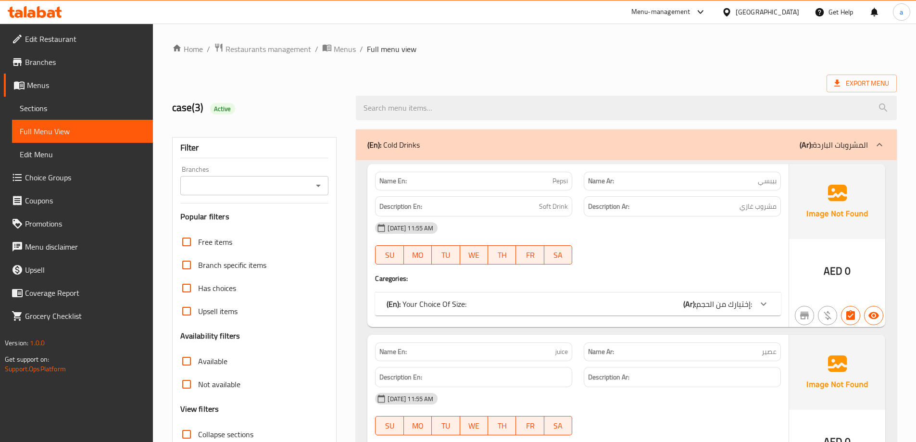
click at [744, 5] on div "United Arab Emirates" at bounding box center [760, 11] width 93 height 23
click at [748, 14] on div "United Arab Emirates" at bounding box center [766, 12] width 63 height 11
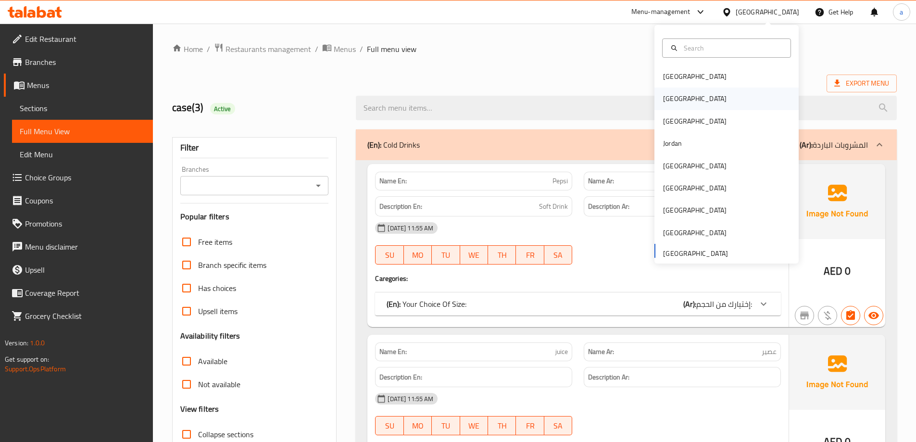
click at [687, 95] on div "[GEOGRAPHIC_DATA]" at bounding box center [726, 98] width 144 height 22
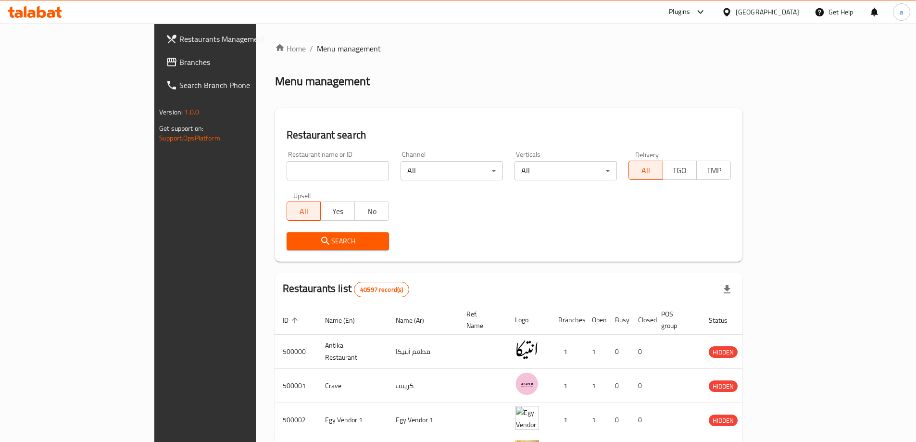
click at [286, 167] on input "search" at bounding box center [337, 170] width 102 height 19
paste input "772970"
type input "772970"
click at [179, 64] on span "Branches" at bounding box center [239, 62] width 120 height 12
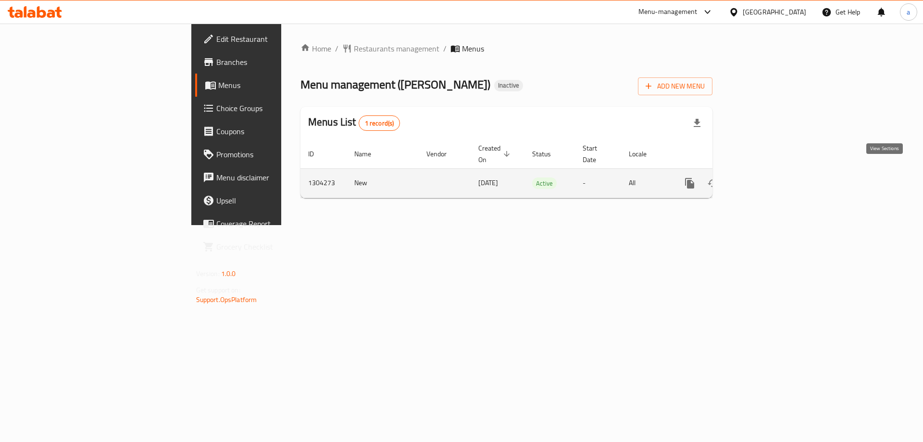
click at [770, 172] on link "enhanced table" at bounding box center [758, 183] width 23 height 23
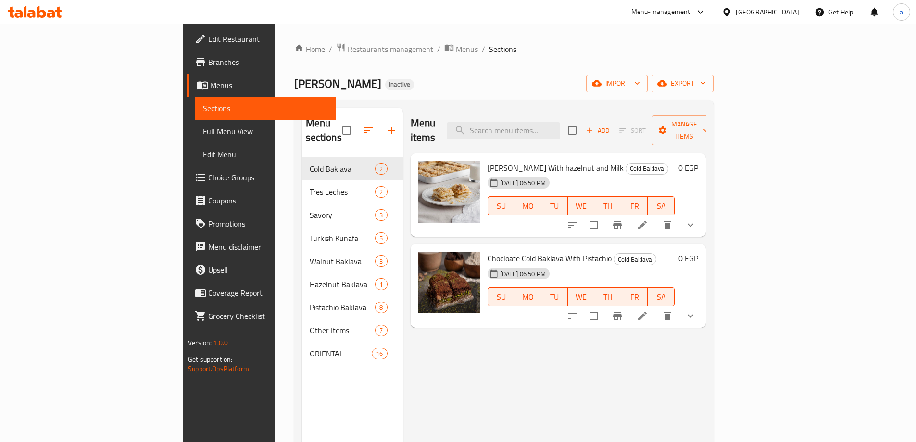
click at [208, 61] on span "Branches" at bounding box center [268, 62] width 120 height 12
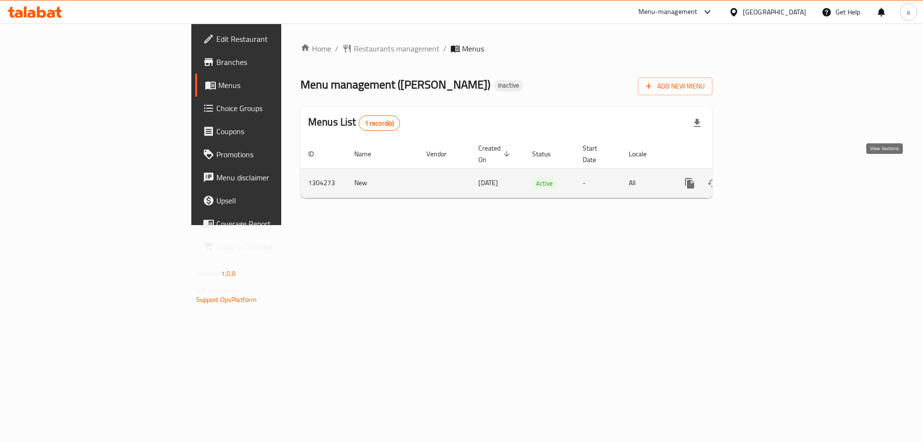
click at [765, 177] on icon "enhanced table" at bounding box center [759, 183] width 12 height 12
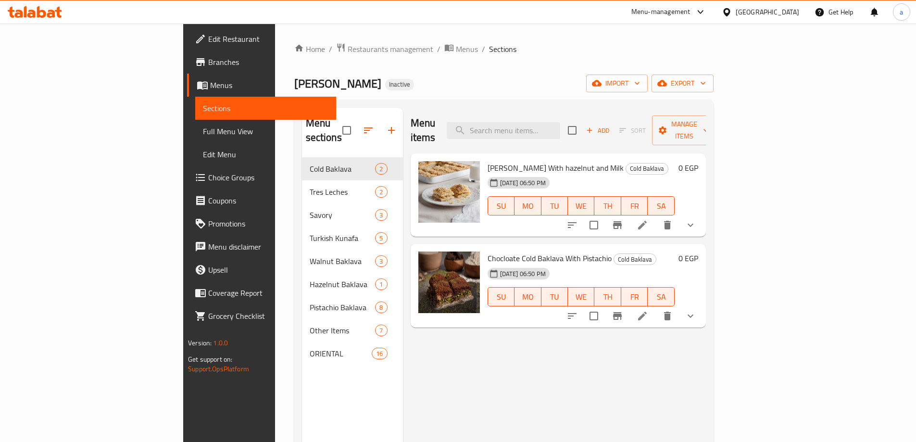
click at [203, 132] on span "Full Menu View" at bounding box center [265, 131] width 125 height 12
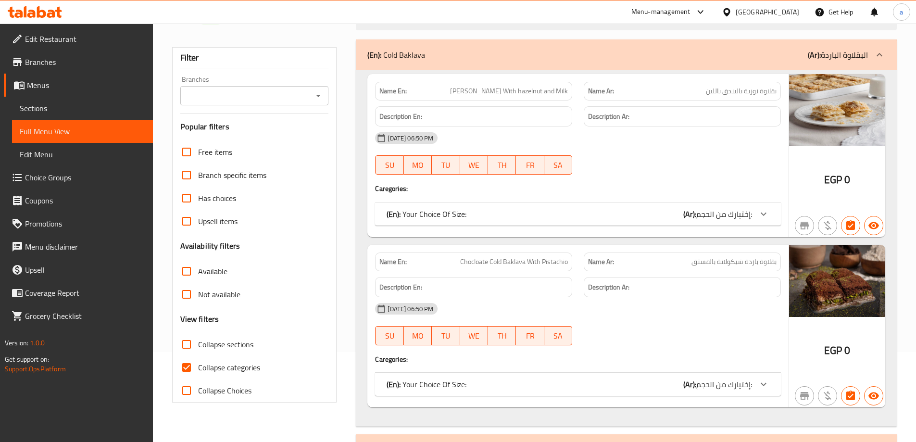
scroll to position [240, 0]
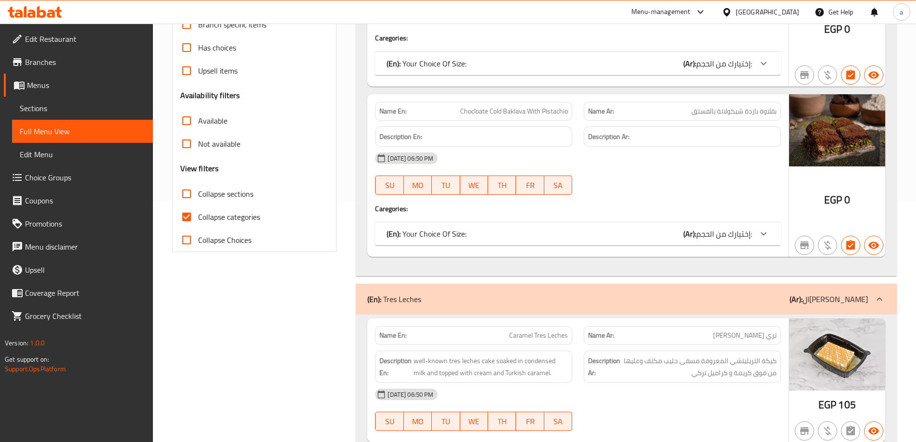
click at [199, 211] on span "Collapse categories" at bounding box center [229, 217] width 62 height 12
click at [198, 211] on input "Collapse categories" at bounding box center [186, 216] width 23 height 23
checkbox input "false"
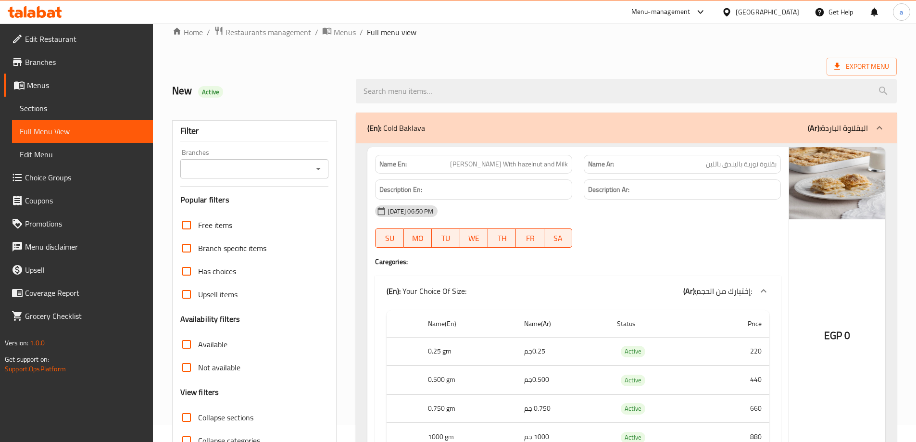
scroll to position [0, 0]
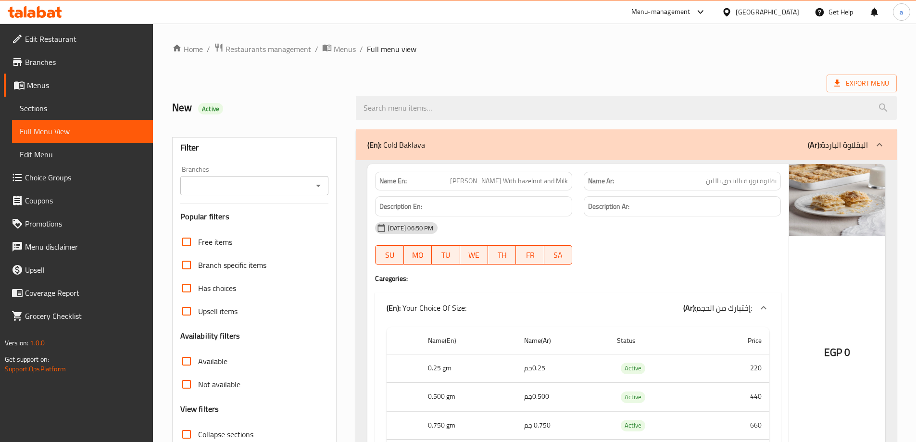
click at [96, 110] on span "Sections" at bounding box center [82, 108] width 125 height 12
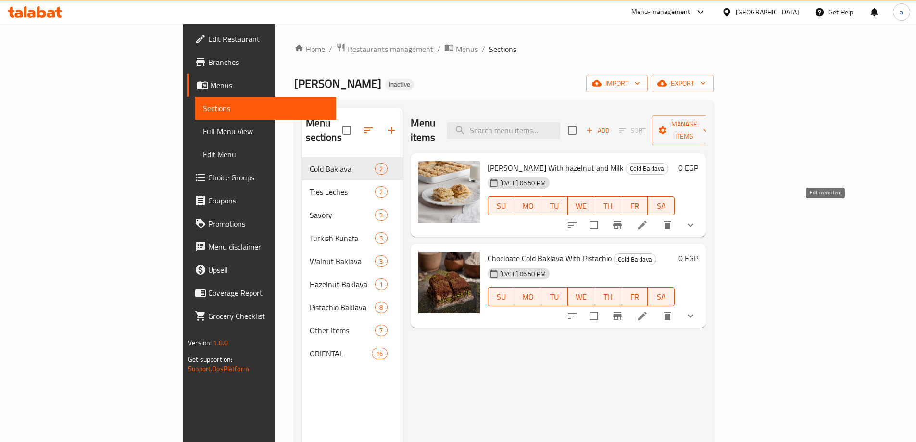
click at [648, 219] on icon at bounding box center [642, 225] width 12 height 12
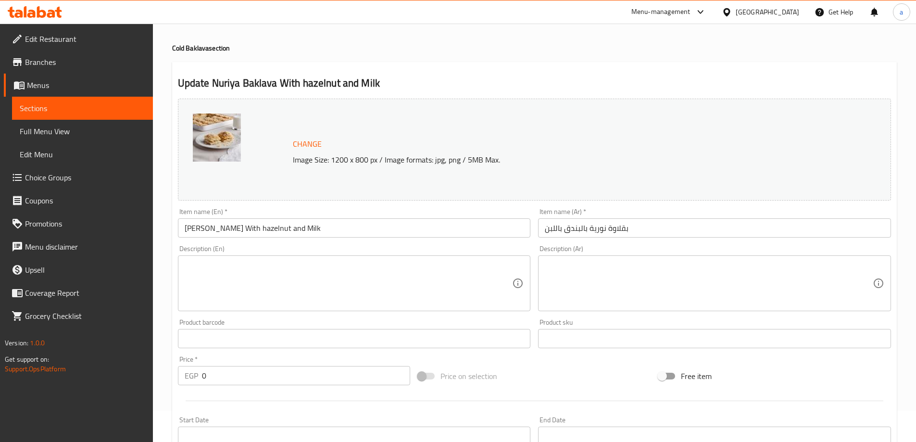
scroll to position [48, 0]
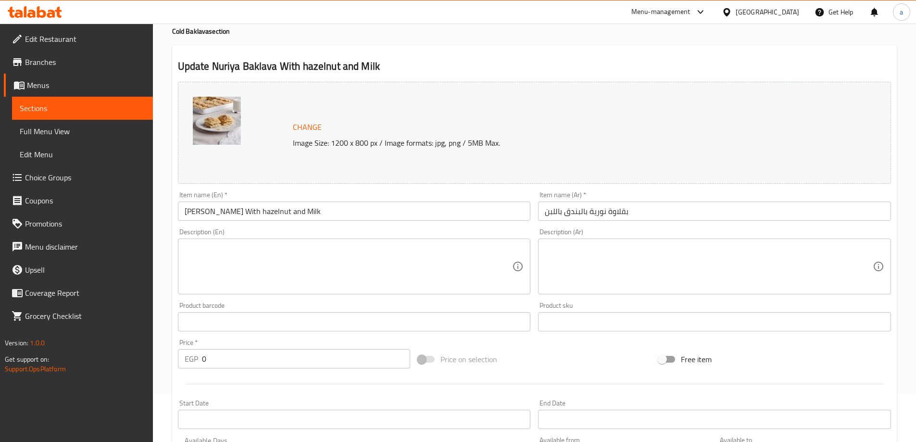
click at [395, 265] on textarea at bounding box center [349, 267] width 328 height 46
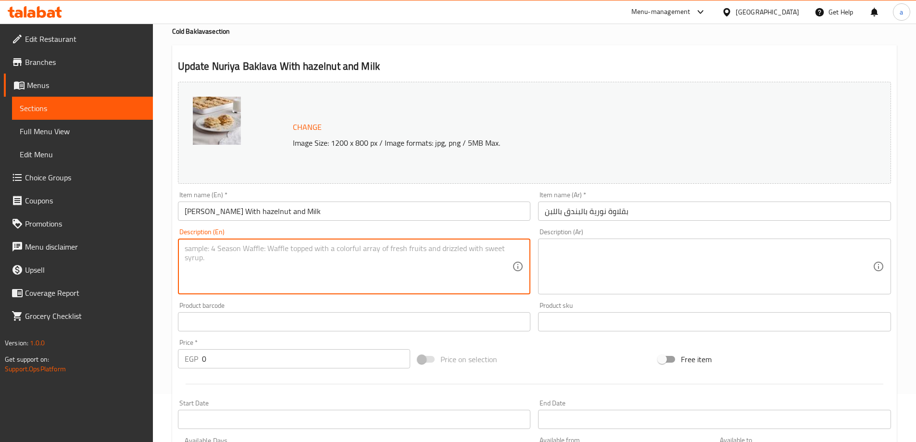
paste textarea "A rich and creamy baklava variation made with layers of thin, buttery phyllo do…"
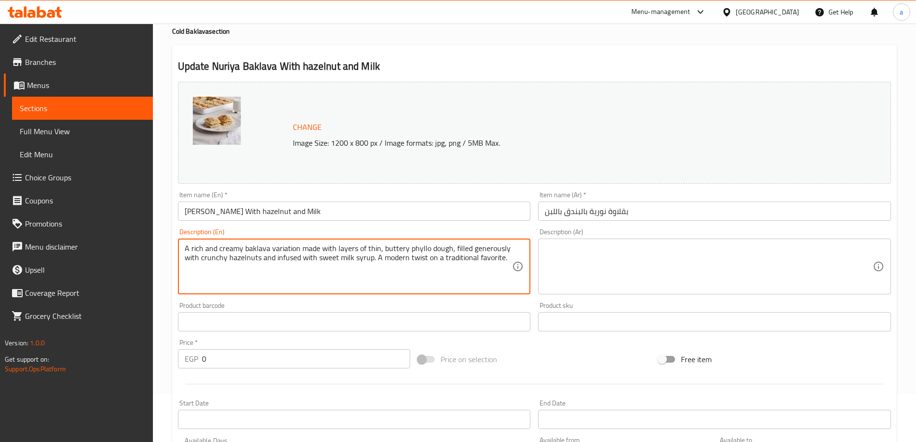
type textarea "A rich and creamy baklava variation made with layers of thin, buttery phyllo do…"
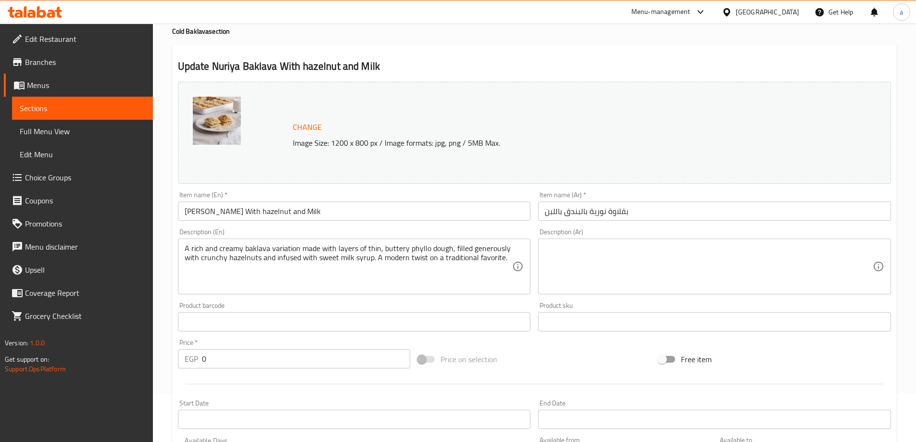
click at [595, 278] on textarea at bounding box center [709, 267] width 328 height 46
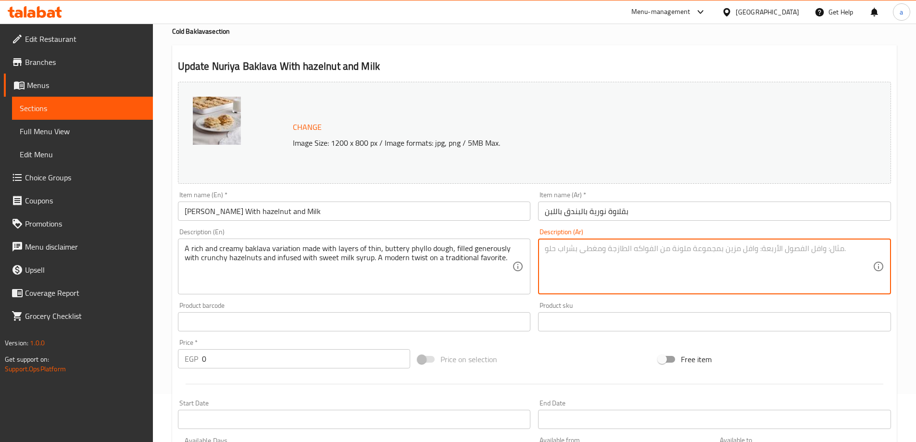
paste textarea "بقلاوة غنية ودسمة، مصنوعة من طبقات رقيقة من عجينة الفيلو بالزبدة، محشوة بسخاء ب…"
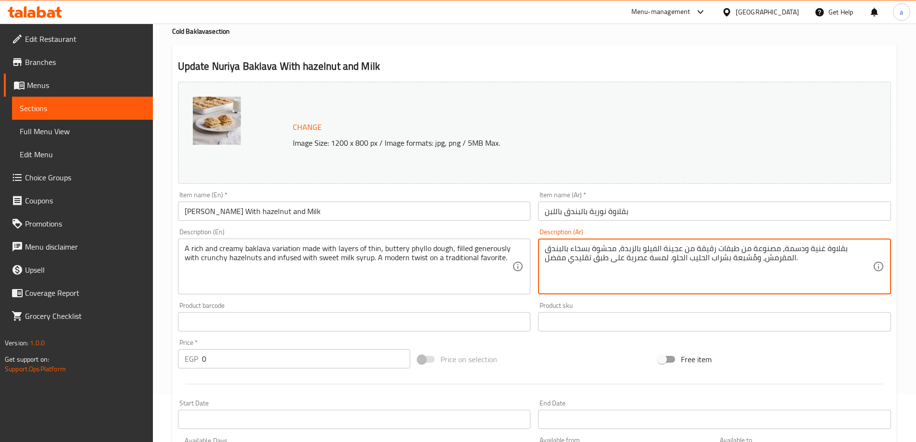
click at [781, 248] on textarea "بقلاوة غنية ودسمة، مصنوعة من طبقات رقيقة من عجينة الفيلو بالزبدة، محشوة بسخاء ب…" at bounding box center [709, 267] width 328 height 46
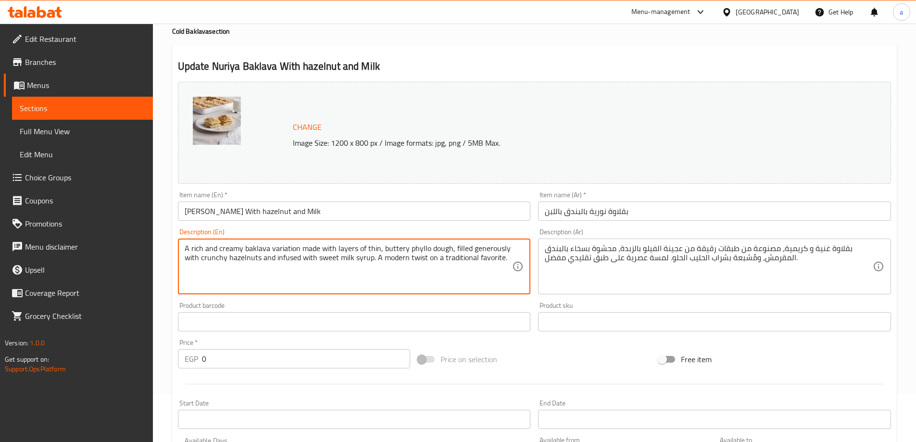
drag, startPoint x: 296, startPoint y: 248, endPoint x: 243, endPoint y: 250, distance: 52.4
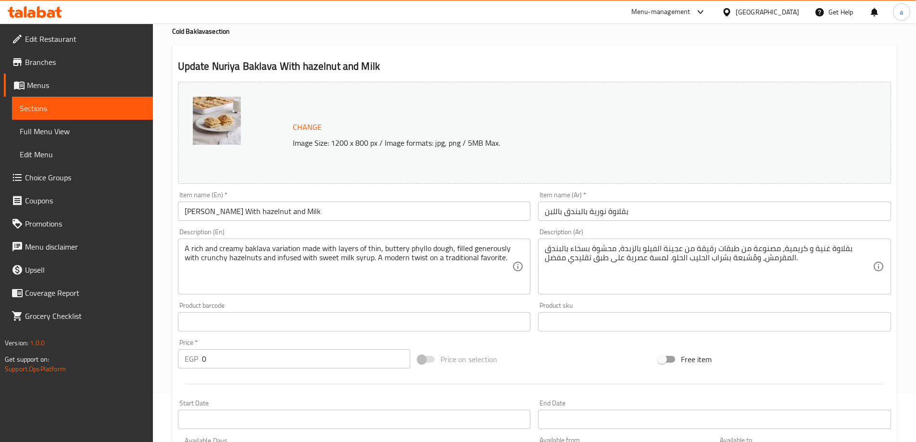
drag, startPoint x: 777, startPoint y: 248, endPoint x: 889, endPoint y: 277, distance: 115.5
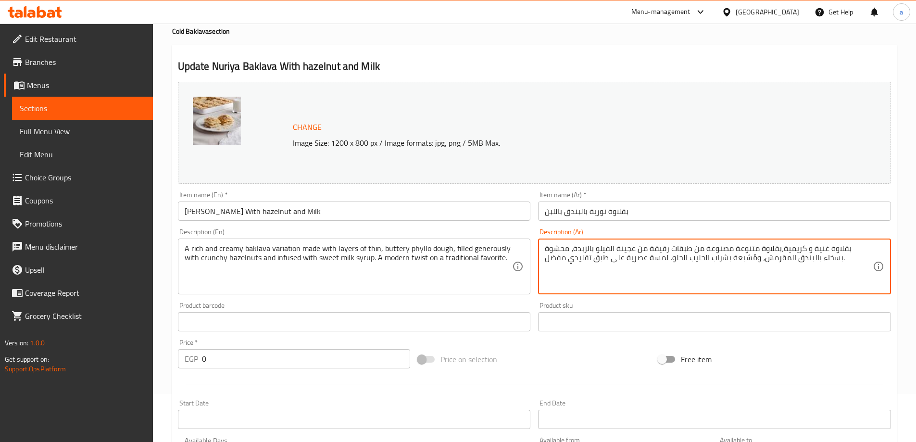
drag, startPoint x: 674, startPoint y: 250, endPoint x: 684, endPoint y: 254, distance: 10.8
click at [684, 254] on textarea "بقلاوة غنية و كريمية،بقلاوة متنوعة مصنوعة من طبقات رقيقة من عجينة الفيلو بالزبد…" at bounding box center [709, 267] width 328 height 46
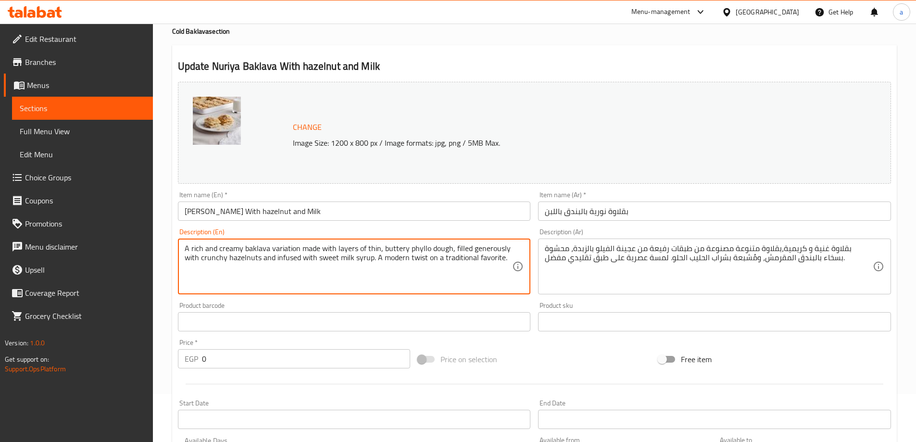
click at [412, 251] on textarea "A rich and creamy baklava variation made with layers of thin, buttery phyllo do…" at bounding box center [349, 267] width 328 height 46
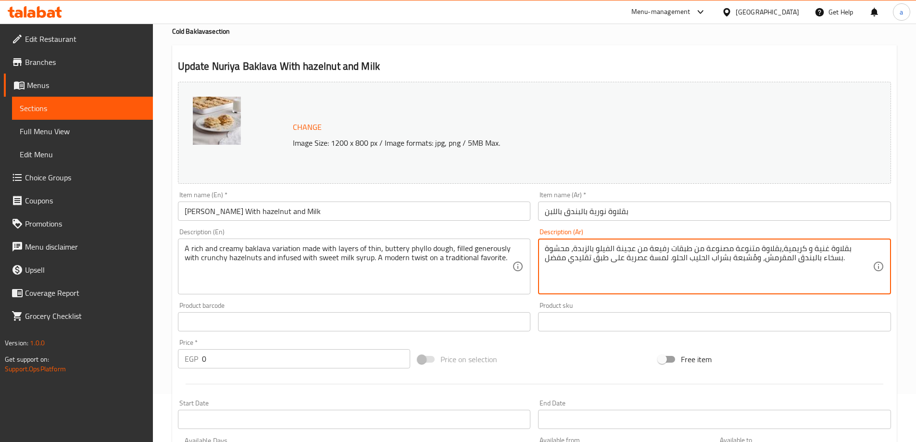
drag, startPoint x: 616, startPoint y: 250, endPoint x: 631, endPoint y: 250, distance: 14.9
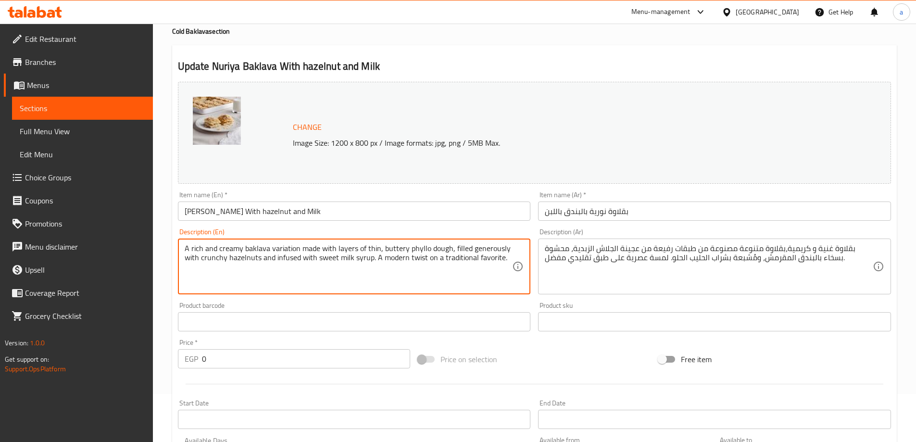
click at [216, 258] on textarea "A rich and creamy baklava variation made with layers of thin, buttery phyllo do…" at bounding box center [349, 267] width 328 height 46
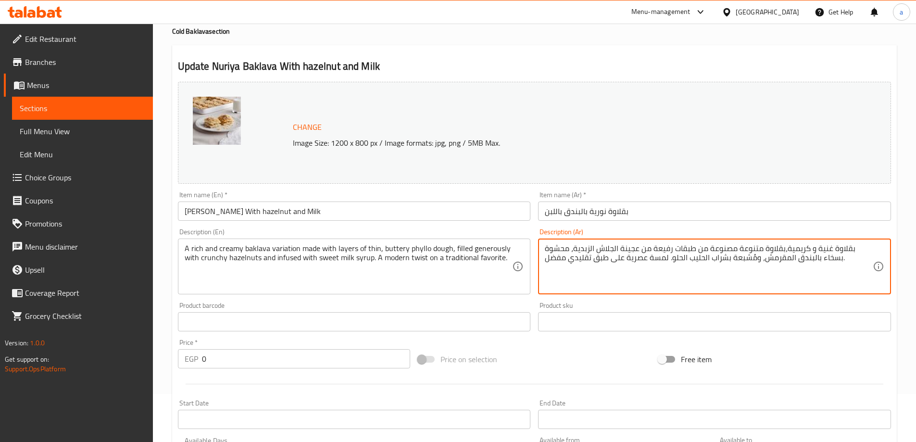
drag, startPoint x: 763, startPoint y: 260, endPoint x: 789, endPoint y: 269, distance: 27.2
drag, startPoint x: 736, startPoint y: 259, endPoint x: 750, endPoint y: 269, distance: 17.9
click at [750, 269] on textarea "بقلاوة غنية و كريمية،بقلاوة متنوعة مصنوعة من طبقات رفيعة من عجينة الجلاش الزبدي…" at bounding box center [709, 267] width 328 height 46
drag, startPoint x: 648, startPoint y: 258, endPoint x: 667, endPoint y: 268, distance: 21.5
click at [667, 268] on textarea "بقلاوة غنية و كريمية،بقلاوة متنوعة مصنوعة من طبقات رفيعة من عجينة الجلاش الزبدي…" at bounding box center [709, 267] width 328 height 46
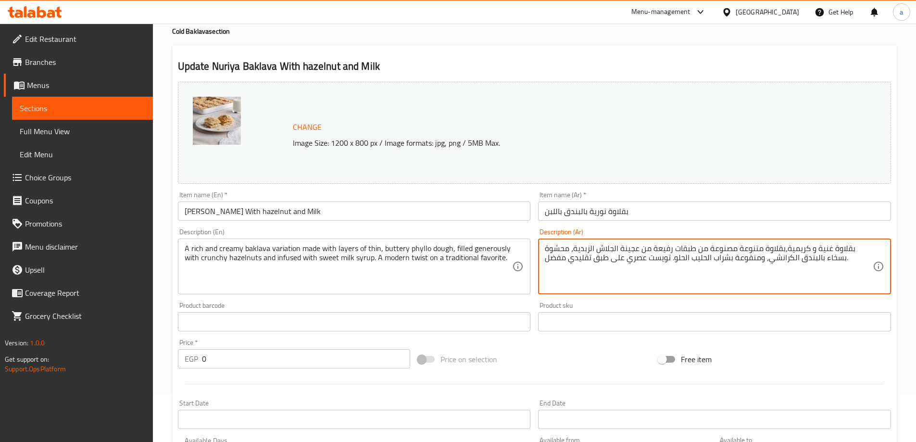
click at [667, 268] on textarea "بقلاوة غنية و كريمية،بقلاوة متنوعة مصنوعة من طبقات رفيعة من عجينة الجلاش الزبدي…" at bounding box center [709, 267] width 328 height 46
click at [815, 192] on div "Item name (Ar)   * بقلاوة نورية بالبندق باللبن Item name (Ar) *" at bounding box center [714, 205] width 353 height 29
drag, startPoint x: 785, startPoint y: 248, endPoint x: 807, endPoint y: 230, distance: 29.0
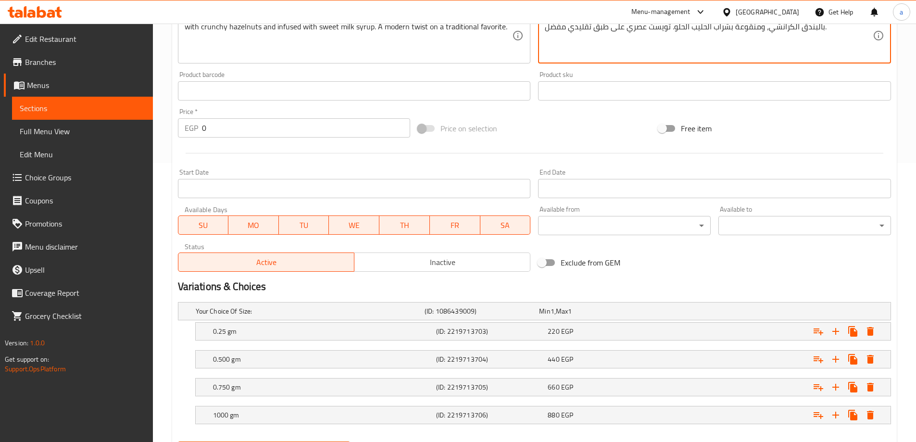
scroll to position [329, 0]
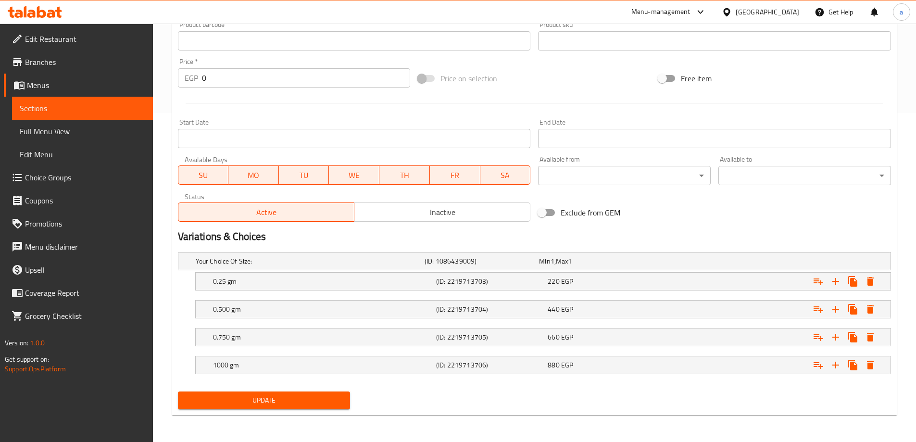
type textarea "بقلاوة غنية و كريمية متنوعة مصنوعة من طبقات رفيعة من عجينة الجلاش الزبدية، محشو…"
click at [234, 400] on span "Update" at bounding box center [264, 400] width 157 height 12
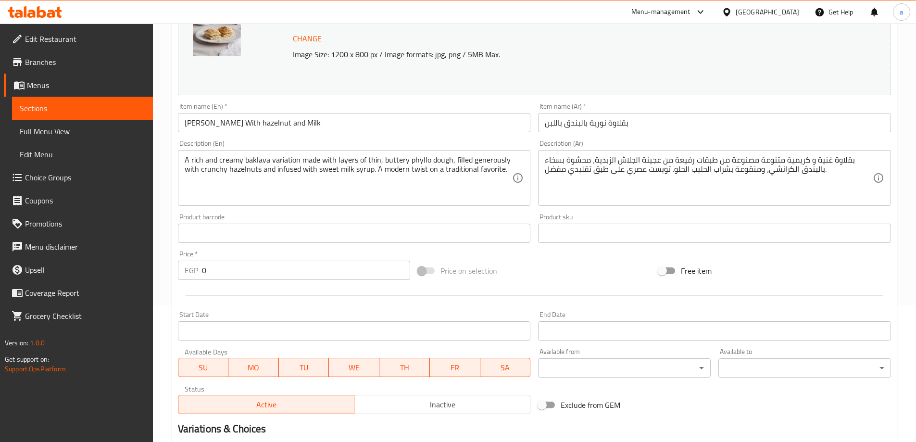
scroll to position [0, 0]
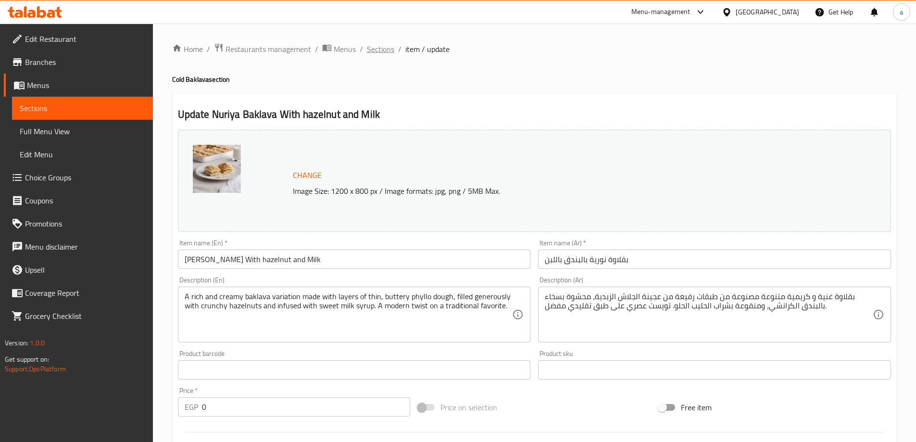
click at [380, 50] on span "Sections" at bounding box center [380, 49] width 27 height 12
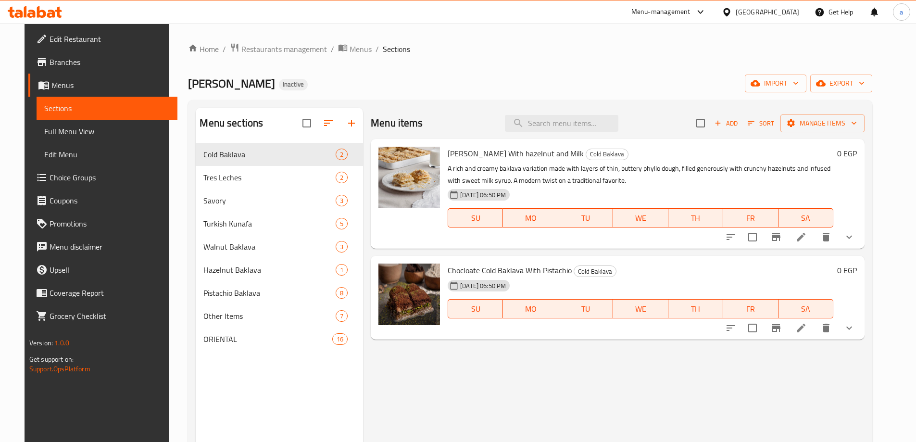
click at [814, 334] on li at bounding box center [800, 327] width 27 height 17
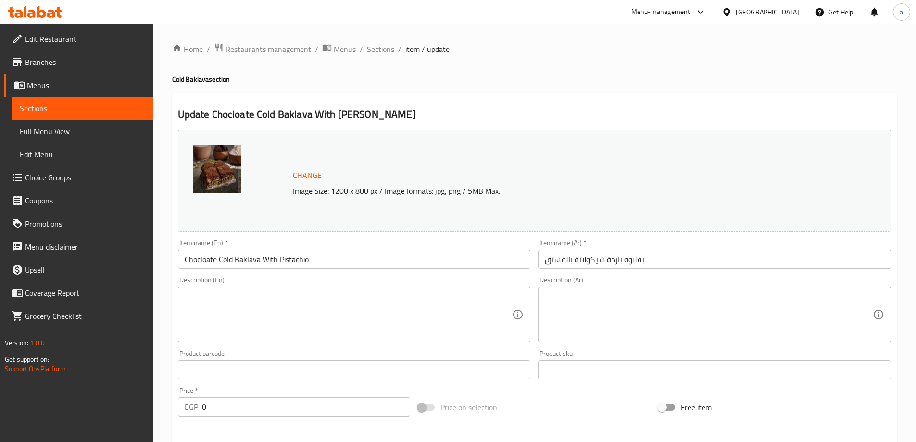
click at [245, 315] on textarea at bounding box center [349, 315] width 328 height 46
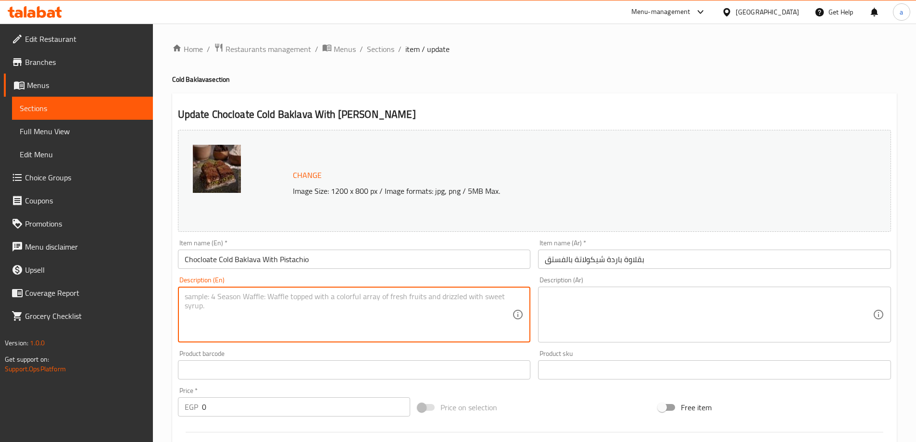
paste textarea "A luxurious cold dessert featuring delicate phyllo layers, creamy chocolate fil…"
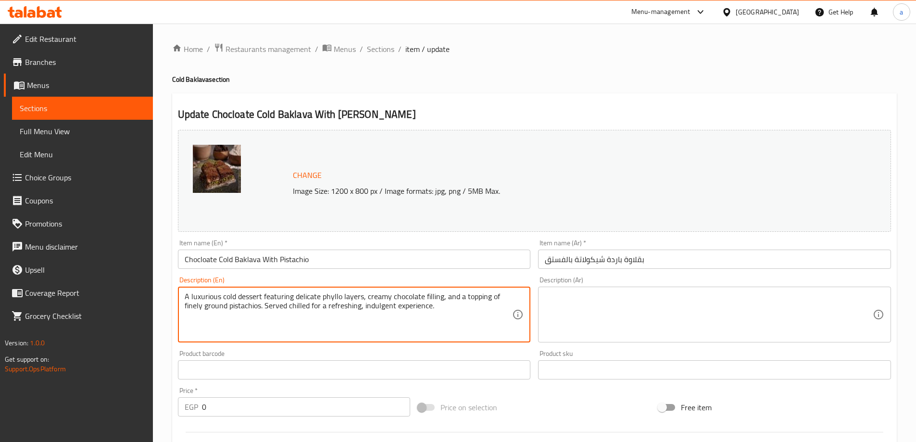
type textarea "A luxurious cold dessert featuring delicate phyllo layers, creamy chocolate fil…"
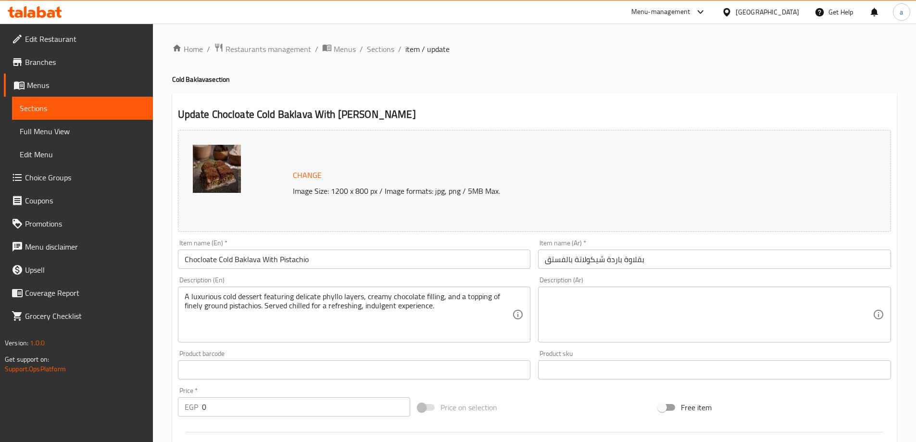
click at [595, 313] on textarea at bounding box center [709, 315] width 328 height 46
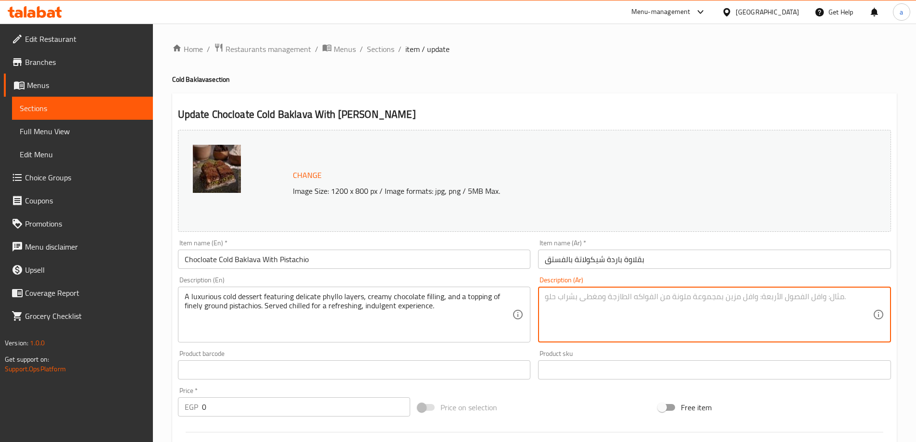
paste textarea "حلوى باردة فاخرة بطبقات رقيقة من عجينة الفيلو، وحشوة شوكولاتة كريمية، ومغطاة با…"
click at [611, 304] on textarea "حلوى باردة فاخرة بطبقات رقيقة من عجينة الفيلو، وحشوة شوكولاتة كريمية، ومغطاة با…" at bounding box center [709, 315] width 328 height 46
click at [793, 324] on textarea "حلوى باردة فاخرة بطبقات رقيقة من عجينة الفيلو، وحشوة شوكولاتة كريمية، ومغطاة با…" at bounding box center [709, 315] width 328 height 46
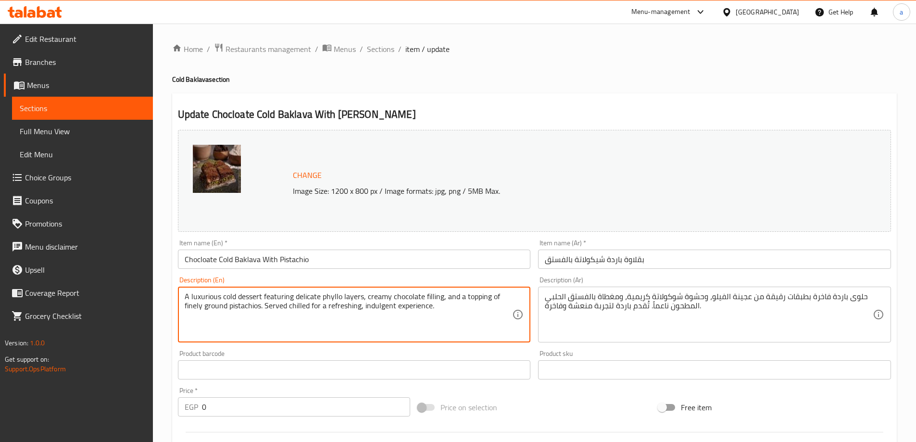
click at [255, 296] on textarea "A luxurious cold dessert featuring delicate phyllo layers, creamy chocolate fil…" at bounding box center [349, 315] width 328 height 46
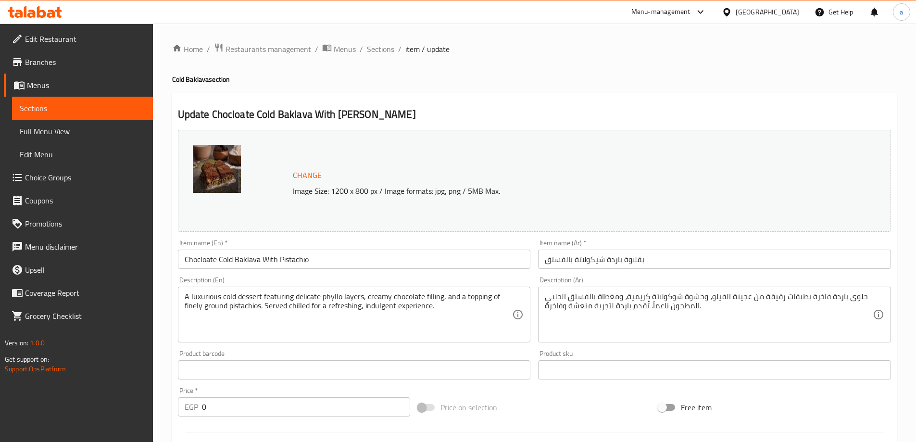
click at [274, 298] on textarea "A luxurious cold dessert featuring delicate phyllo layers, creamy chocolate fil…" at bounding box center [349, 315] width 328 height 46
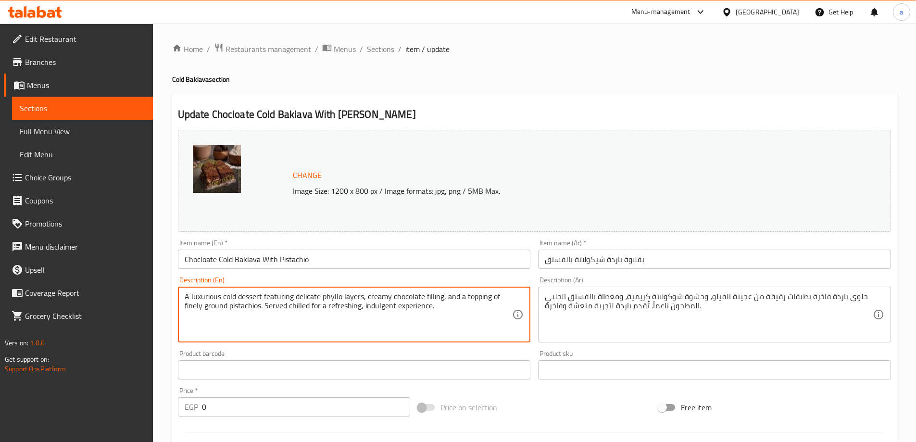
click at [274, 298] on textarea "A luxurious cold dessert featuring delicate phyllo layers, creamy chocolate fil…" at bounding box center [349, 315] width 328 height 46
click at [303, 298] on textarea "A luxurious cold dessert featuring delicate phyllo layers, creamy chocolate fil…" at bounding box center [349, 315] width 328 height 46
click at [217, 305] on textarea "A luxurious cold dessert featuring delicate phyllo layers, creamy chocolate fil…" at bounding box center [349, 315] width 328 height 46
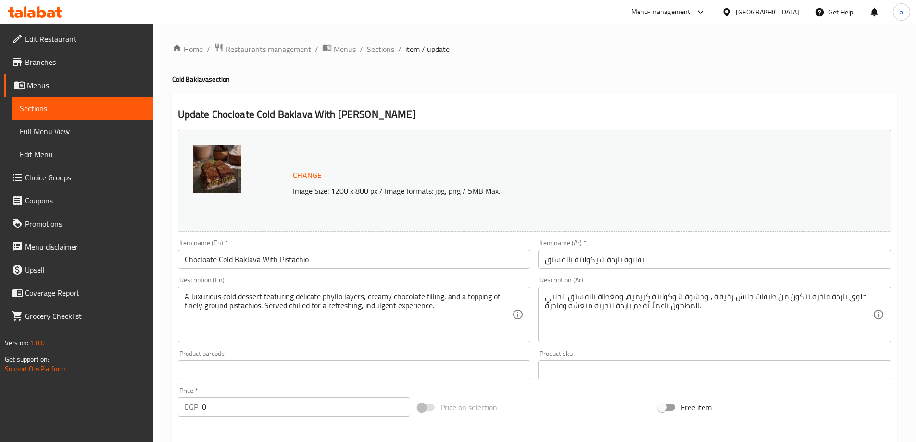
click at [377, 303] on textarea "A luxurious cold dessert featuring delicate phyllo layers, creamy chocolate fil…" at bounding box center [349, 315] width 328 height 46
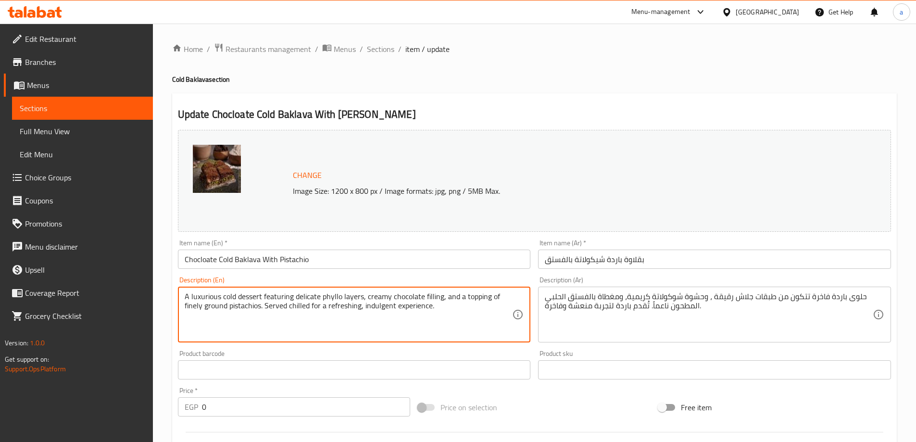
click at [377, 303] on textarea "A luxurious cold dessert featuring delicate phyllo layers, creamy chocolate fil…" at bounding box center [349, 315] width 328 height 46
click at [377, 310] on textarea "A luxurious cold dessert featuring delicate phyllo layers, creamy chocolate fil…" at bounding box center [349, 315] width 328 height 46
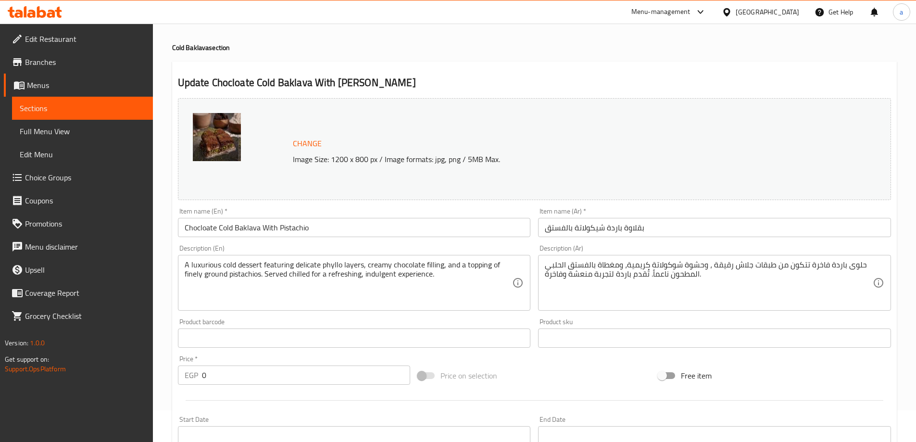
scroll to position [48, 0]
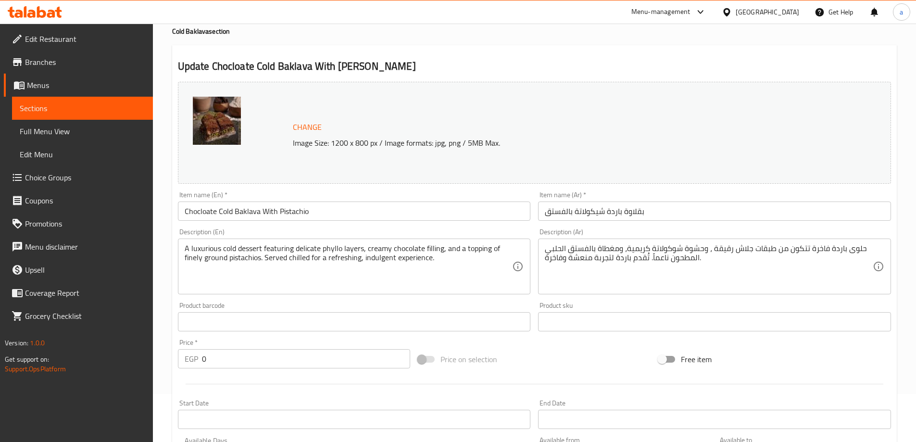
click at [580, 370] on div "Price on selection" at bounding box center [534, 359] width 240 height 26
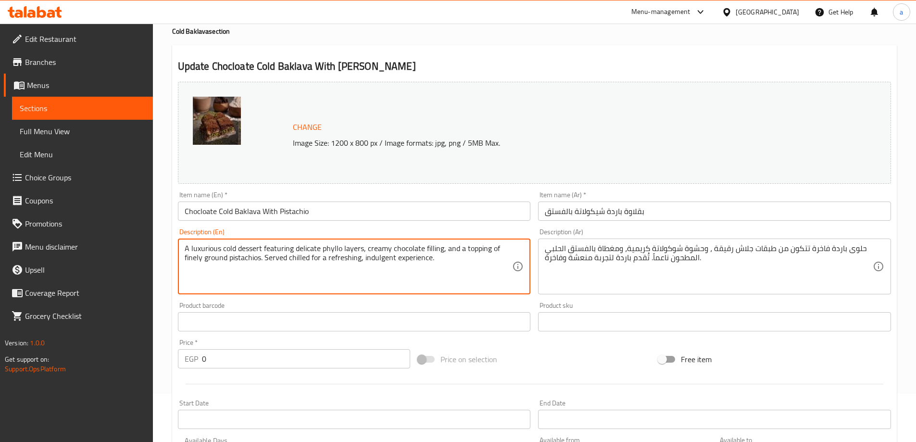
click at [245, 260] on textarea "A luxurious cold dessert featuring delicate phyllo layers, creamy chocolate fil…" at bounding box center [349, 267] width 328 height 46
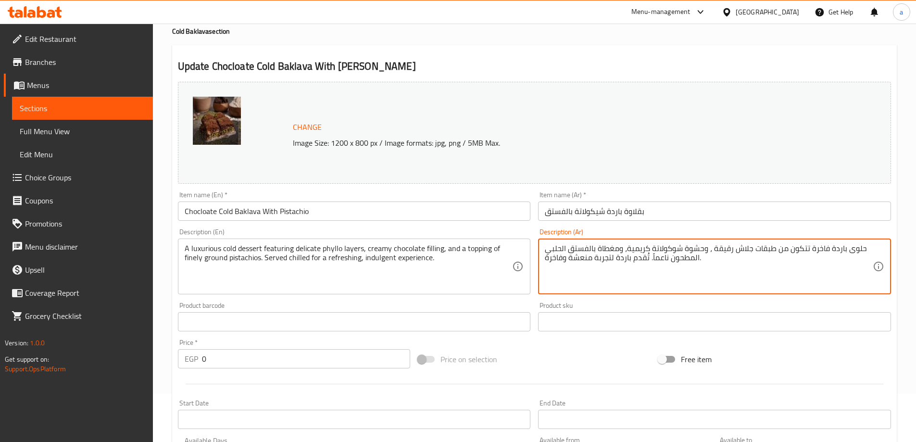
drag, startPoint x: 567, startPoint y: 248, endPoint x: 545, endPoint y: 254, distance: 23.2
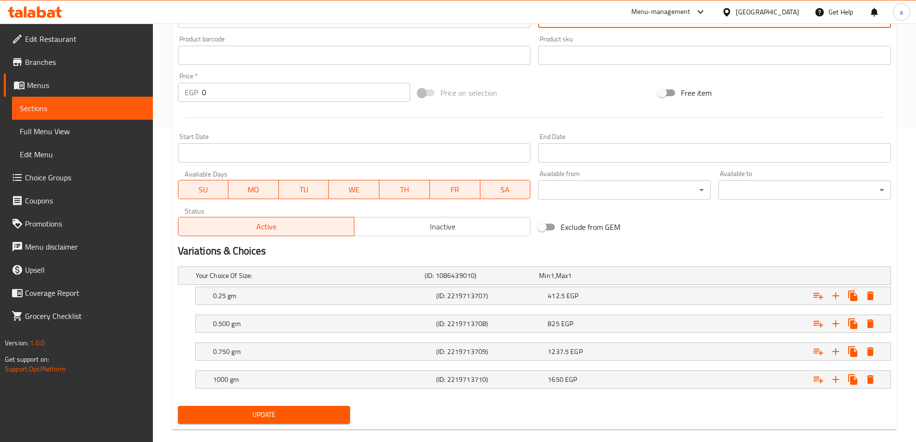
scroll to position [329, 0]
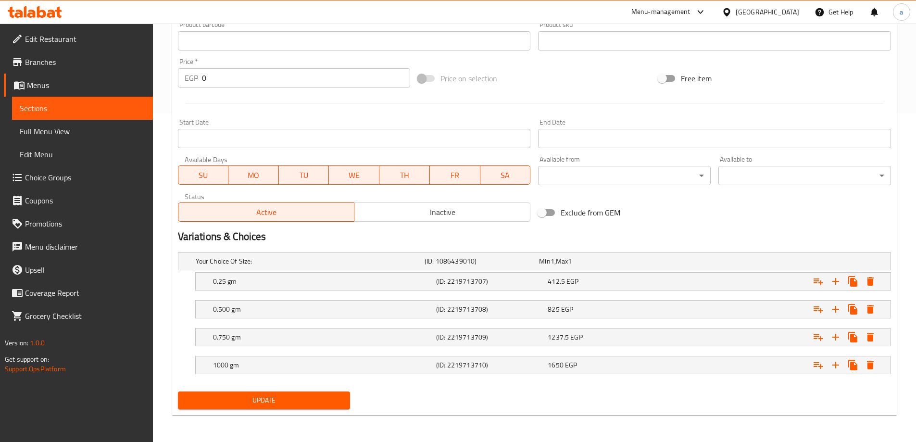
type textarea "حلوى باردة فاخرة تتكون من طبقات جلاش رقيقة ، وحشوة شوكولاتة كريمية، ومغطاة بالف…"
click at [238, 396] on span "Update" at bounding box center [264, 400] width 157 height 12
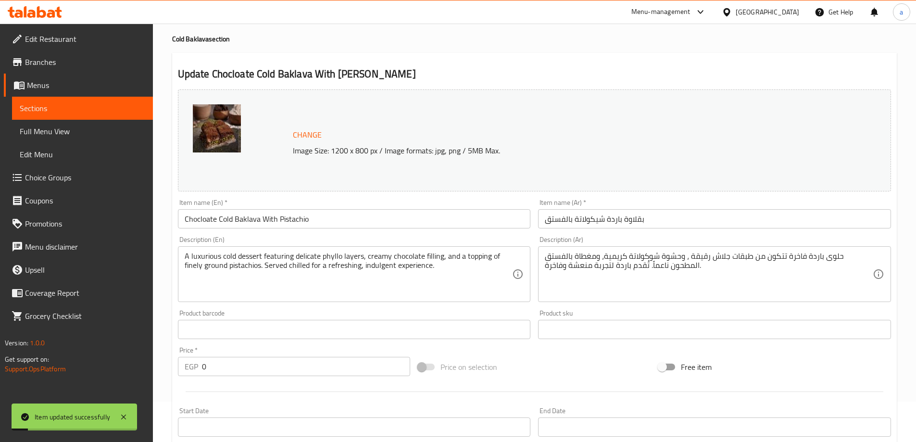
scroll to position [0, 0]
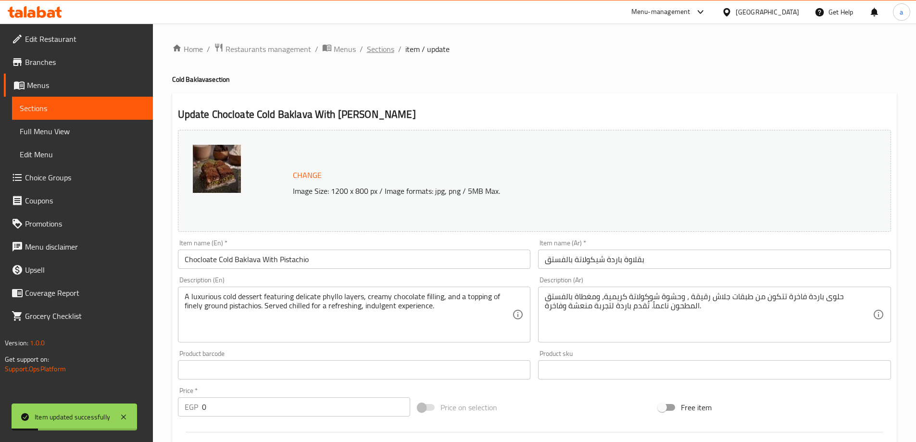
click at [370, 43] on span "Sections" at bounding box center [380, 49] width 27 height 12
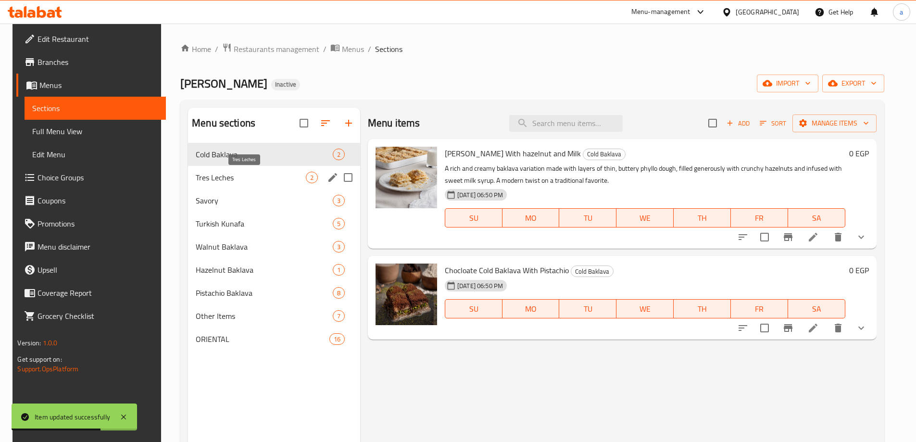
click at [242, 175] on span "Tres Leches" at bounding box center [251, 178] width 110 height 12
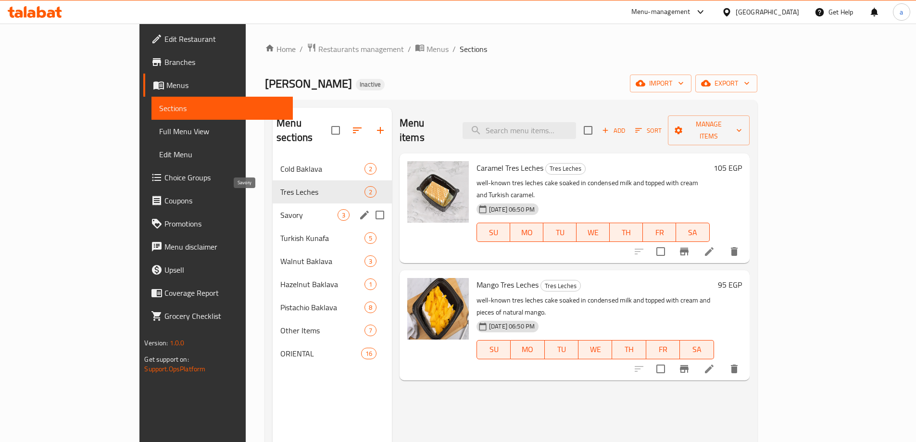
click at [280, 209] on span "Savory" at bounding box center [308, 215] width 57 height 12
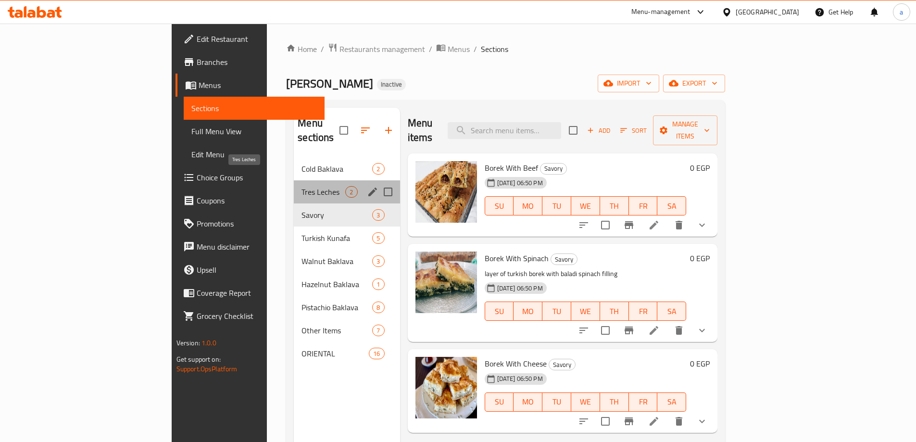
click at [301, 186] on span "Tres Leches" at bounding box center [323, 192] width 44 height 12
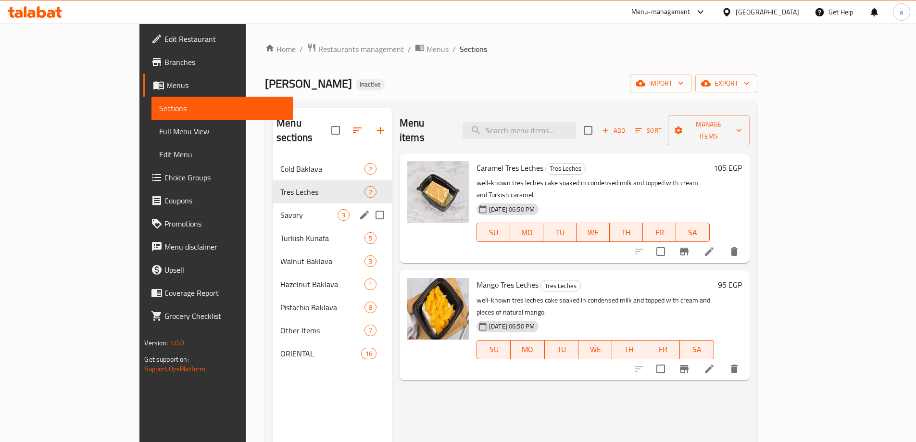
click at [273, 226] on div "Turkish Kunafa 5" at bounding box center [332, 237] width 119 height 23
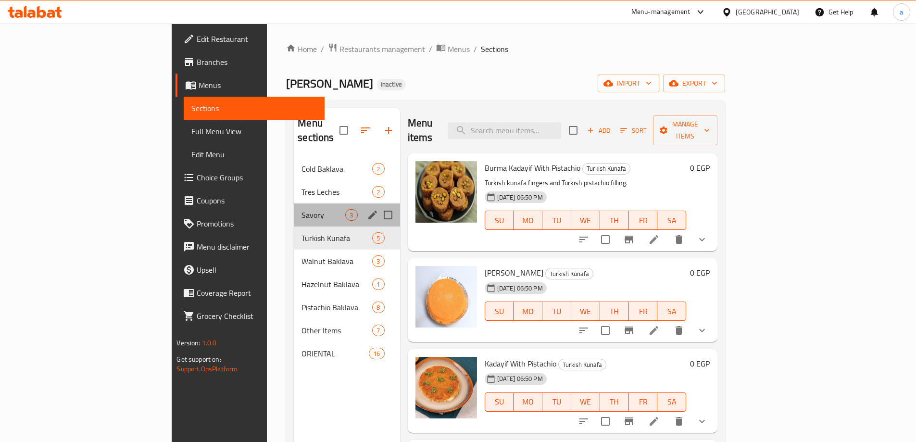
click at [294, 203] on div "Savory 3" at bounding box center [347, 214] width 106 height 23
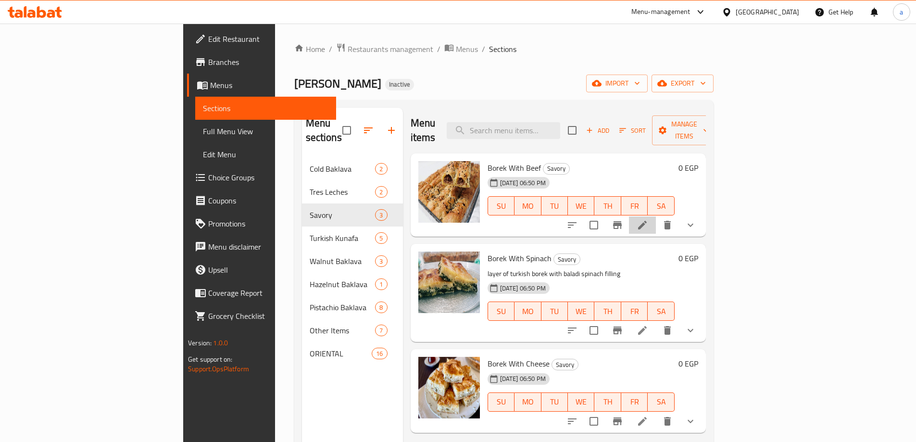
click at [656, 216] on li at bounding box center [642, 224] width 27 height 17
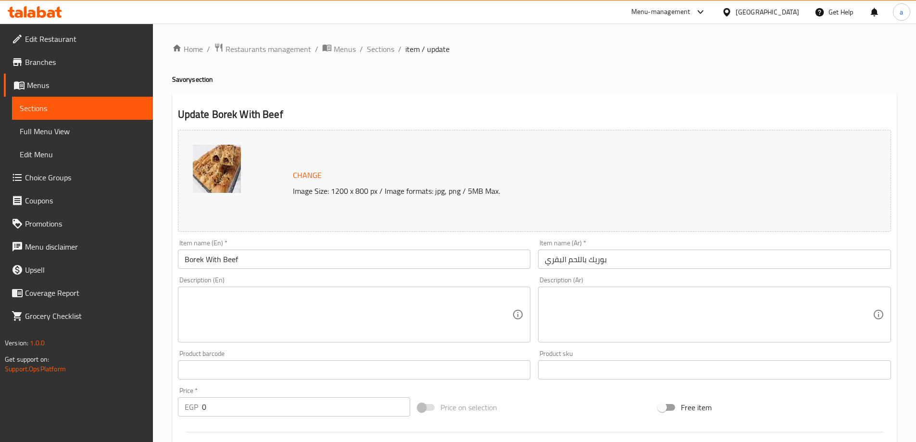
click at [389, 329] on textarea at bounding box center [349, 315] width 328 height 46
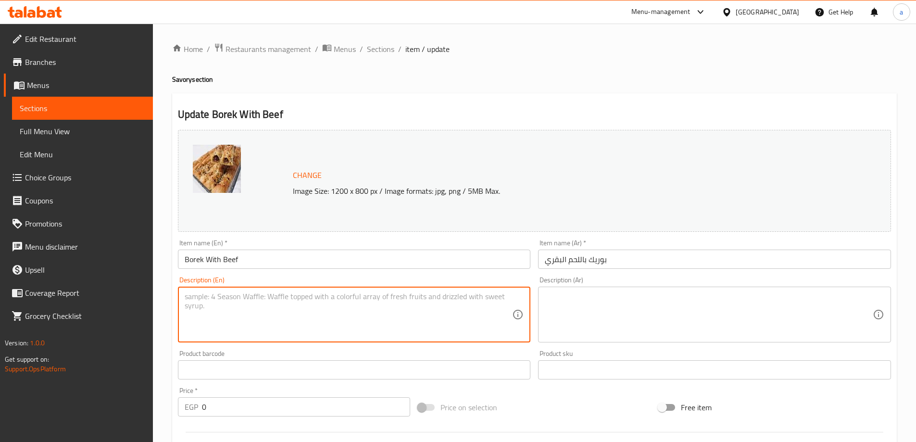
paste textarea "A savory pastry made with golden, flaky layers of phyllo dough filled with seas…"
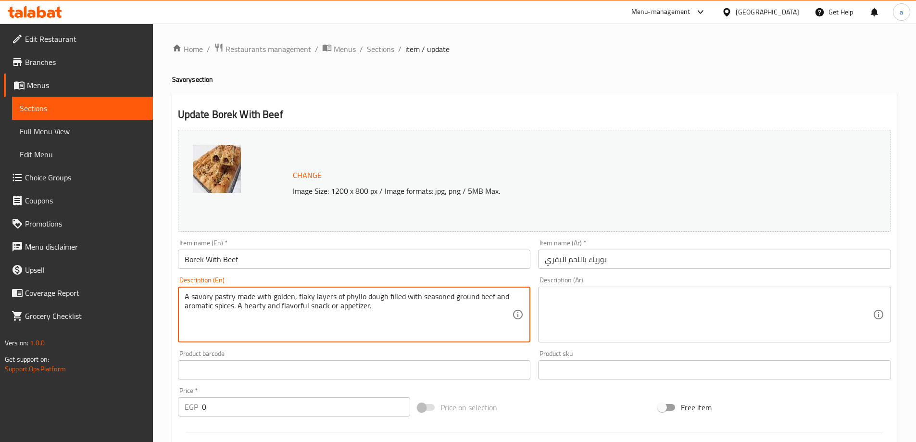
type textarea "A savory pastry made with golden, flaky layers of phyllo dough filled with seas…"
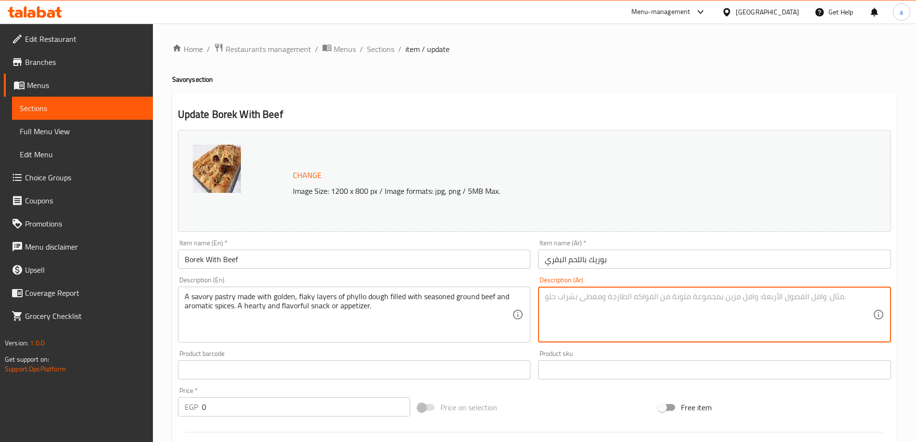
click at [587, 298] on textarea at bounding box center [709, 315] width 328 height 46
paste textarea "معجنات لذيذة مصنوعة من طبقات ذهبية رقيقة من عجينة الفيلو، محشوة بلحم البقر المف…"
drag, startPoint x: 820, startPoint y: 299, endPoint x: 831, endPoint y: 299, distance: 11.5
click at [831, 299] on textarea "معجنات لذيذة مصنوعة من طبقات ذهبية رقيقة من عجينة الفيلو، محشوة بلحم البقر المف…" at bounding box center [709, 315] width 328 height 46
drag, startPoint x: 708, startPoint y: 295, endPoint x: 726, endPoint y: 301, distance: 18.8
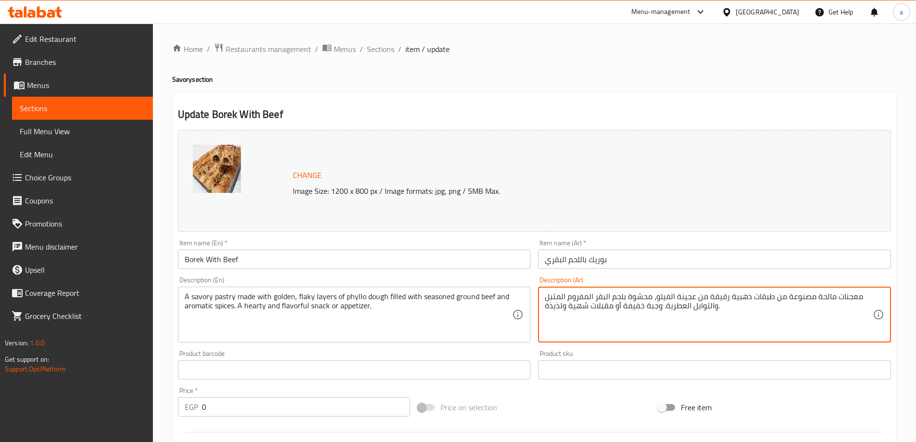
click at [726, 301] on textarea "معجنات مالحة مصنوعة من طبقات ذهبية رقيقة من عجينة الفيلو، محشوة بلحم البقر المف…" at bounding box center [709, 315] width 328 height 46
drag, startPoint x: 655, startPoint y: 298, endPoint x: 670, endPoint y: 303, distance: 15.7
click at [670, 303] on textarea "معجنات مالحة مصنوعة من طبقات ذهبية فلاكي من عجينة الفيلو، محشوة بلحم البقر المف…" at bounding box center [709, 315] width 328 height 46
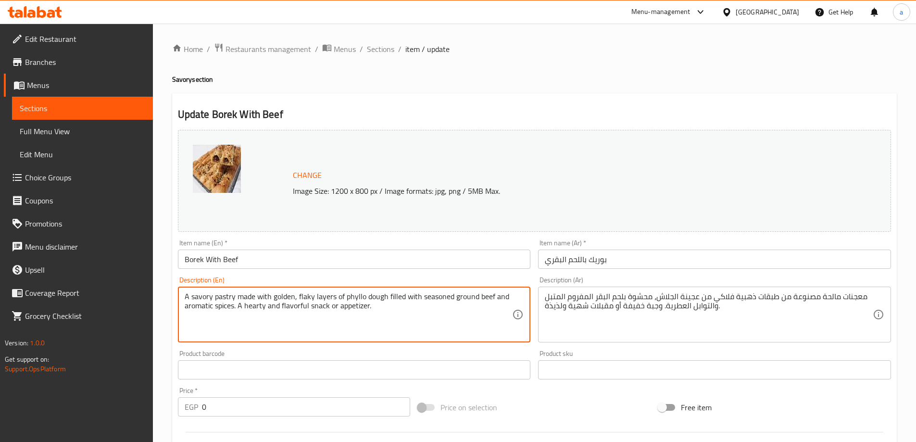
click at [303, 295] on textarea "A savory pastry made with golden, flaky layers of phyllo dough filled with seas…" at bounding box center [349, 315] width 328 height 46
click at [257, 307] on textarea "A savory pastry made with golden, flaky layers of phyllo dough filled with seas…" at bounding box center [349, 315] width 328 height 46
click at [355, 305] on textarea "A savory pastry made with golden, flaky layers of phyllo dough filled with seas…" at bounding box center [349, 315] width 328 height 46
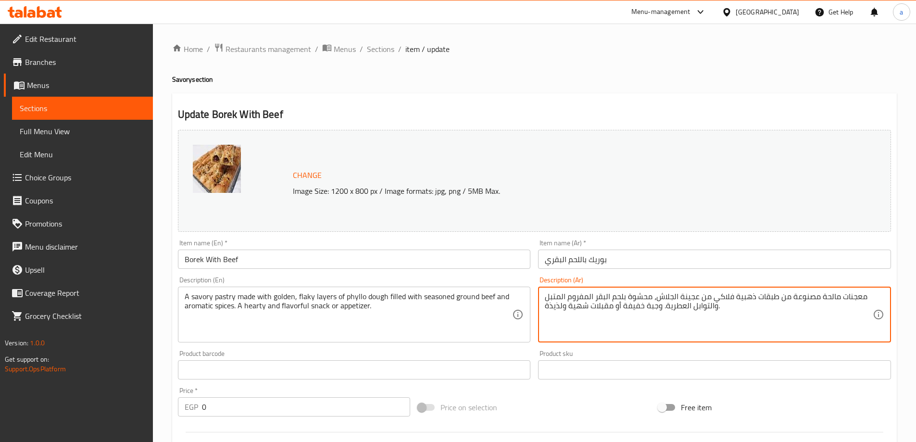
drag, startPoint x: 659, startPoint y: 305, endPoint x: 544, endPoint y: 315, distance: 116.3
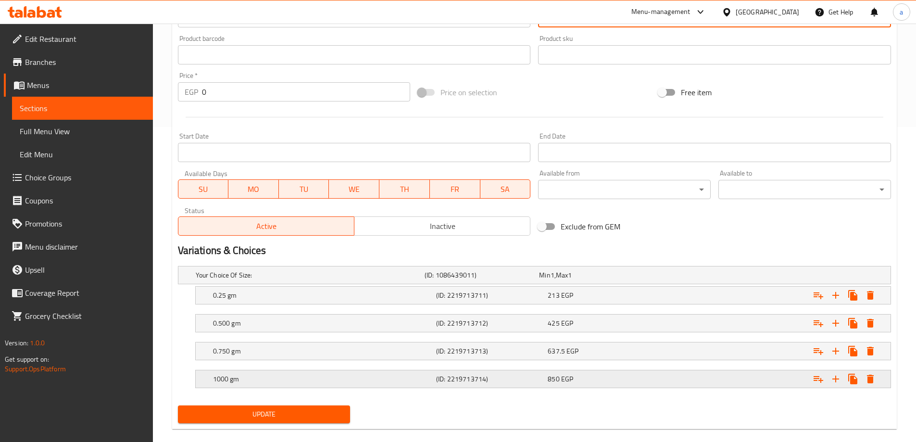
scroll to position [329, 0]
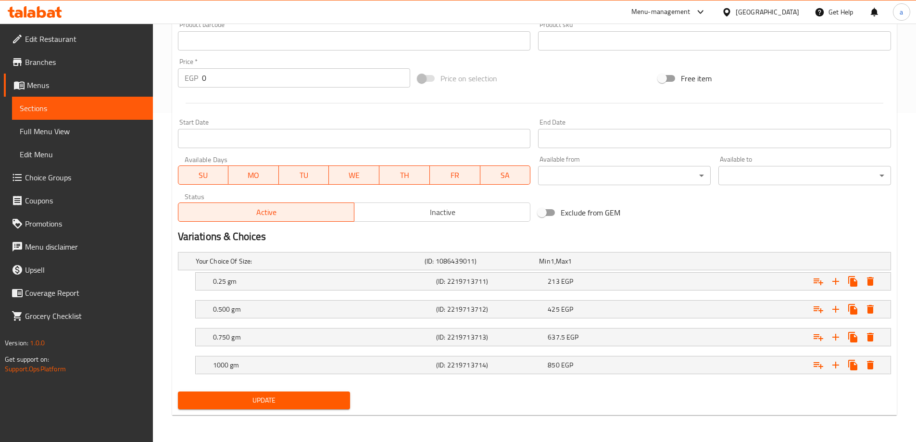
type textarea "معجنات مالحة مصنوعة من طبقات ذهبية فلاكي من عجينة الجلاش، محشوة بلحم البقر المف…"
click at [278, 403] on span "Update" at bounding box center [264, 400] width 157 height 12
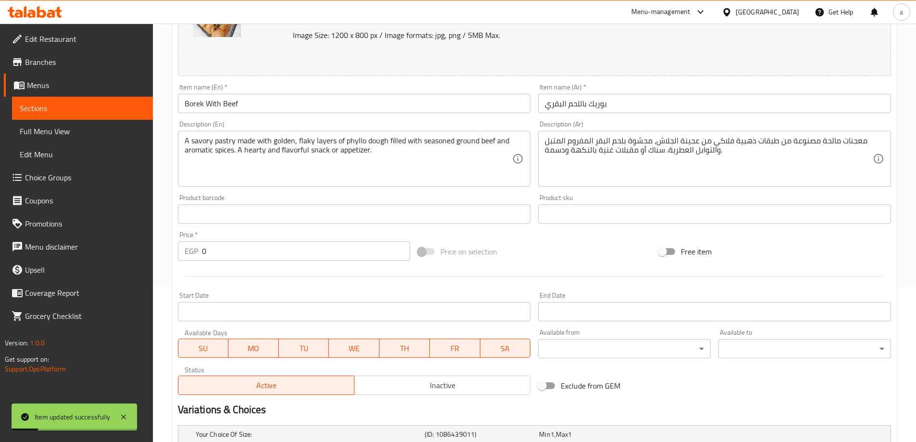
scroll to position [0, 0]
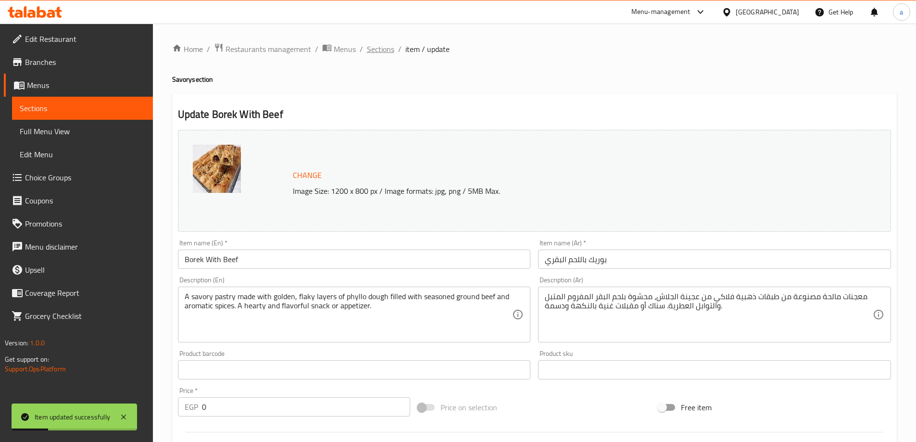
click at [381, 51] on span "Sections" at bounding box center [380, 49] width 27 height 12
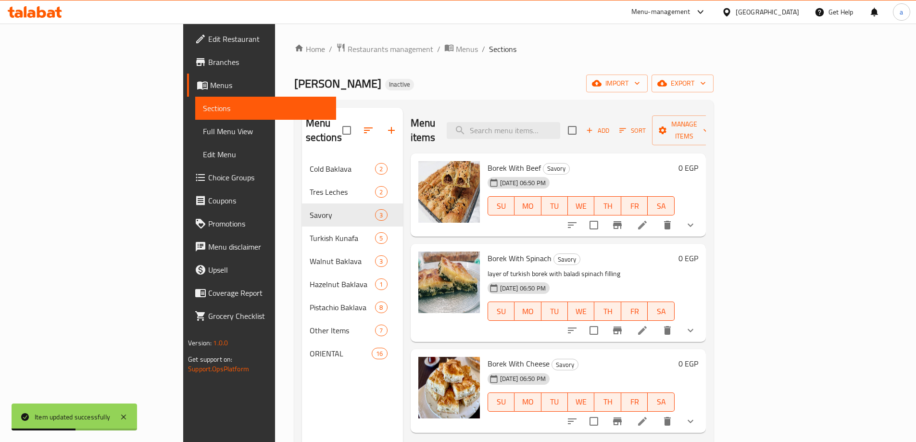
scroll to position [48, 0]
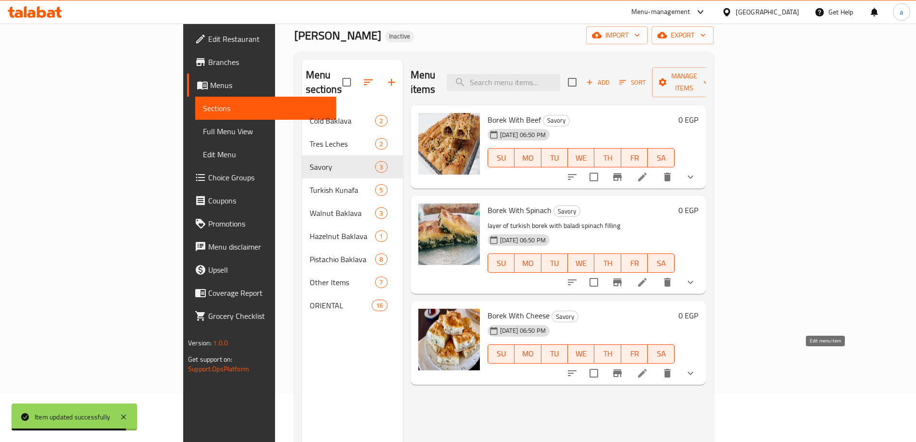
click at [646, 369] on icon at bounding box center [642, 373] width 9 height 9
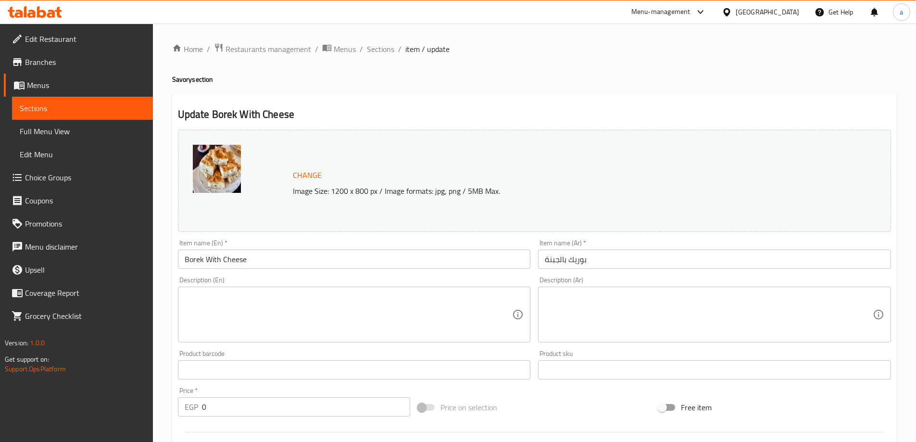
click at [358, 301] on textarea at bounding box center [349, 315] width 328 height 46
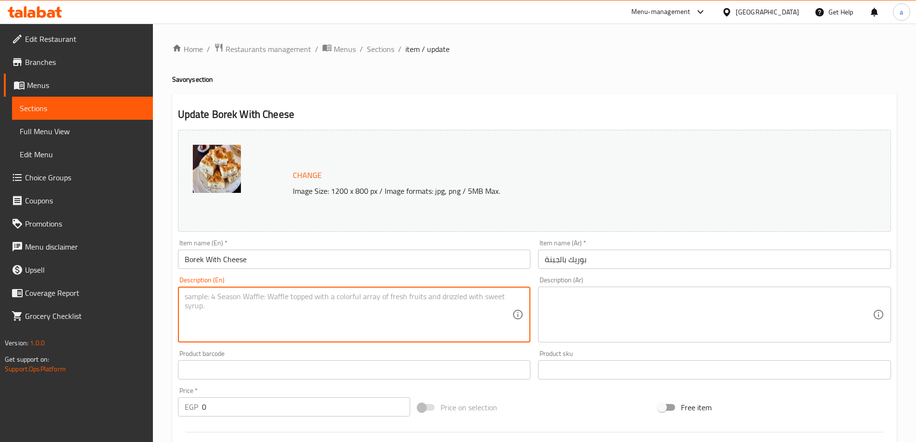
paste textarea "Crispy and light phyllo dough filled with a blend of creamy cheeses. Baked to g…"
type textarea "Crispy and light phyllo dough filled with a blend of creamy cheeses. Baked to g…"
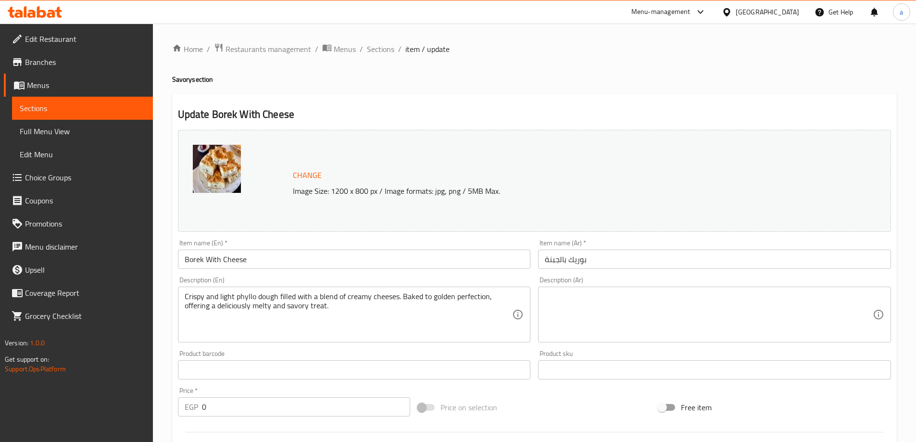
click at [573, 303] on textarea at bounding box center [709, 315] width 328 height 46
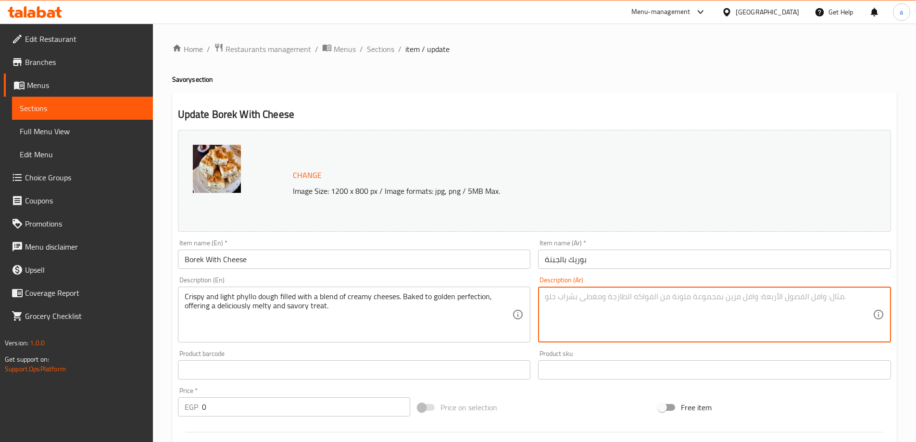
paste textarea "عجينة فيلو مقرمشة وخفيفة، محشوة بمزيج من الأجبان الكريمية. مخبوزة حتى تنضج تمام…"
drag, startPoint x: 833, startPoint y: 298, endPoint x: 848, endPoint y: 300, distance: 14.5
click at [848, 300] on textarea "عجينة فيلو مقرمشة وخفيفة، محشوة بمزيج من الأجبان الكريمية. مخبوزة حتى تنضج تمام…" at bounding box center [709, 315] width 328 height 46
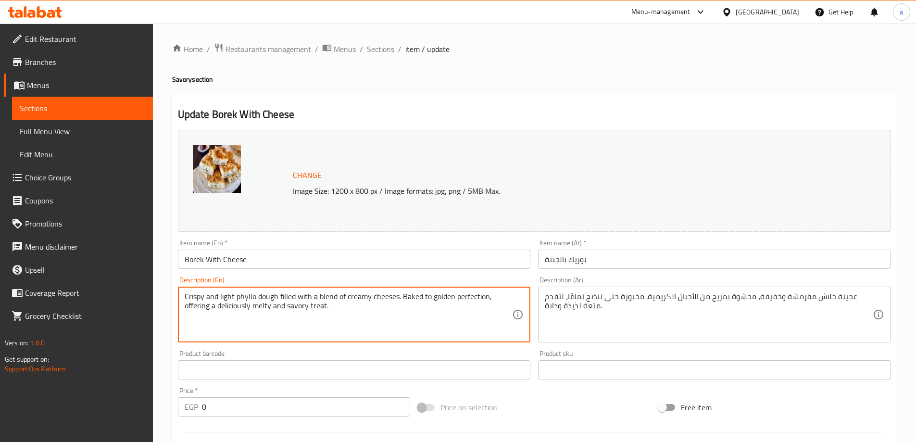
click at [193, 297] on textarea "Crispy and light phyllo dough filled with a blend of creamy cheeses. Baked to g…" at bounding box center [349, 315] width 328 height 46
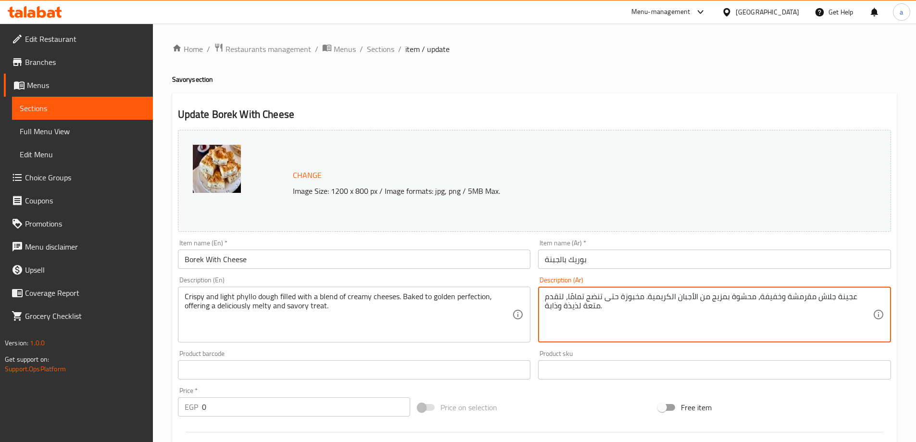
drag, startPoint x: 635, startPoint y: 297, endPoint x: 586, endPoint y: 298, distance: 49.1
click at [562, 309] on textarea "عجينة جلاش مقرمشة وخفيفة، محشوة بمزيج من الأجبان الكريمية. مخبوزة للكمال الذهبي…" at bounding box center [709, 315] width 328 height 46
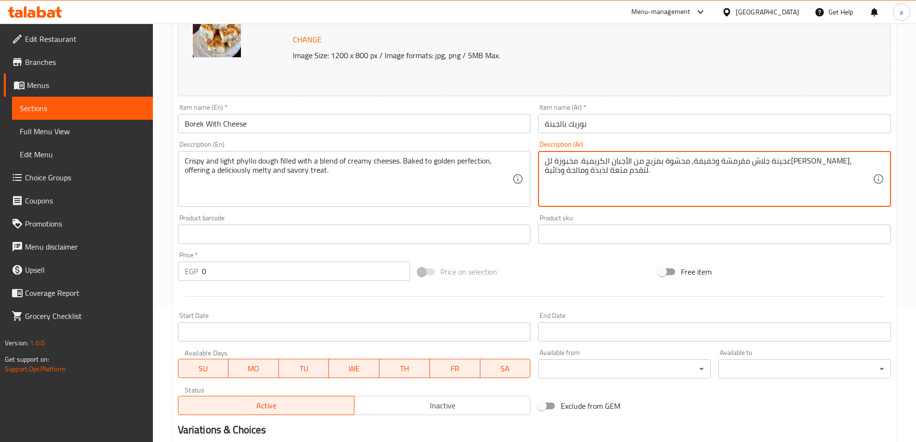
scroll to position [192, 0]
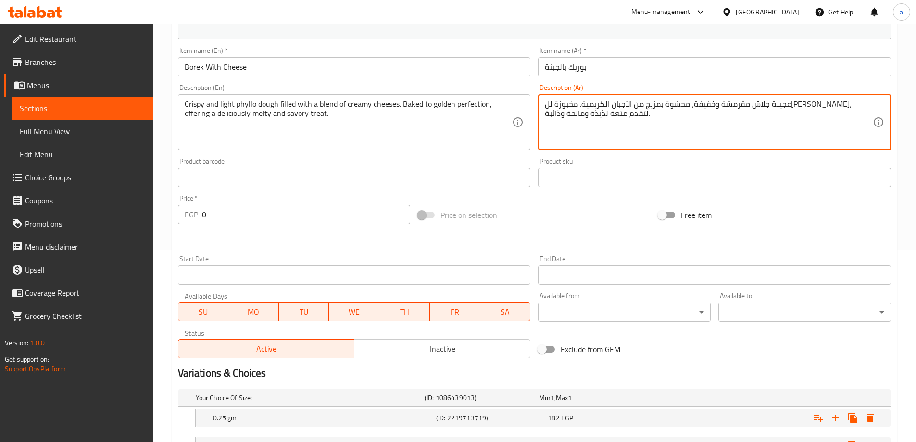
drag, startPoint x: 561, startPoint y: 105, endPoint x: 544, endPoint y: 108, distance: 17.1
click at [544, 108] on div "عجينة جلاش مقرمشة وخفيفة، محشوة بمزيج من الأجبان الكريمية. مخبوزة للكمال الذهبي…" at bounding box center [714, 122] width 353 height 56
type textarea "عجينة جلاش مقرمشة وخفيفة، محشوة بمزيج من الأجبان الكريمية. مخبوزة للكمال الذهبي…"
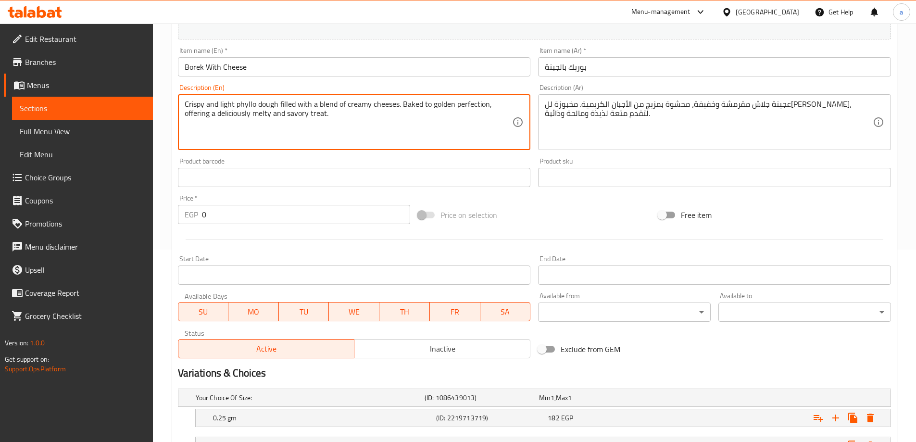
click at [318, 114] on textarea "Crispy and light phyllo dough filled with a blend of creamy cheeses. Baked to g…" at bounding box center [349, 122] width 328 height 46
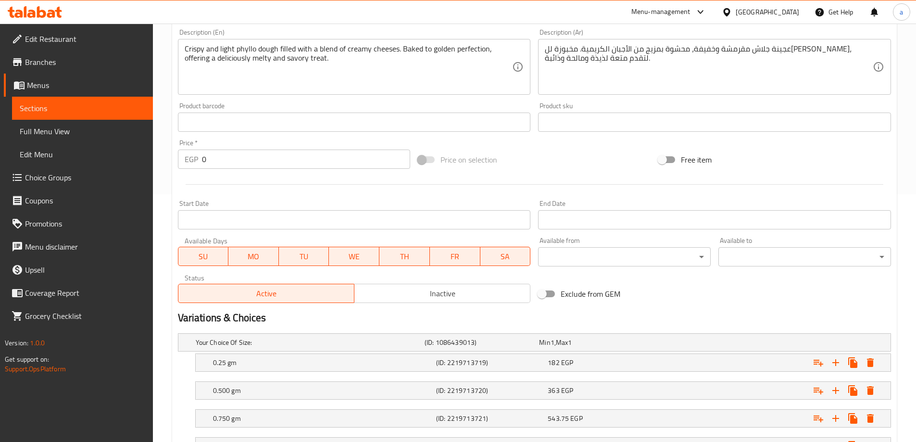
scroll to position [329, 0]
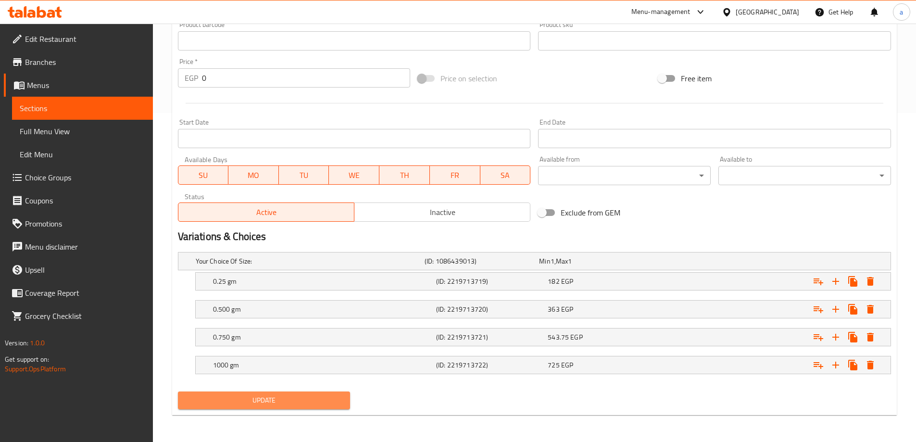
click at [280, 405] on span "Update" at bounding box center [264, 400] width 157 height 12
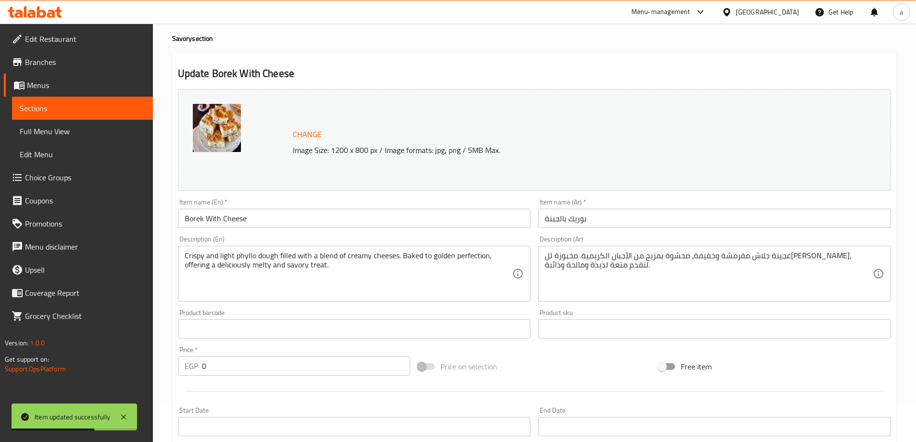
scroll to position [0, 0]
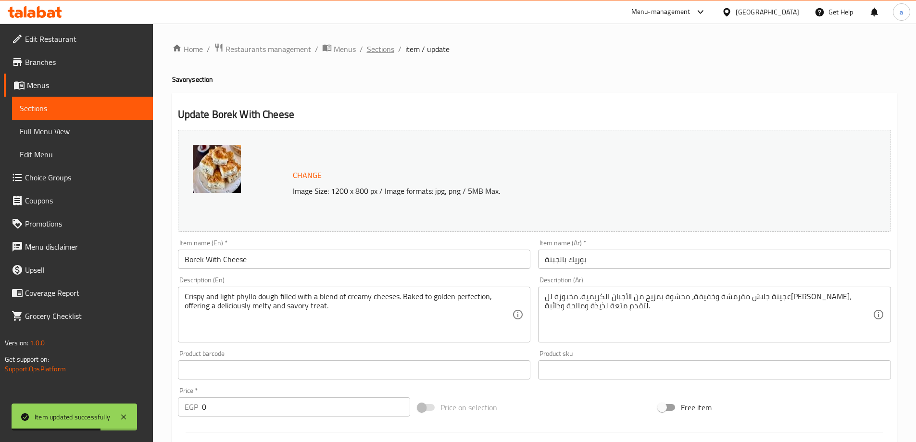
click at [372, 48] on span "Sections" at bounding box center [380, 49] width 27 height 12
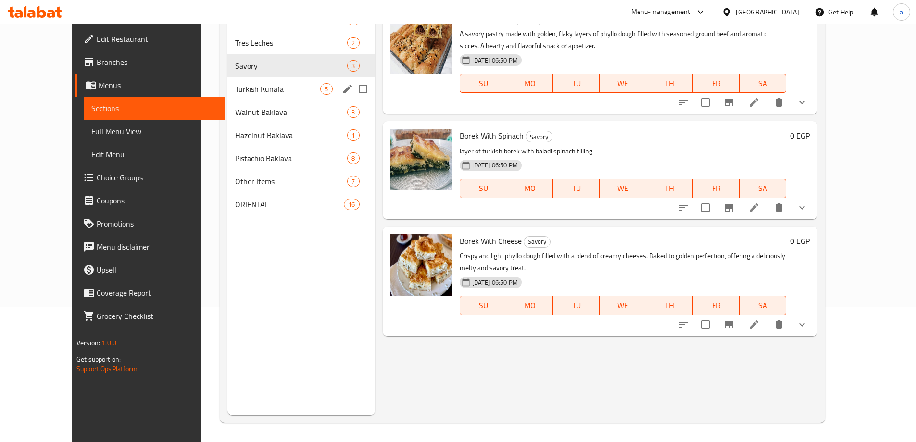
scroll to position [38, 0]
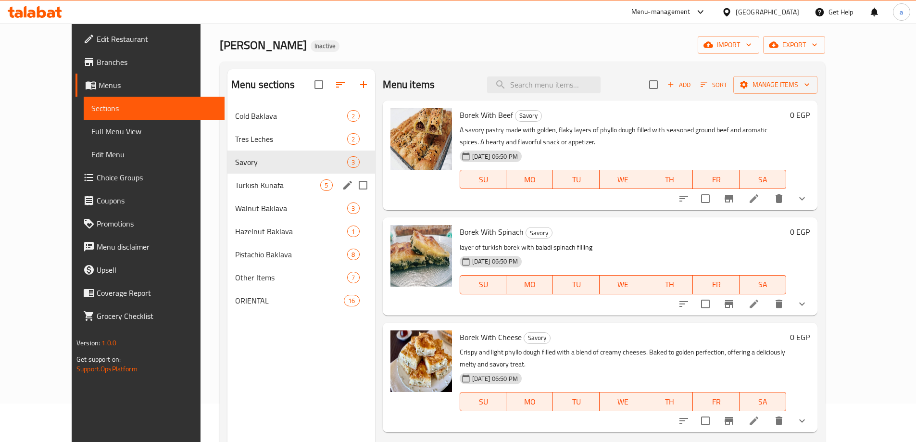
click at [235, 179] on span "Turkish Kunafa" at bounding box center [278, 185] width 86 height 12
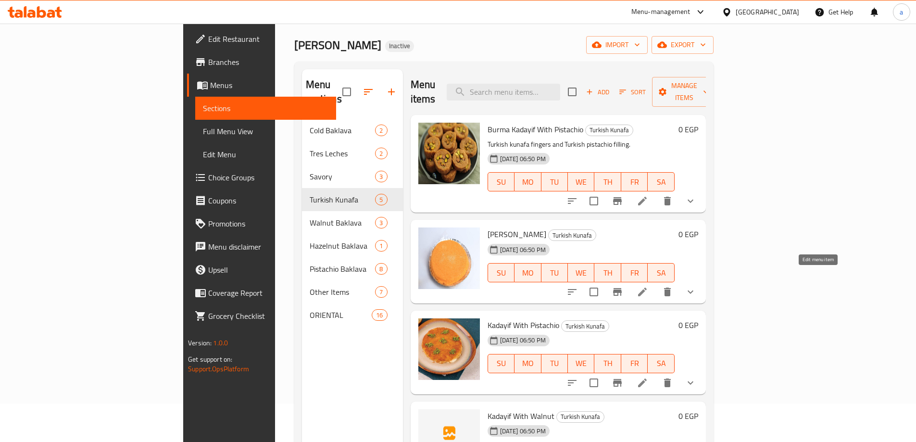
click at [648, 286] on icon at bounding box center [642, 292] width 12 height 12
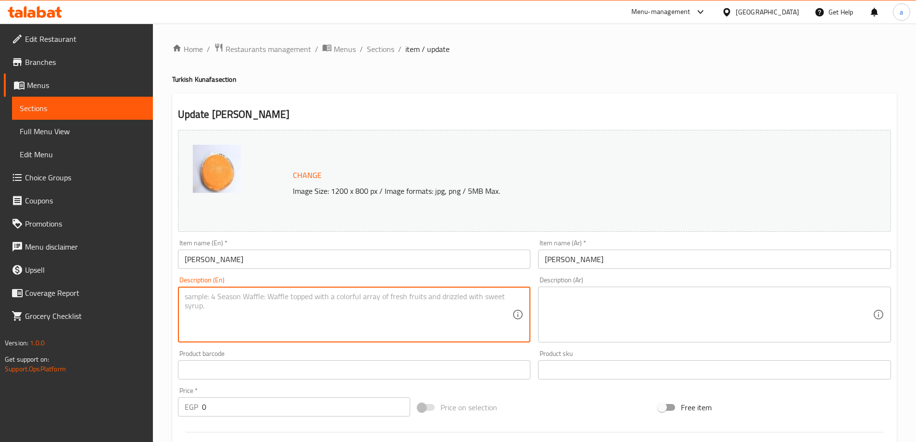
click at [421, 320] on textarea at bounding box center [349, 315] width 328 height 46
paste textarea "An elegant dessert crafted from finely shredded phyllo pastry soaked in syrup a…"
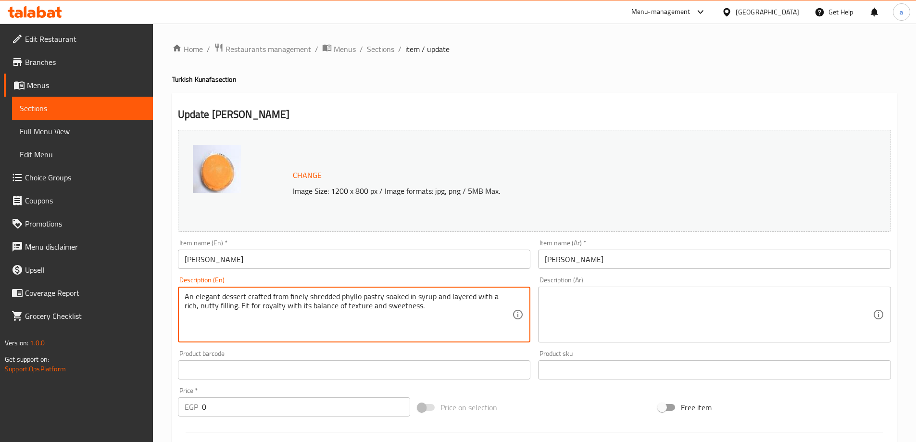
type textarea "An elegant dessert crafted from finely shredded phyllo pastry soaked in syrup a…"
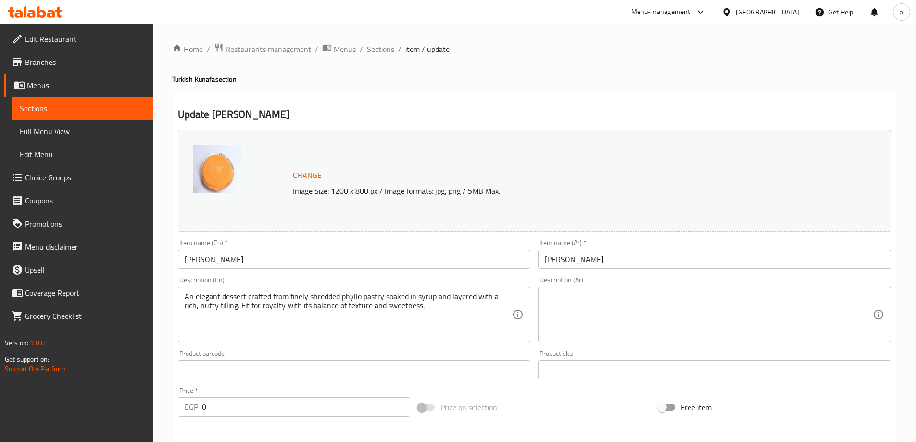
click at [563, 312] on textarea at bounding box center [709, 315] width 328 height 46
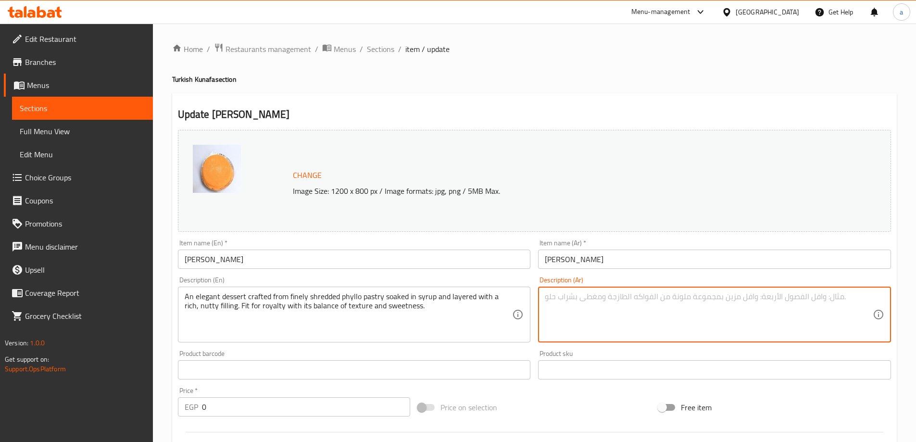
paste textarea "حلوى فاخرة مصنوعة من عجينة الفيلو المبشورة ناعماً والمنقوعة في شراب، ومغطاة بحش…"
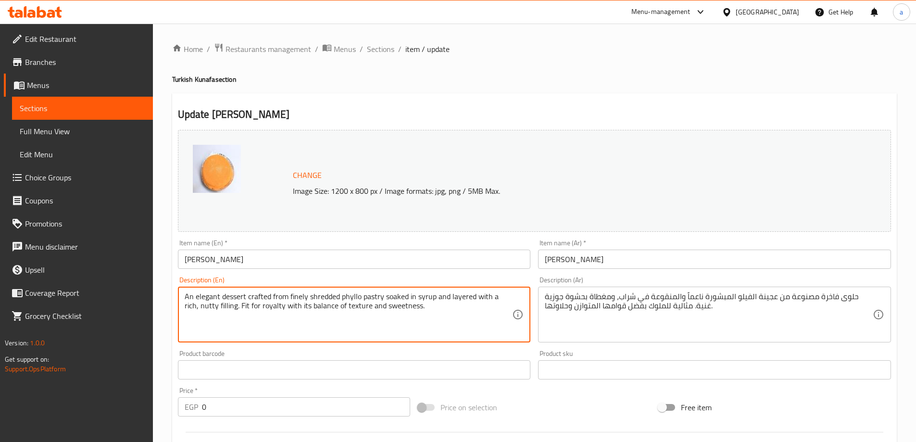
click at [209, 294] on textarea "An elegant dessert crafted from finely shredded phyllo pastry soaked in syrup a…" at bounding box center [349, 315] width 328 height 46
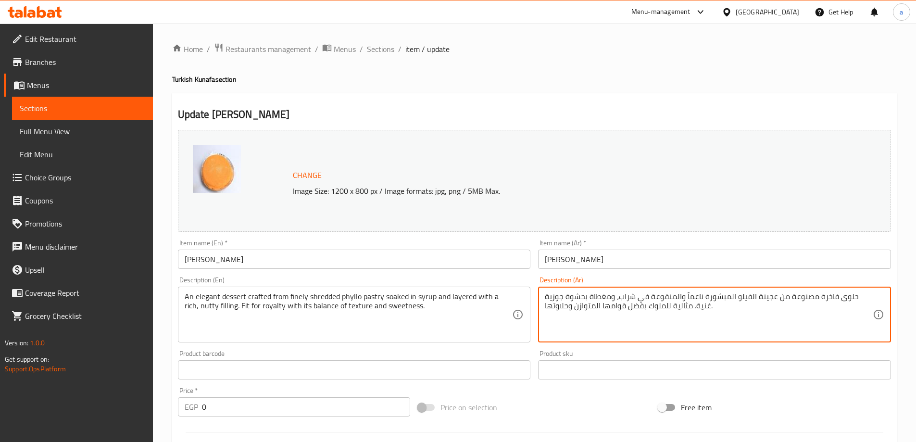
drag, startPoint x: 819, startPoint y: 297, endPoint x: 836, endPoint y: 298, distance: 16.9
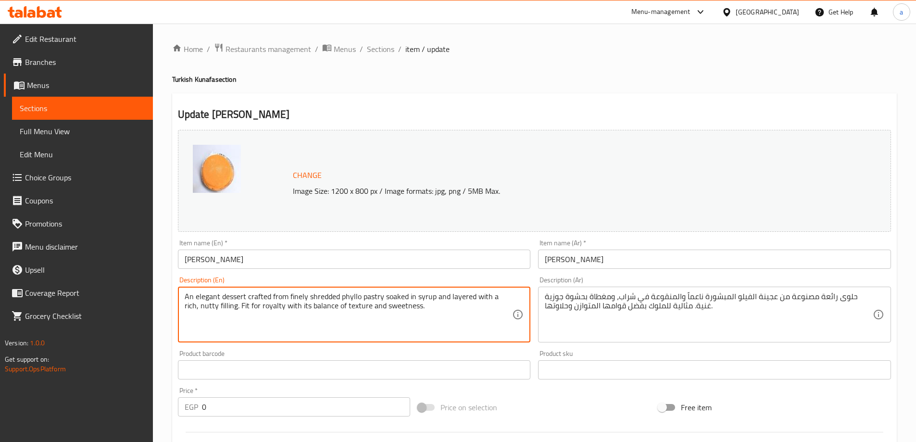
click at [321, 295] on textarea "An elegant dessert crafted from finely shredded phyllo pastry soaked in syrup a…" at bounding box center [349, 315] width 328 height 46
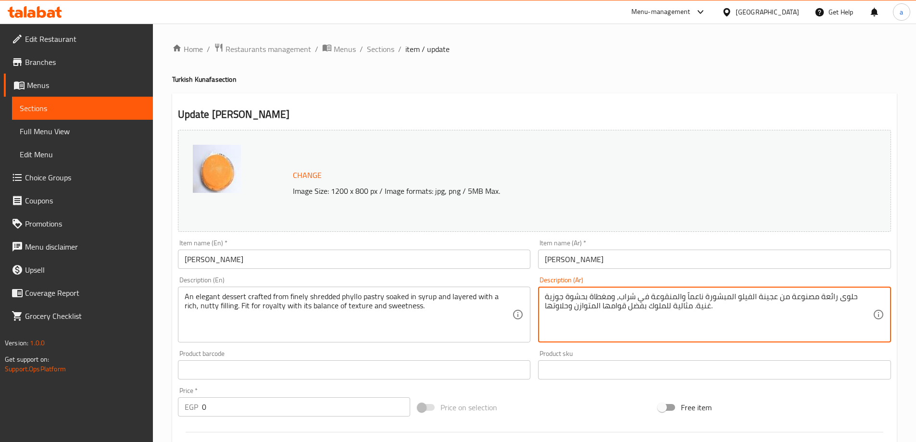
drag, startPoint x: 755, startPoint y: 296, endPoint x: 792, endPoint y: 301, distance: 37.4
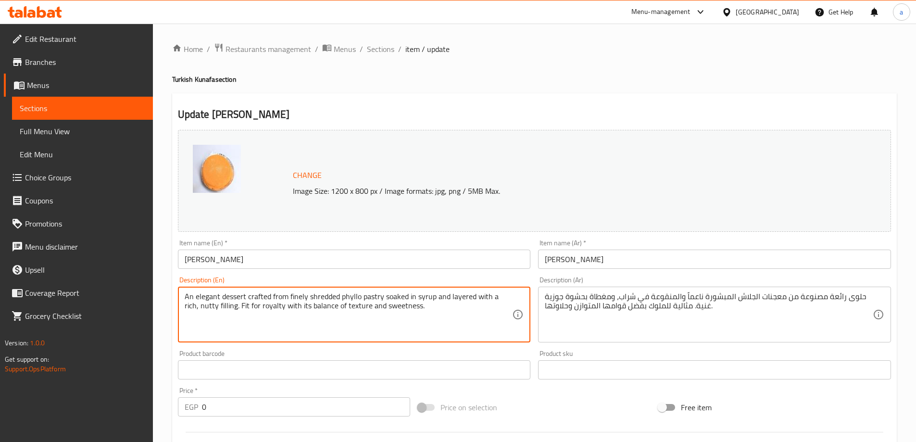
click at [249, 309] on textarea "An elegant dessert crafted from finely shredded phyllo pastry soaked in syrup a…" at bounding box center [349, 315] width 328 height 46
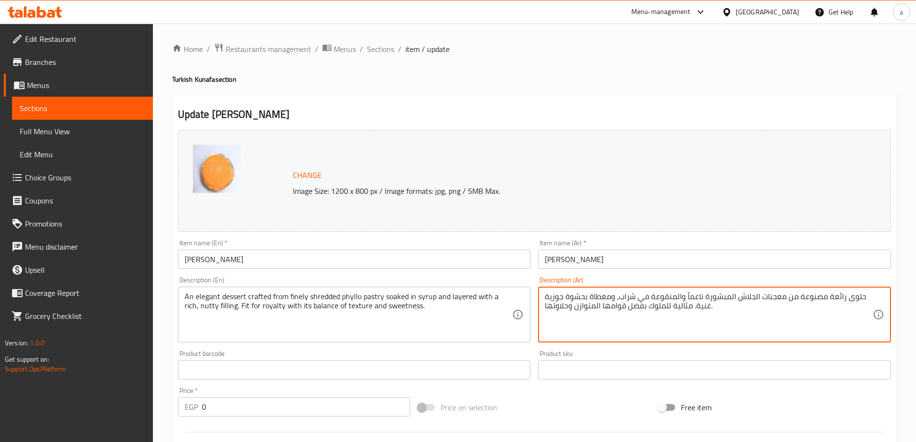
drag, startPoint x: 647, startPoint y: 307, endPoint x: 657, endPoint y: 310, distance: 9.7
drag, startPoint x: 626, startPoint y: 308, endPoint x: 642, endPoint y: 314, distance: 16.4
click at [642, 314] on textarea "حلوى رائعة مصنوعة من معجنات الجلاش المبشورة ناعماً والمنقوعة في شراب، ومغطاة بح…" at bounding box center [709, 315] width 328 height 46
type textarea "حلوى رائعة مصنوعة من معجنات الجلاش المبشورة ناعماً والمنقوعة في شراب، ومغطاة بح…"
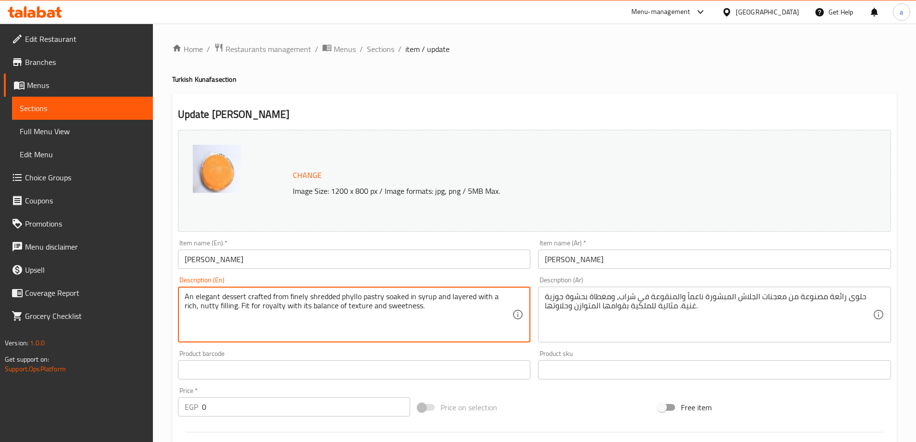
drag, startPoint x: 408, startPoint y: 309, endPoint x: 224, endPoint y: 309, distance: 184.1
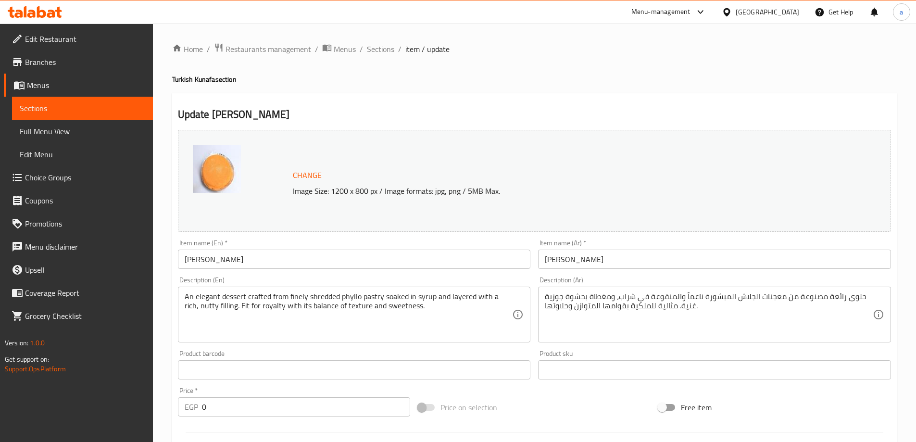
click at [332, 295] on textarea "An elegant dessert crafted from finely shredded phyllo pastry soaked in syrup a…" at bounding box center [349, 315] width 328 height 46
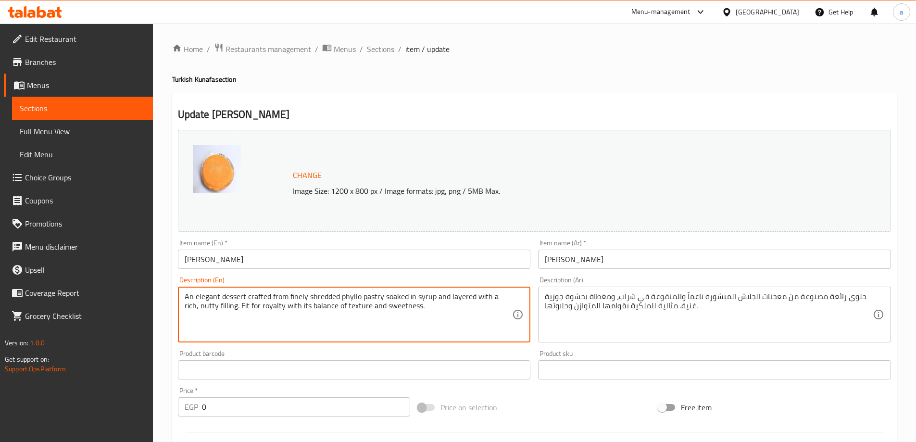
click at [332, 295] on textarea "An elegant dessert crafted from finely shredded phyllo pastry soaked in syrup a…" at bounding box center [349, 315] width 328 height 46
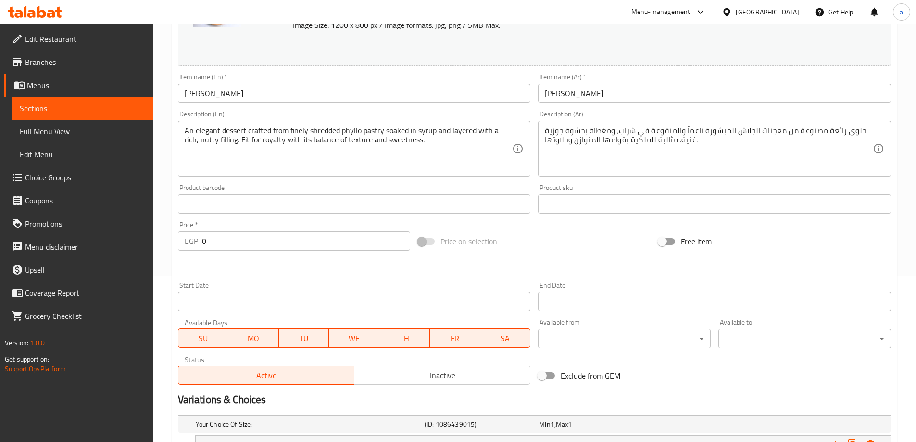
scroll to position [40, 0]
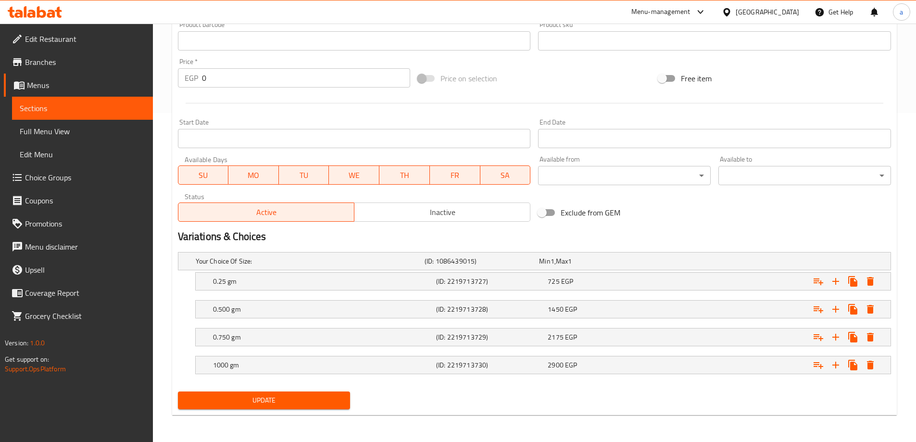
click at [269, 393] on button "Update" at bounding box center [264, 400] width 173 height 18
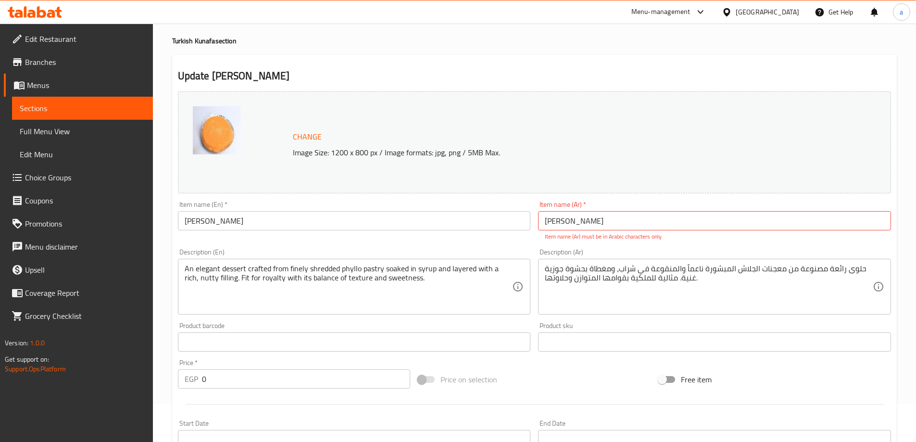
scroll to position [0, 0]
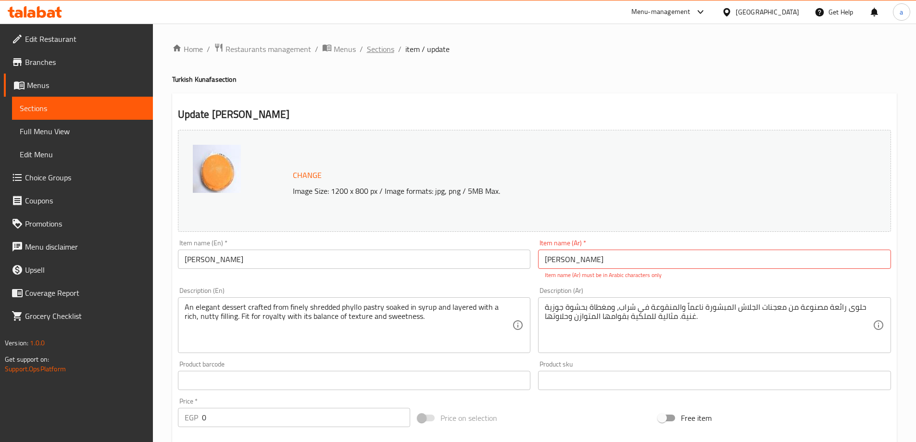
click at [373, 47] on span "Sections" at bounding box center [380, 49] width 27 height 12
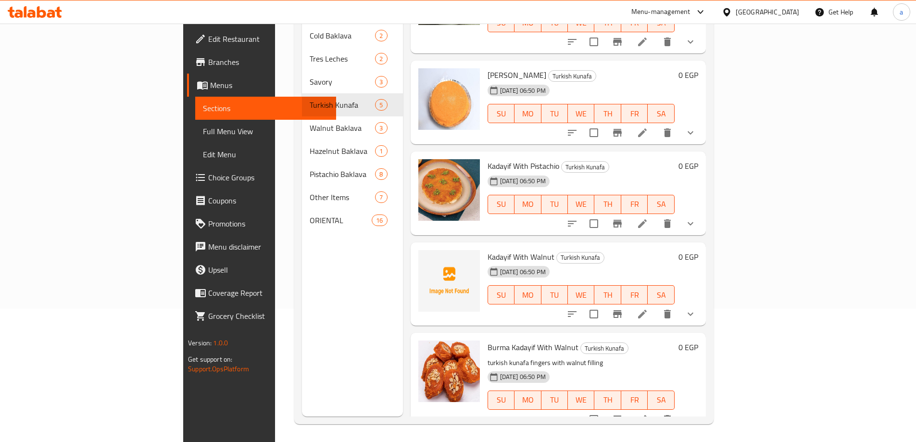
scroll to position [135, 0]
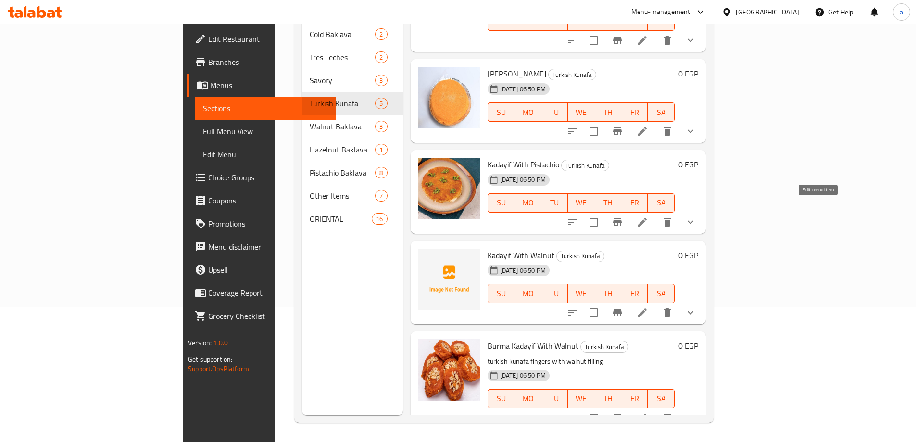
click at [648, 216] on icon at bounding box center [642, 222] width 12 height 12
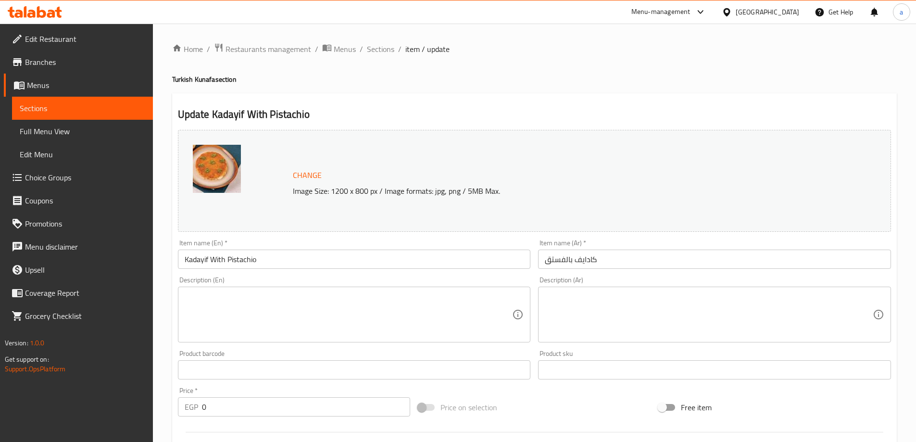
click at [419, 319] on textarea at bounding box center [349, 315] width 328 height 46
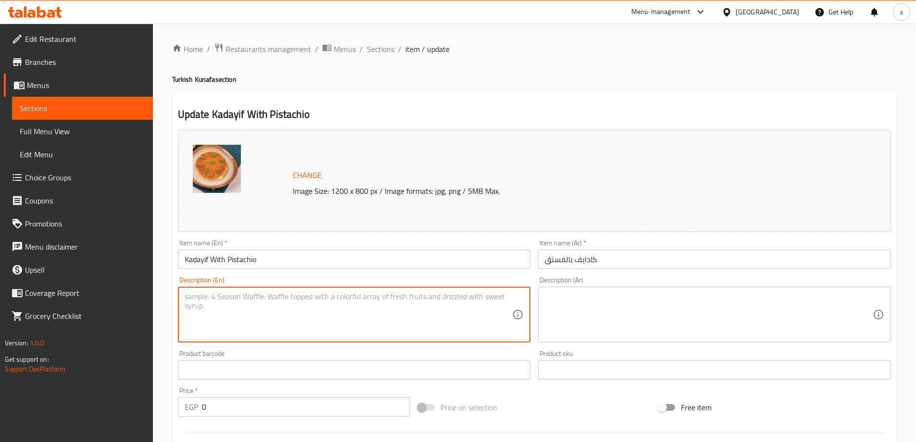
paste textarea "A traditional Turkish dessert made with shredded phyllo dough, stuffed with a g…"
type textarea "A traditional Turkish dessert made with shredded phyllo dough, stuffed with a g…"
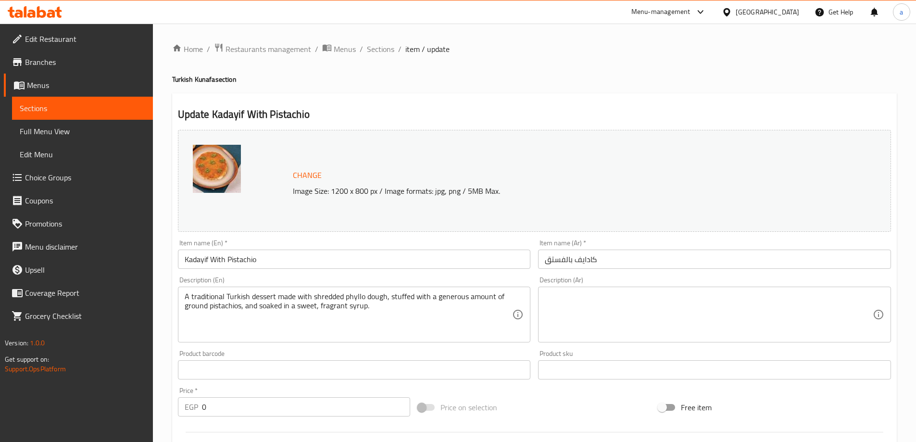
click at [602, 330] on textarea at bounding box center [709, 315] width 328 height 46
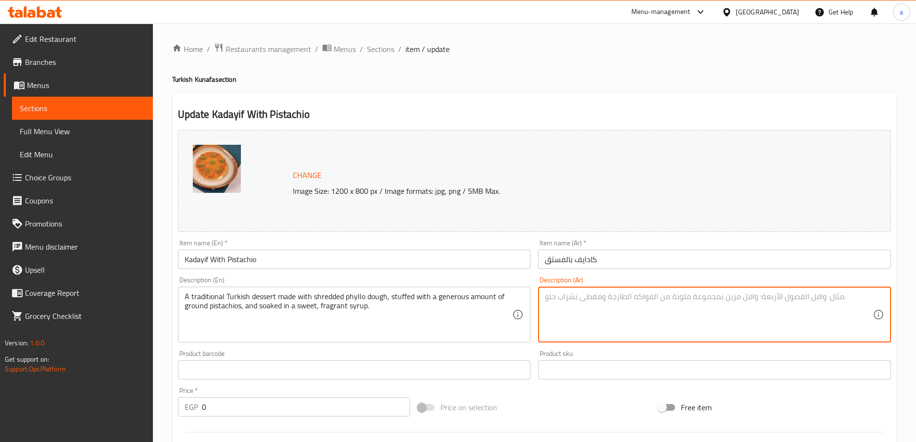
paste textarea "حلوى تركية تقليدية مصنوعة من عجينة الفيلو المقطعة، محشوة بكمية سخية من الفستق ا…"
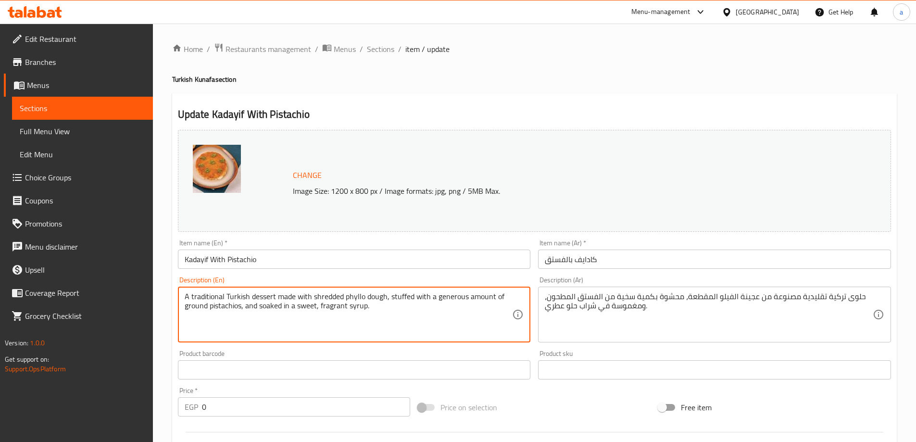
click at [329, 294] on textarea "A traditional Turkish dessert made with shredded phyllo dough, stuffed with a g…" at bounding box center [349, 315] width 328 height 46
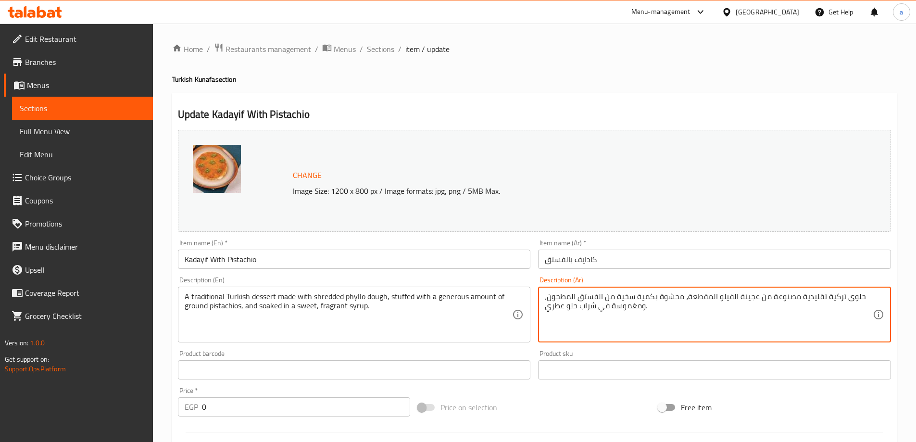
drag, startPoint x: 688, startPoint y: 297, endPoint x: 731, endPoint y: 298, distance: 43.3
drag, startPoint x: 565, startPoint y: 297, endPoint x: 546, endPoint y: 300, distance: 18.7
click at [546, 300] on textarea "حلوى تركية تقليدية مصنوعة من عجينة الجلاش المبشورة، محشوة بكمية سخية من الفستق …" at bounding box center [709, 315] width 328 height 46
drag, startPoint x: 618, startPoint y: 307, endPoint x: 637, endPoint y: 315, distance: 20.9
click at [637, 315] on textarea "حلوى تركية تقليدية مصنوعة من عجينة الجلاش المبشورة، محشوة بكمية سخية من الفستق …" at bounding box center [709, 315] width 328 height 46
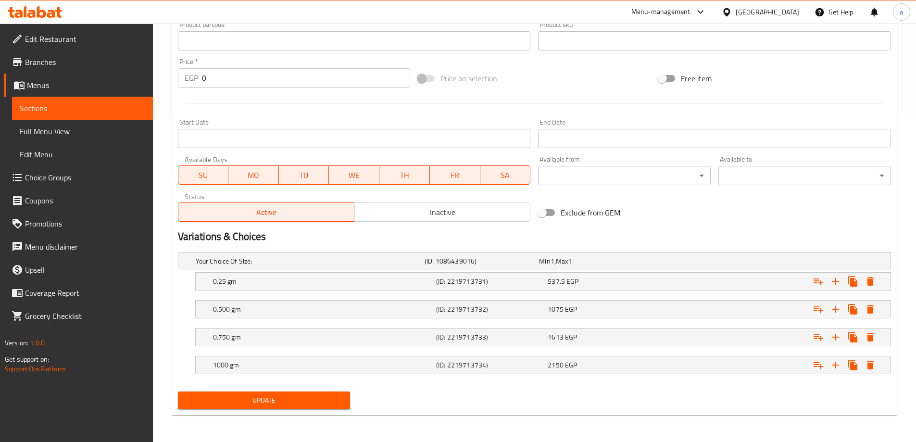
type textarea "حلوى تركية تقليدية مصنوعة من عجينة الجلاش المبشورة، محشوة بكمية سخية من الفستق …"
click at [273, 399] on span "Update" at bounding box center [264, 400] width 157 height 12
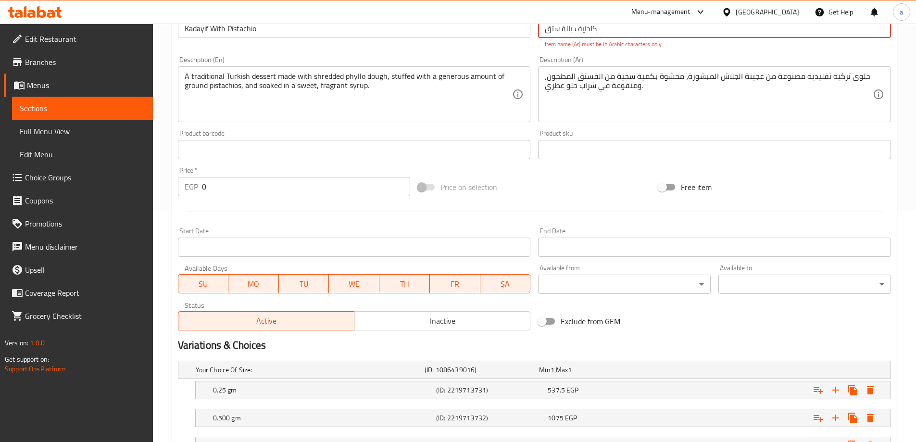
scroll to position [87, 0]
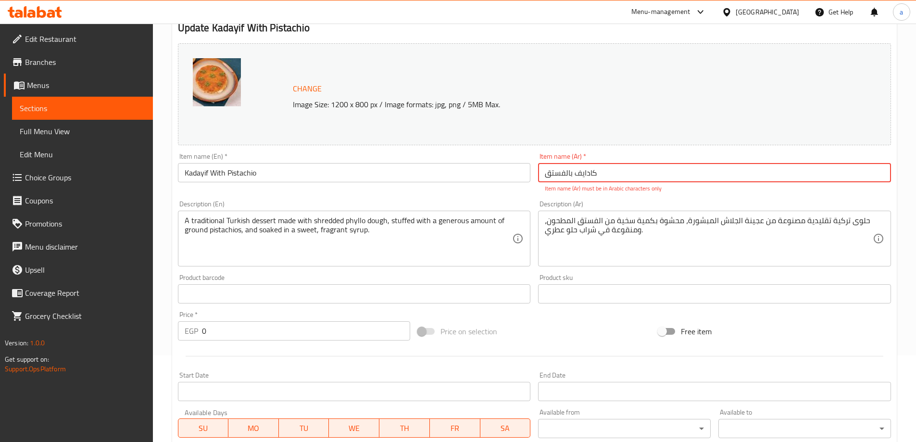
click at [627, 167] on input "کادایف بالفستق" at bounding box center [714, 172] width 353 height 19
click at [622, 185] on p "Item name (Ar) must be in Arabic characters only" at bounding box center [714, 188] width 339 height 9
drag, startPoint x: 618, startPoint y: 174, endPoint x: 502, endPoint y: 178, distance: 115.9
click at [502, 178] on div "Change Image Size: 1200 x 800 px / Image formats: jpg, png / 5MB Max. Item name…" at bounding box center [534, 258] width 720 height 439
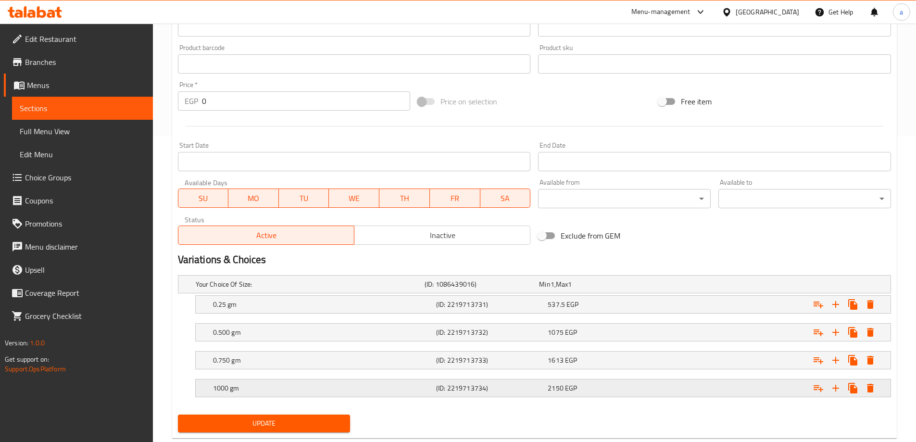
scroll to position [329, 0]
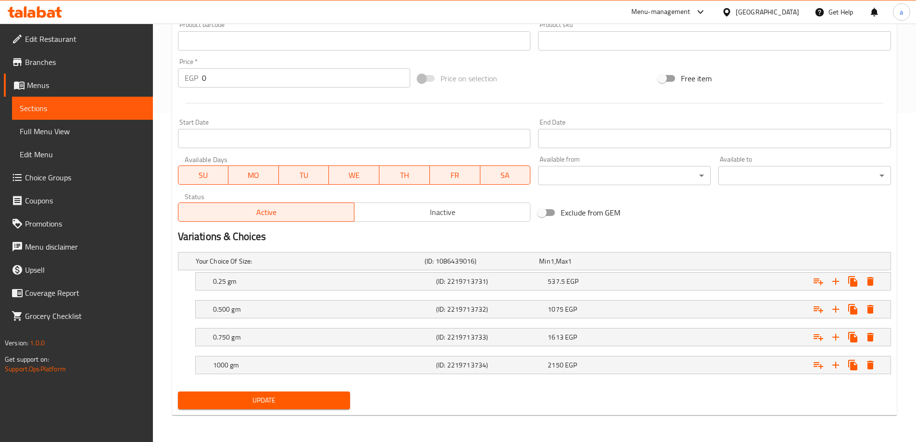
type input "كادايف بالفستق"
click at [299, 393] on button "Update" at bounding box center [264, 400] width 173 height 18
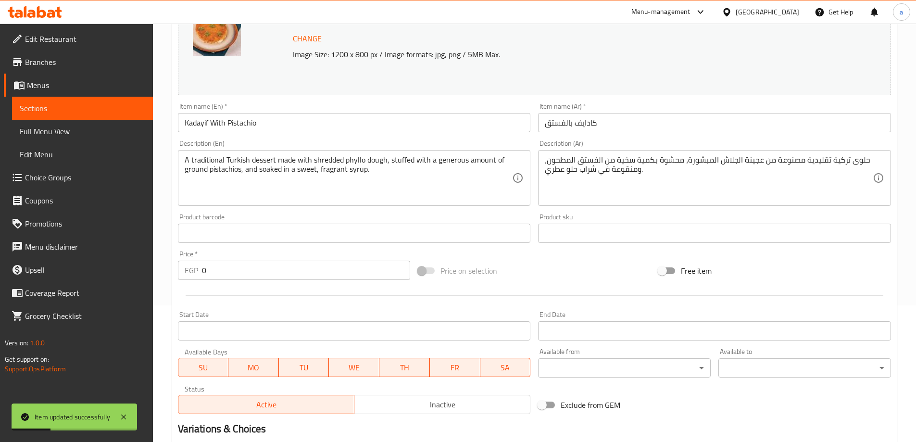
scroll to position [0, 0]
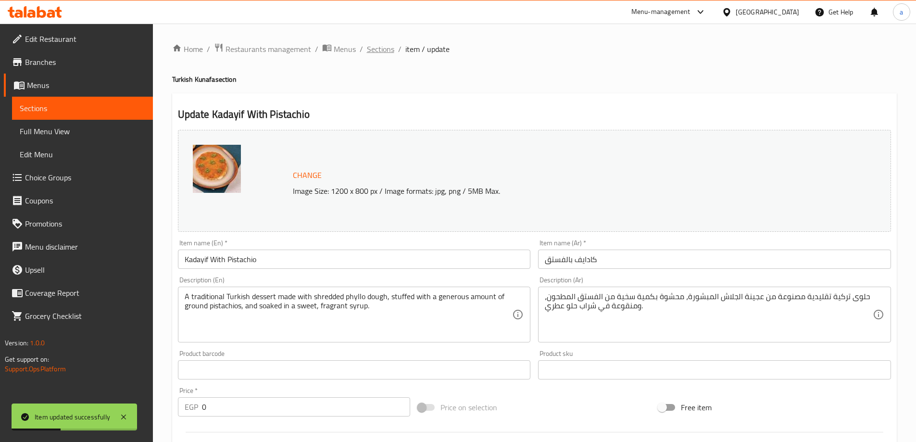
click at [377, 47] on span "Sections" at bounding box center [380, 49] width 27 height 12
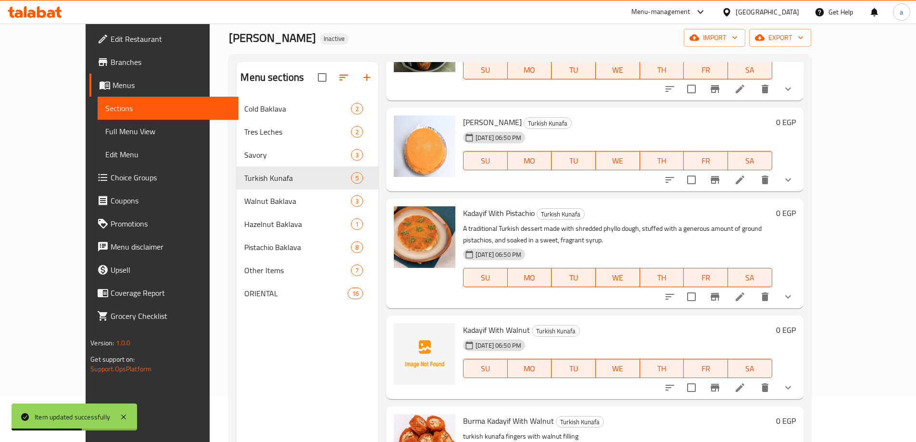
scroll to position [96, 0]
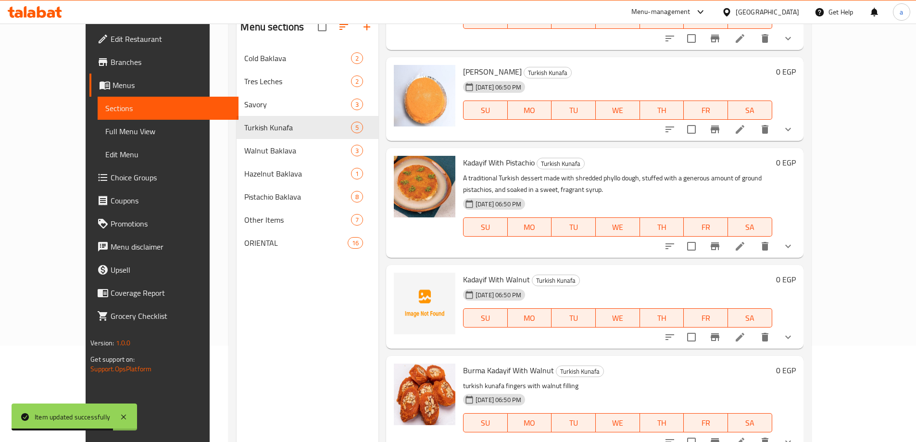
click at [745, 332] on icon at bounding box center [740, 337] width 12 height 12
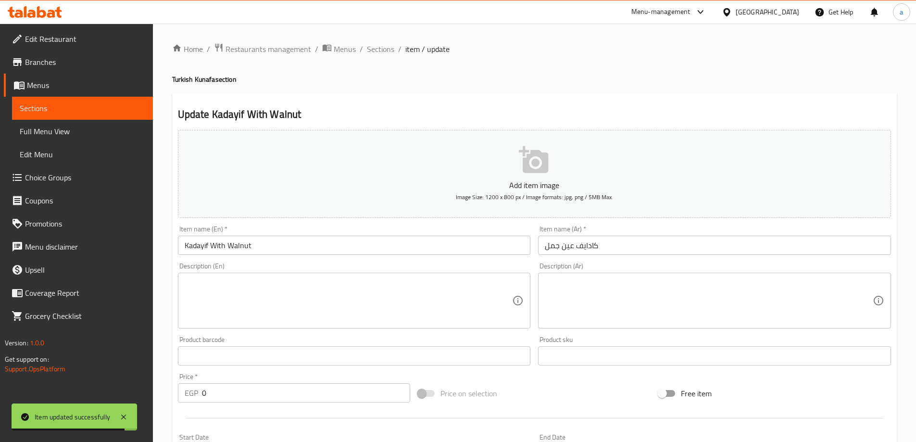
click at [365, 299] on textarea at bounding box center [349, 301] width 328 height 46
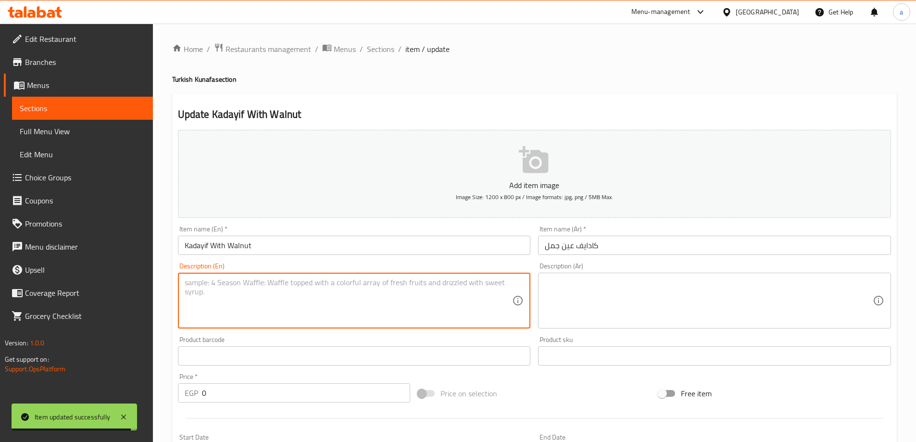
paste textarea "Golden strands of kadayif dough filled with crushed walnuts and baked until cri…"
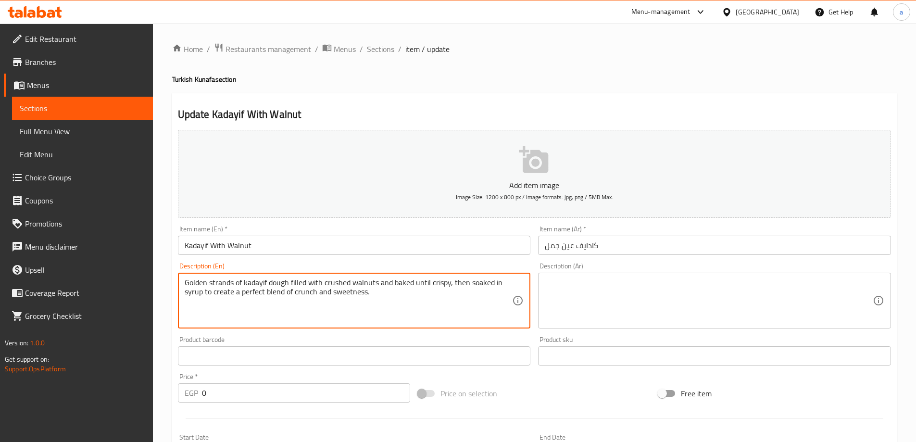
type textarea "Golden strands of kadayif dough filled with crushed walnuts and baked until cri…"
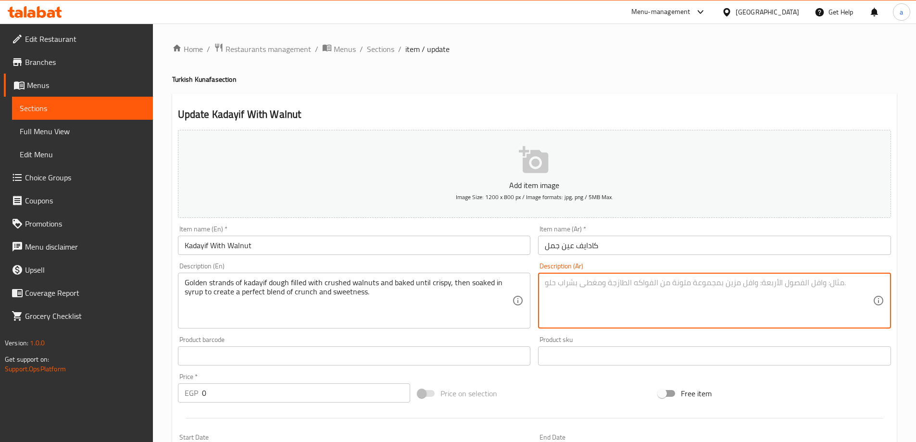
click at [662, 286] on textarea at bounding box center [709, 301] width 328 height 46
paste textarea "خيوط ذهبية من عجينة الكاداييف محشوة بالجوز المطحون ومخبوزة حتى تصبح مقرمشة، ثم …"
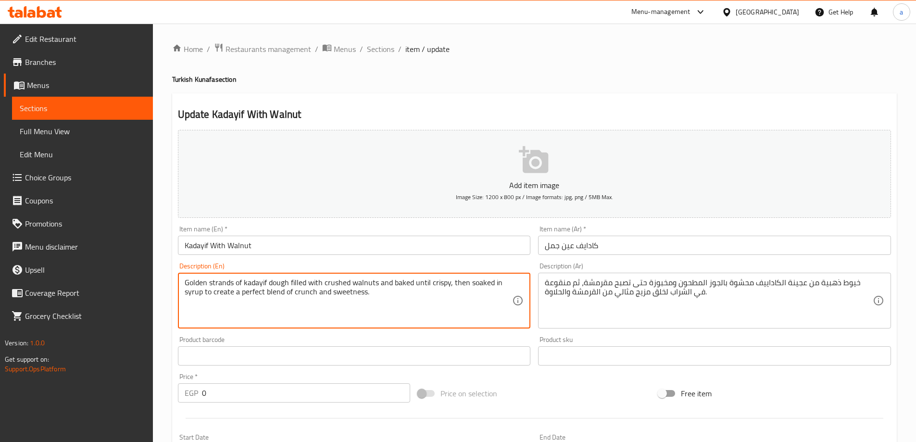
click at [223, 283] on textarea "Golden strands of kadayif dough filled with crushed walnuts and baked until cri…" at bounding box center [349, 301] width 328 height 46
click at [365, 285] on textarea "Golden strands of kadayif dough filled with crushed walnuts and baked until cri…" at bounding box center [349, 301] width 328 height 46
click at [340, 283] on textarea "Golden strands of kadayif dough filled with crushed walnuts and baked until cri…" at bounding box center [349, 301] width 328 height 46
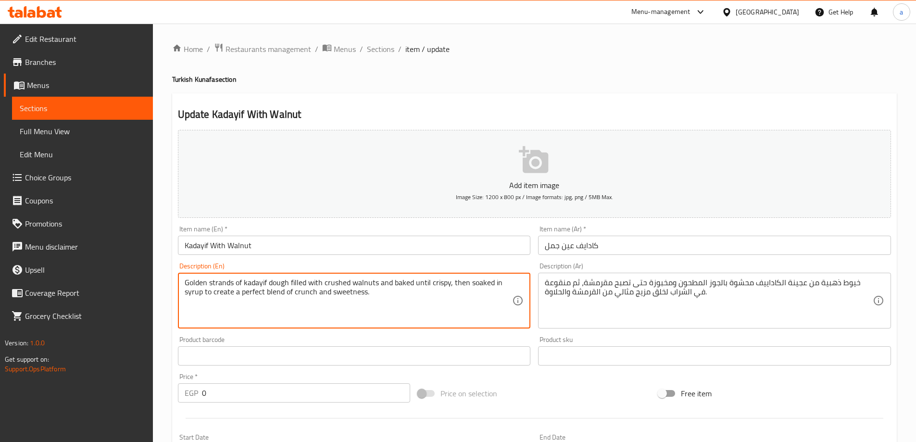
click at [438, 282] on textarea "Golden strands of kadayif dough filled with crushed walnuts and baked until cri…" at bounding box center [349, 301] width 328 height 46
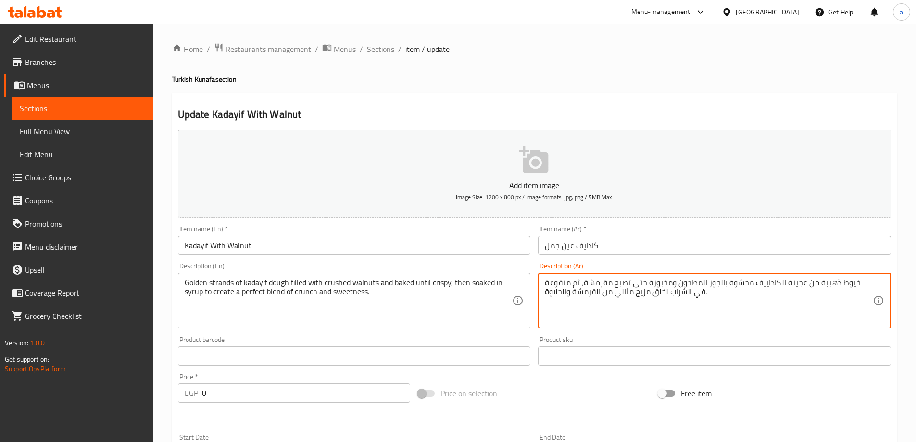
drag, startPoint x: 626, startPoint y: 284, endPoint x: 658, endPoint y: 289, distance: 32.2
click at [626, 279] on textarea "خيوط ذهبية من عجينة الكاداييف محشوة بالجوز المطحون ومخبوزة حتى تصبح مقرمشة، ثم …" at bounding box center [709, 301] width 328 height 46
drag, startPoint x: 645, startPoint y: 281, endPoint x: 621, endPoint y: 283, distance: 23.6
click at [621, 283] on textarea "خيوط ذهبية من عجينة الكاداييف محشوة بالجوز المطحون ومخبوزة حتى تصبح مقرمشة، ثم …" at bounding box center [709, 301] width 328 height 46
drag, startPoint x: 596, startPoint y: 294, endPoint x: 573, endPoint y: 295, distance: 23.1
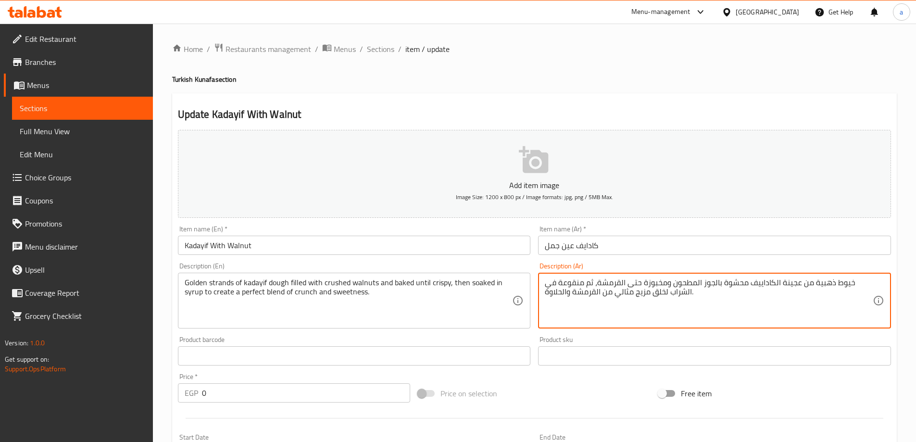
click at [573, 295] on textarea "خيوط ذهبية من عجينة الكاداييف محشوة بالجوز المطحون ومخبوزة حتى القرمشة، ثم منقو…" at bounding box center [709, 301] width 328 height 46
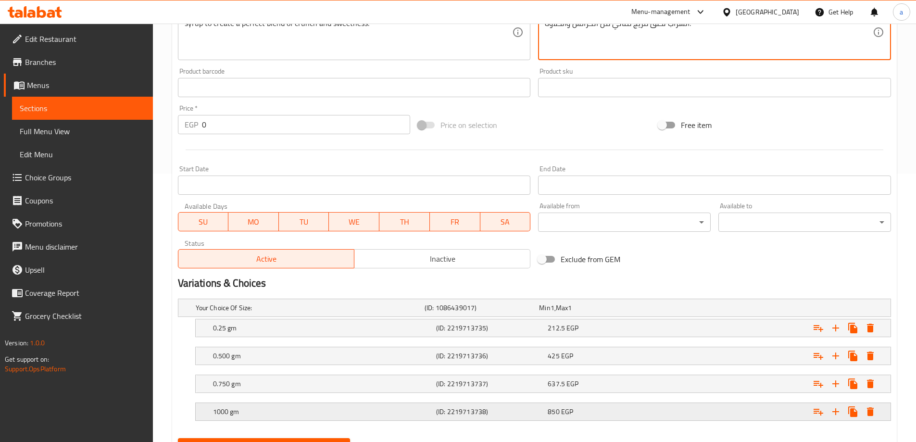
scroll to position [315, 0]
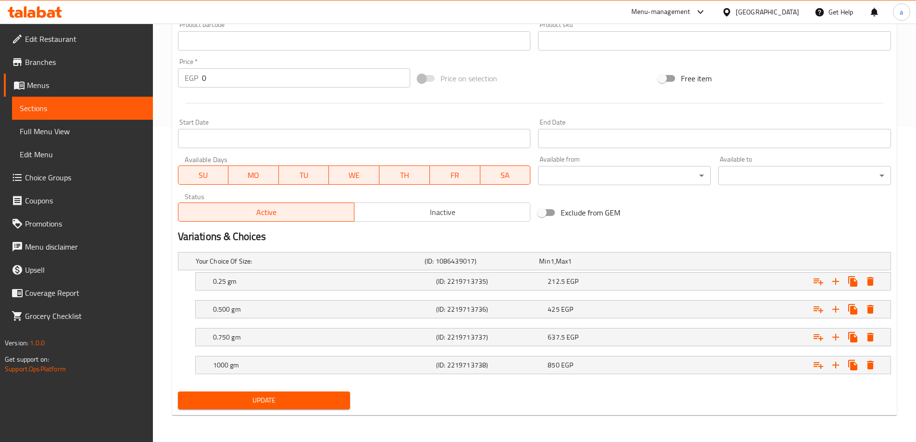
type textarea "خيوط ذهبية من عجينة الكاداييف محشوة بالجوز المطحون ومخبوزة حتى القرمشة، ثم منقو…"
click at [282, 402] on span "Update" at bounding box center [264, 400] width 157 height 12
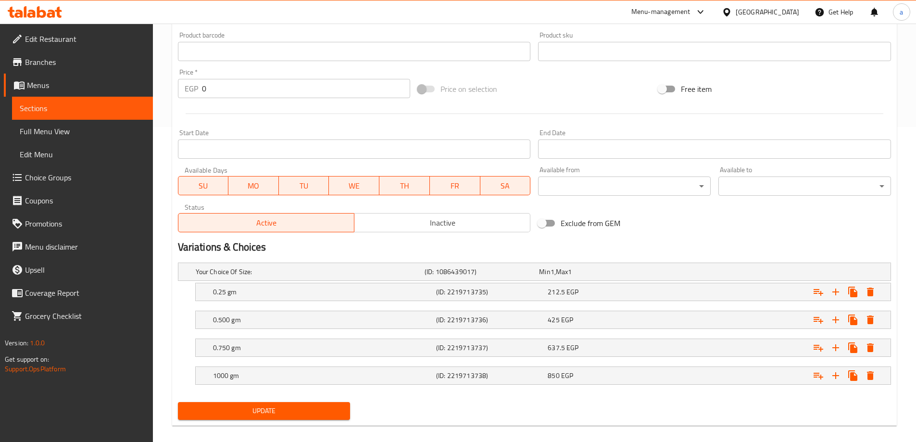
scroll to position [25, 0]
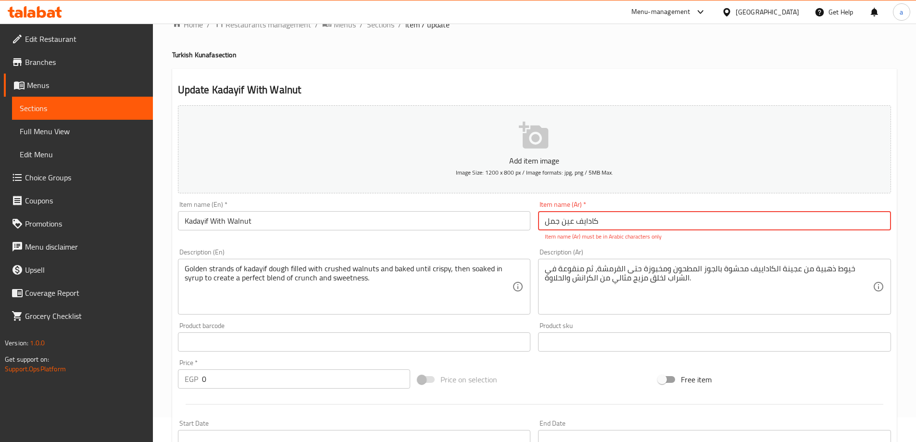
drag, startPoint x: 619, startPoint y: 218, endPoint x: 520, endPoint y: 222, distance: 100.1
click at [520, 222] on div "Add item image Image Size: 1200 x 800 px / Image formats: jpg, png / 5MB Max. I…" at bounding box center [534, 313] width 720 height 425
click at [612, 222] on input "کادایف عين جمل" at bounding box center [714, 220] width 353 height 19
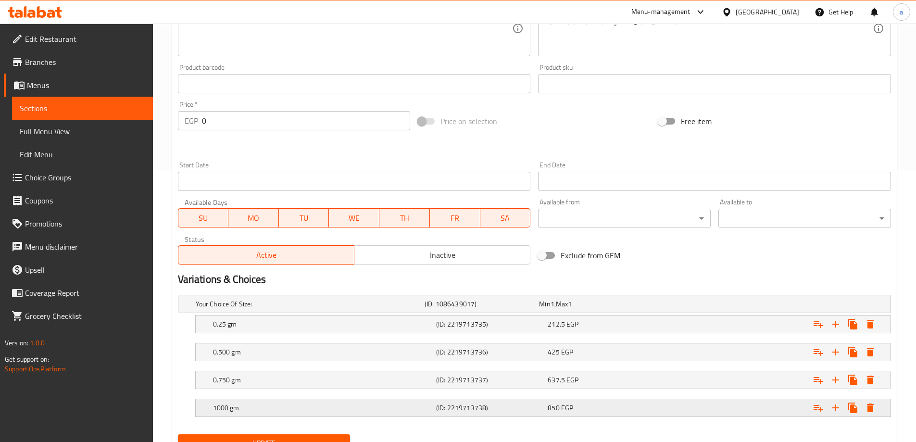
scroll to position [315, 0]
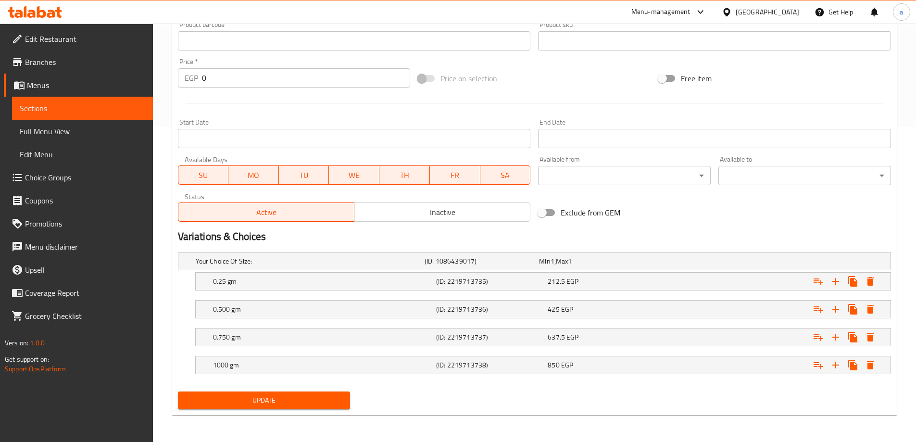
type input "كادايف عين جمل"
click at [235, 396] on span "Update" at bounding box center [264, 400] width 157 height 12
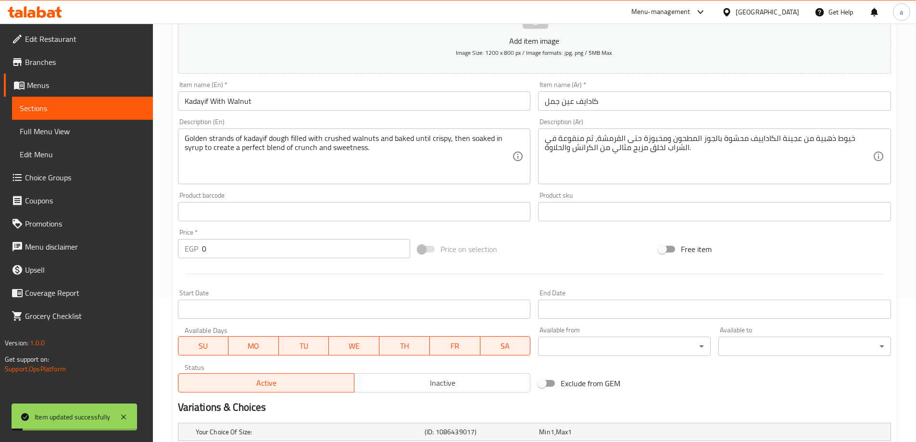
scroll to position [0, 0]
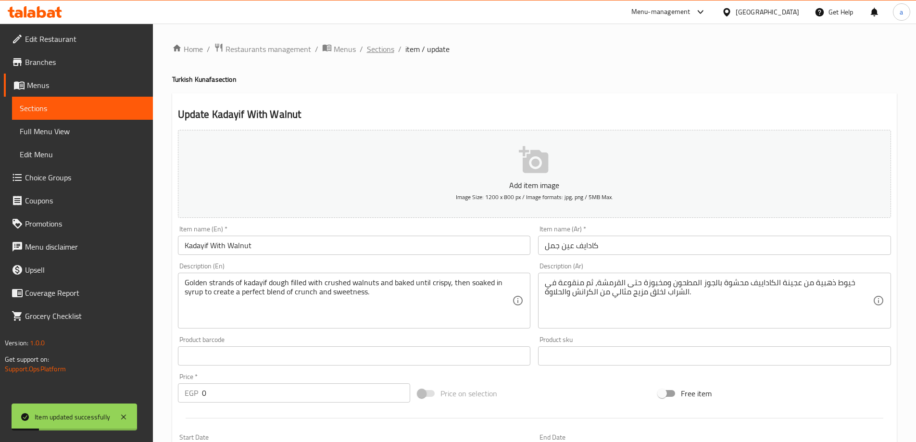
click at [376, 46] on span "Sections" at bounding box center [380, 49] width 27 height 12
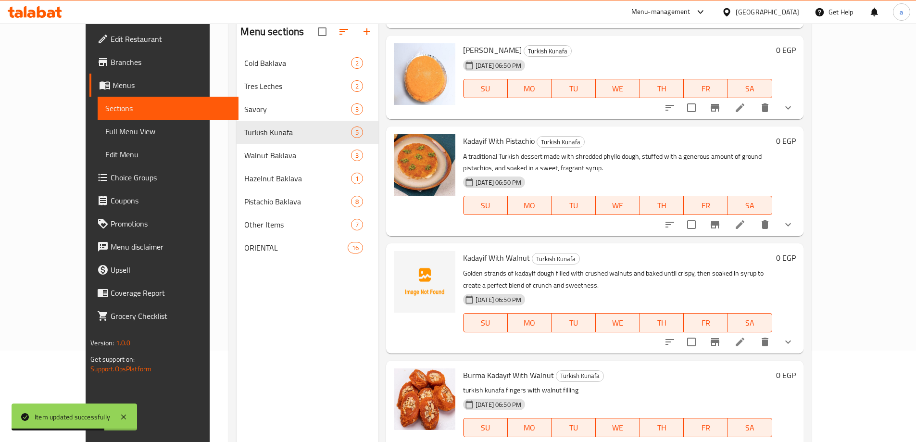
scroll to position [135, 0]
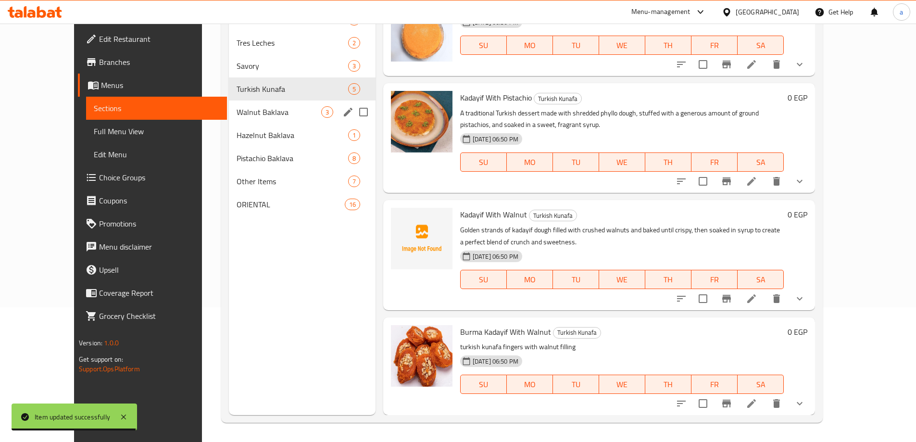
click at [250, 118] on div "Walnut Baklava 3" at bounding box center [302, 111] width 147 height 23
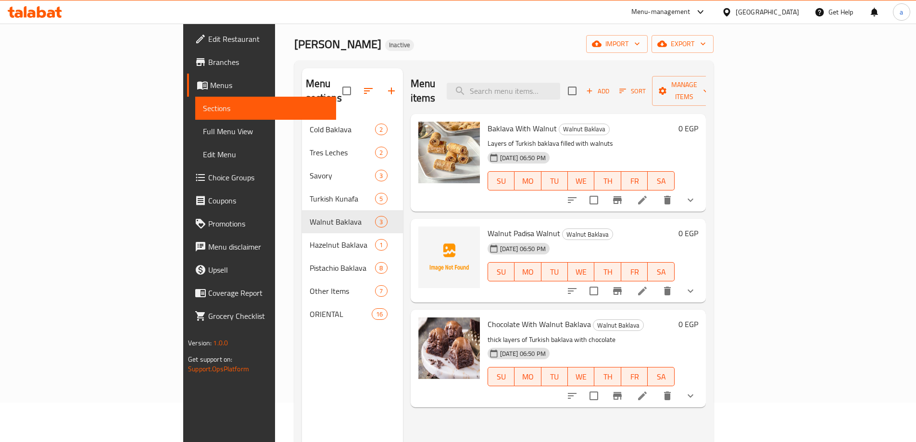
scroll to position [38, 0]
click at [656, 283] on li at bounding box center [642, 291] width 27 height 17
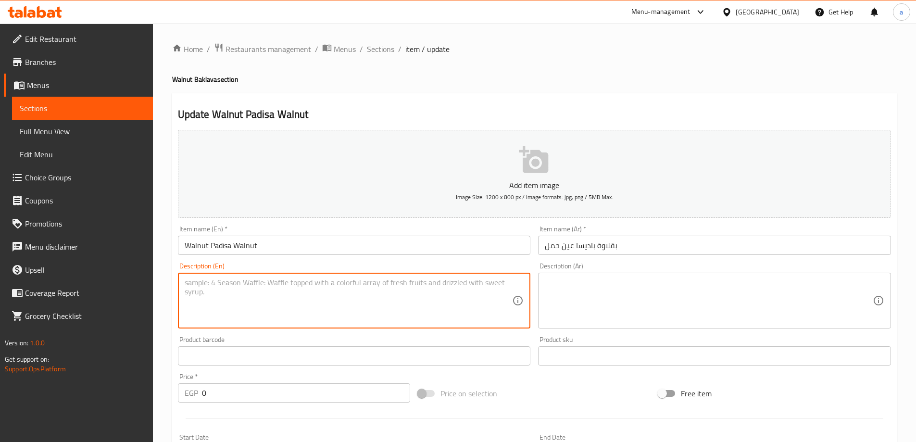
click at [256, 306] on textarea at bounding box center [349, 301] width 328 height 46
paste textarea "A rich and dense walnut-based dessert, combining layers of pastry and ground wa…"
type textarea "A rich and dense walnut-based dessert, combining layers of pastry and ground wa…"
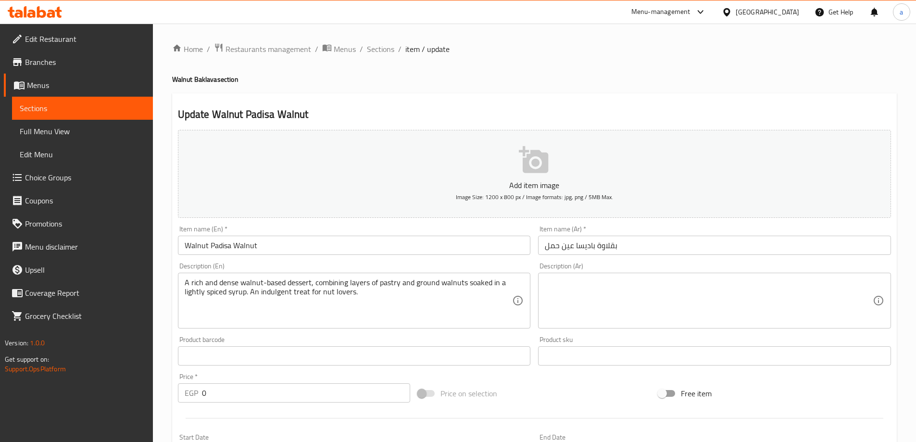
click at [692, 304] on textarea at bounding box center [709, 301] width 328 height 46
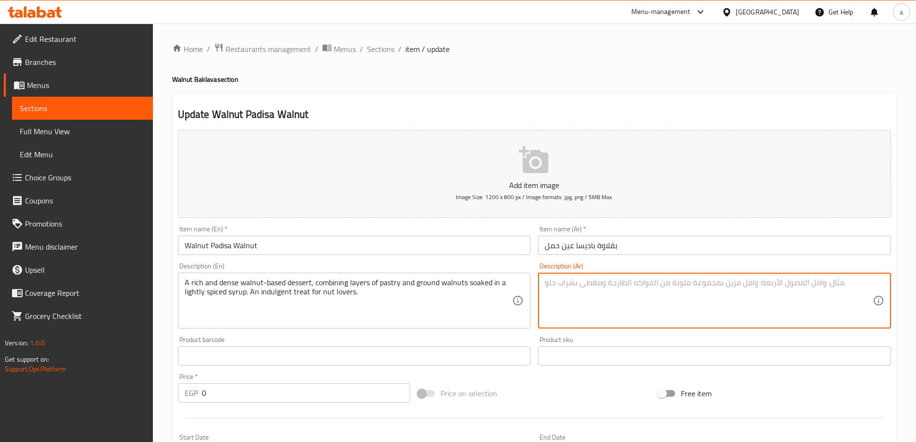
paste textarea "حلوى غنية وكثيفة مصنوعة من الجوز، تجمع بين طبقات من العجين والجوز المطحون المنق…"
drag, startPoint x: 767, startPoint y: 283, endPoint x: 802, endPoint y: 285, distance: 35.6
click at [802, 285] on textarea "حلوى غنية وكثيفة مصنوعة من الجوز، تجمع بين طبقات من العجين والجوز المطحون المنق…" at bounding box center [709, 301] width 328 height 46
click at [789, 283] on textarea "حلوى غنية وكثيفة ن الجوز، تجمع بين طبقات من العجين والجوز المطحون المنقوع في شر…" at bounding box center [709, 301] width 328 height 46
drag, startPoint x: 644, startPoint y: 295, endPoint x: 664, endPoint y: 303, distance: 20.9
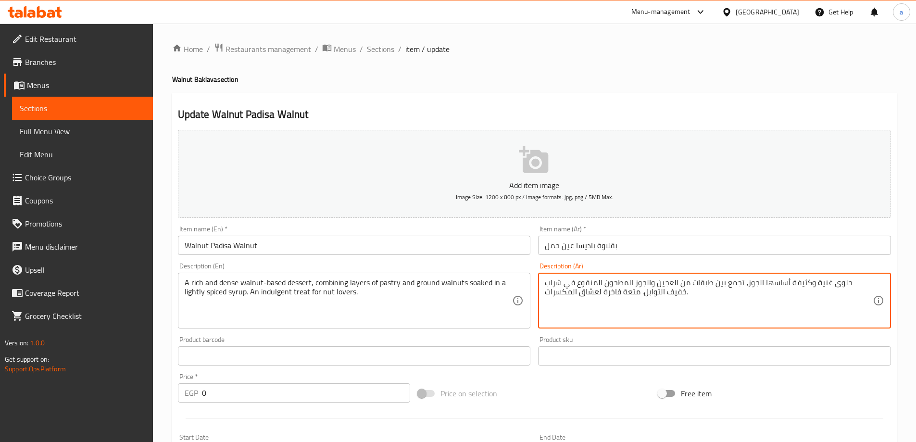
click at [664, 303] on textarea "حلوى غنية وكثيفة أساسها الجوز، تجمع بين طبقات من العجين والجوز المطحون المنقوع …" at bounding box center [709, 301] width 328 height 46
drag, startPoint x: 678, startPoint y: 284, endPoint x: 694, endPoint y: 279, distance: 16.4
click at [694, 279] on textarea "حلوى غنية وكثيفة أساسها الجوز، تجمع بين طبقات من العجين والجوز المطحون المنقوع …" at bounding box center [709, 301] width 328 height 46
drag, startPoint x: 643, startPoint y: 297, endPoint x: 679, endPoint y: 307, distance: 37.9
click at [679, 307] on textarea "حلوى غنية وكثيفة أساسها الجوز، تجمع بين طبقات من المعجنات والجوز المطحون المنقو…" at bounding box center [709, 301] width 328 height 46
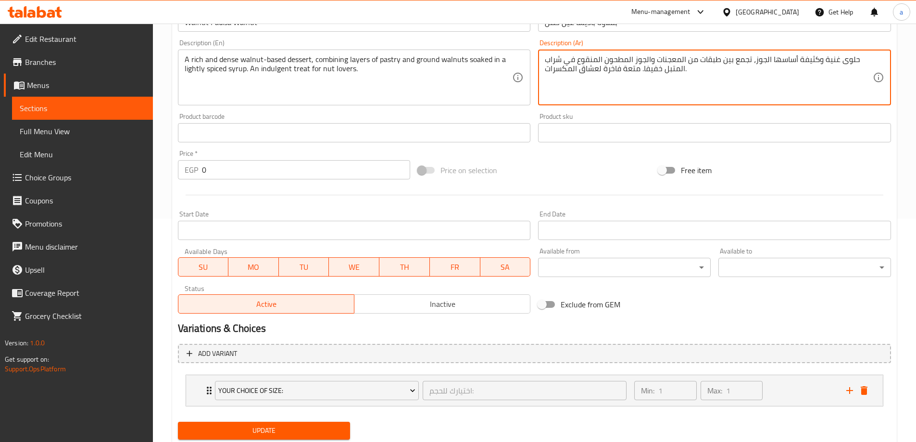
scroll to position [253, 0]
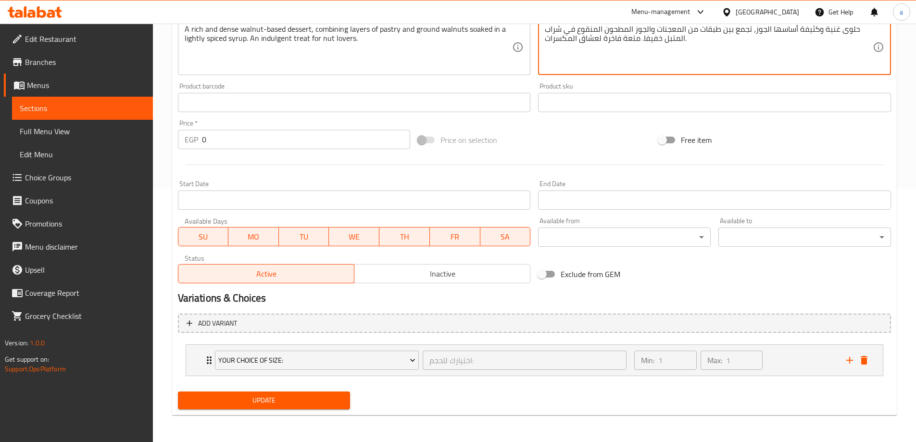
type textarea "حلوى غنية وكثيفة أساسها الجوز، تجمع بين طبقات من المعجنات والجوز المطحون المنقو…"
click at [264, 397] on span "Update" at bounding box center [264, 400] width 157 height 12
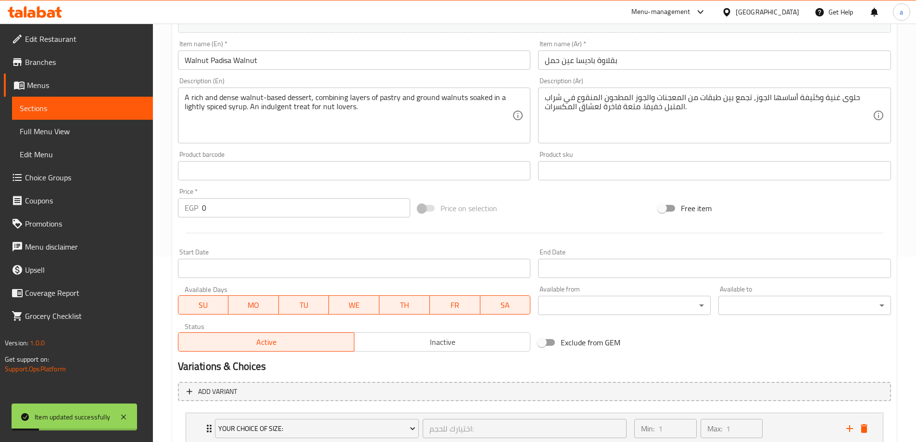
scroll to position [0, 0]
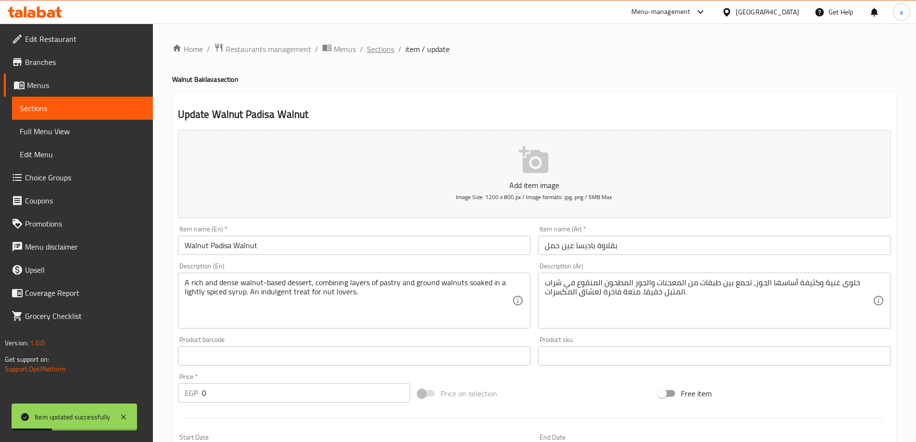
click at [376, 43] on span "Sections" at bounding box center [380, 49] width 27 height 12
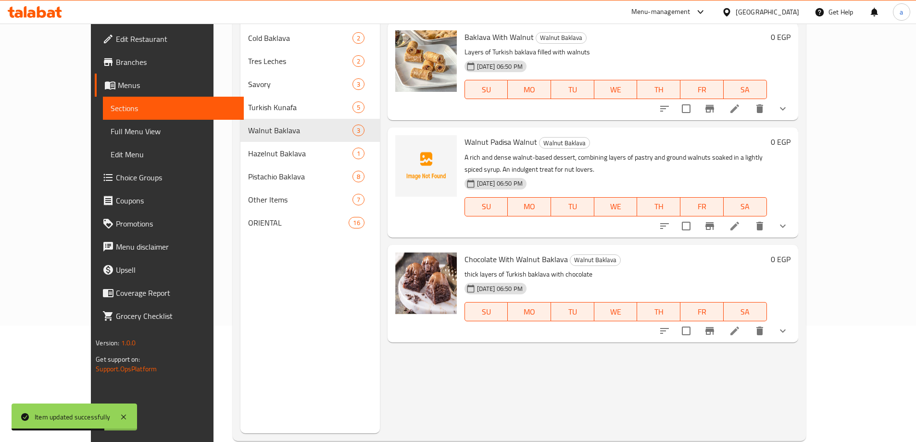
scroll to position [135, 0]
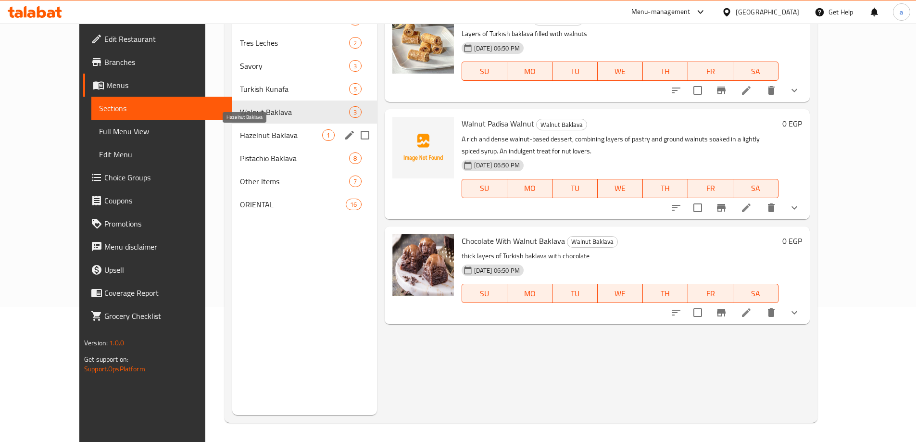
click at [240, 130] on span "Hazelnut Baklava" at bounding box center [281, 135] width 82 height 12
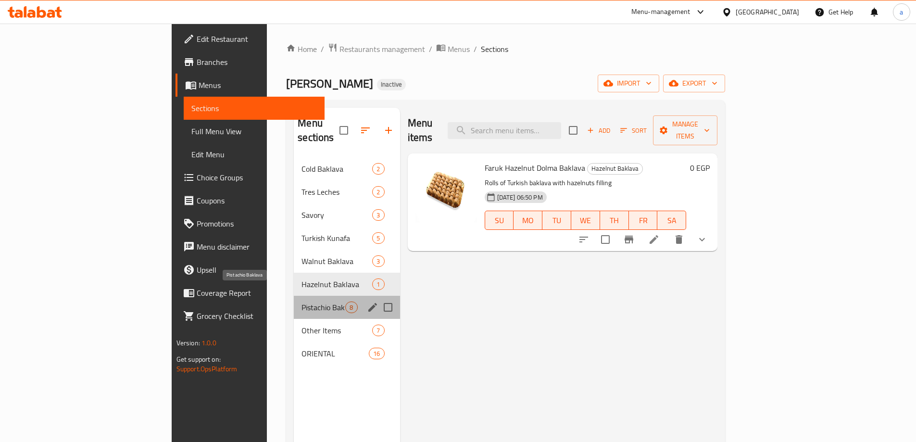
click at [301, 301] on span "Pistachio Baklava" at bounding box center [323, 307] width 44 height 12
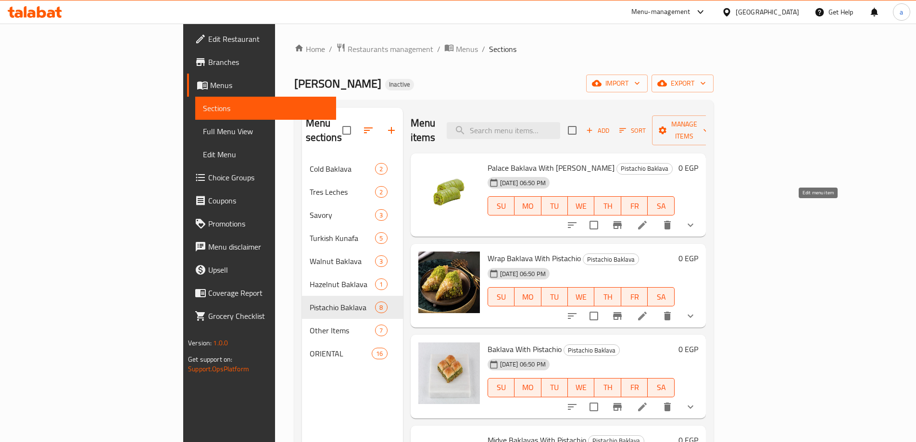
click at [648, 219] on icon at bounding box center [642, 225] width 12 height 12
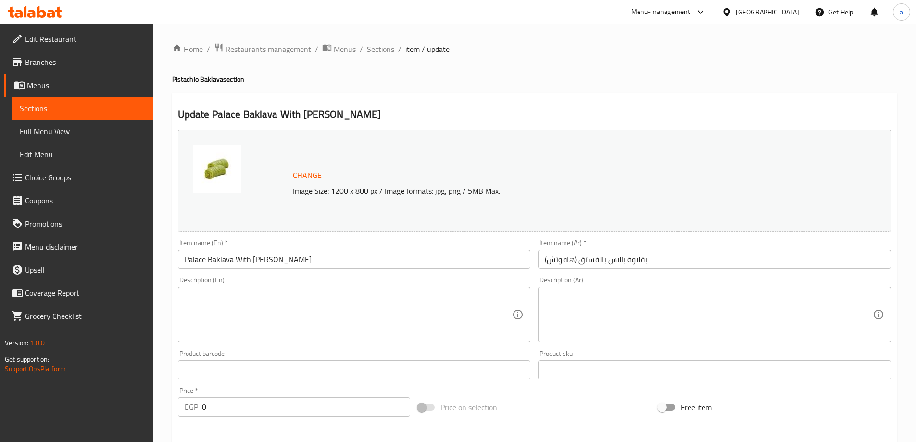
click at [304, 300] on textarea at bounding box center [349, 315] width 328 height 46
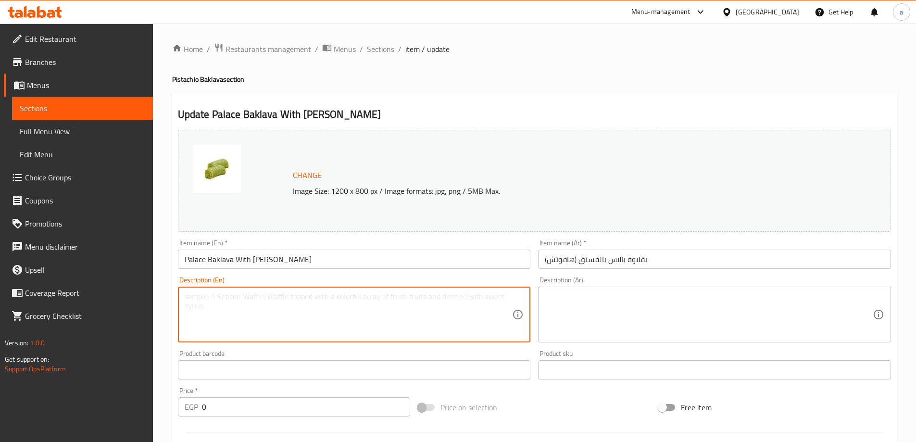
paste textarea "An exquisite version of baklava made with extra fine phyllo, stuffed with premi…"
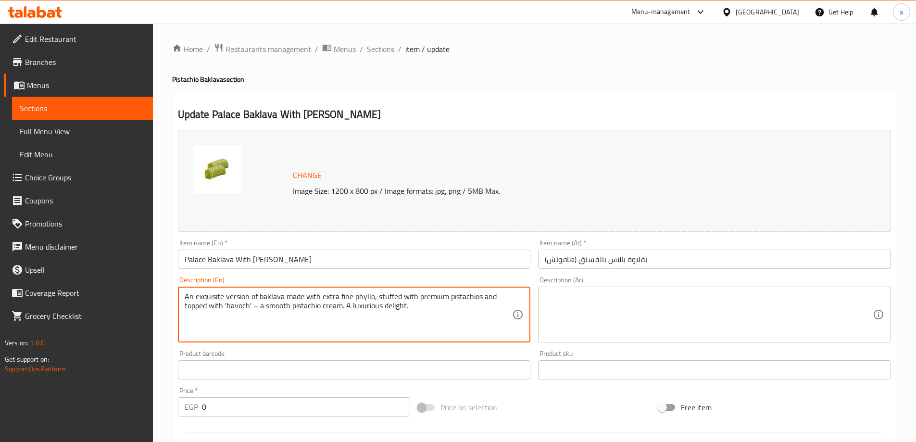
type textarea "An exquisite version of baklava made with extra fine phyllo, stuffed with premi…"
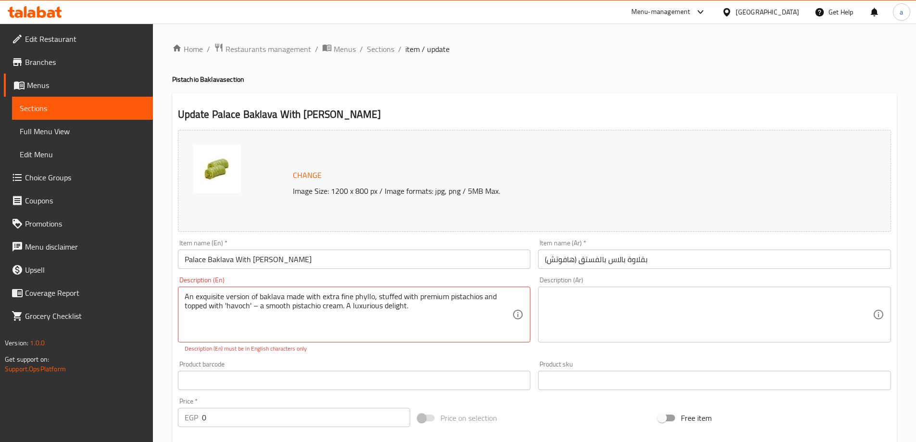
click at [570, 306] on textarea at bounding box center [709, 315] width 328 height 46
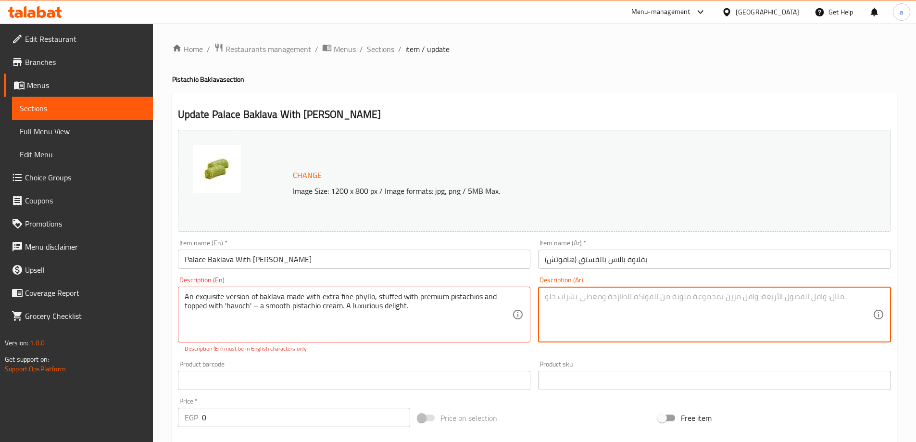
paste textarea "نسخة فاخرة من البقلاوة المصنوعة من عجينة الفيلو الرقيقة جدًا، والمحشوة بالفستق …"
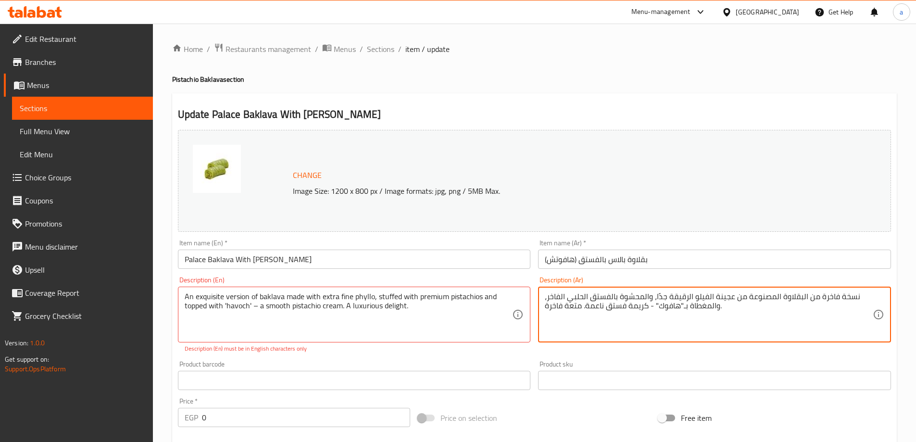
type textarea "نسخة فاخرة من البقلاوة المصنوعة من عجينة الفيلو الرقيقة جدًا، والمحشوة بالفستق …"
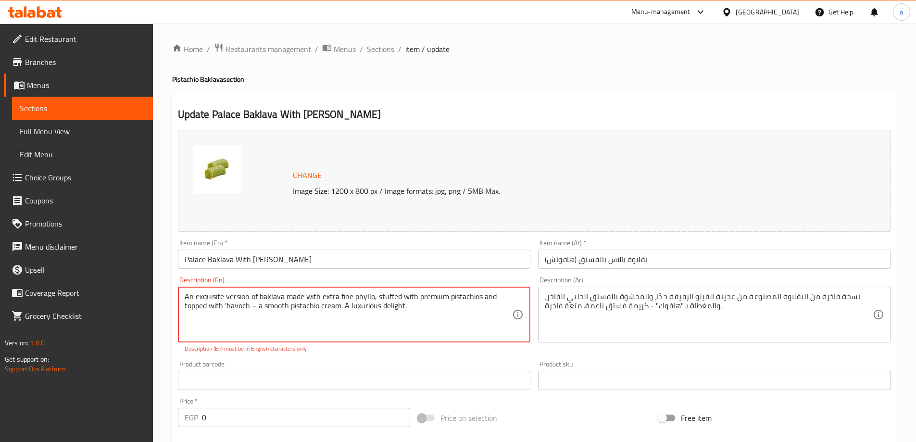
click at [224, 302] on textarea "An exquisite version of baklava made with extra fine phyllo, stuffed with premi…" at bounding box center [349, 315] width 328 height 46
click at [226, 306] on textarea "An exquisite version of baklava made with extra fine phyllo, stuffed with premi…" at bounding box center [349, 315] width 328 height 46
click at [301, 333] on textarea "An exquisite version of baklava made with extra fine phyllo, stuffed with premi…" at bounding box center [349, 315] width 328 height 46
click at [436, 307] on textarea "An exquisite version of baklava made with extra fine phyllo, stuffed with premi…" at bounding box center [349, 315] width 328 height 46
click at [252, 310] on textarea "An exquisite version of baklava made with extra fine phyllo, stuffed with premi…" at bounding box center [349, 315] width 328 height 46
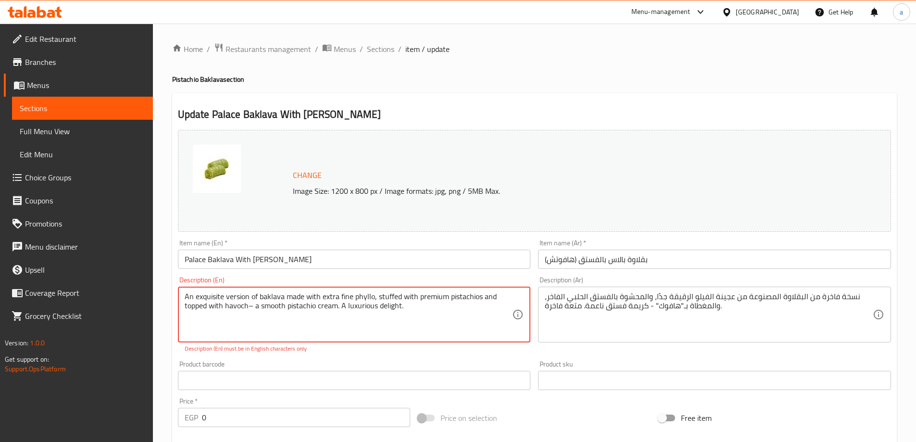
click at [256, 304] on textarea "An exquisite version of baklava made with extra fine phyllo, stuffed with premi…" at bounding box center [349, 315] width 328 height 46
click at [281, 321] on textarea "An exquisite version of baklava made with extra fine phyllo, stuffed with premi…" at bounding box center [349, 315] width 328 height 46
click at [413, 310] on textarea "An exquisite version of baklava made with extra fine phyllo, stuffed with premi…" at bounding box center [349, 315] width 328 height 46
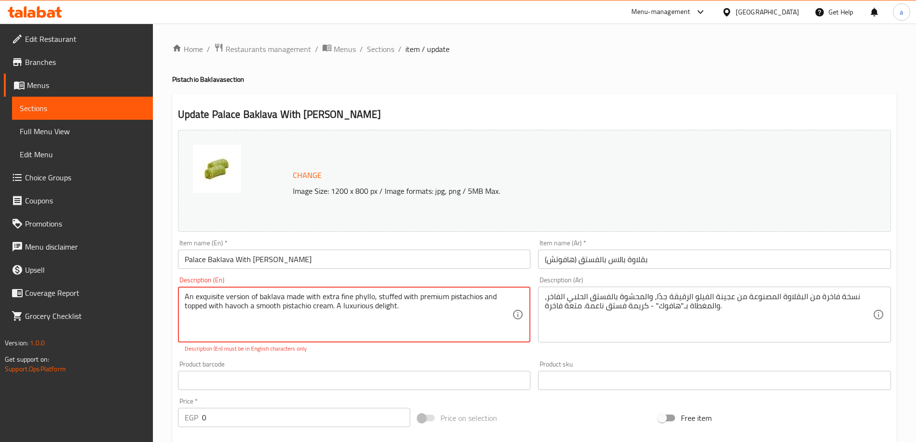
click at [413, 310] on textarea "An exquisite version of baklava made with extra fine phyllo, stuffed with premi…" at bounding box center [349, 315] width 328 height 46
type textarea "An exquisite version of baklava made with extra fine phyllo, stuffed with premi…"
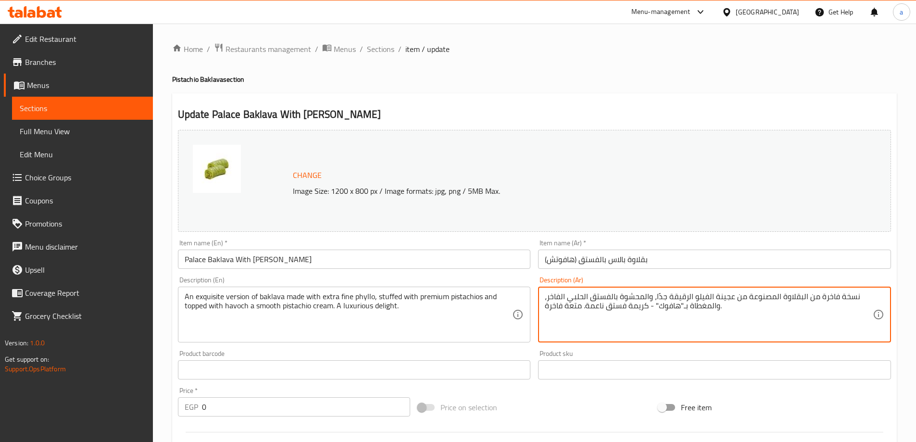
drag, startPoint x: 692, startPoint y: 295, endPoint x: 706, endPoint y: 300, distance: 14.7
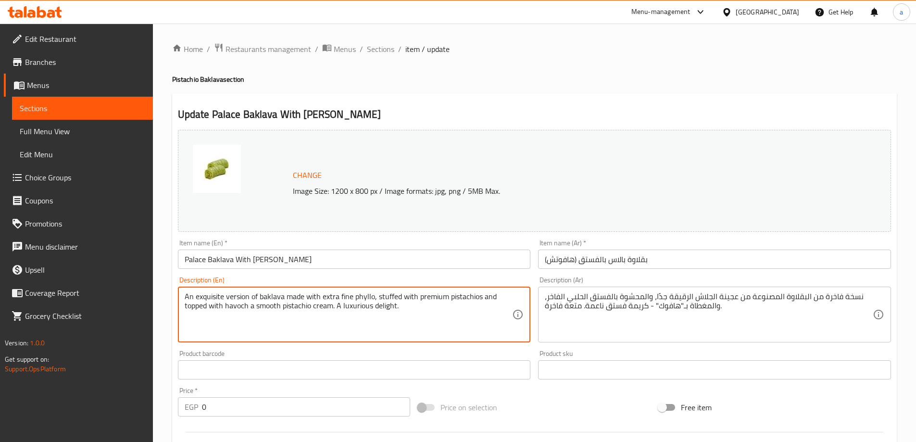
click at [455, 294] on textarea "An exquisite version of baklava made with extra fine phyllo, stuffed with premi…" at bounding box center [349, 315] width 328 height 46
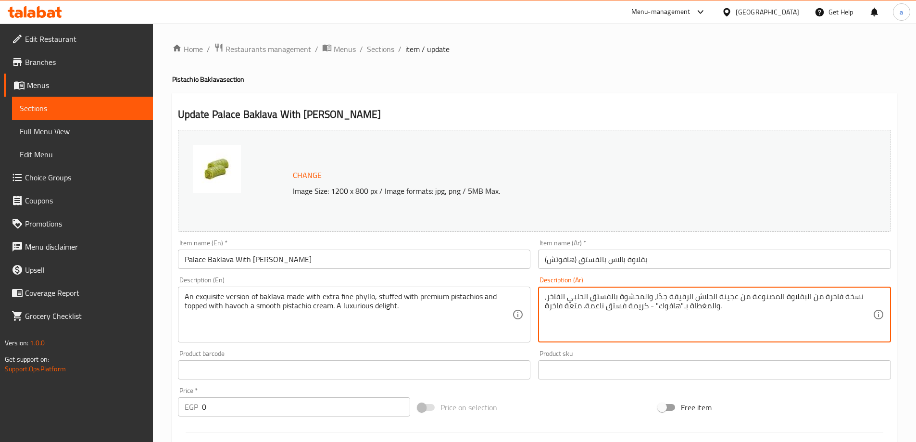
drag, startPoint x: 588, startPoint y: 298, endPoint x: 565, endPoint y: 302, distance: 23.0
drag, startPoint x: 593, startPoint y: 297, endPoint x: 580, endPoint y: 299, distance: 12.7
click at [580, 299] on textarea "نسخة فاخرة من البقلاوة المصنوعة من عجينة الجلاش الرقيقة جدًا، والمحشوة بالفستق …" at bounding box center [709, 315] width 328 height 46
drag, startPoint x: 587, startPoint y: 308, endPoint x: 599, endPoint y: 317, distance: 14.8
click at [599, 317] on textarea "نسخة فاخرة من البقلاوة المصنوعة من عجينة الجلاش الرقيقة جدًا، والمحشوة بالفستق …" at bounding box center [709, 315] width 328 height 46
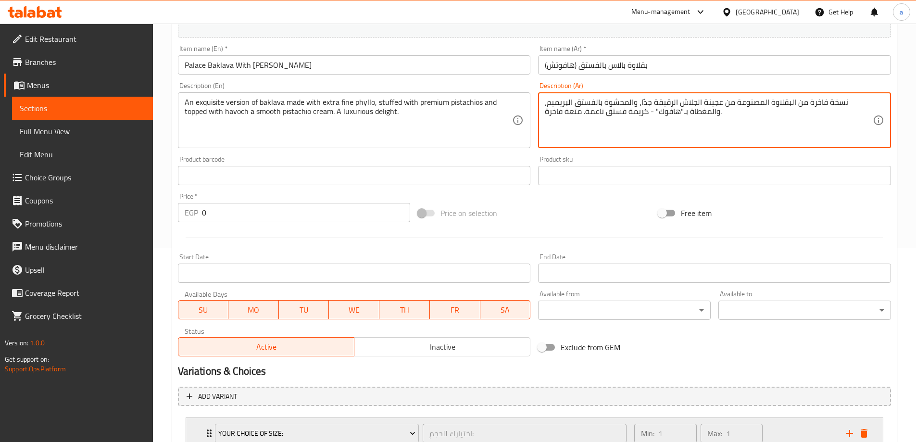
scroll to position [267, 0]
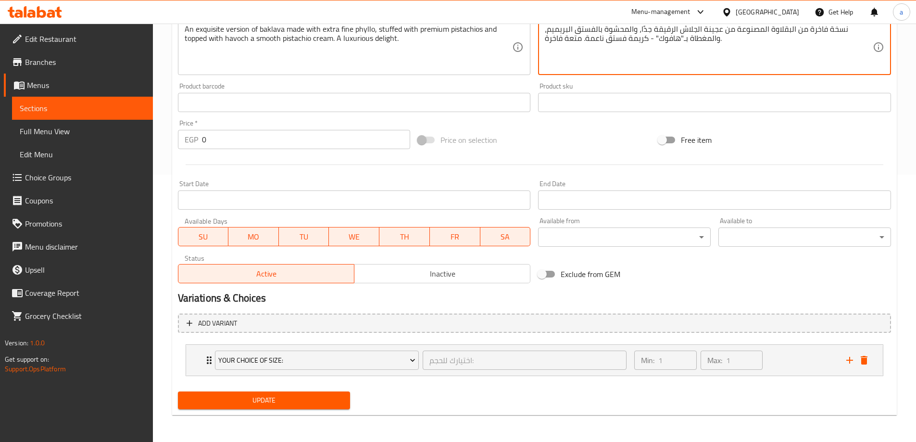
type textarea "نسخة فاخرة من البقلاوة المصنوعة من عجينة الجلاش الرقيقة جدًا، والمحشوة بالفستق …"
click at [272, 400] on span "Update" at bounding box center [264, 400] width 157 height 12
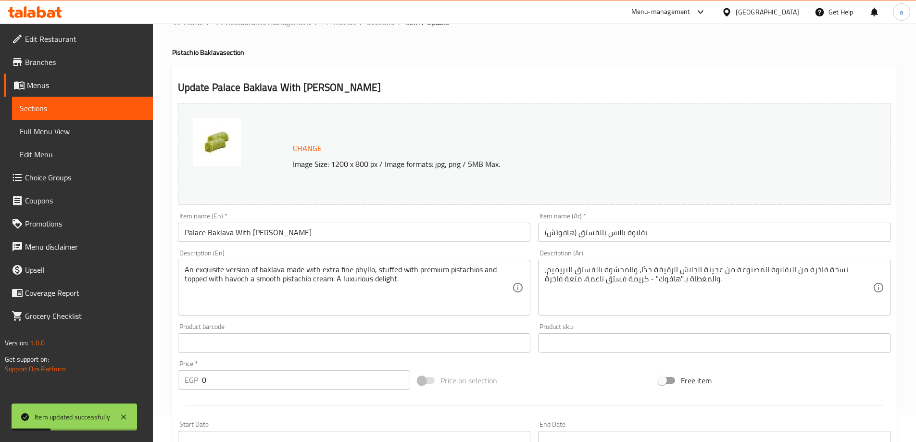
scroll to position [0, 0]
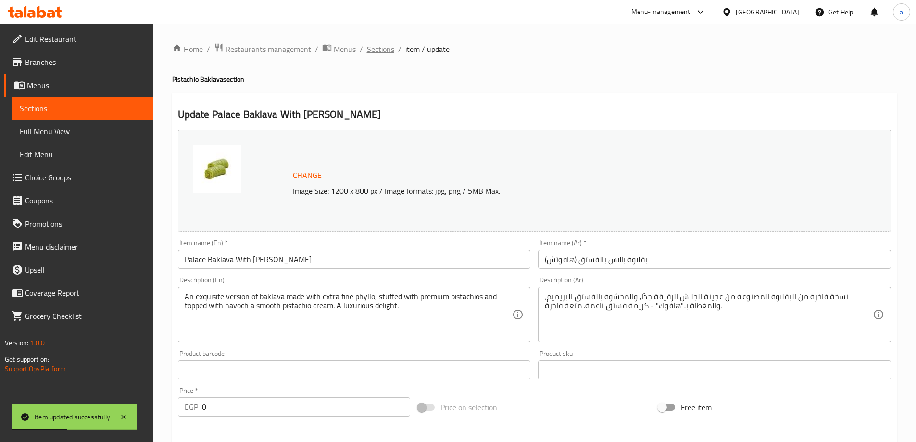
click at [369, 50] on span "Sections" at bounding box center [380, 49] width 27 height 12
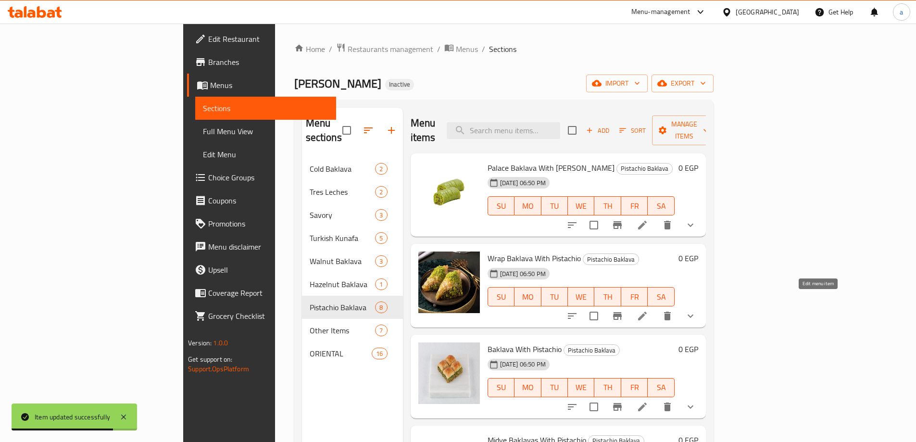
click at [648, 310] on icon at bounding box center [642, 316] width 12 height 12
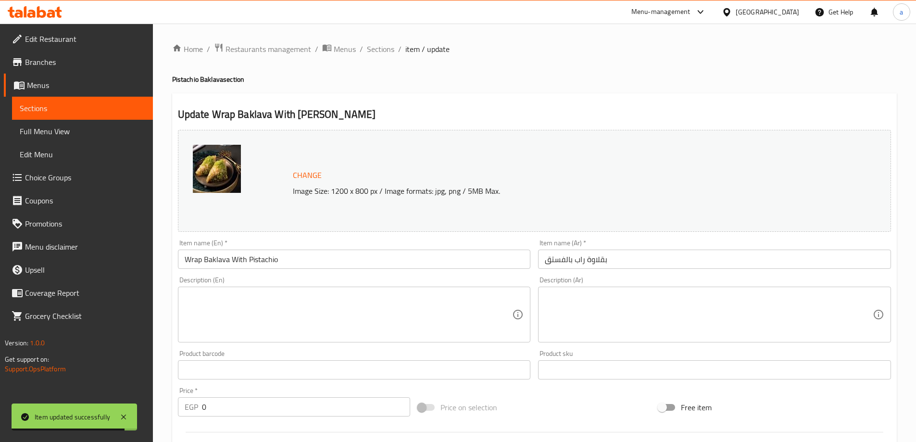
click at [382, 295] on textarea at bounding box center [349, 315] width 328 height 46
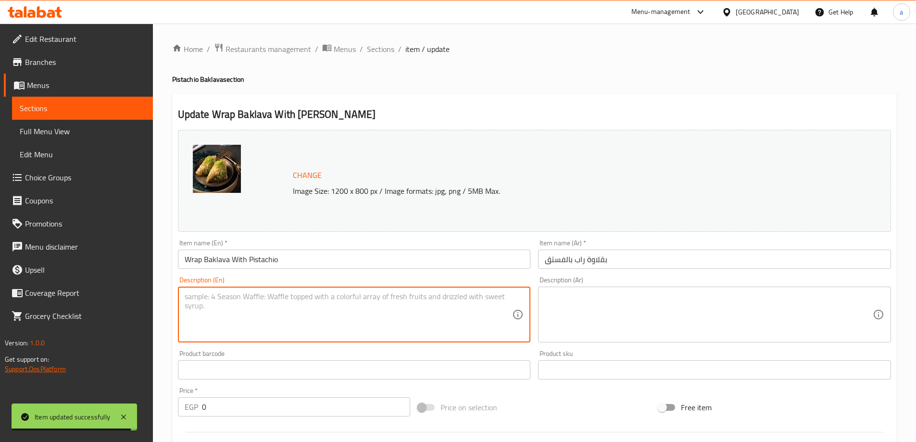
paste textarea "Delicate phyllo sheets wrapped tightly around a rich pistachio filling and dren…"
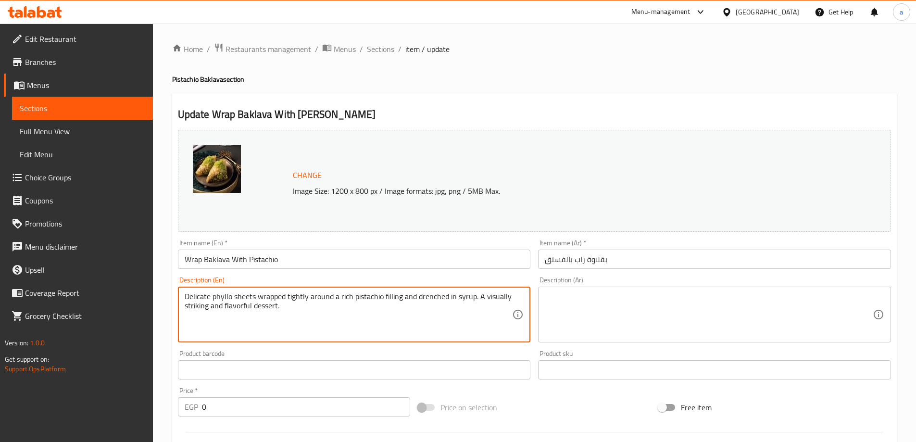
type textarea "Delicate phyllo sheets wrapped tightly around a rich pistachio filling and dren…"
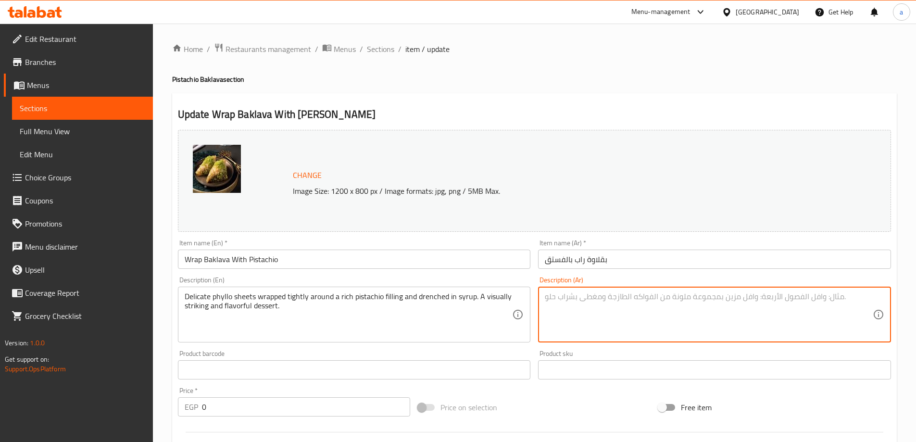
click at [584, 318] on textarea at bounding box center [709, 315] width 328 height 46
paste textarea "رقائق فيلو رقيقة ملفوفة بإحكام حول حشوة فستق غنية ومغموسة بالشراب. حلوى رائعة ا…"
click at [810, 297] on textarea "رقائق فيلو رقيقة ملفوفة بإحكام حول حشوة فستق غنية ومغموسة بالشراب. حلوى رائعة ا…" at bounding box center [709, 315] width 328 height 46
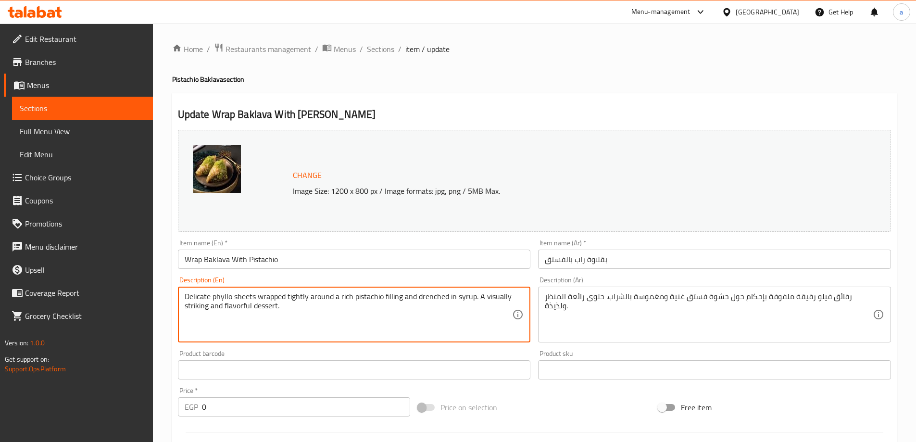
click at [240, 297] on textarea "Delicate phyllo sheets wrapped tightly around a rich pistachio filling and dren…" at bounding box center [349, 315] width 328 height 46
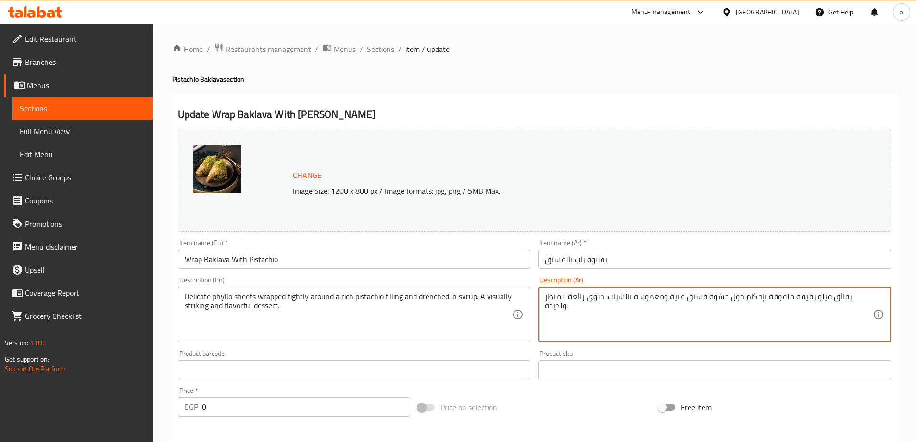
drag, startPoint x: 815, startPoint y: 297, endPoint x: 828, endPoint y: 297, distance: 13.5
click at [814, 302] on textarea "رقائق فيلو رقيقة ملفوفة بإحكام حول حشوة فستق غنية ومغموسة بالشراب. حلوى رائعة ا…" at bounding box center [709, 315] width 328 height 46
drag, startPoint x: 814, startPoint y: 296, endPoint x: 848, endPoint y: 297, distance: 34.6
click at [848, 297] on textarea "رقائق فيلو رقيقة ملفوفة بإحكام حول حشوة فستق غنية ومغموسة بالشراب. حلوى رائعة ا…" at bounding box center [709, 315] width 328 height 46
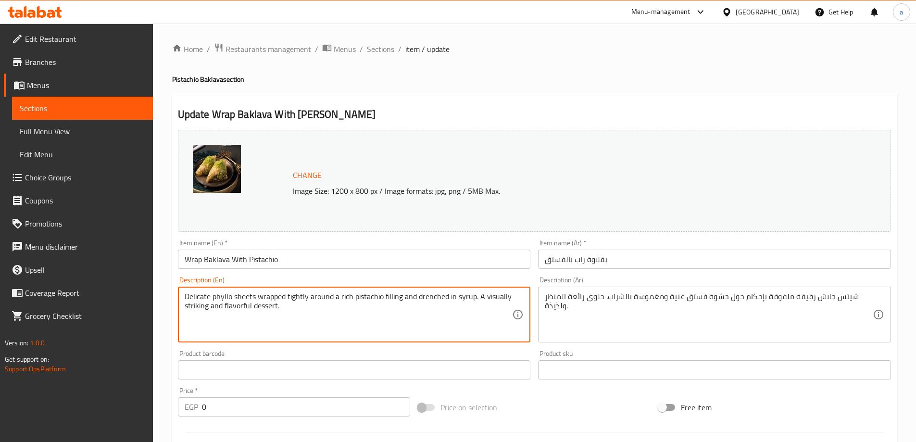
click at [432, 299] on textarea "Delicate phyllo sheets wrapped tightly around a rich pistachio filling and dren…" at bounding box center [349, 315] width 328 height 46
drag, startPoint x: 477, startPoint y: 295, endPoint x: 476, endPoint y: 329, distance: 34.6
click at [476, 329] on textarea "Delicate phyllo sheets wrapped tightly around a rich pistachio filling and dren…" at bounding box center [349, 315] width 328 height 46
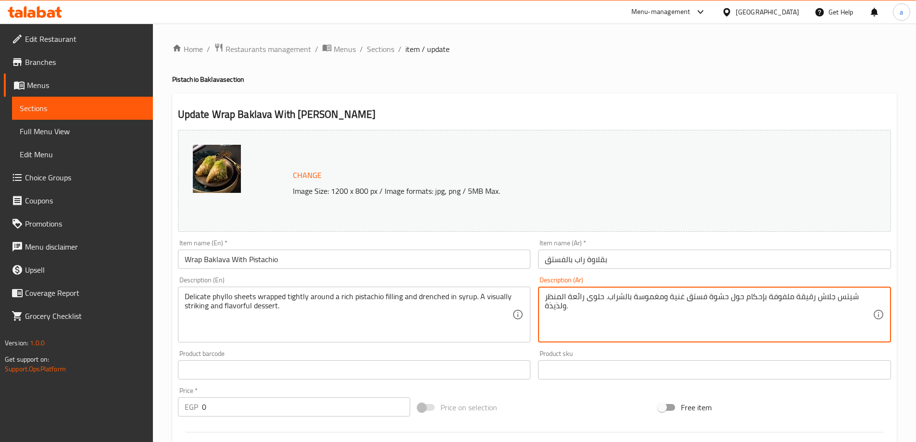
drag, startPoint x: 583, startPoint y: 297, endPoint x: 548, endPoint y: 310, distance: 37.9
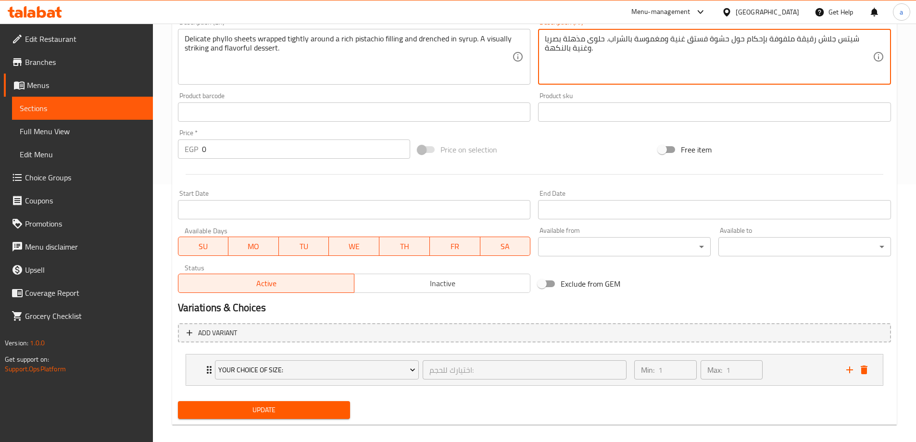
scroll to position [267, 0]
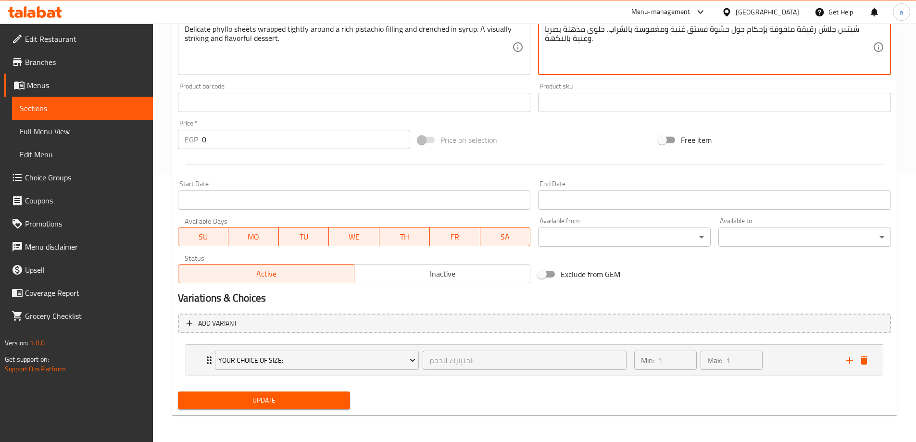
type textarea "شيتس جلاش رقيقة ملفوفة بإحكام حول حشوة فستق غنية ومغموسة بالشراب. حلوى مذهلة بص…"
click at [317, 401] on span "Update" at bounding box center [264, 400] width 157 height 12
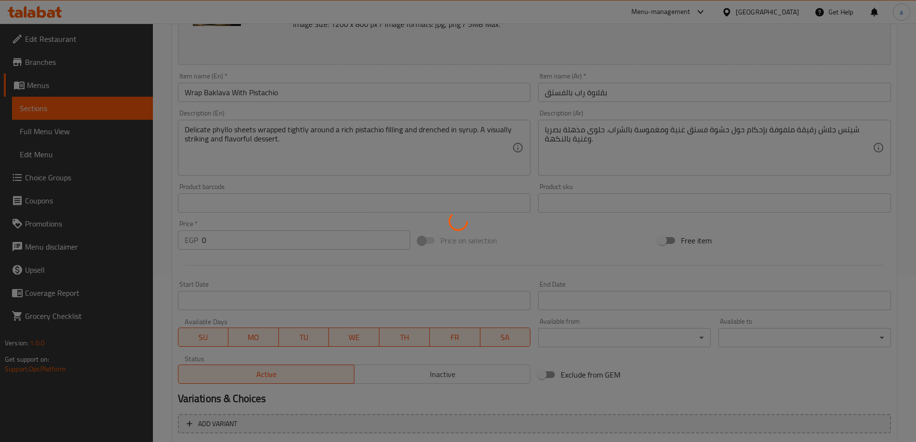
scroll to position [27, 0]
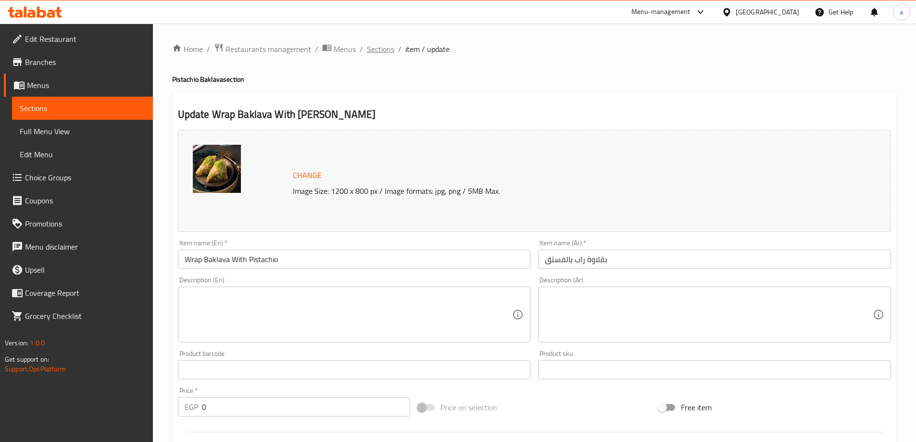
click at [384, 49] on span "Sections" at bounding box center [380, 49] width 27 height 12
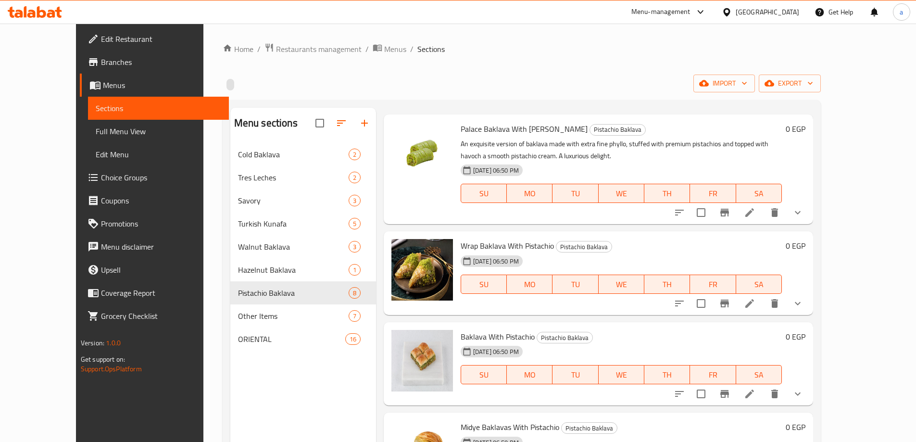
scroll to position [48, 0]
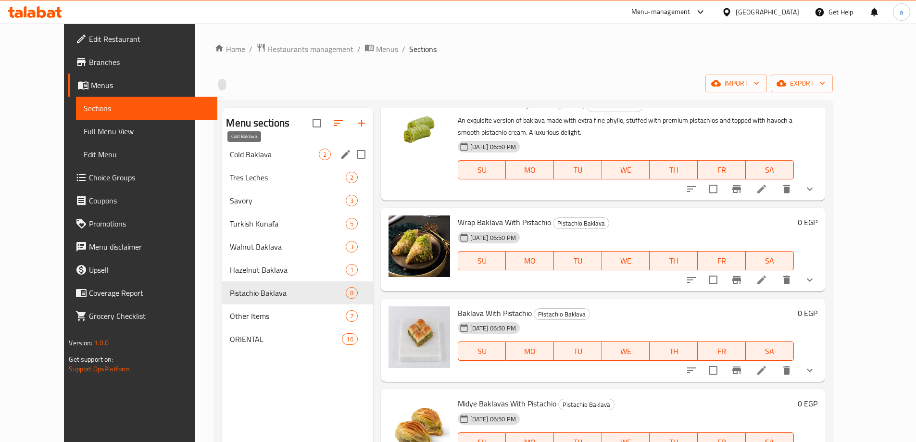
click at [235, 155] on span "Cold Baklava" at bounding box center [274, 155] width 88 height 12
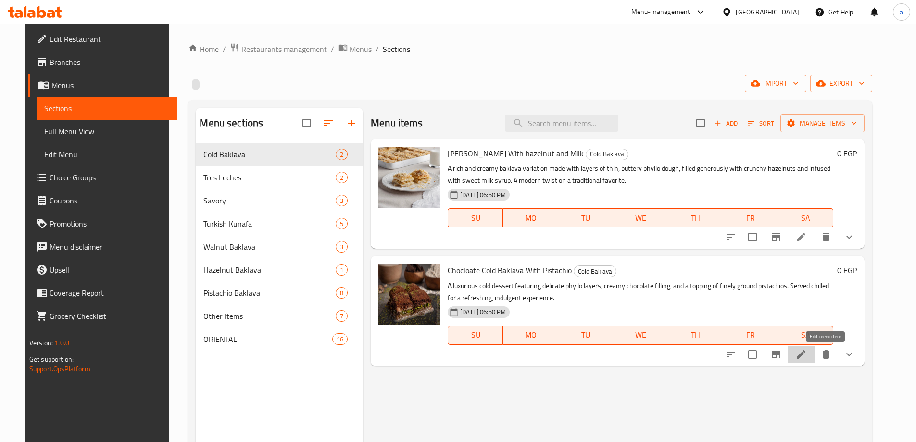
click at [806, 351] on icon at bounding box center [801, 354] width 12 height 12
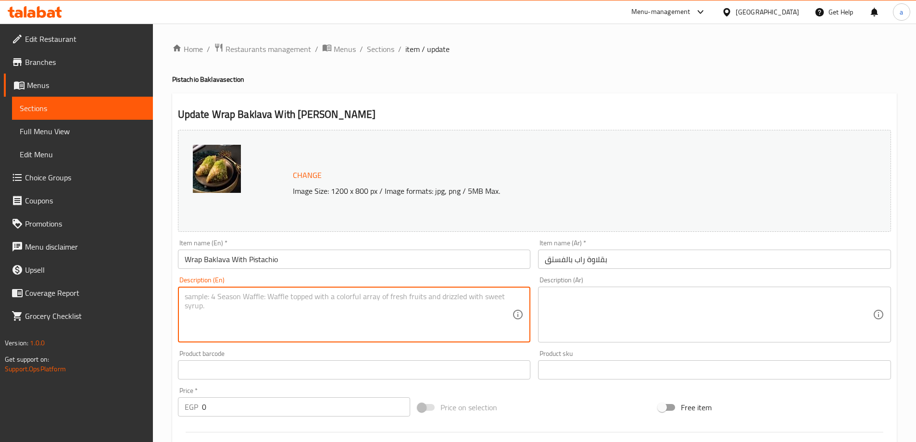
click at [323, 329] on textarea at bounding box center [349, 315] width 328 height 46
paste textarea "Delicate phyllo sheets wrapped tightly around a rich pistachio filling and dren…"
type textarea "Delicate phyllo sheets wrapped tightly around a rich pistachio filling and dren…"
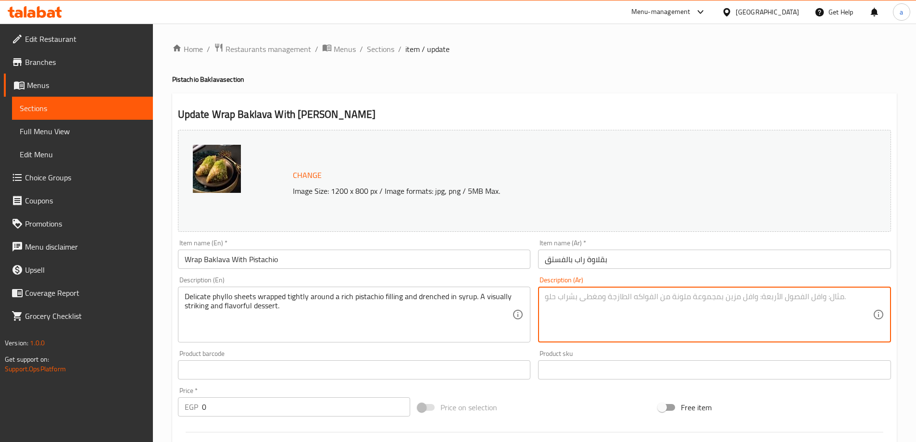
click at [651, 307] on textarea at bounding box center [709, 315] width 328 height 46
paste textarea "رقائق فيلو رقيقة ملفوفة بإحكام حول حشوة فستق غنية ومغموسة بالشراب. حلوى رائعة ا…"
drag, startPoint x: 815, startPoint y: 295, endPoint x: 848, endPoint y: 297, distance: 33.2
click at [848, 297] on textarea "رقائق فيلو رقيقة ملفوفة بإحكام حول حشوة فستق غنية ومغموسة بالشراب. حلوى رائعة ا…" at bounding box center [709, 315] width 328 height 46
drag, startPoint x: 563, startPoint y: 306, endPoint x: 541, endPoint y: 311, distance: 22.3
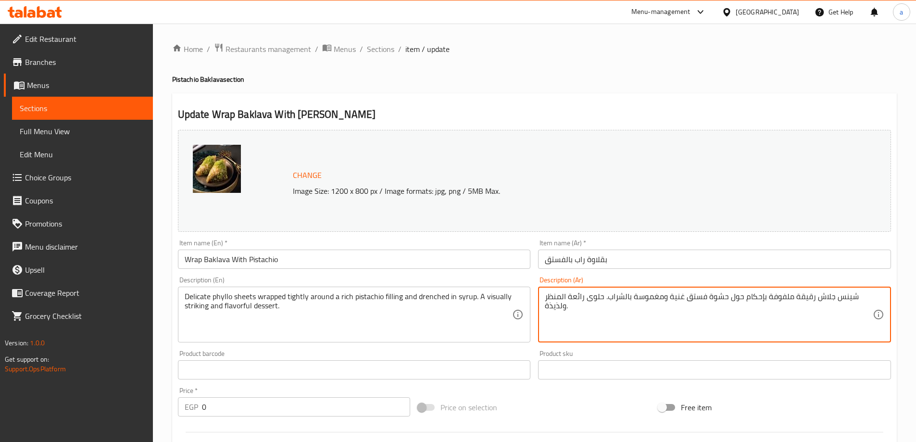
click at [541, 311] on div "شينس جلاش رقيقة ملفوفة بإحكام حول حشوة فستق غنية ومغموسة بالشراب. حلوى رائعة ال…" at bounding box center [714, 314] width 353 height 56
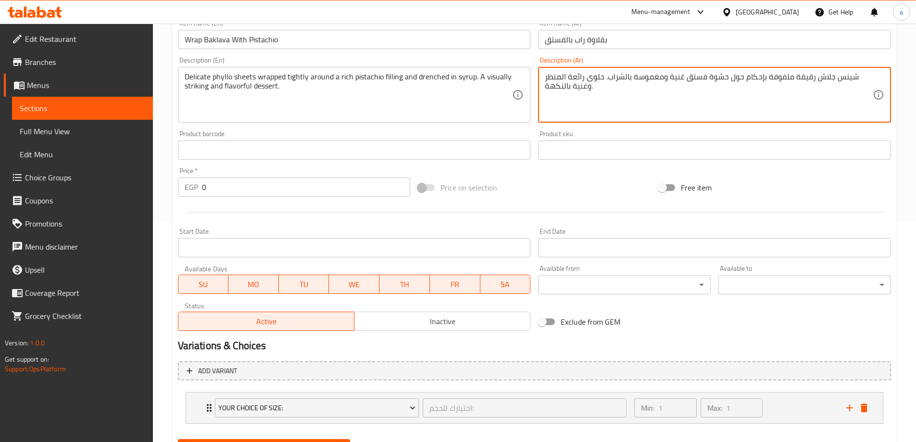
scroll to position [267, 0]
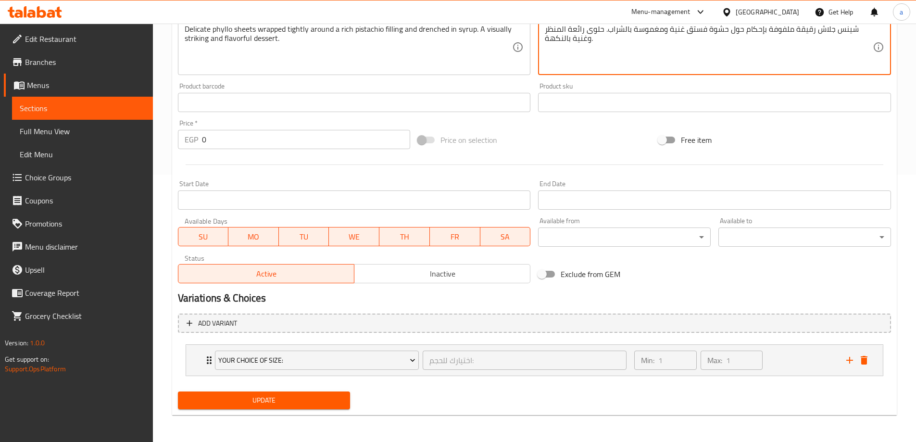
type textarea "شينس جلاش رقيقة ملفوفة بإحكام حول حشوة فستق غنية ومغموسة بالشراب. حلوى رائعة ال…"
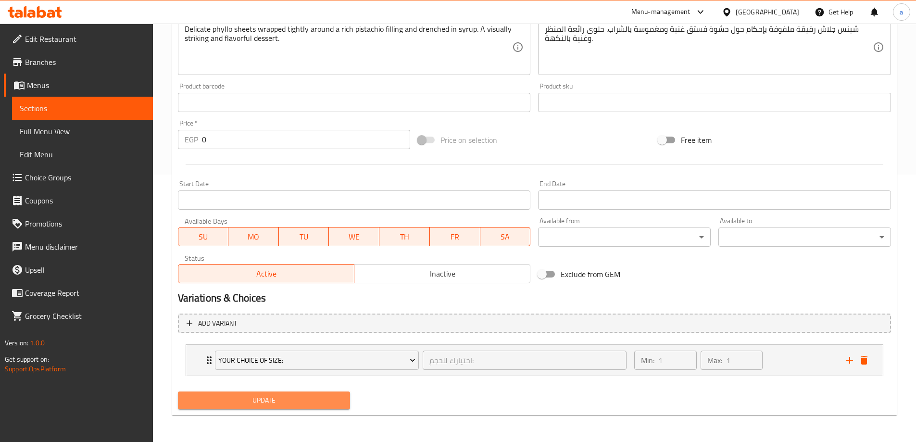
click at [273, 392] on button "Update" at bounding box center [264, 400] width 173 height 18
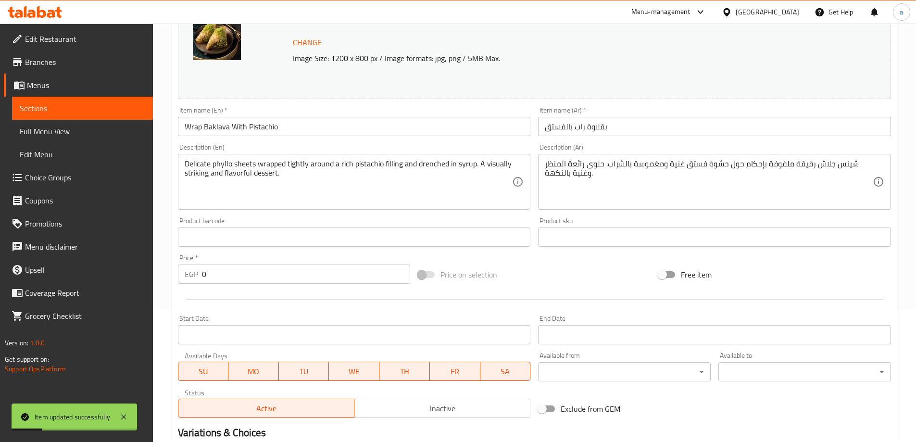
scroll to position [0, 0]
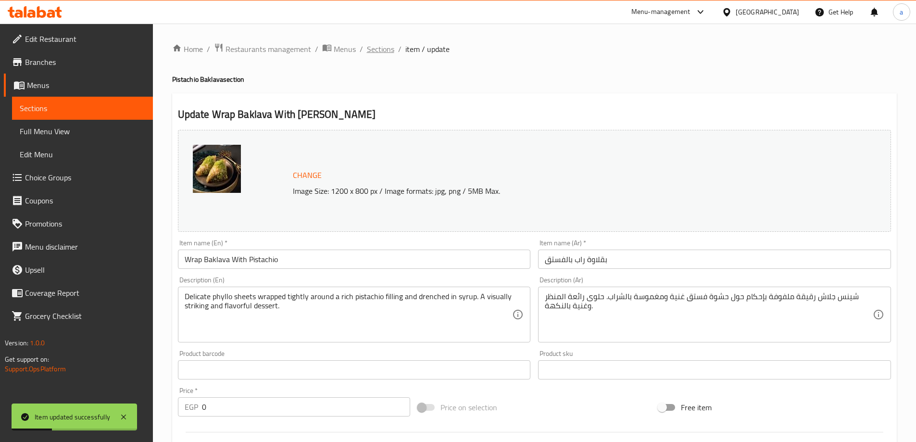
click at [379, 50] on span "Sections" at bounding box center [380, 49] width 27 height 12
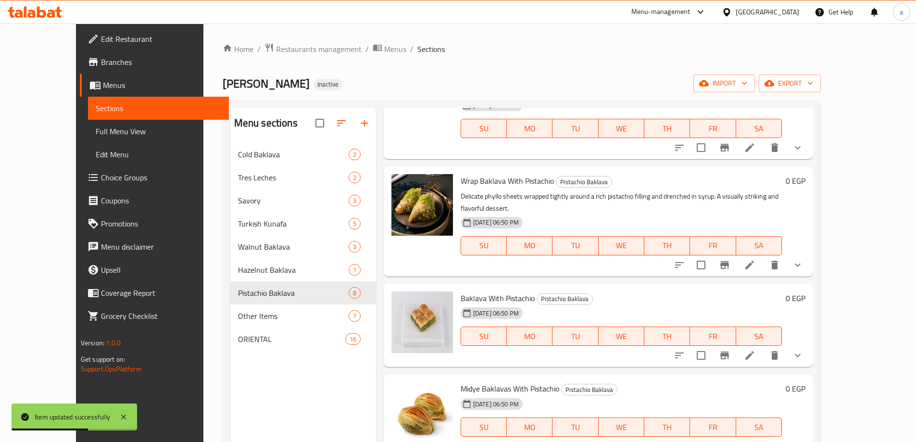
scroll to position [144, 0]
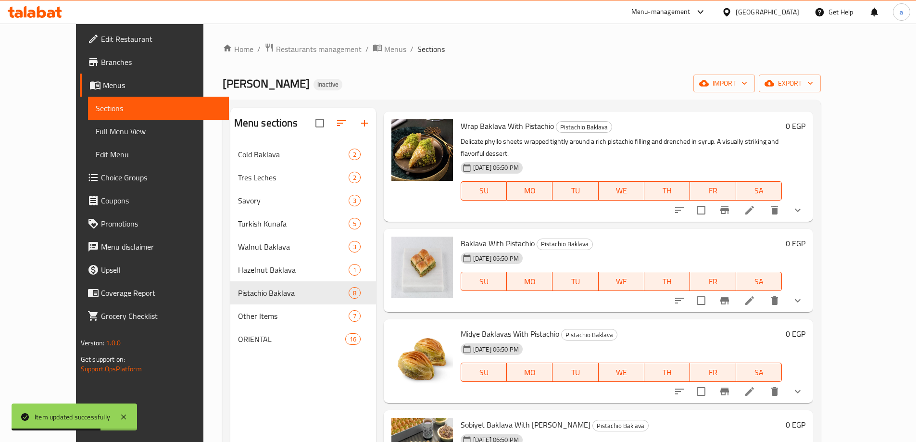
click at [763, 292] on li at bounding box center [749, 300] width 27 height 17
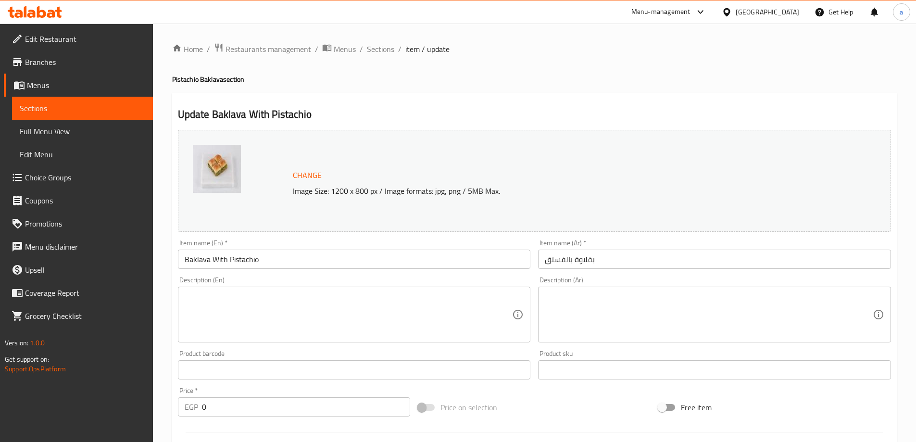
click at [387, 303] on textarea at bounding box center [349, 315] width 328 height 46
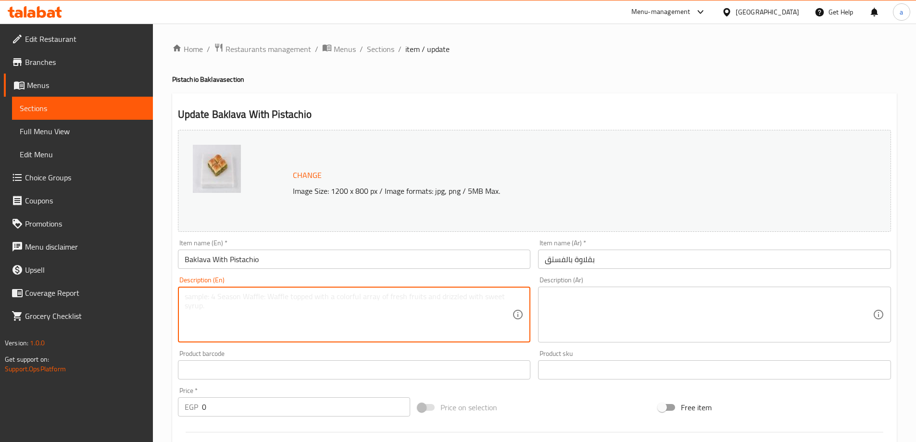
paste textarea "Classic baklava with buttery layers of phyllo pastry, filled with a generous mi…"
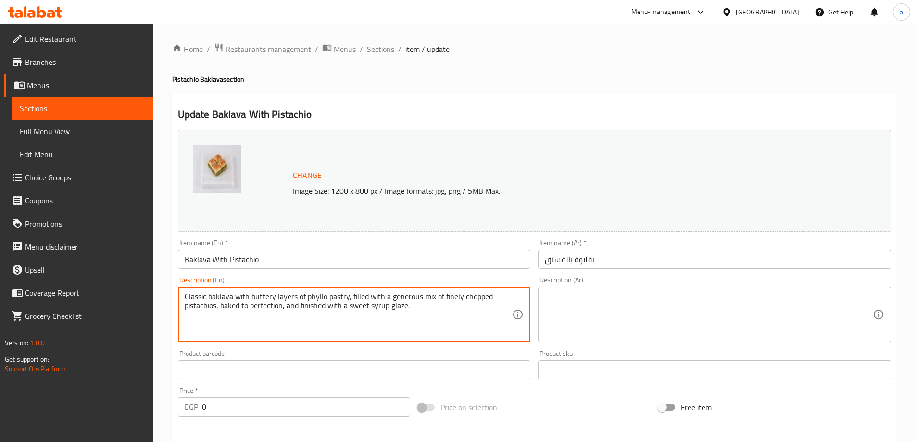
type textarea "Classic baklava with buttery layers of phyllo pastry, filled with a generous mi…"
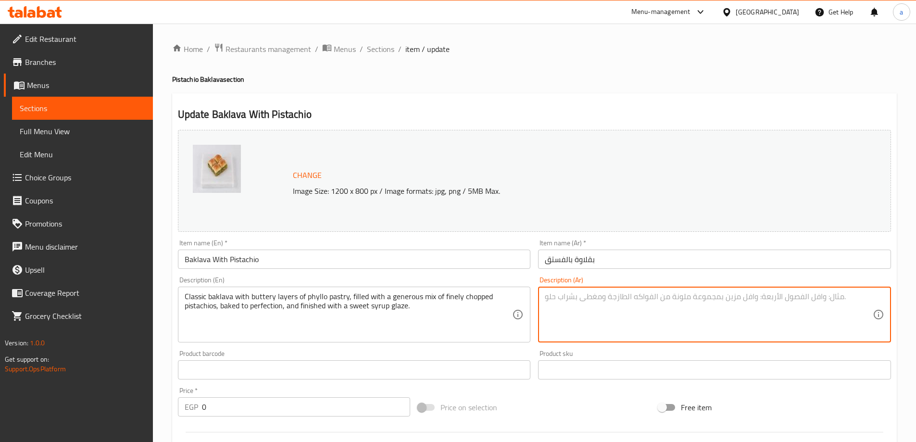
click at [686, 305] on textarea at bounding box center [709, 315] width 328 height 46
paste textarea "بقلاوة كلاسيكية مع طبقات زبدية من عجينة الفيلو، محشوة بمزيج سخي من الفستق المفر…"
drag, startPoint x: 699, startPoint y: 295, endPoint x: 736, endPoint y: 303, distance: 38.3
click at [736, 303] on textarea "بقلاوة كلاسيكية مع طبقات زبدية من عجينة الفيلو، محشوة بمزيج سخي من الفستق المفر…" at bounding box center [709, 315] width 328 height 46
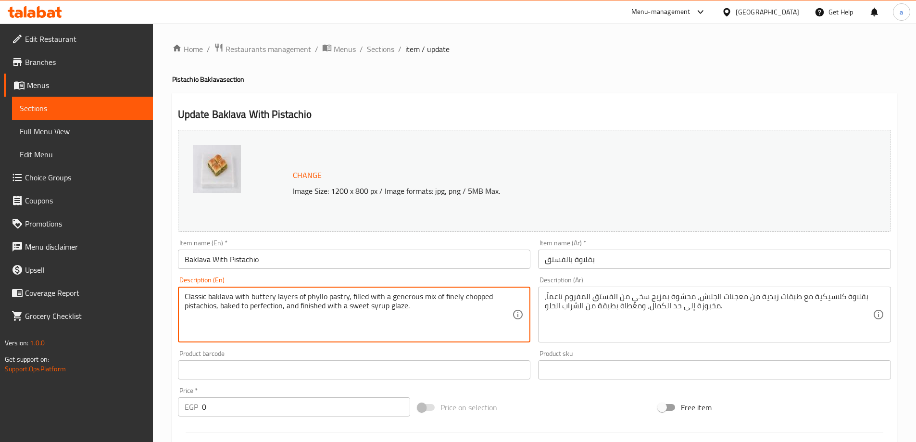
click at [472, 297] on textarea "Classic baklava with buttery layers of phyllo pastry, filled with a generous mi…" at bounding box center [349, 315] width 328 height 46
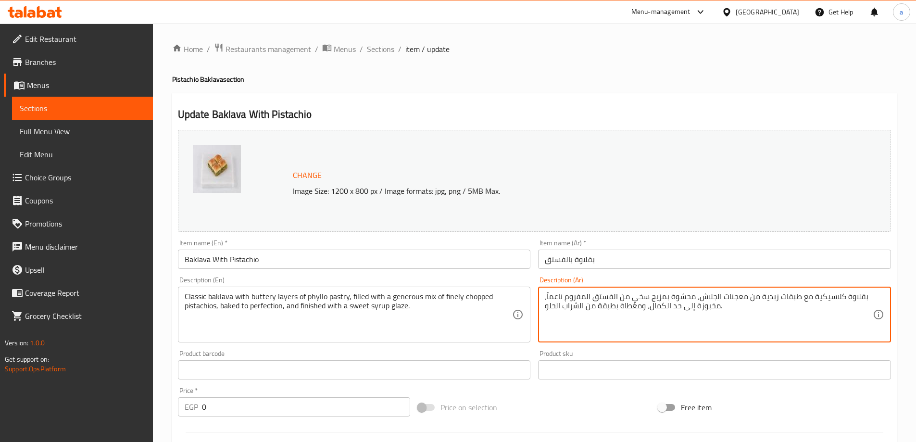
drag, startPoint x: 671, startPoint y: 309, endPoint x: 680, endPoint y: 313, distance: 10.3
drag, startPoint x: 619, startPoint y: 308, endPoint x: 636, endPoint y: 319, distance: 20.3
click at [636, 319] on textarea "بقلاوة كلاسيكية مع طبقات زبدية من معجنات الجلاش، محشوة بمزيج سخي من الفستق المف…" at bounding box center [709, 315] width 328 height 46
drag, startPoint x: 598, startPoint y: 305, endPoint x: 614, endPoint y: 314, distance: 18.5
click at [614, 314] on textarea "بقلاوة كلاسيكية مع طبقات زبدية من معجنات الجلاش، محشوة بمزيج سخي من الفستق المف…" at bounding box center [709, 315] width 328 height 46
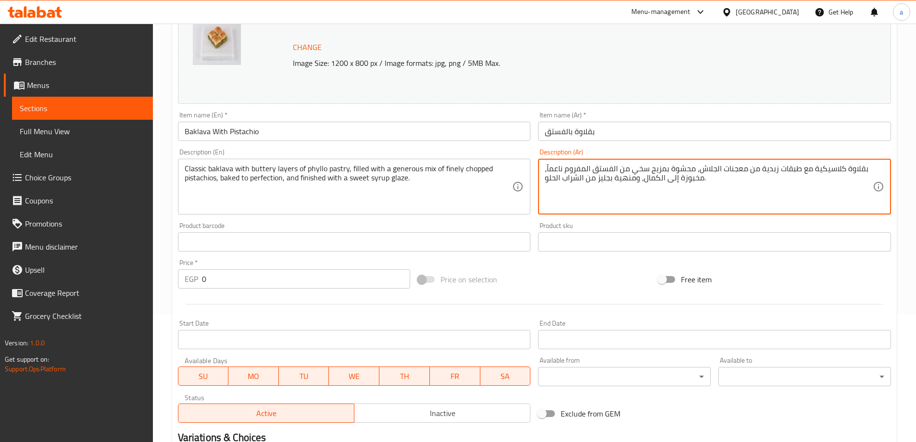
scroll to position [240, 0]
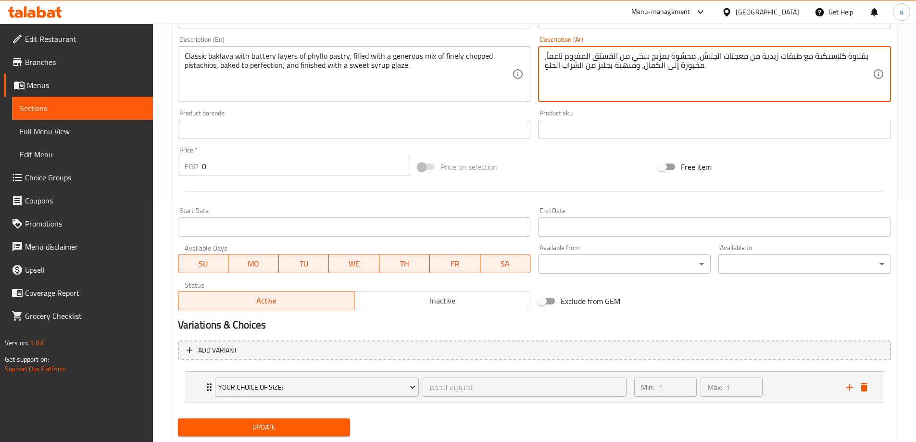
type textarea "بقلاوة كلاسيكية مع طبقات زبدية من معجنات الجلاش، محشوة بمزيج سخي من الفستق المف…"
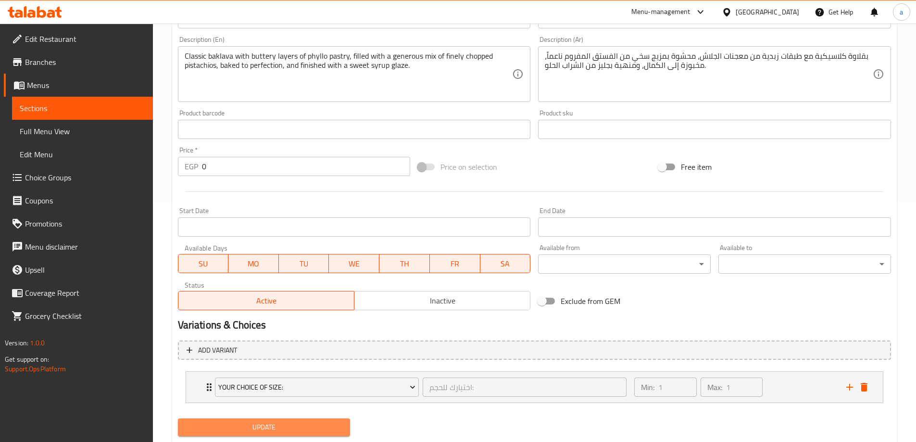
click at [285, 428] on span "Update" at bounding box center [264, 427] width 157 height 12
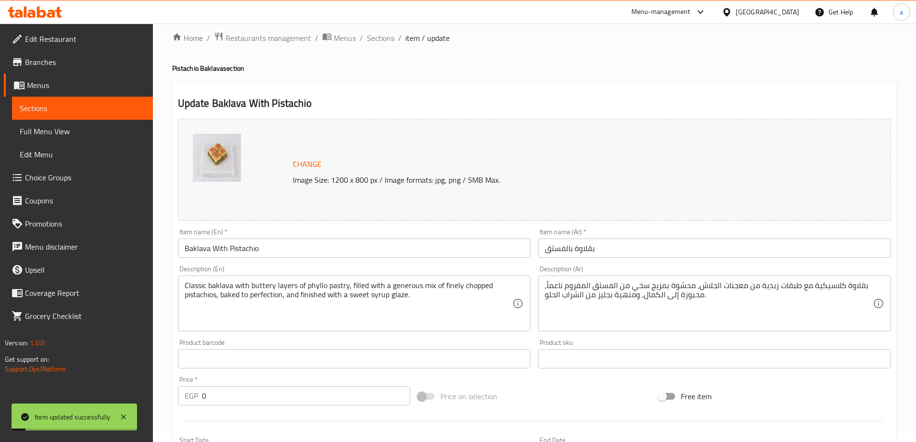
scroll to position [0, 0]
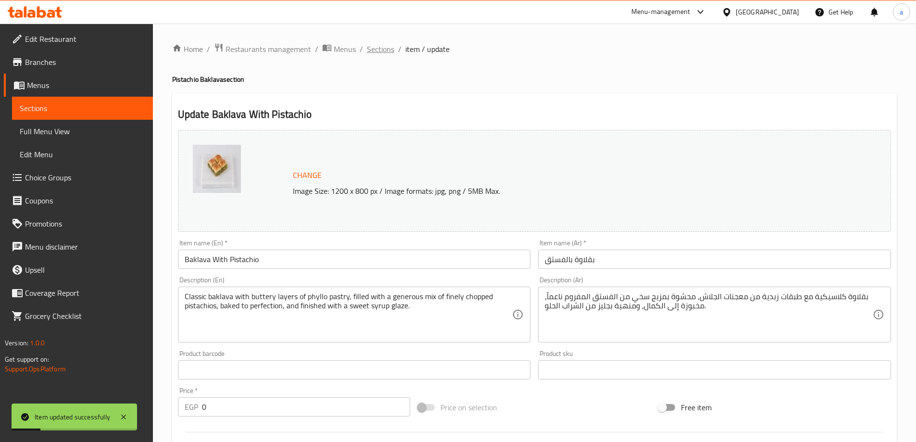
click at [372, 49] on span "Sections" at bounding box center [380, 49] width 27 height 12
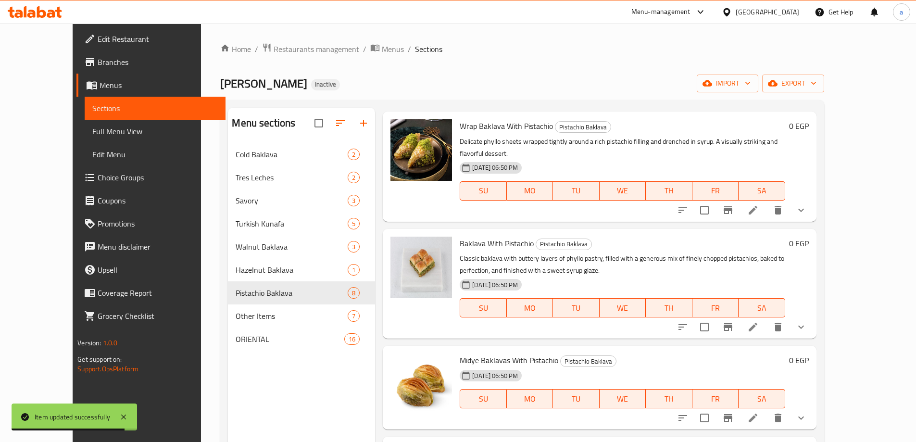
scroll to position [240, 0]
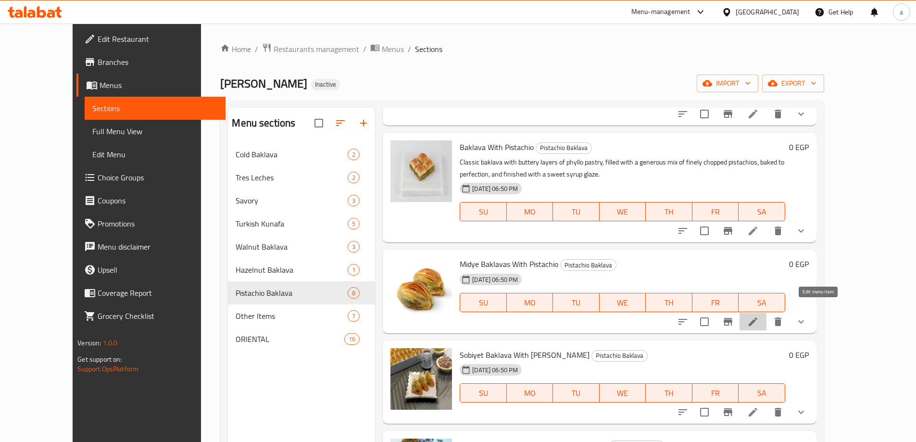
click at [758, 316] on icon at bounding box center [753, 322] width 12 height 12
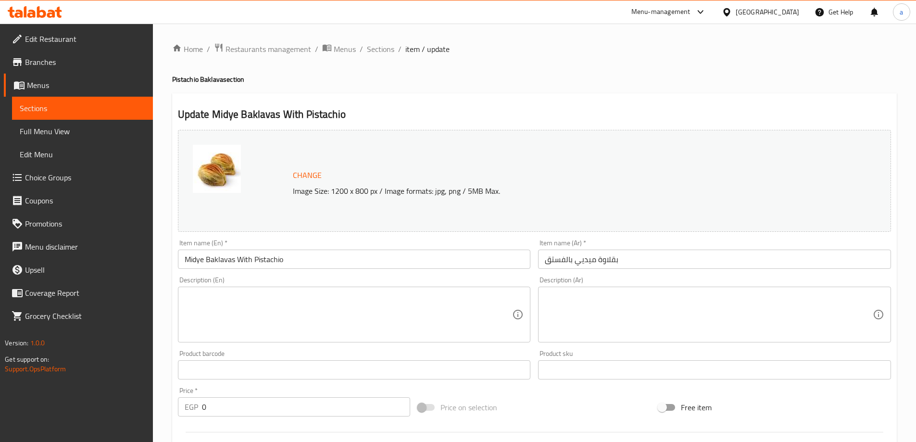
click at [318, 332] on textarea at bounding box center [349, 315] width 328 height 46
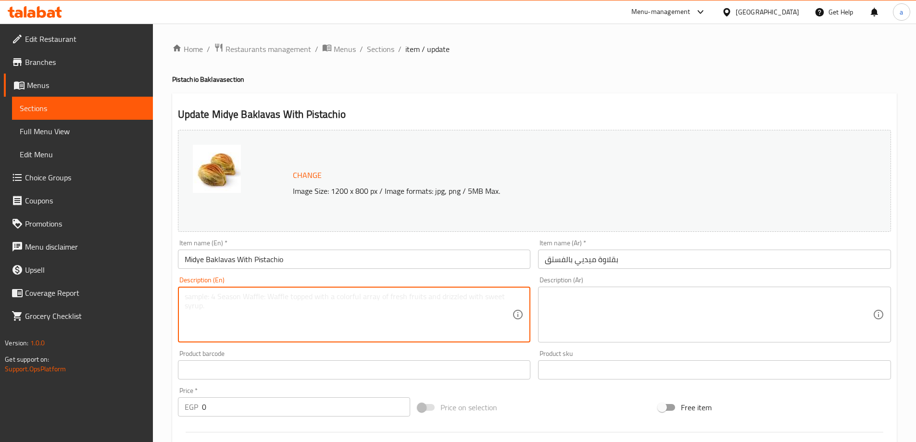
paste textarea "Shaped like mussels, this elegant baklava variation is filled with crushed pist…"
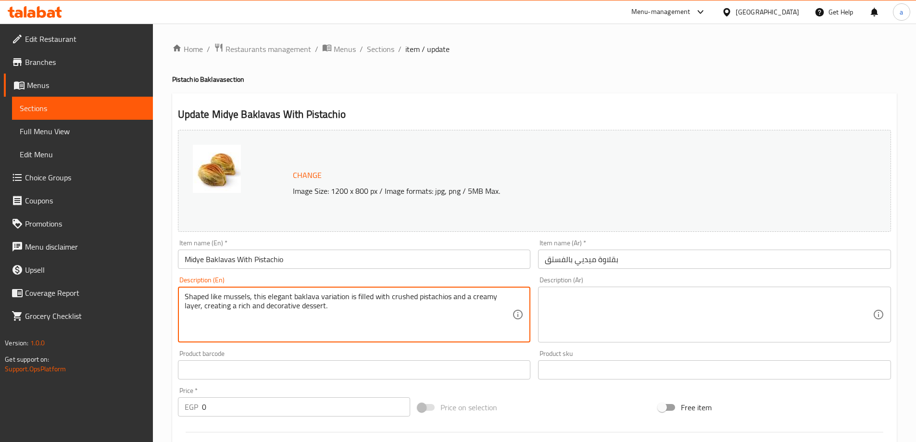
type textarea "Shaped like mussels, this elegant baklava variation is filled with crushed pist…"
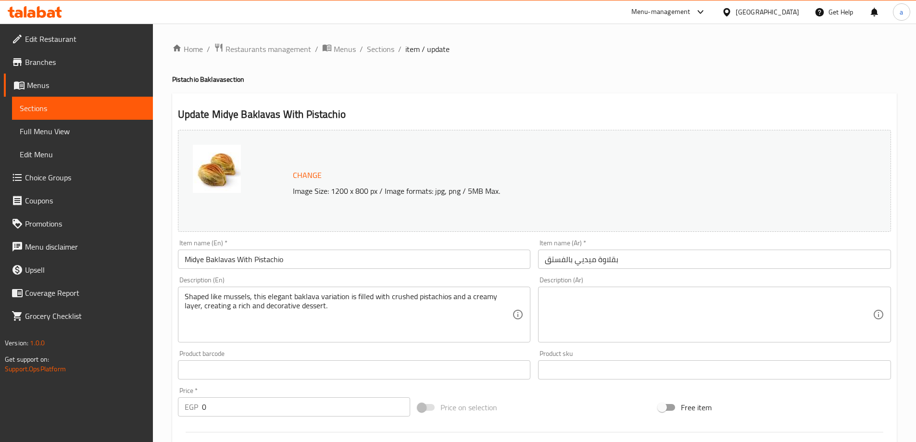
click at [548, 303] on textarea at bounding box center [709, 315] width 328 height 46
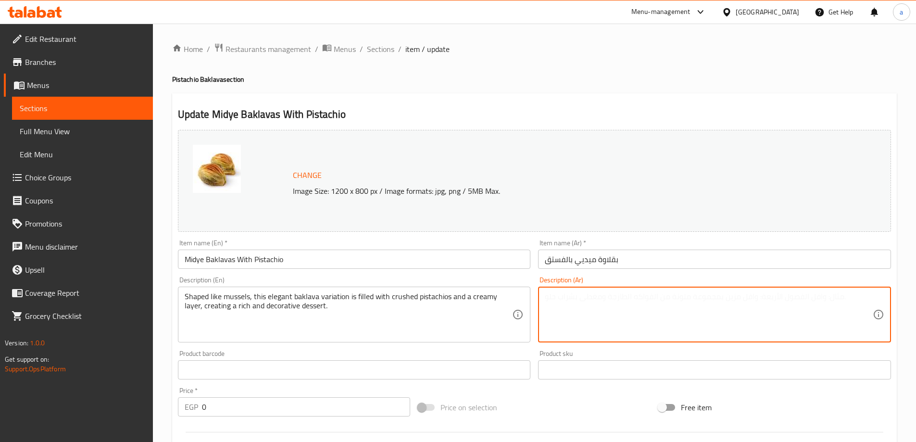
paste textarea "على شكل بلح البحر، يتم حشو هذا النوع الأنيق من البقلاوة بالفستق المطحون وطبقة ك…"
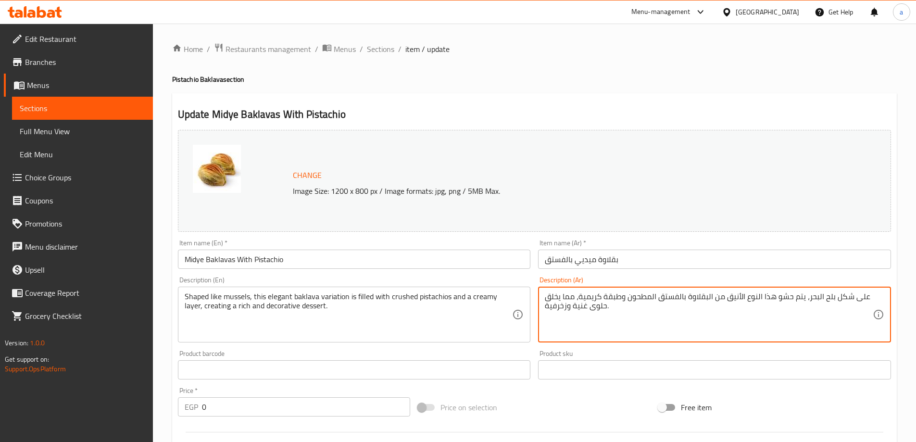
click at [233, 295] on textarea "Shaped like mussels, this elegant baklava variation is filled with crushed pist…" at bounding box center [349, 315] width 328 height 46
drag, startPoint x: 852, startPoint y: 299, endPoint x: 865, endPoint y: 299, distance: 13.0
drag, startPoint x: 735, startPoint y: 297, endPoint x: 824, endPoint y: 295, distance: 88.9
click at [824, 295] on textarea "شكل بلح البحر، يتم حشو هذا النوع الأنيق من البقلاوة بالفستق المطحون وطبقة كريمي…" at bounding box center [709, 315] width 328 height 46
drag, startPoint x: 566, startPoint y: 298, endPoint x: 576, endPoint y: 300, distance: 10.3
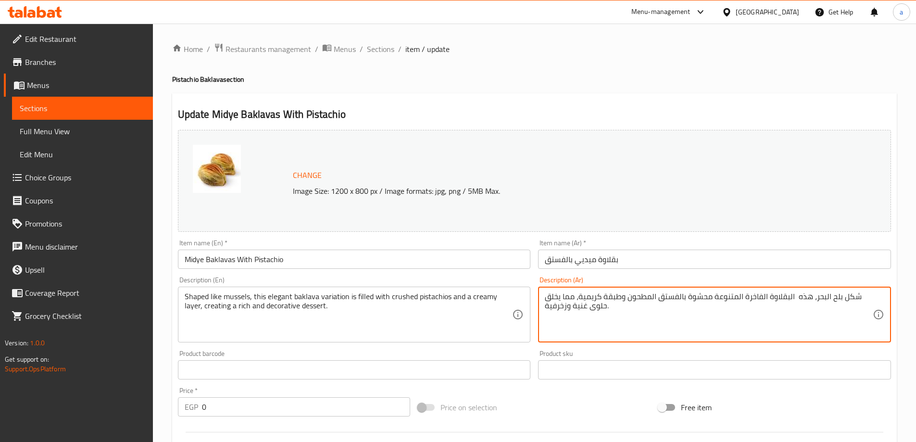
click at [576, 300] on textarea "شكل بلح البحر، هذه البقلاوة الفاخرة المتنوعة محشوة بالفستق المطحون وطبقة كريمية…" at bounding box center [709, 315] width 328 height 46
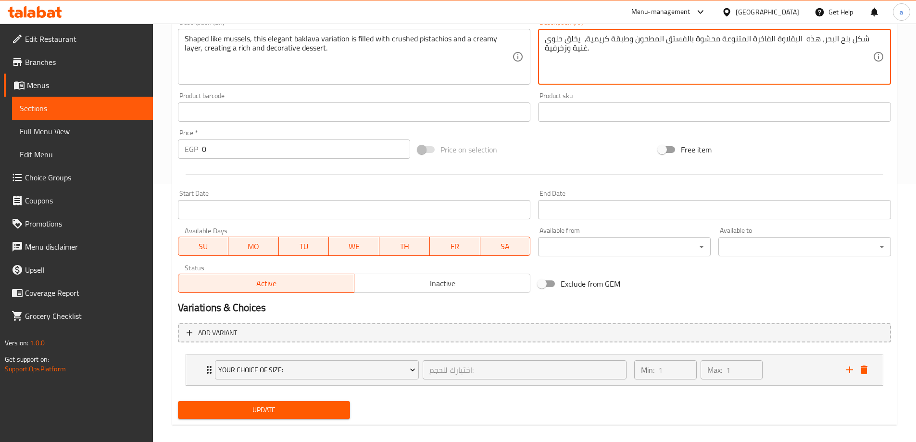
scroll to position [267, 0]
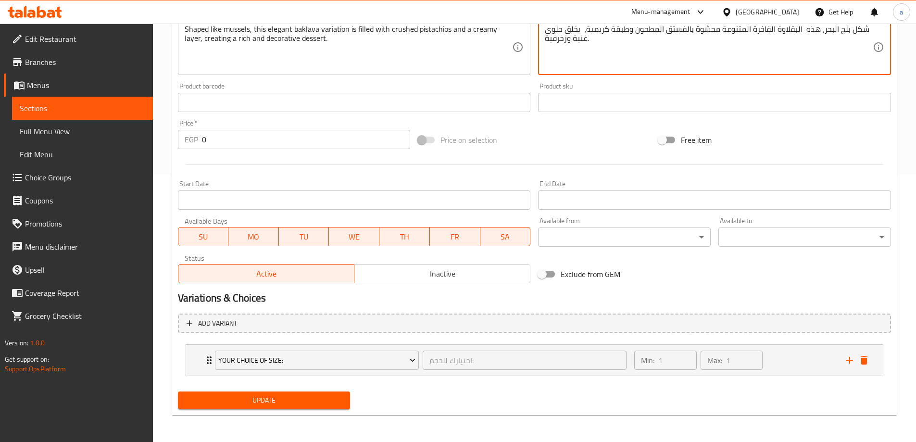
type textarea "شكل بلح البحر، هذه البقلاوة الفاخرة المتنوعة محشوة بالفستق المطحون وطبقة كريمية…"
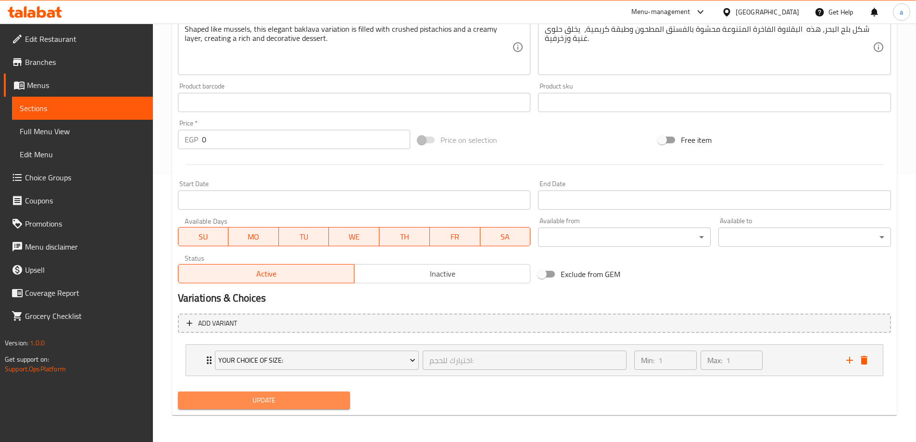
click at [288, 399] on span "Update" at bounding box center [264, 400] width 157 height 12
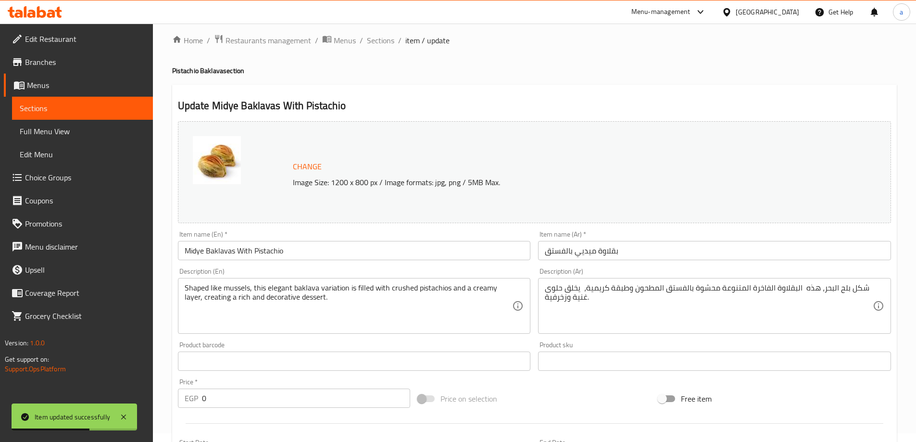
scroll to position [0, 0]
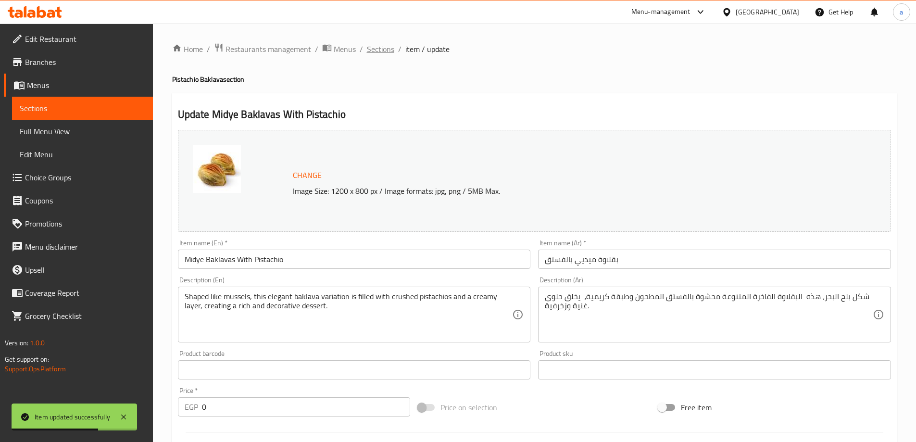
click at [369, 49] on span "Sections" at bounding box center [380, 49] width 27 height 12
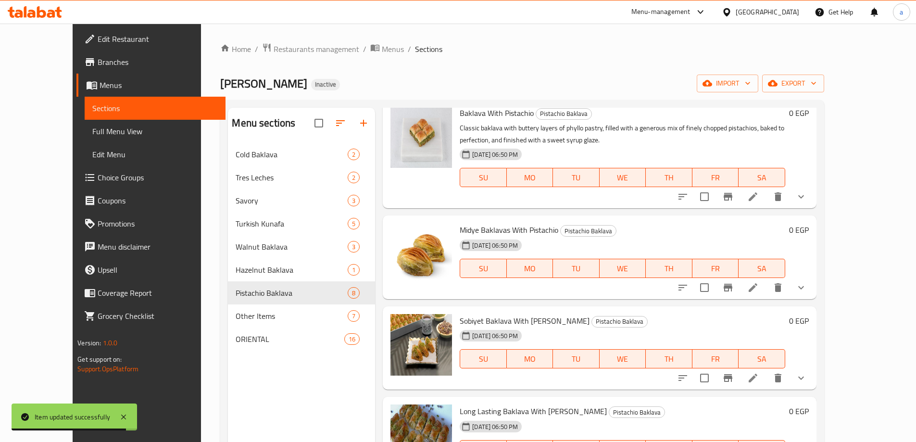
scroll to position [288, 0]
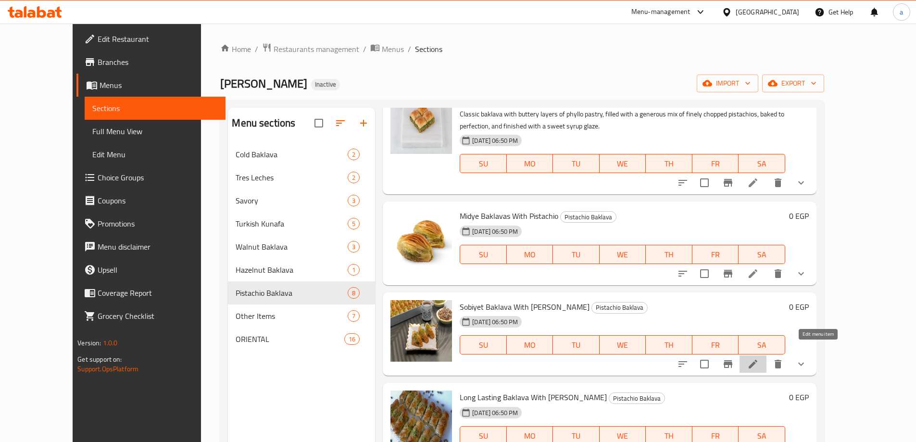
click at [757, 359] on icon at bounding box center [752, 363] width 9 height 9
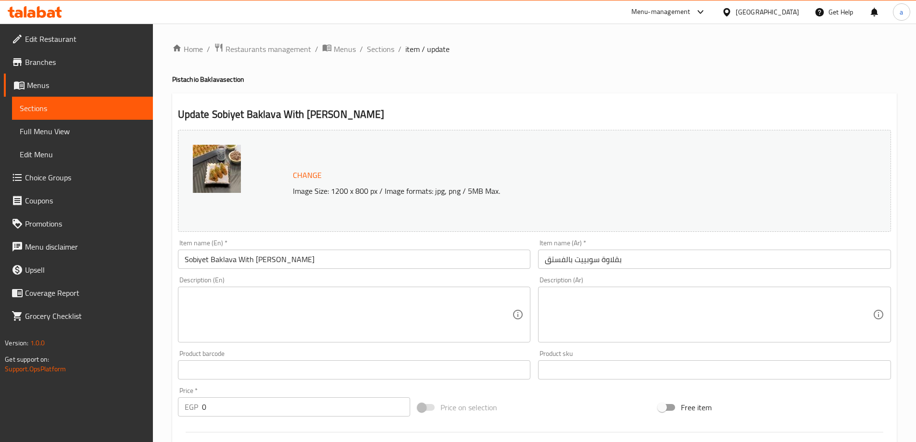
click at [340, 310] on textarea at bounding box center [349, 315] width 328 height 46
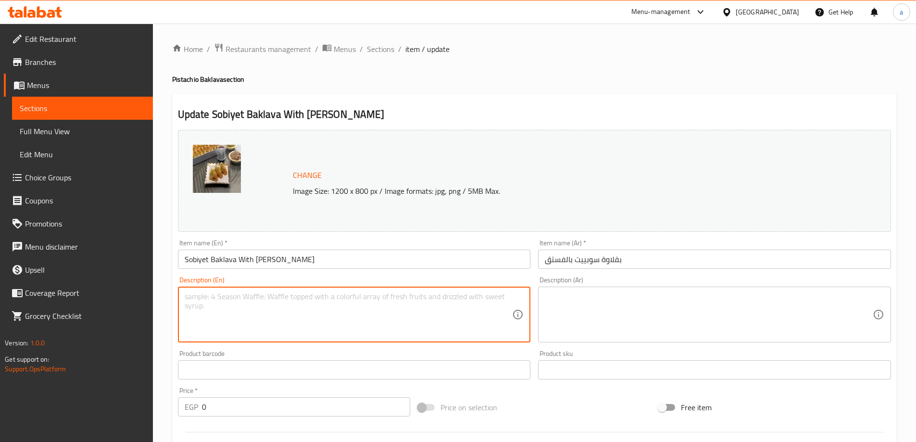
paste textarea "A soft and creamy baklava filled with pistachios and a layer of semolina cream.…"
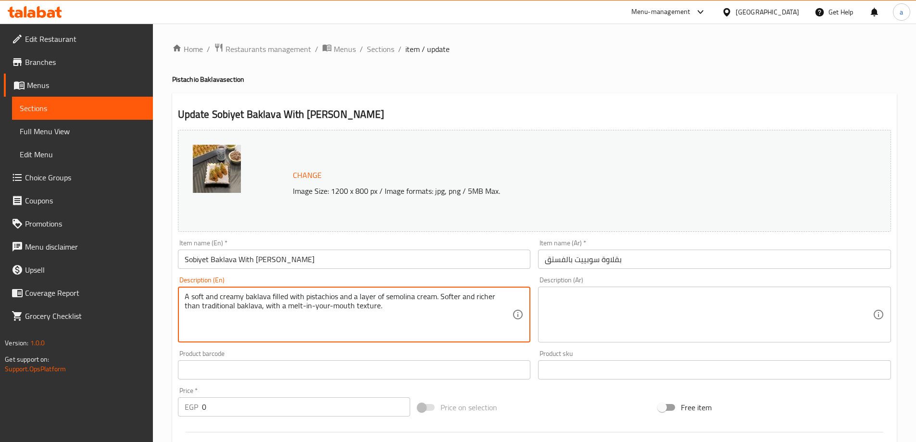
type textarea "A soft and creamy baklava filled with pistachios and a layer of semolina cream.…"
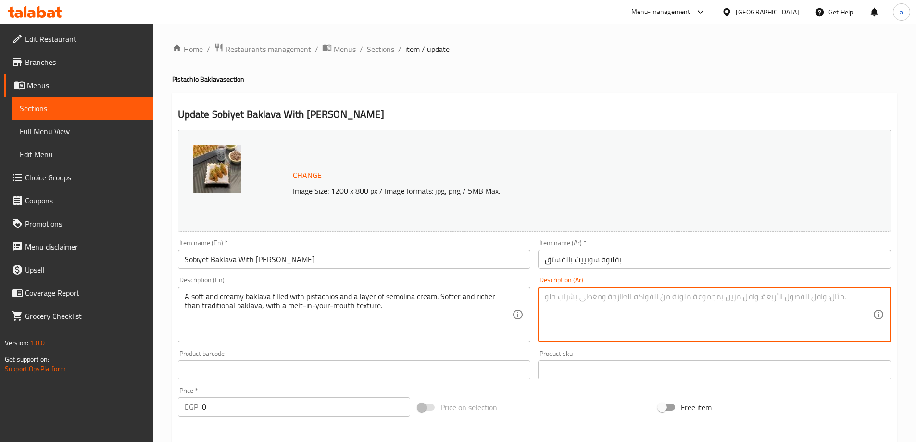
click at [601, 299] on textarea at bounding box center [709, 315] width 328 height 46
paste textarea "بقلاوة ناعمة ودسمة، محشوة بالفستق الحلبي وطبقة من كريمة السميد. أنعم وأغنى من ا…"
drag, startPoint x: 785, startPoint y: 297, endPoint x: 803, endPoint y: 302, distance: 18.6
click at [803, 302] on textarea "بقلاوة ناعمة ودسمة، محشوة بالفستق الحلبي وطبقة من كريمة السميد. أنعم وأغنى من ا…" at bounding box center [709, 315] width 328 height 46
drag, startPoint x: 702, startPoint y: 301, endPoint x: 726, endPoint y: 303, distance: 24.1
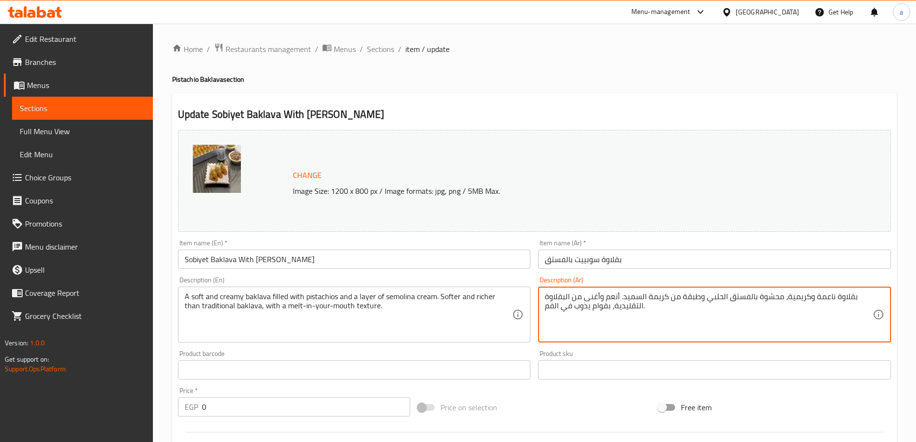
click at [726, 303] on textarea "بقلاوة ناعمة وكريمية، محشوة بالفستق الحلبي وطبقة من كريمة السميد. أنعم وأغنى من…" at bounding box center [709, 315] width 328 height 46
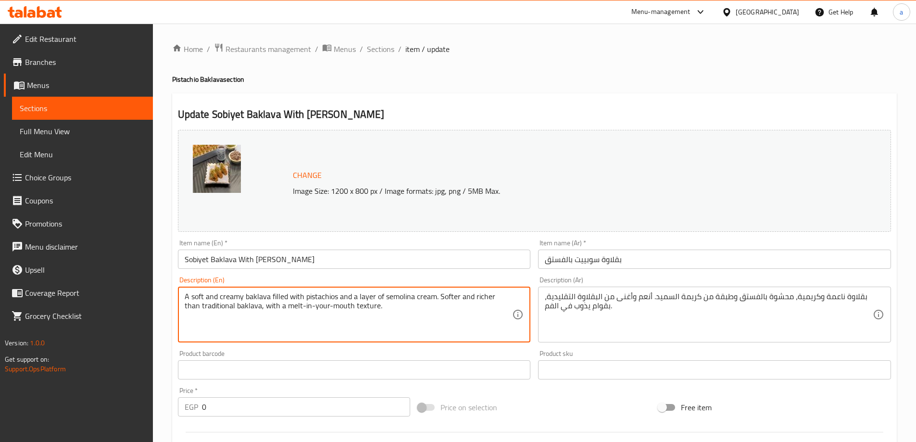
click at [396, 298] on textarea "A soft and creamy baklava filled with pistachios and a layer of semolina cream.…" at bounding box center [349, 315] width 328 height 46
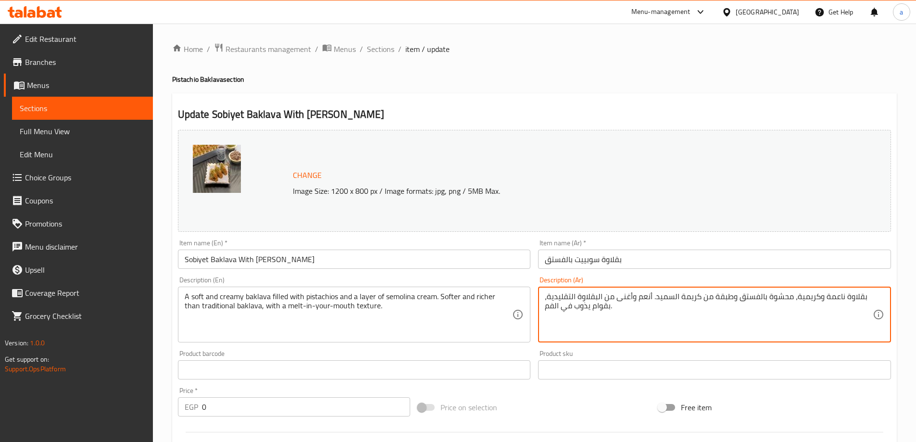
drag, startPoint x: 676, startPoint y: 297, endPoint x: 654, endPoint y: 300, distance: 21.8
paste textarea "يمولينا"
drag, startPoint x: 558, startPoint y: 307, endPoint x: 543, endPoint y: 308, distance: 15.0
click at [543, 308] on div "بقلاوة ناعمة وكريمية، محشوة بالفستق وطبقة من كريمة سيمولينا. أنعم وأغنى من البق…" at bounding box center [714, 314] width 353 height 56
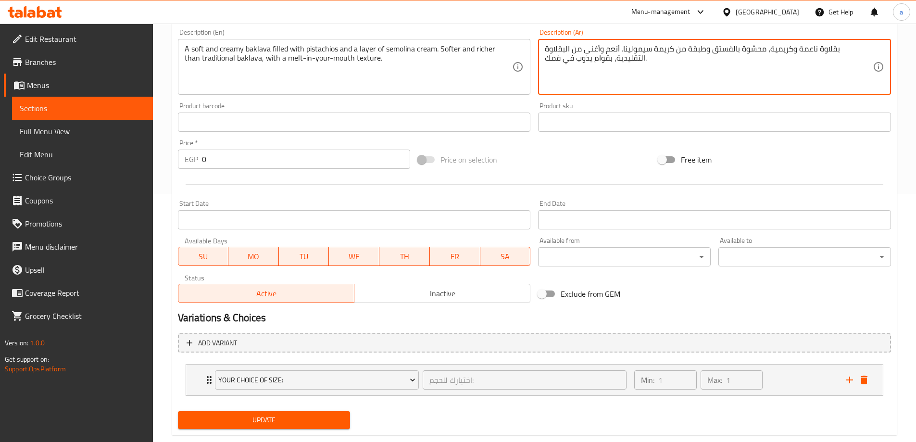
scroll to position [267, 0]
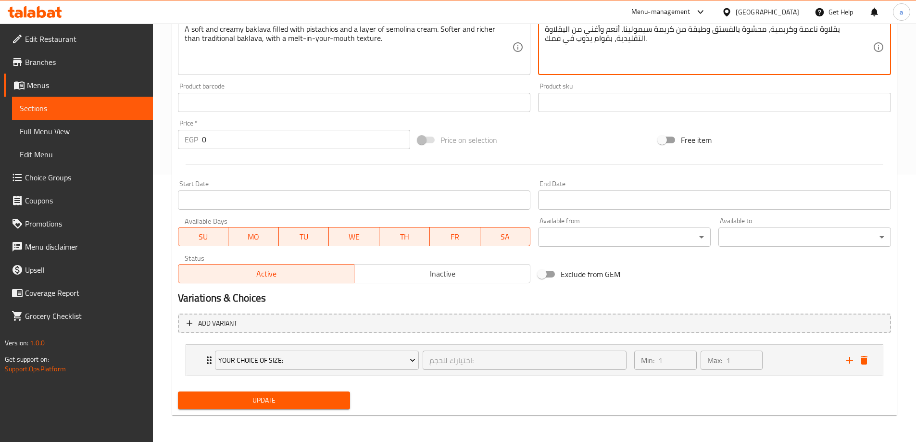
type textarea "بقلاوة ناعمة وكريمية، محشوة بالفستق وطبقة من كريمة سيمولينا. أنعم وأغنى من البق…"
click at [289, 403] on span "Update" at bounding box center [264, 400] width 157 height 12
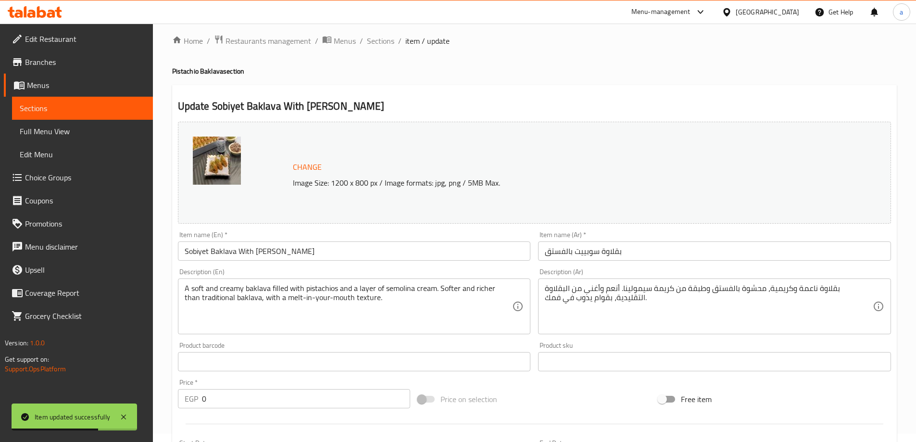
scroll to position [0, 0]
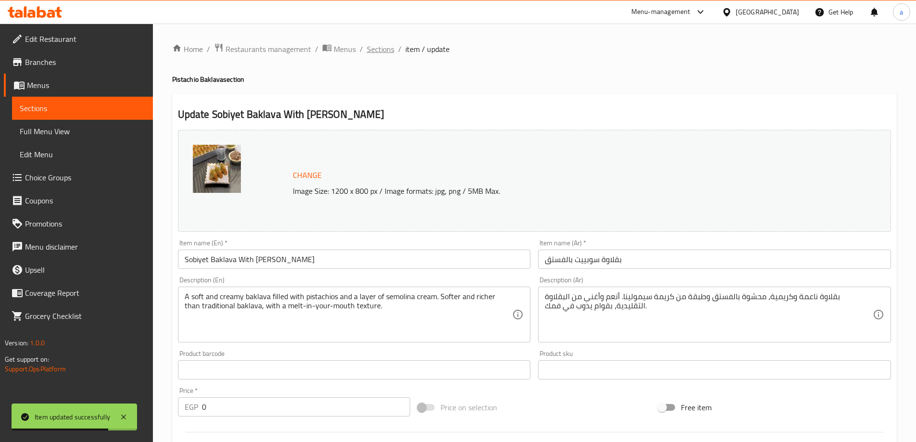
click at [382, 52] on span "Sections" at bounding box center [380, 49] width 27 height 12
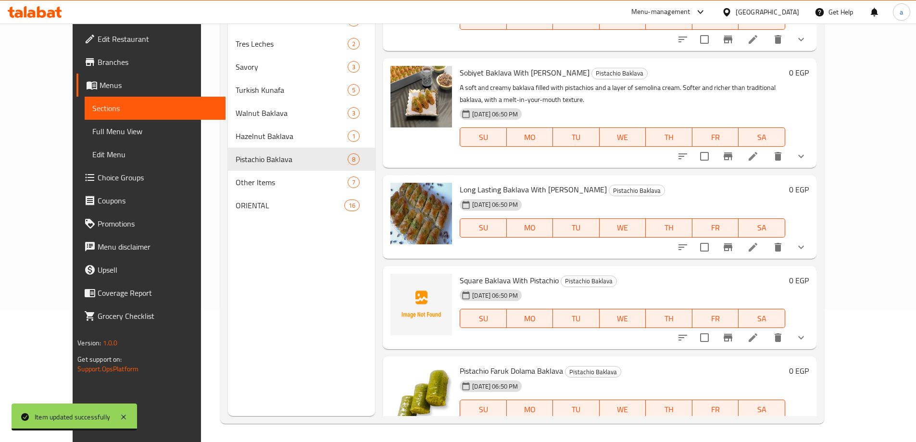
scroll to position [135, 0]
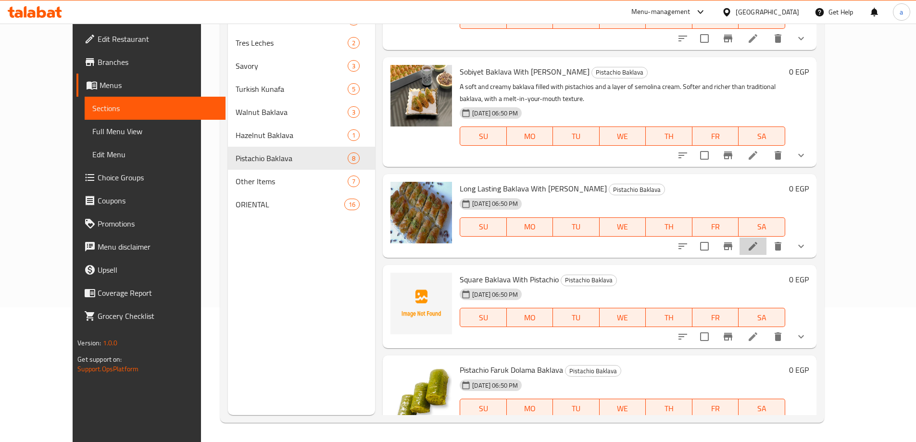
click at [766, 237] on li at bounding box center [752, 245] width 27 height 17
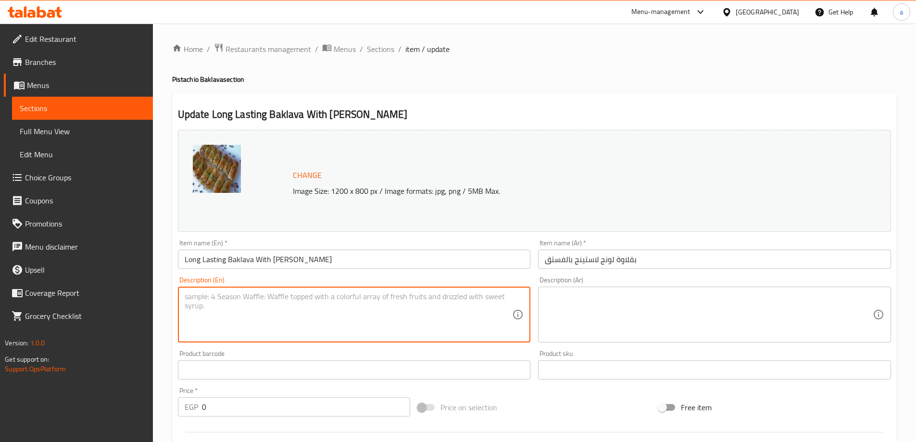
click at [317, 312] on textarea at bounding box center [349, 315] width 328 height 46
paste textarea "Designed to stay fresh longer, this version of pistachio baklava uses a special…"
type textarea "Designed to stay fresh longer, this version of pistachio baklava uses a special…"
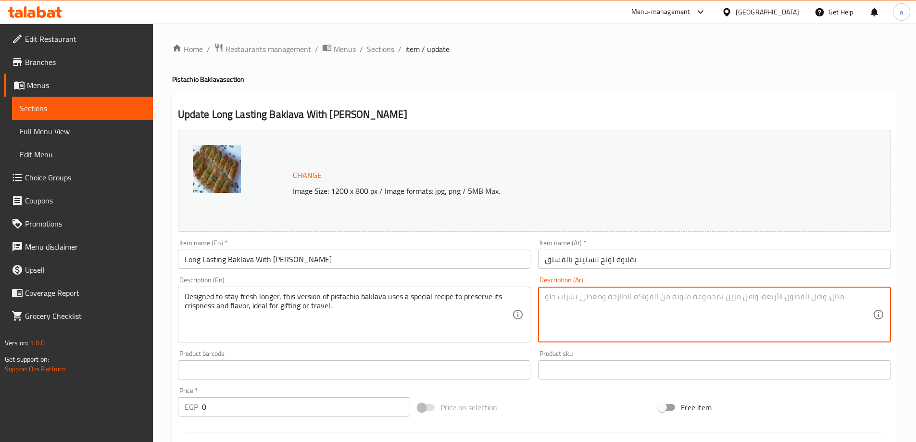
click at [607, 305] on textarea at bounding box center [709, 315] width 328 height 46
paste textarea "تم تصميم هذه النسخة من بقلاوة الفستق لتبقى طازجة لفترة أطول، وتستخدم وصفة خاصة …"
drag, startPoint x: 734, startPoint y: 319, endPoint x: 575, endPoint y: 293, distance: 160.7
click at [575, 293] on textarea "تم تصميم هذه النسخة من بقلاوة الفستق لتبقى طازجة لفترة أطول، وتستخدم وصفة خاصة …" at bounding box center [709, 315] width 328 height 46
type textarea "ت"
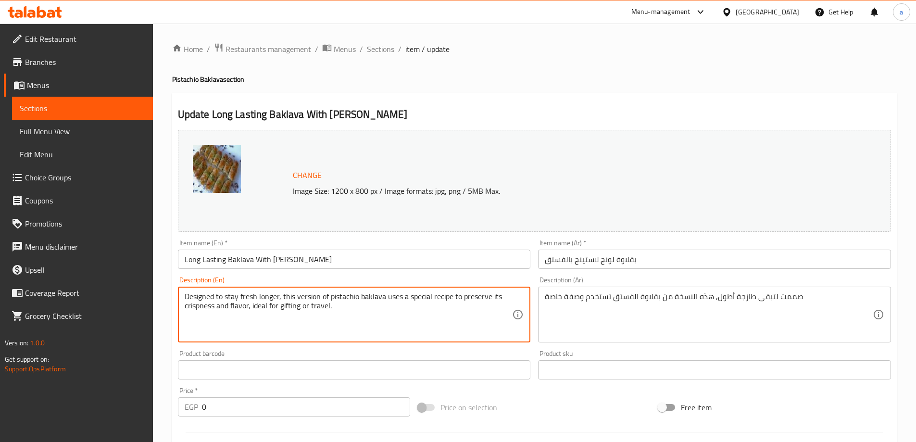
click at [476, 296] on textarea "Designed to stay fresh longer, this version of pistachio baklava uses a special…" at bounding box center [349, 315] width 328 height 46
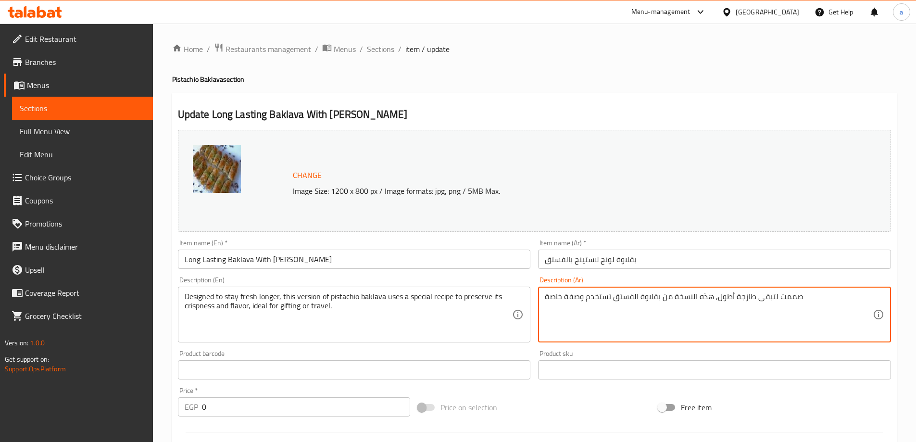
click at [829, 302] on textarea "صممت لتبقى طازجة أطول, هذه النسخة من بقلاوة الفستق تستخدم وصفة خاصة" at bounding box center [709, 315] width 328 height 46
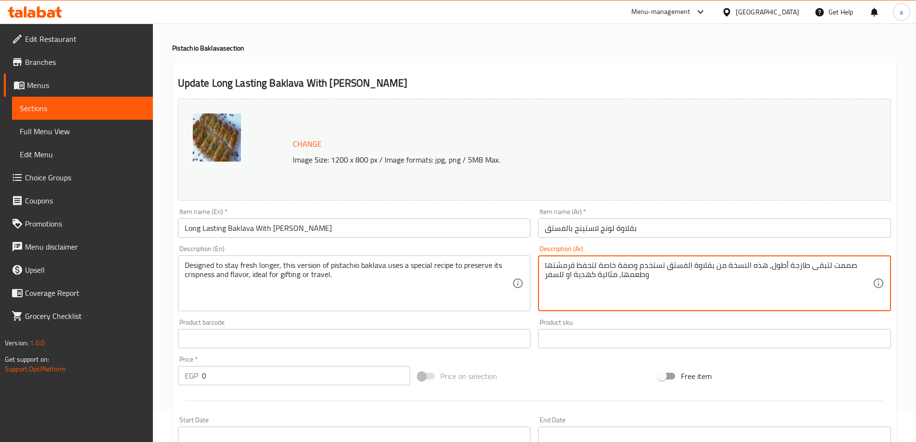
scroll to position [48, 0]
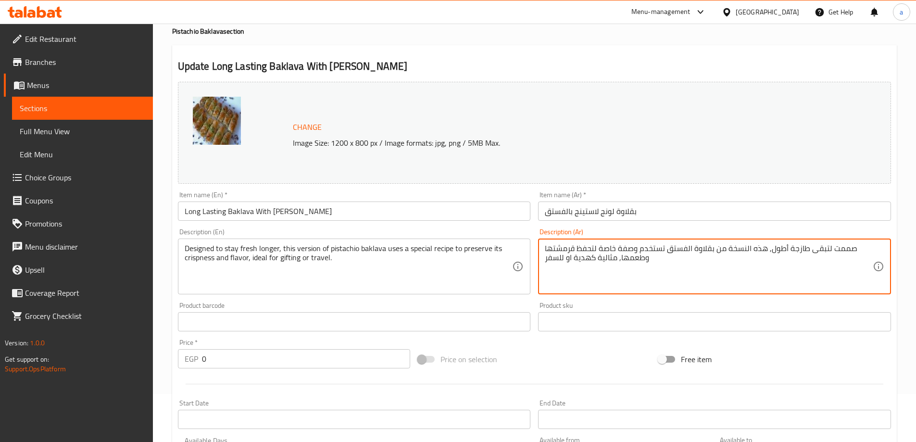
type textarea "صممت لتبقى طازجة أطول, هذه النسخة من بقلاوة الفستق تستخدم وصفة خاصة لتحفظ قرمشت…"
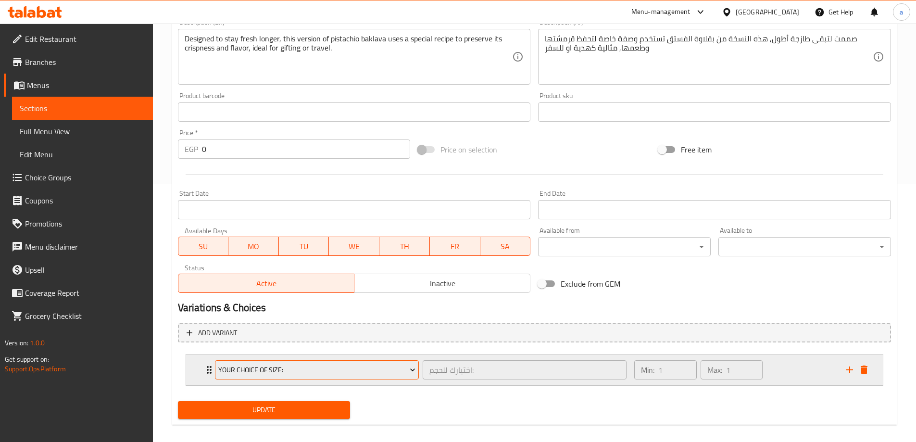
scroll to position [267, 0]
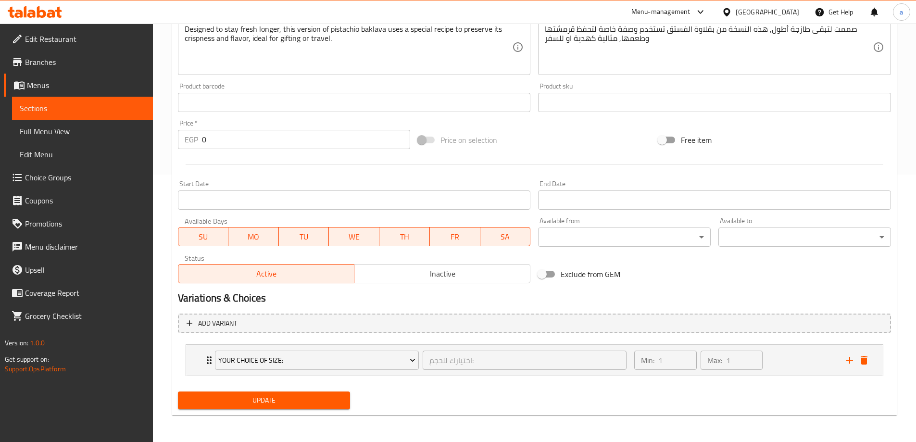
click at [261, 402] on span "Update" at bounding box center [264, 400] width 157 height 12
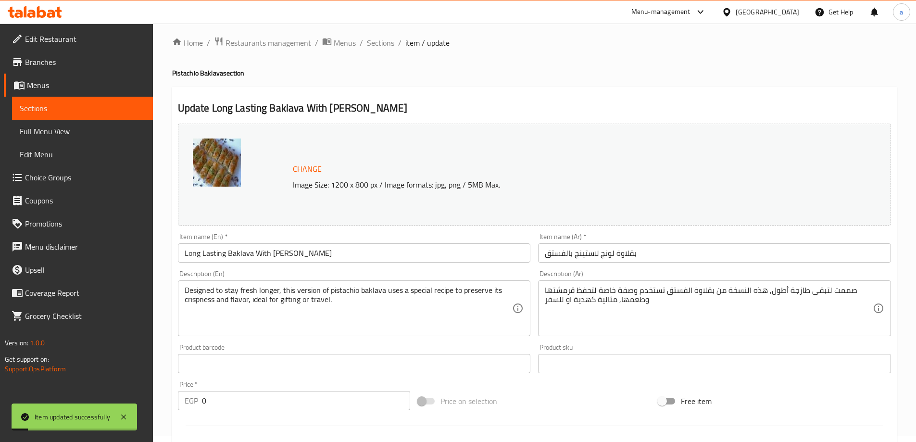
scroll to position [0, 0]
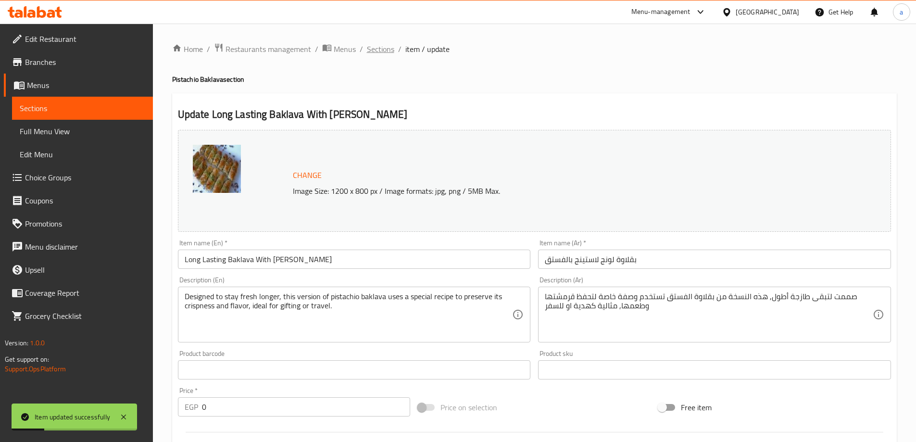
click at [381, 50] on span "Sections" at bounding box center [380, 49] width 27 height 12
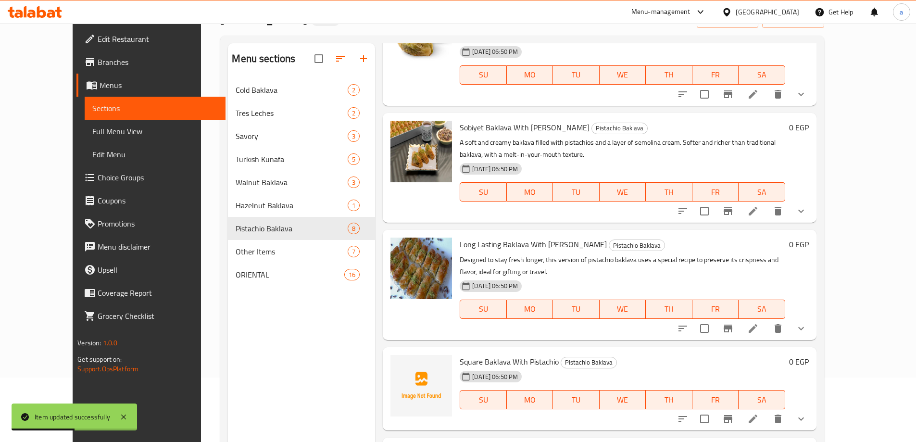
scroll to position [135, 0]
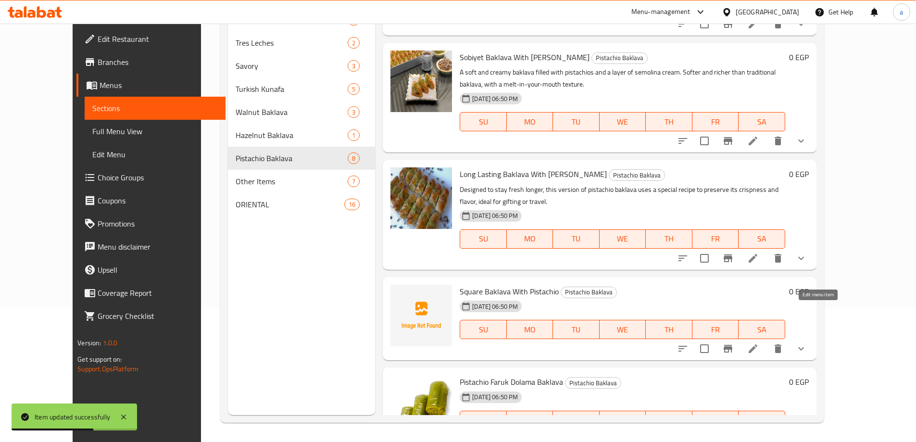
click at [758, 343] on icon at bounding box center [753, 349] width 12 height 12
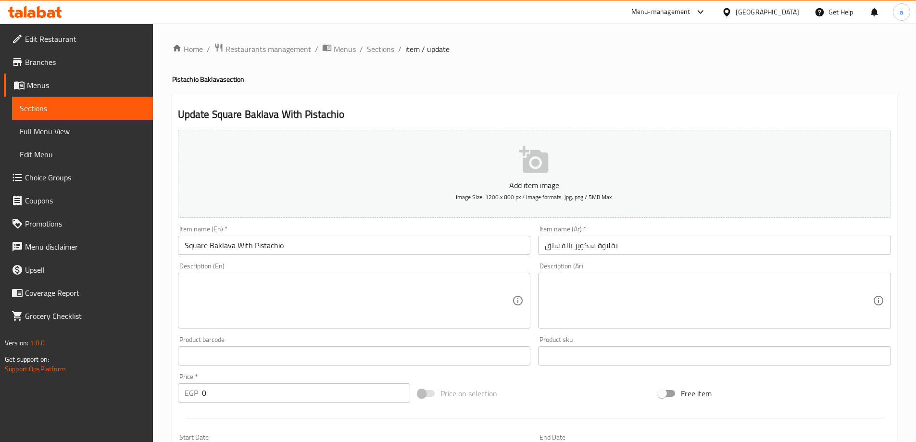
click at [361, 292] on textarea at bounding box center [349, 301] width 328 height 46
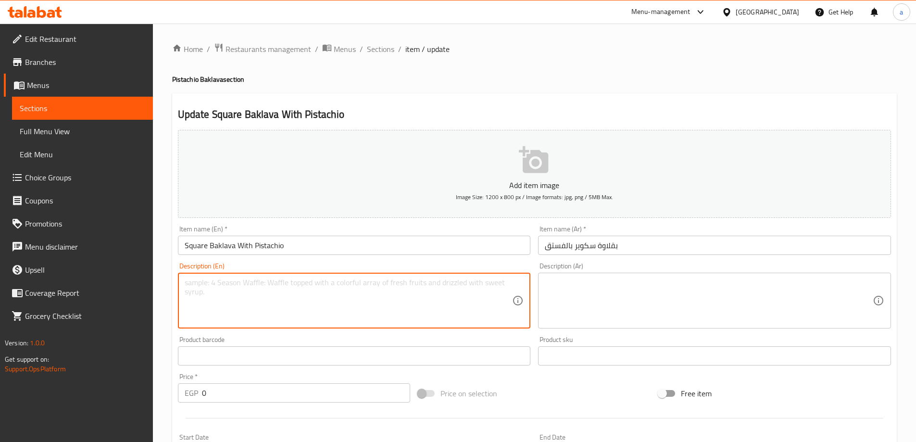
paste textarea "Neat square-shaped portions of traditional baklava filled with crunchy pistachi…"
type textarea "Neat square-shaped portions of traditional baklava filled with crunchy pistachi…"
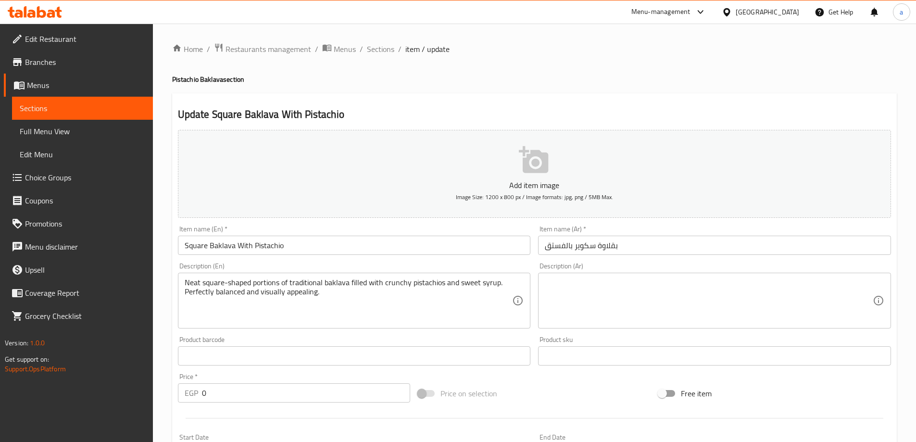
click at [582, 305] on textarea at bounding box center [709, 301] width 328 height 46
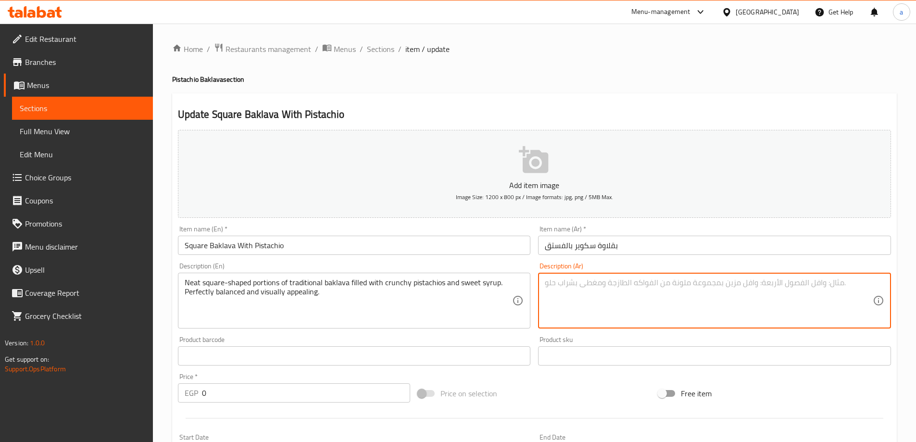
paste textarea "قطع مربعة أنيقة من البقلاوة التقليدية، محشوة بالفستق المقرمش والقطر الحلو. متوا…"
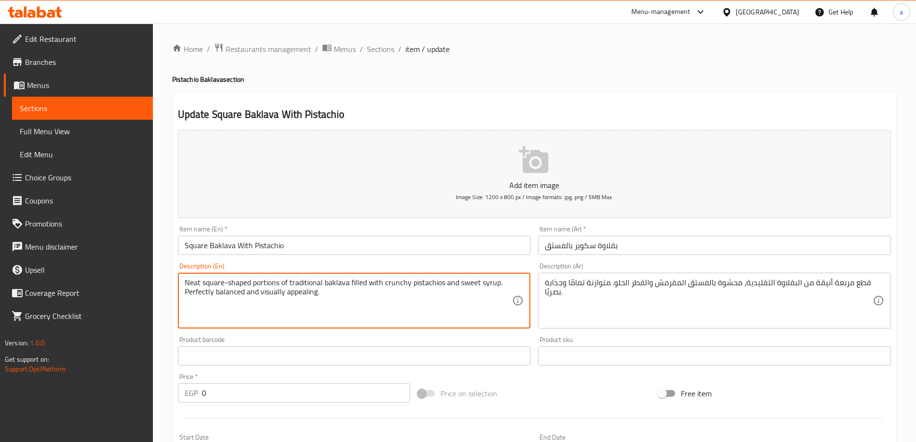
click at [188, 278] on textarea "Neat square-shaped portions of traditional baklava filled with crunchy pistachi…" at bounding box center [349, 301] width 328 height 46
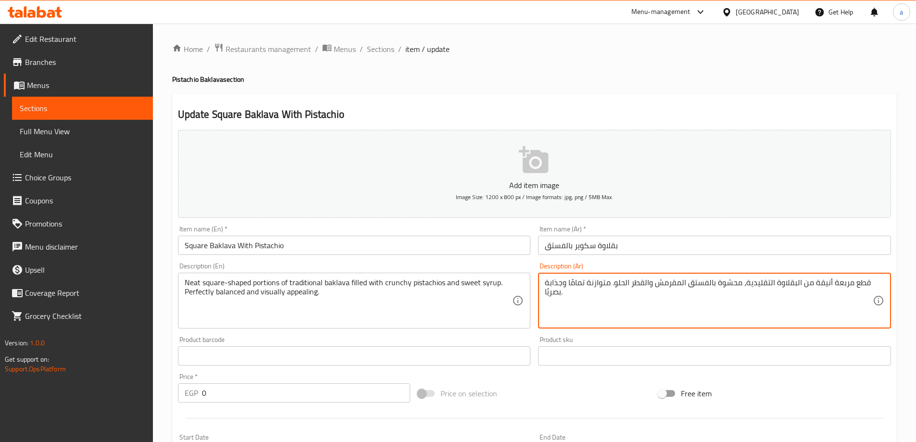
drag, startPoint x: 829, startPoint y: 283, endPoint x: 813, endPoint y: 289, distance: 17.0
click at [814, 290] on textarea "قطع مربعة أنيقة من البقلاوة التقليدية، محشوة بالفستق المقرمش والقطر الحلو. متوا…" at bounding box center [709, 301] width 328 height 46
drag, startPoint x: 813, startPoint y: 284, endPoint x: 829, endPoint y: 285, distance: 16.0
click at [829, 285] on textarea "قطع مربعة أنيقة من البقلاوة التقليدية، محشوة بالفستق المقرمش والقطر الحلو. متوا…" at bounding box center [709, 301] width 328 height 46
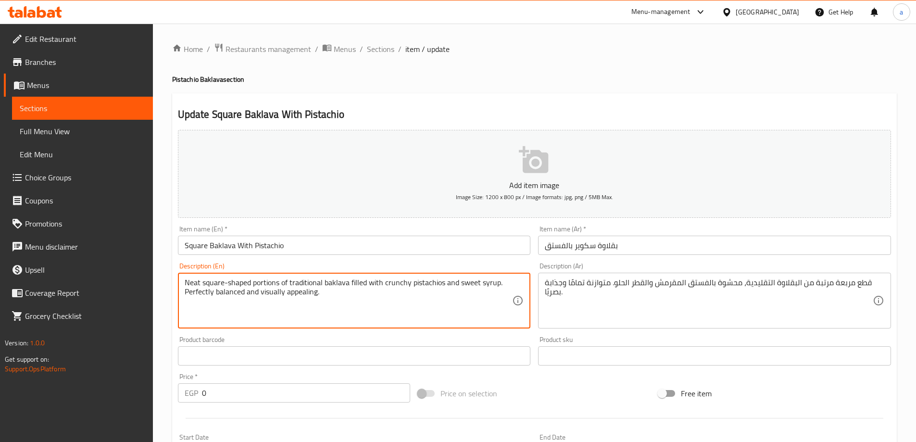
click at [262, 279] on textarea "Neat square-shaped portions of traditional baklava filled with crunchy pistachi…" at bounding box center [349, 301] width 328 height 46
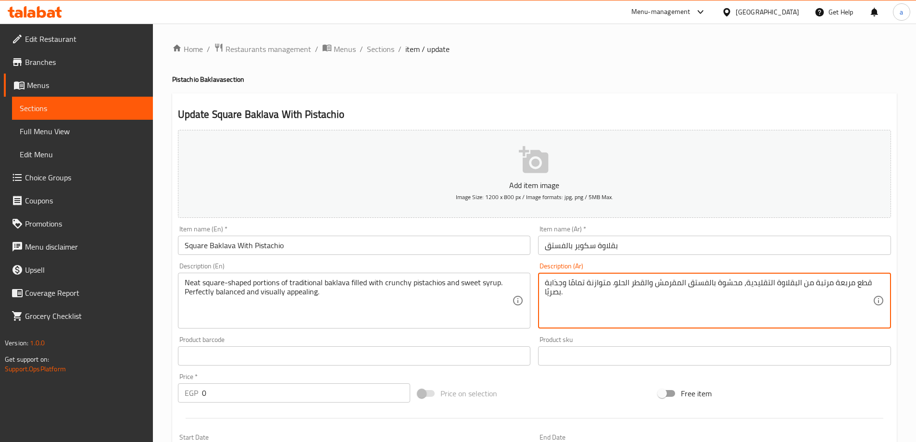
drag, startPoint x: 855, startPoint y: 285, endPoint x: 867, endPoint y: 287, distance: 11.8
drag, startPoint x: 634, startPoint y: 284, endPoint x: 659, endPoint y: 286, distance: 24.7
click at [659, 286] on textarea "كمية شكل مربع مرتبة من البقلاوة التقليدية، محشوة بالفستق المقرمش والقطر الحلو. …" at bounding box center [709, 301] width 328 height 46
click at [846, 283] on textarea "كمية شكل مربع مرتبة من البقلاوة التقليدية، محشوة بالفستق الكرانشي والشراب الحلو…" at bounding box center [709, 301] width 328 height 46
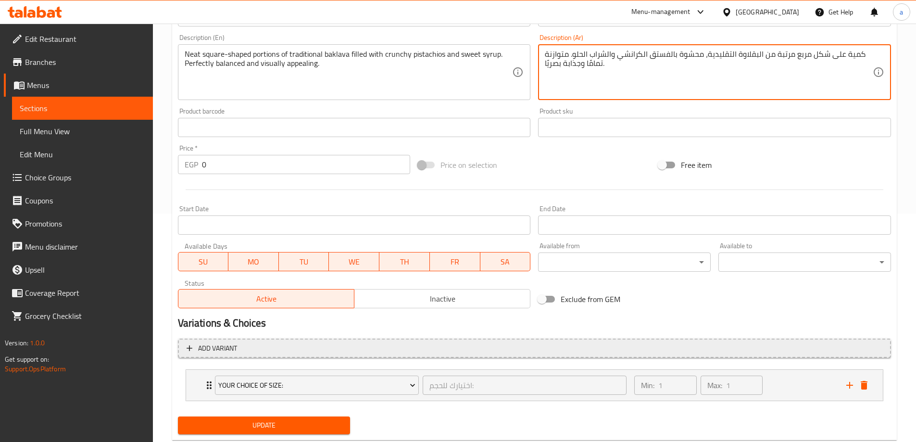
scroll to position [253, 0]
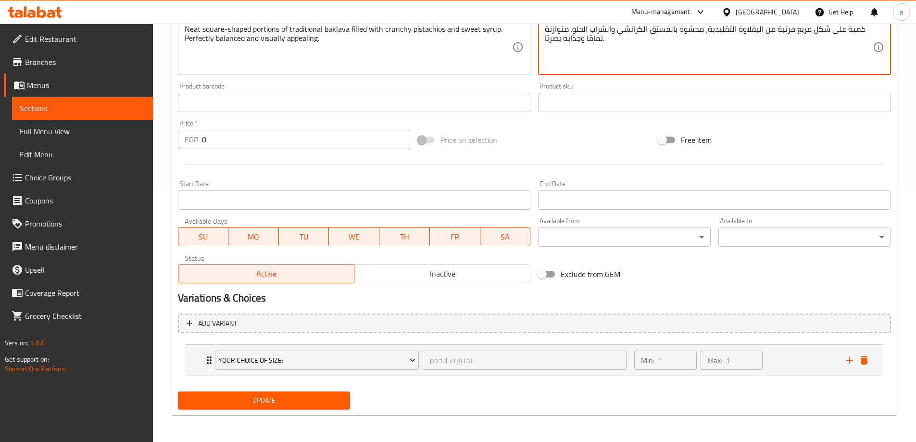
type textarea "كمية على شكل مربع مرتبة من البقلاوة التقليدية، محشوة بالفستق الكرانشي والشراب ا…"
click at [259, 396] on span "Update" at bounding box center [264, 400] width 157 height 12
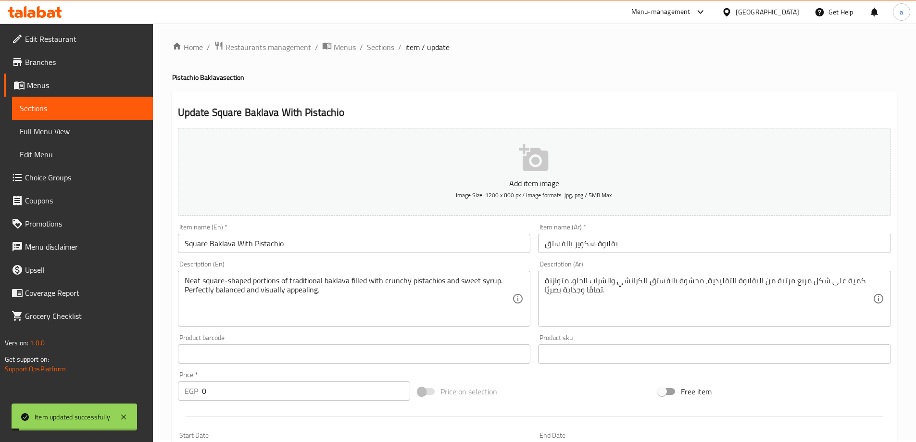
scroll to position [0, 0]
click at [375, 46] on span "Sections" at bounding box center [380, 49] width 27 height 12
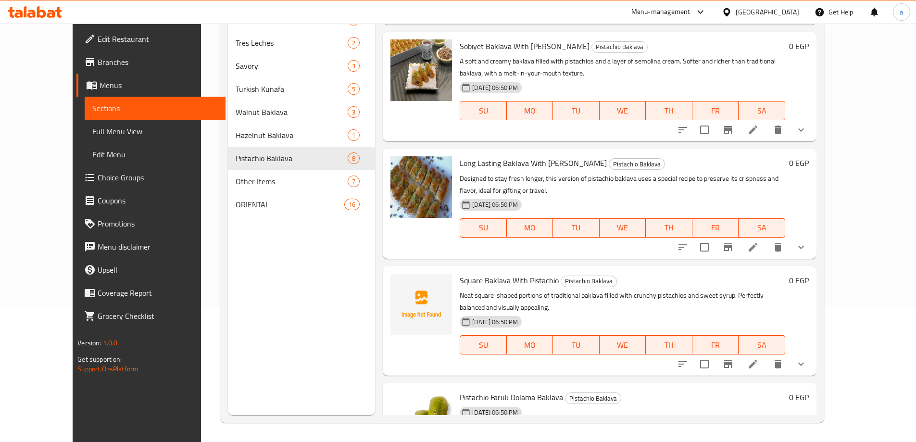
scroll to position [444, 0]
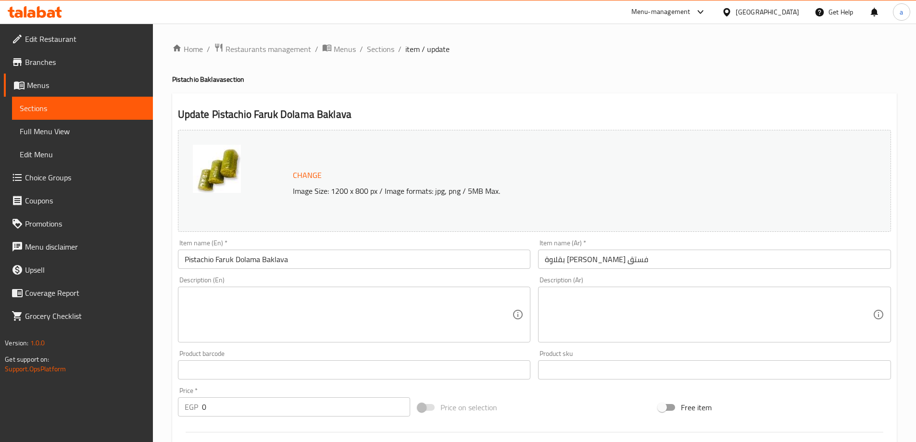
click at [266, 308] on textarea at bounding box center [349, 315] width 328 height 46
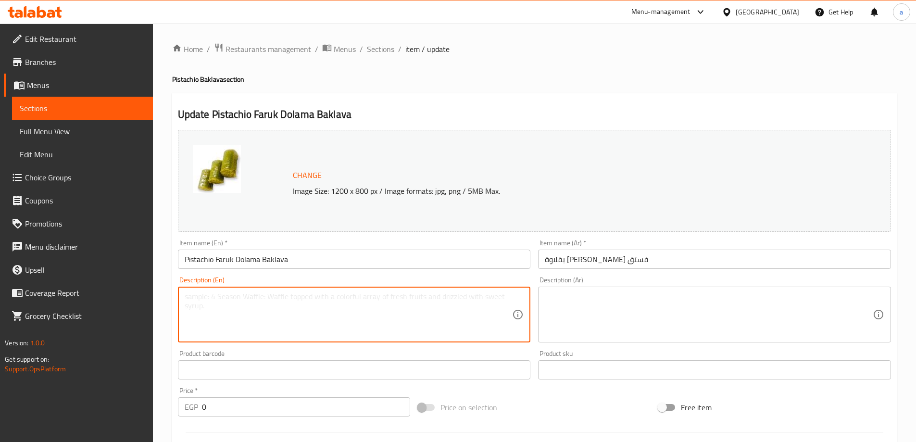
paste textarea "A special rolled baklava named after its creator, filled with layers of finely …"
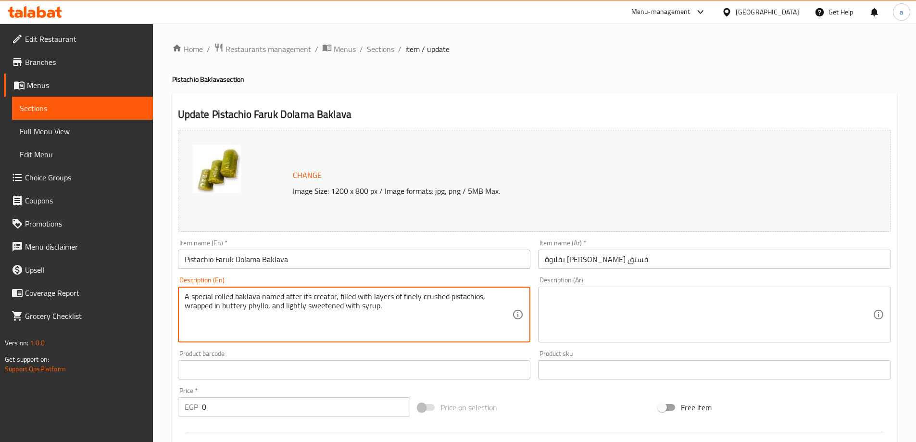
type textarea "A special rolled baklava named after its creator, filled with layers of finely …"
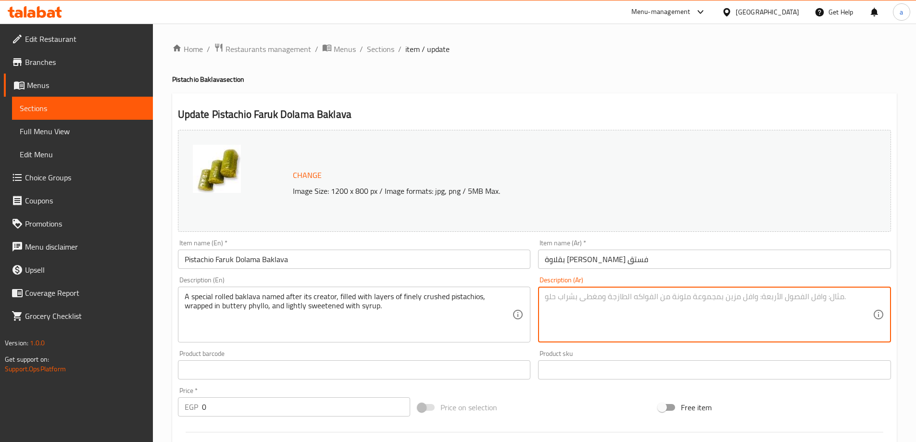
click at [578, 311] on textarea at bounding box center [709, 315] width 328 height 46
paste textarea "بقلاوة ملفوفة خاصة سميت على اسم صانعها، محشوة بطبقات من الفستق المطحون ناعماً، …"
drag, startPoint x: 677, startPoint y: 307, endPoint x: 636, endPoint y: 308, distance: 41.3
click at [636, 308] on textarea "بقلاوة ملفوفة خاصة سميت على اسم صانعها، محشوة بطبقات من الفستق المطحون ناعماً، …" at bounding box center [709, 315] width 328 height 46
click at [614, 307] on textarea "بقلاوة ملفوفة خاصة سميت على اسم صانعها، محشوة بطبقات من الفستق المطحون ناعماً، …" at bounding box center [709, 315] width 328 height 46
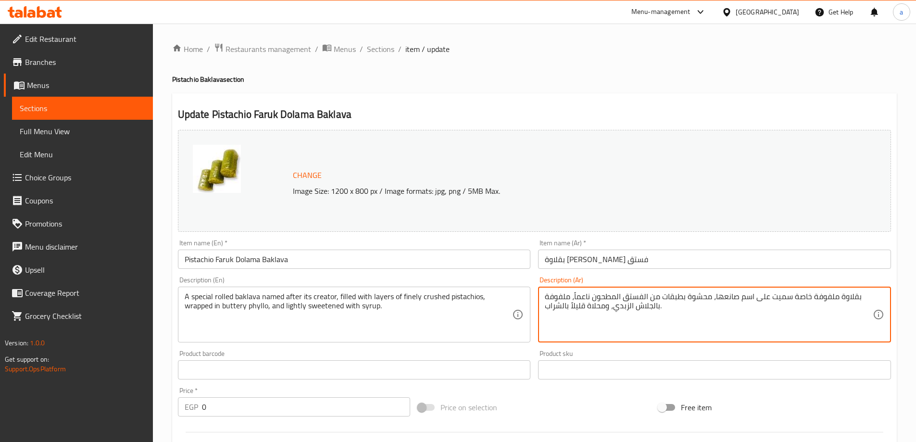
click at [657, 308] on textarea "بقلاوة ملفوفة خاصة سميت على اسم صانعها، محشوة بطبقات من الفستق المطحون ناعماً، …" at bounding box center [709, 315] width 328 height 46
click at [659, 309] on textarea "بقلاوة ملفوفة خاصة سميت على اسم صانعها، محشوة بطبقات من الفستق المطحون ناعماً، …" at bounding box center [709, 315] width 328 height 46
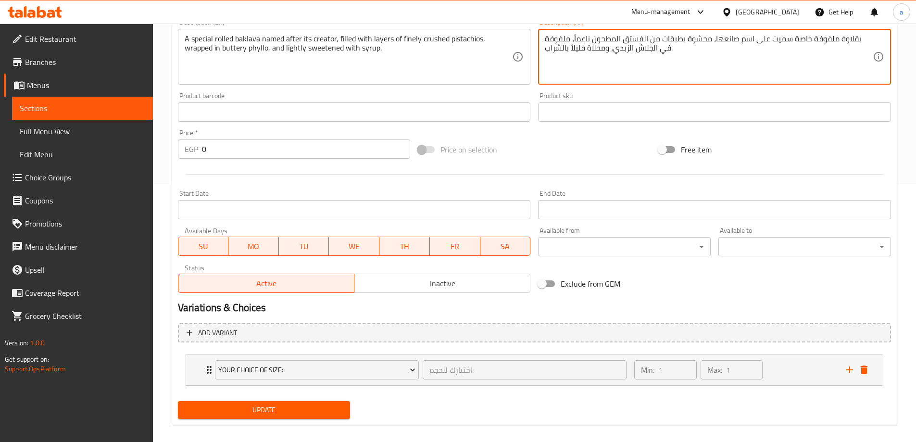
scroll to position [267, 0]
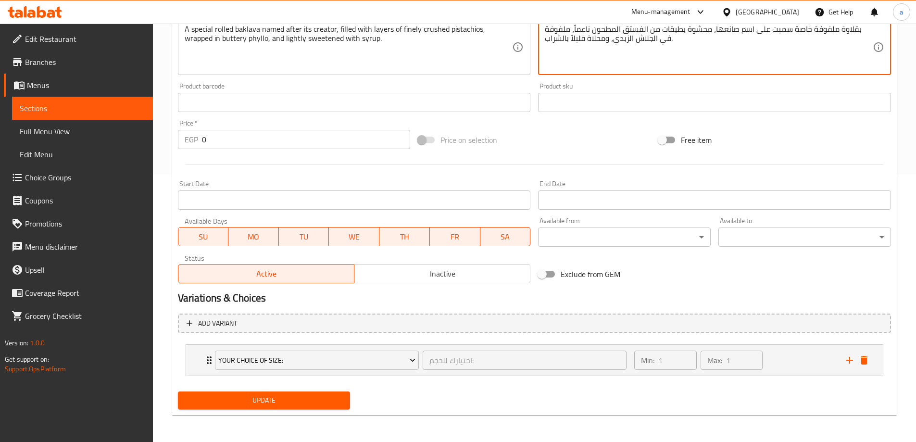
type textarea "بقلاوة ملفوفة خاصة سميت على اسم صانعها، محشوة بطبقات من الفستق المطحون ناعماً، …"
click at [242, 402] on span "Update" at bounding box center [264, 400] width 157 height 12
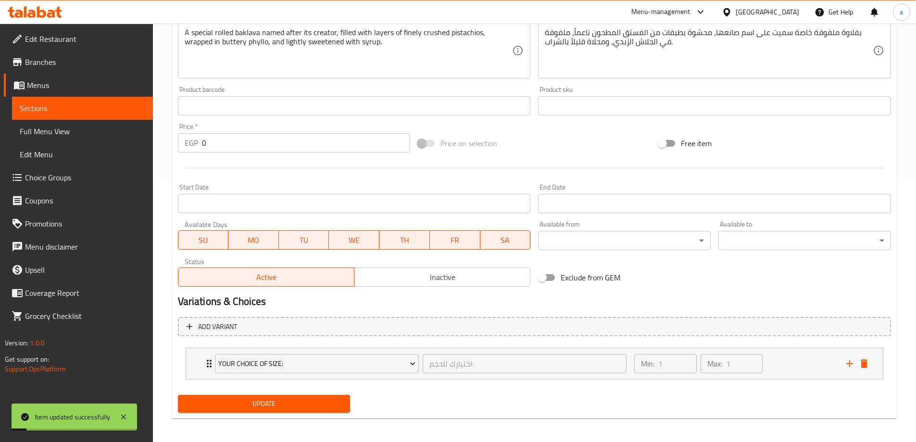
scroll to position [0, 0]
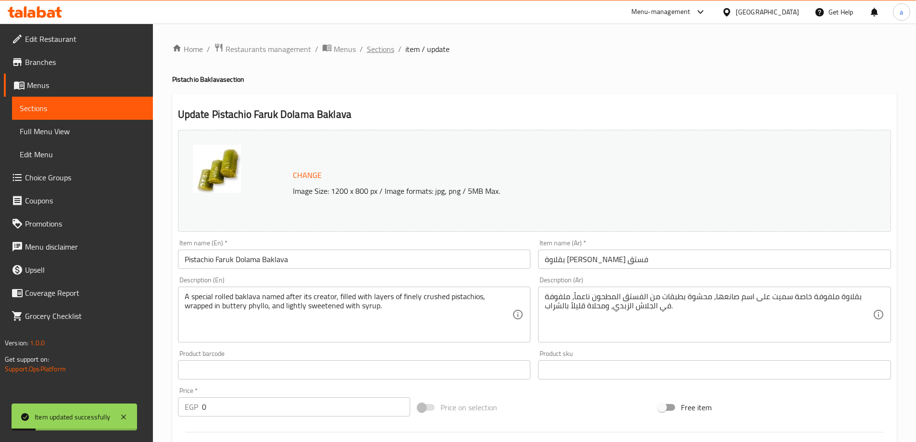
click at [376, 53] on span "Sections" at bounding box center [380, 49] width 27 height 12
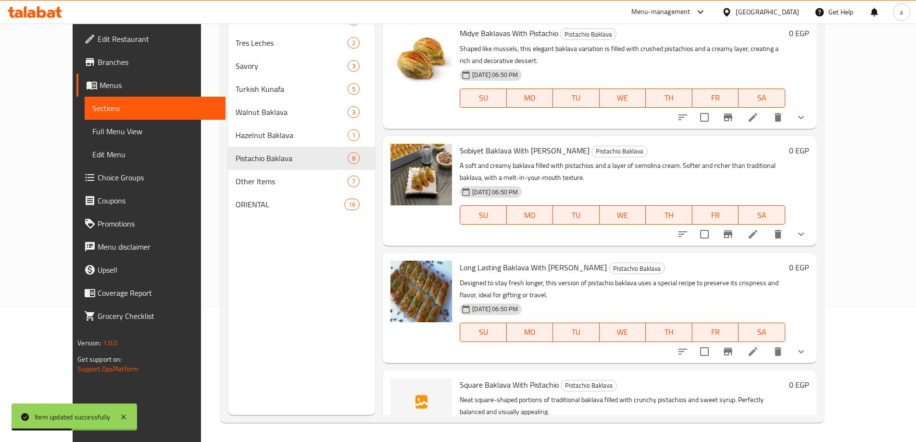
scroll to position [444, 0]
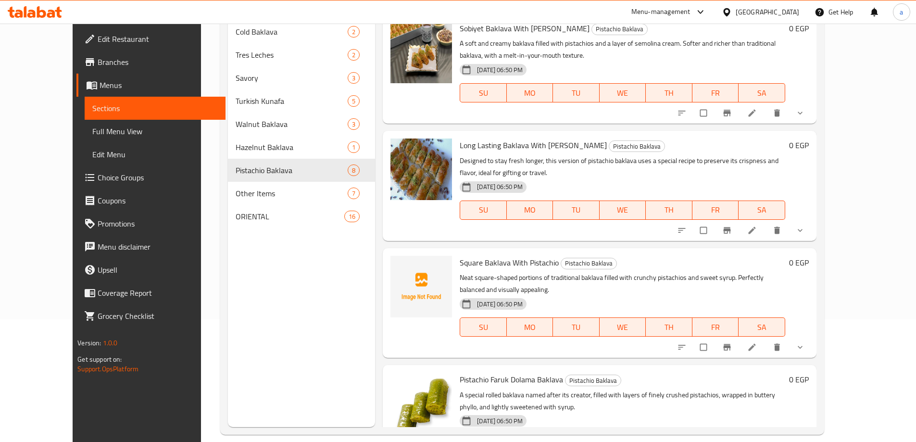
scroll to position [135, 0]
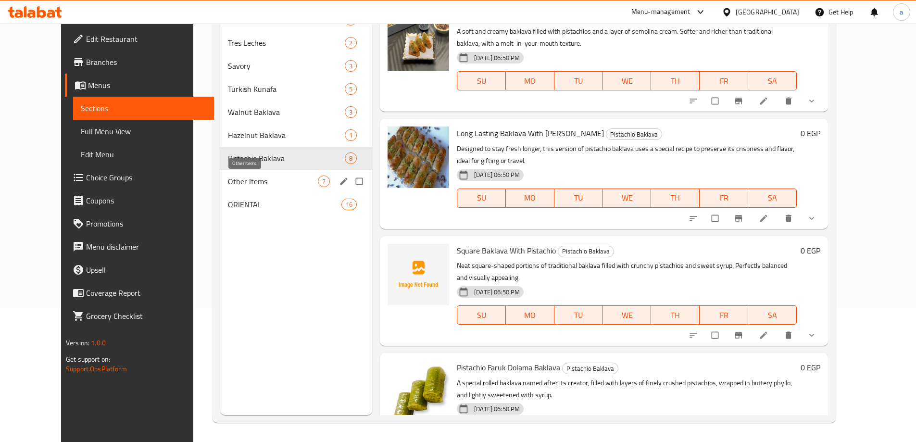
click at [228, 179] on span "Other Items" at bounding box center [273, 181] width 90 height 12
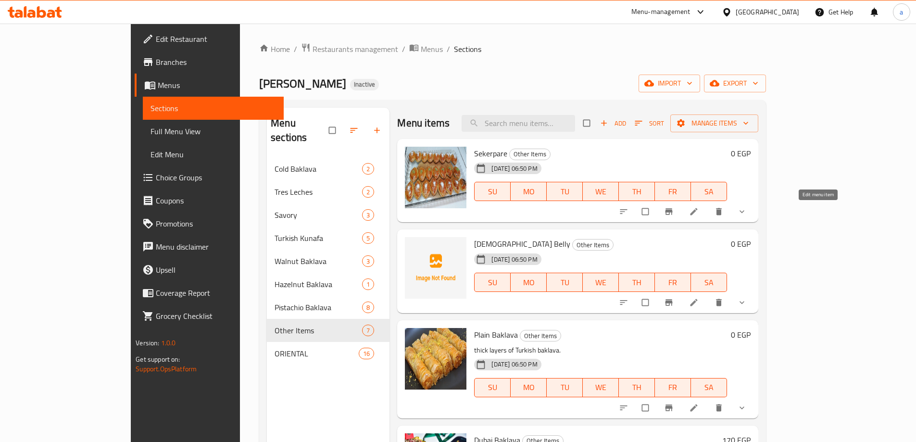
click at [698, 211] on icon at bounding box center [694, 212] width 10 height 10
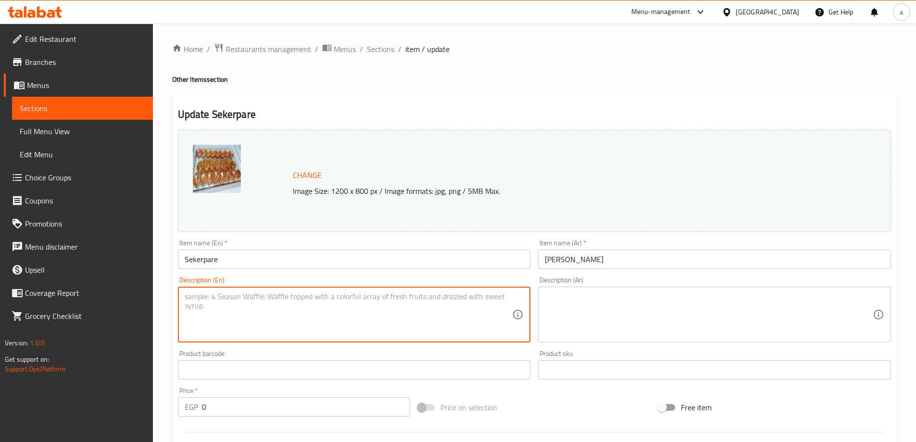
click at [312, 312] on textarea at bounding box center [349, 315] width 328 height 46
paste textarea "Soft and tender semolina cookies baked to golden perfection and soaked in fragr…"
type textarea "Soft and tender semolina cookies baked to golden perfection and soaked in fragr…"
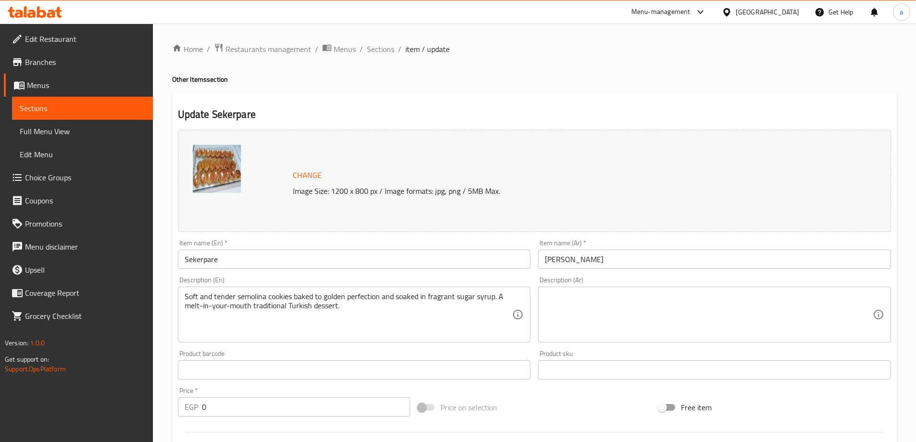
click at [598, 311] on textarea at bounding box center [709, 315] width 328 height 46
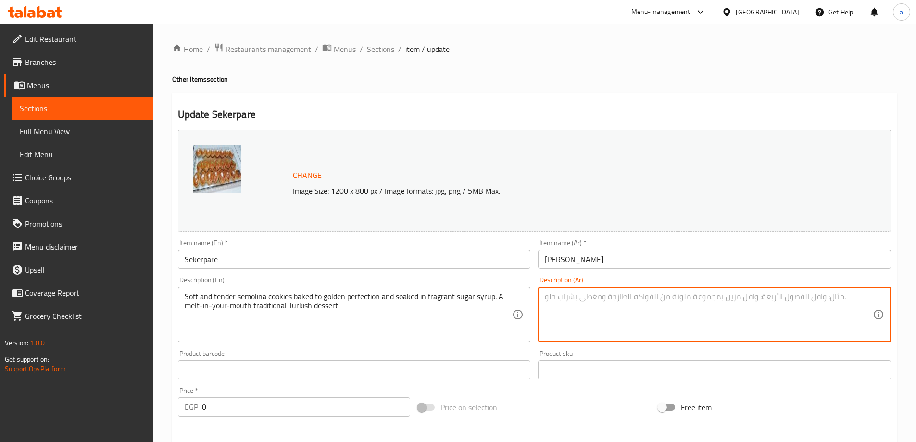
paste textarea "بسكويت سميد طري وهش، مخبوز حتى يكتسب لونًا ذهبيًا مثاليًا، ومُنقع في شراب السكر…"
click at [723, 296] on textarea "بسكويت سميد طري وهش، مخبوز حتى يكتسب لونًا ذهبيًا مثاليًا، ومُنقع في شراب السكر…" at bounding box center [709, 315] width 328 height 46
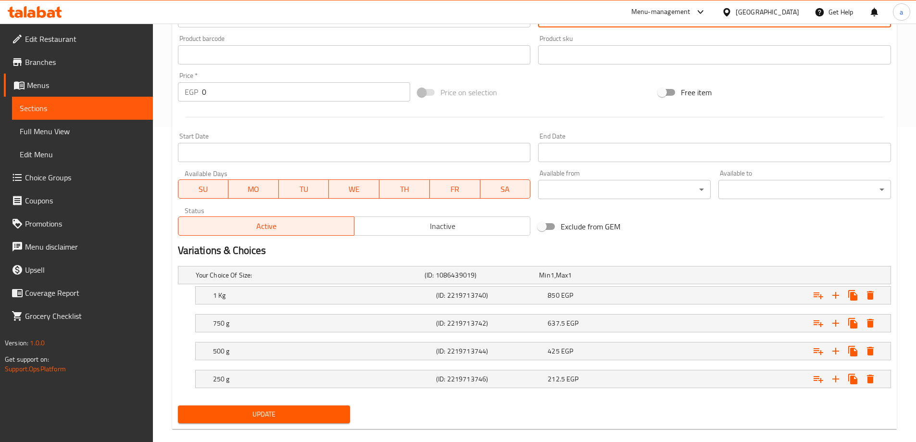
scroll to position [329, 0]
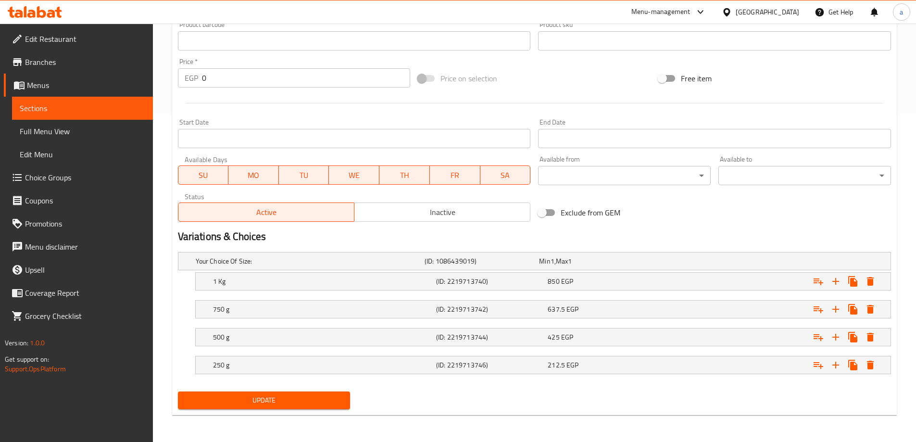
type textarea "كوكيز سيمونيلا طرية وتندر مخبوزة للكمال الذهبي ومنقوعة في شراب سكر عطري.حلوى تر…"
click at [300, 396] on span "Update" at bounding box center [264, 400] width 157 height 12
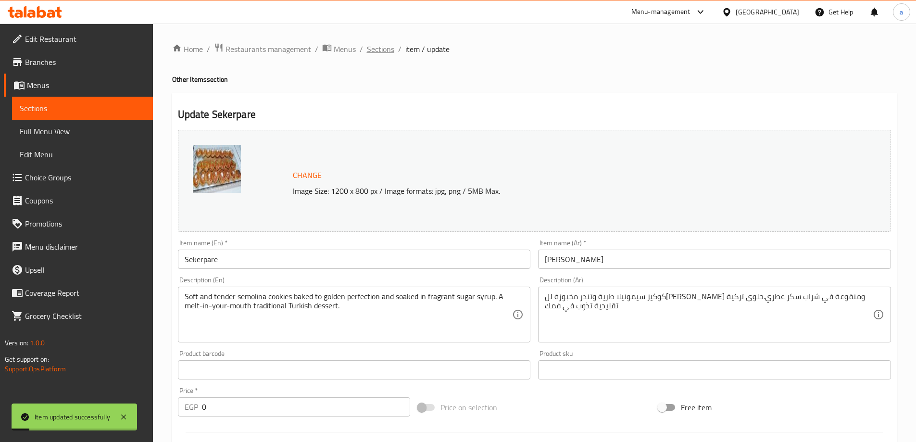
click at [380, 43] on span "Sections" at bounding box center [380, 49] width 27 height 12
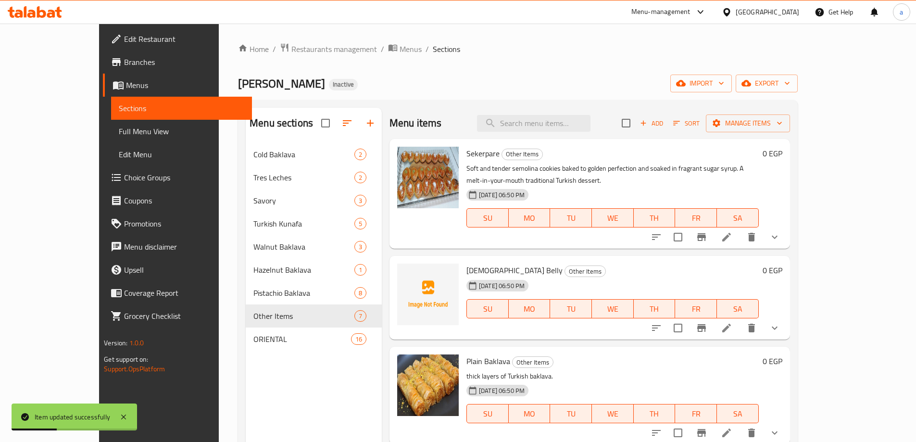
click at [740, 328] on li at bounding box center [726, 327] width 27 height 17
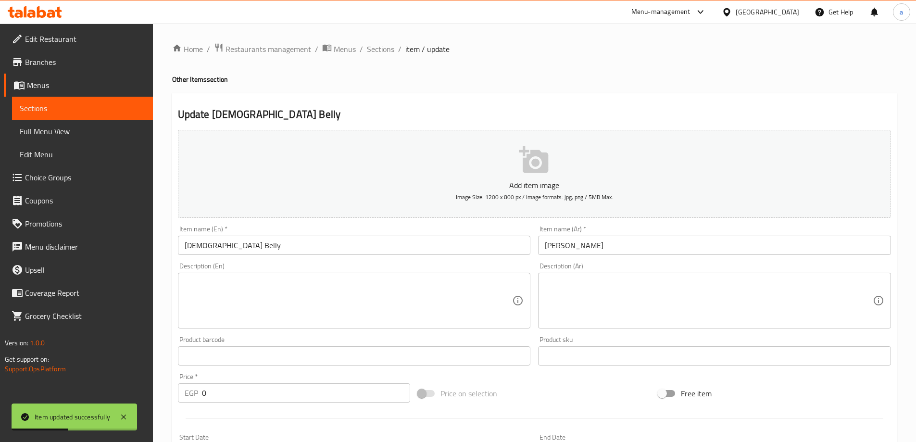
click at [331, 296] on textarea at bounding box center [349, 301] width 328 height 46
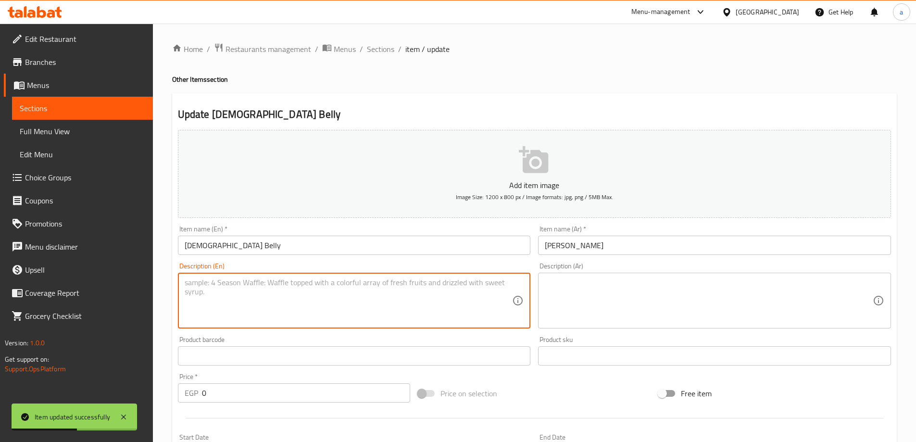
paste textarea "A classic Turkish dessert known for its rounded, delicate shape resembling a be…"
type textarea "A classic Turkish dessert known for its rounded, delicate shape resembling a be…"
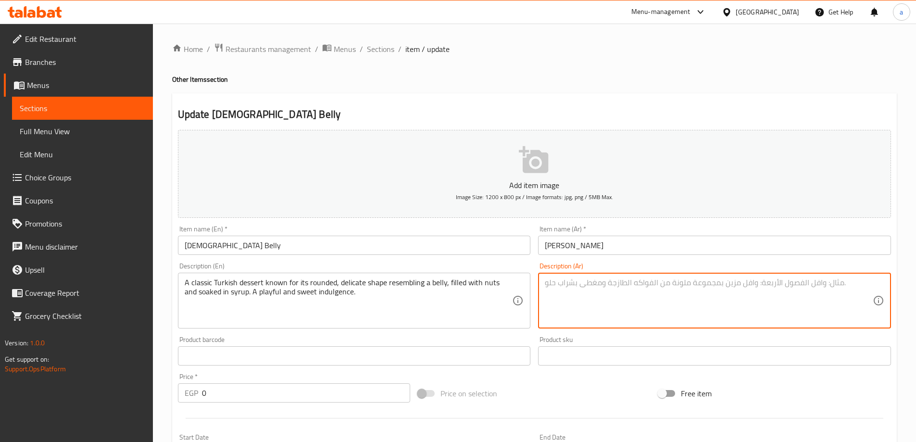
click at [568, 287] on textarea at bounding box center [709, 301] width 328 height 46
paste textarea "حلوى تركية كلاسيكية، تُعرف بشكلها الدائري الرقيق الذي يُشبه البطن، محشوة بالمكس…"
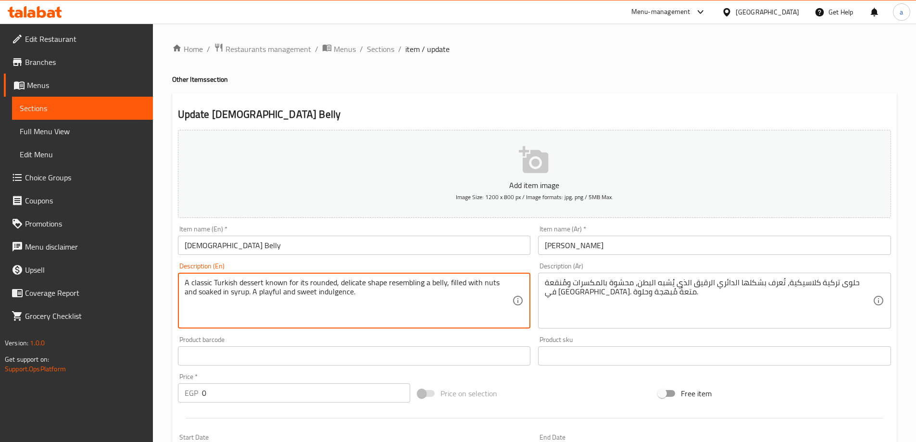
click at [406, 285] on textarea "A classic Turkish dessert known for its rounded, delicate shape resembling a be…" at bounding box center [349, 301] width 328 height 46
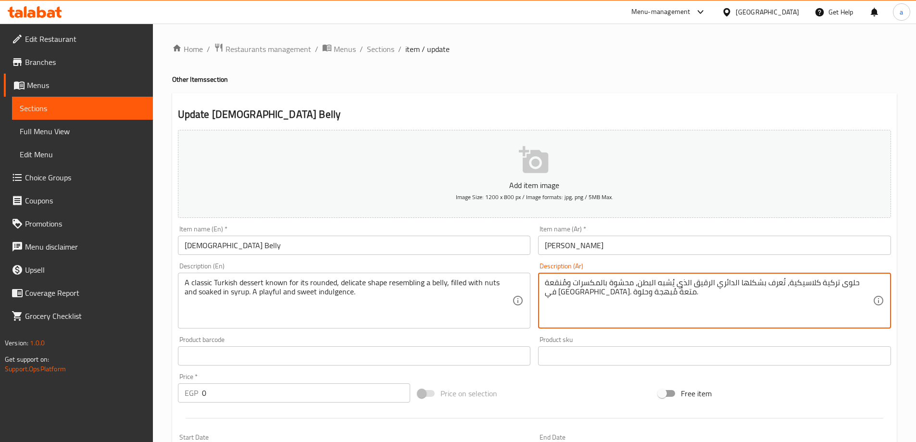
drag, startPoint x: 799, startPoint y: 283, endPoint x: 544, endPoint y: 295, distance: 255.5
click at [679, 298] on textarea "حلوى تركية كلاسيكية، تُعرف بشكلها الدائري الرقيق الذي يُشبه البطن، محشوة بالمكس…" at bounding box center [709, 301] width 328 height 46
drag, startPoint x: 727, startPoint y: 282, endPoint x: 696, endPoint y: 285, distance: 31.3
click at [696, 285] on textarea "حلوى تركية كلاسيكية، تُعرف بشكلها الدائري الرقيق الذي يُشبه البطن، محشوة بالمكس…" at bounding box center [709, 301] width 328 height 46
click at [695, 313] on textarea "حلوى تركية كلاسيكية، تُعرف بشكلها الدائري الرقيق الذي يُشبه البطن، محشوة بالمكس…" at bounding box center [709, 301] width 328 height 46
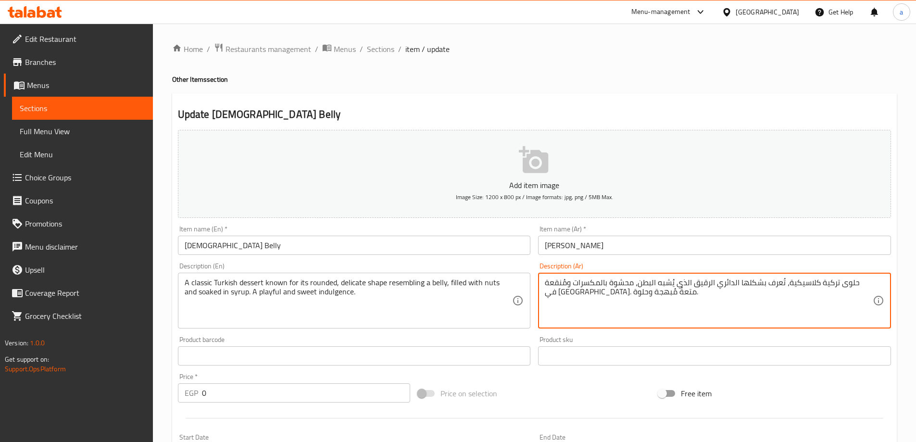
drag, startPoint x: 705, startPoint y: 281, endPoint x: 610, endPoint y: 292, distance: 95.3
click at [555, 292] on textarea "حلوى تركية كلاسيكية، تُعرف بشكلها الدائري الرقيق الذي يُشبه البطن، محشوة بالمكس…" at bounding box center [709, 301] width 328 height 46
click at [685, 295] on textarea "حلوى تركية كلاسيكية، تُعرف بشكلها الدائري الرقيق الذي يُشبه البطن، محشوة بالمكس…" at bounding box center [709, 301] width 328 height 46
drag, startPoint x: 687, startPoint y: 282, endPoint x: 702, endPoint y: 283, distance: 15.0
click at [702, 283] on textarea "حلوى تركية كلاسيكية، تُعرف بشكلها الدائري الرقيق الذي يُشبه البطن، محشوة بالمكس…" at bounding box center [709, 301] width 328 height 46
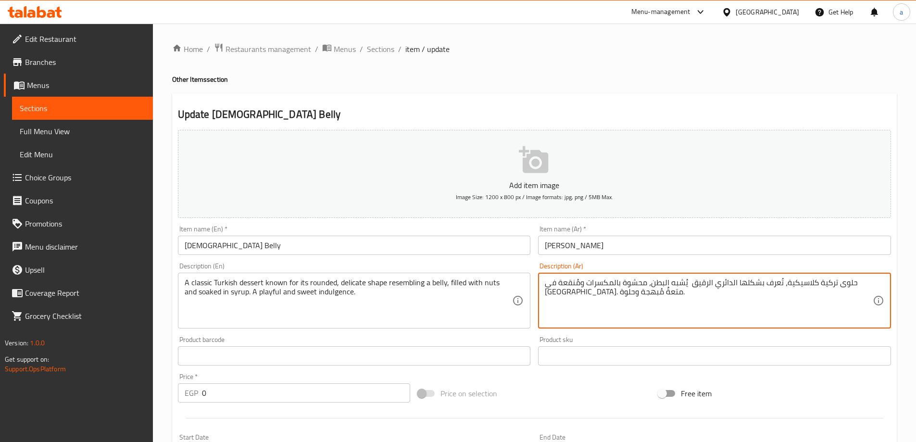
drag, startPoint x: 670, startPoint y: 282, endPoint x: 651, endPoint y: 286, distance: 19.7
click at [651, 286] on textarea "حلوى تركية كلاسيكية، تُعرف بشكلها الدائري الرقيق يُشبه البطن، محشوة بالمكسرات و…" at bounding box center [709, 301] width 328 height 46
drag, startPoint x: 615, startPoint y: 290, endPoint x: 625, endPoint y: 295, distance: 11.0
click at [625, 295] on textarea "حلوى تركية كلاسيكية، تُعرف بشكلها الدائري الرقيق يُشبه البيلي، محشوة بالمكسرات …" at bounding box center [709, 301] width 328 height 46
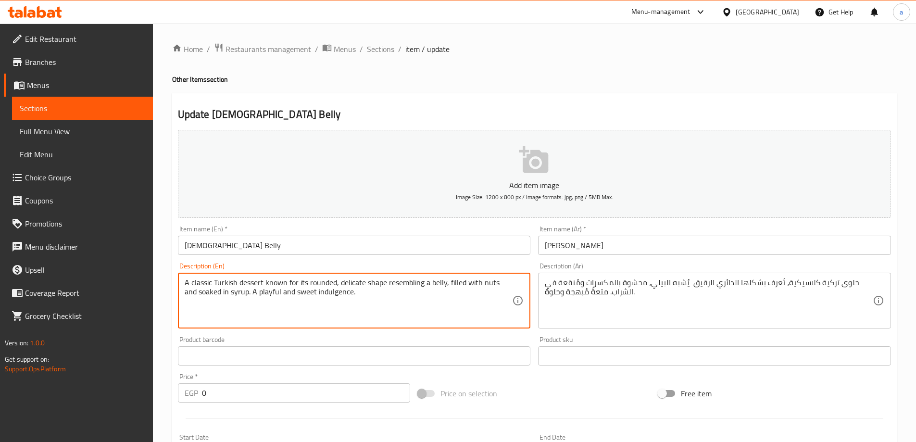
drag, startPoint x: 262, startPoint y: 297, endPoint x: 257, endPoint y: 293, distance: 6.5
click at [257, 293] on textarea "A classic Turkish dessert known for its rounded, delicate shape resembling a be…" at bounding box center [349, 301] width 328 height 46
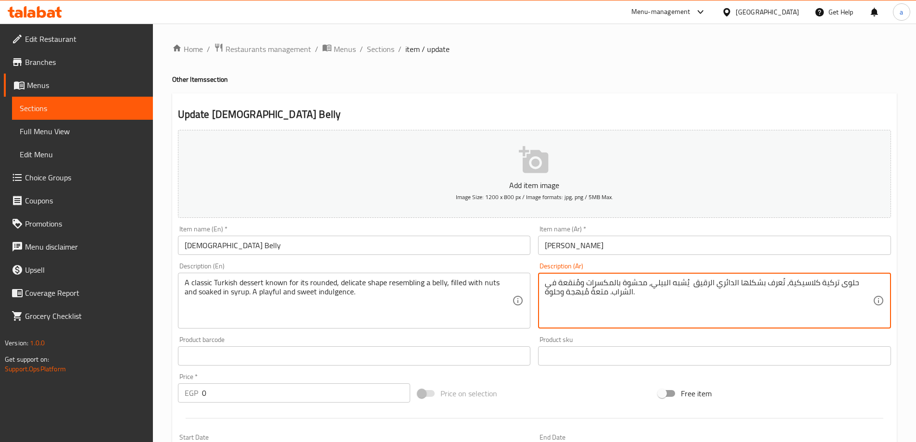
drag, startPoint x: 582, startPoint y: 296, endPoint x: 570, endPoint y: 297, distance: 12.5
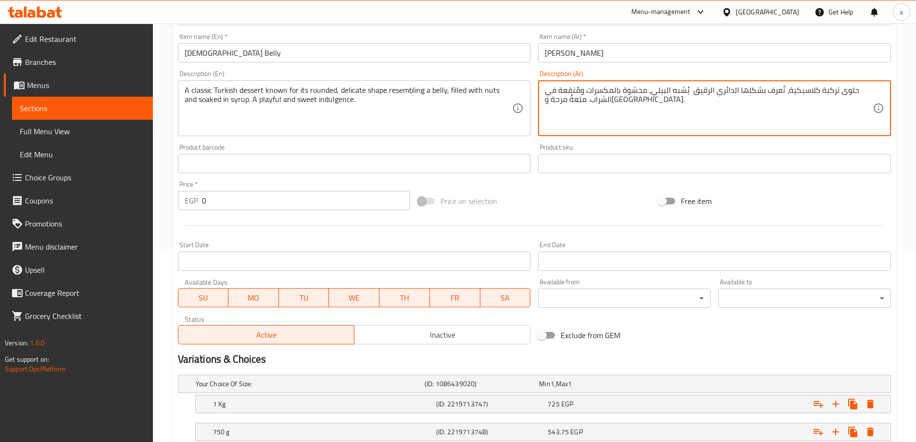
scroll to position [315, 0]
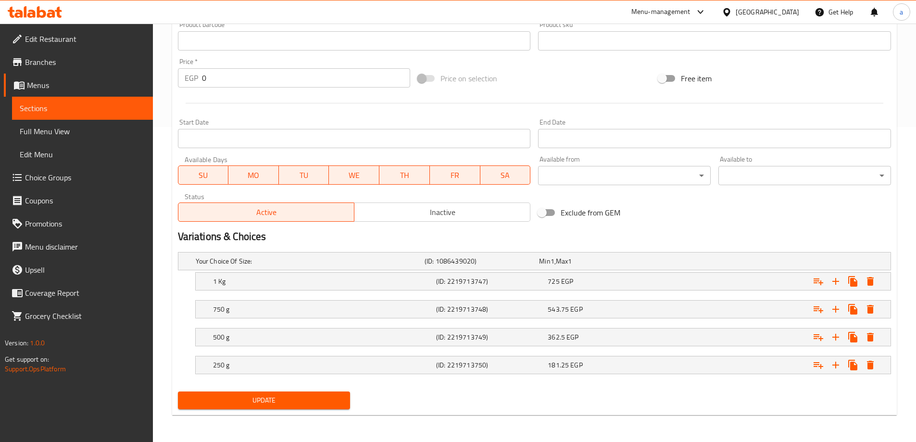
type textarea "حلوى تركية كلاسيكية، تُعرف بشكلها الدائري الرقيق يُشبه البيلي، محشوة بالمكسرات …"
click at [272, 407] on button "Update" at bounding box center [264, 400] width 173 height 18
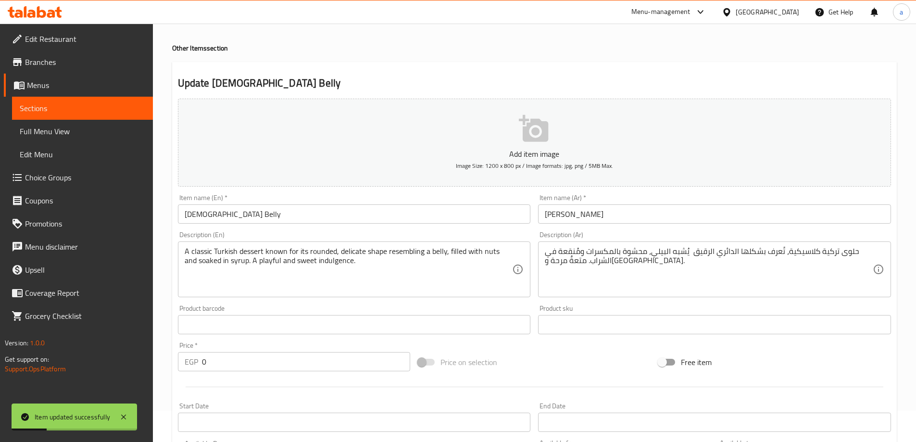
scroll to position [0, 0]
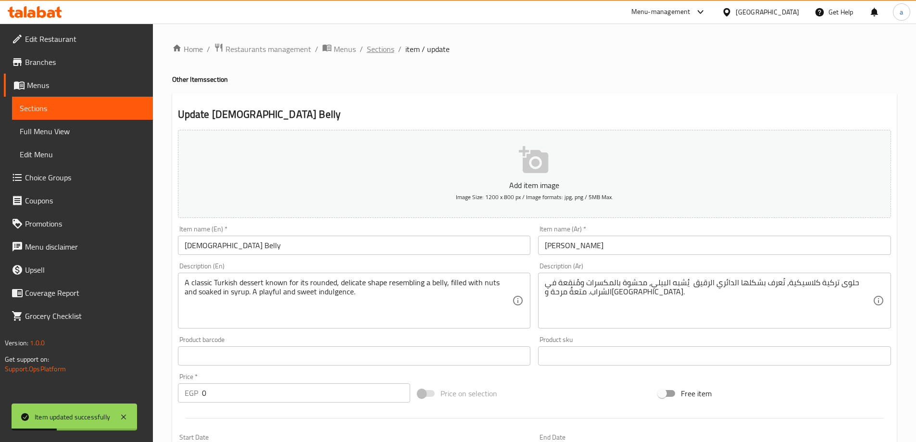
click at [383, 49] on span "Sections" at bounding box center [380, 49] width 27 height 12
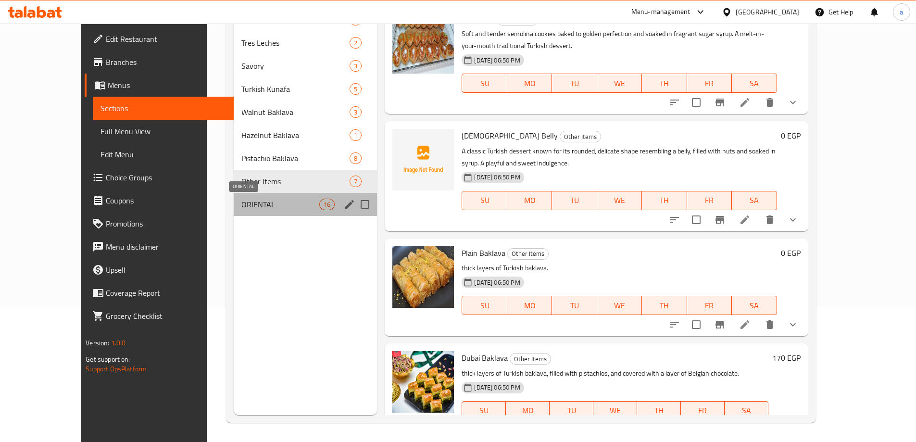
click at [241, 200] on span "ORIENTAL" at bounding box center [280, 204] width 78 height 12
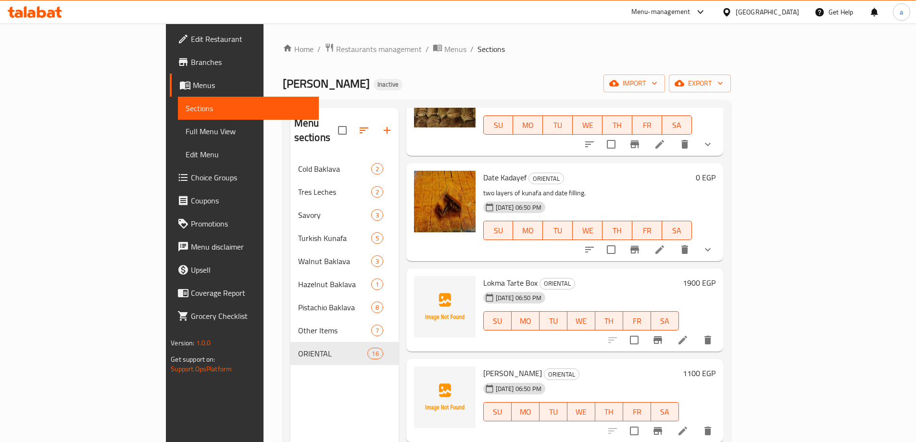
scroll to position [96, 0]
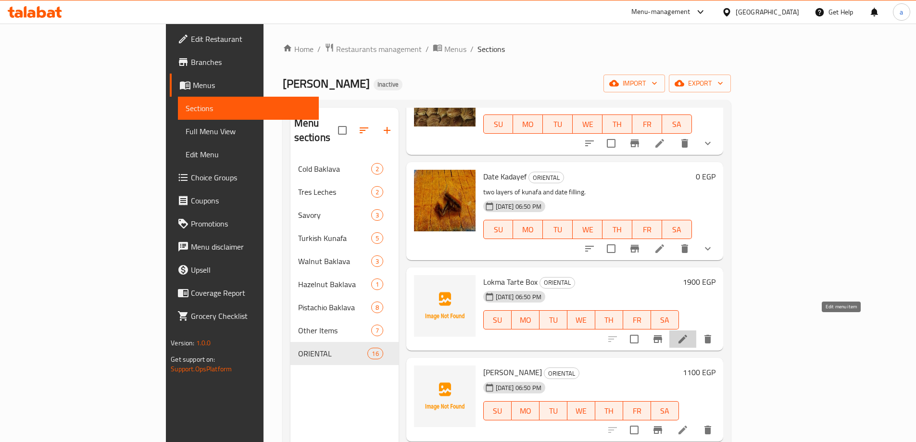
click at [688, 333] on icon at bounding box center [683, 339] width 12 height 12
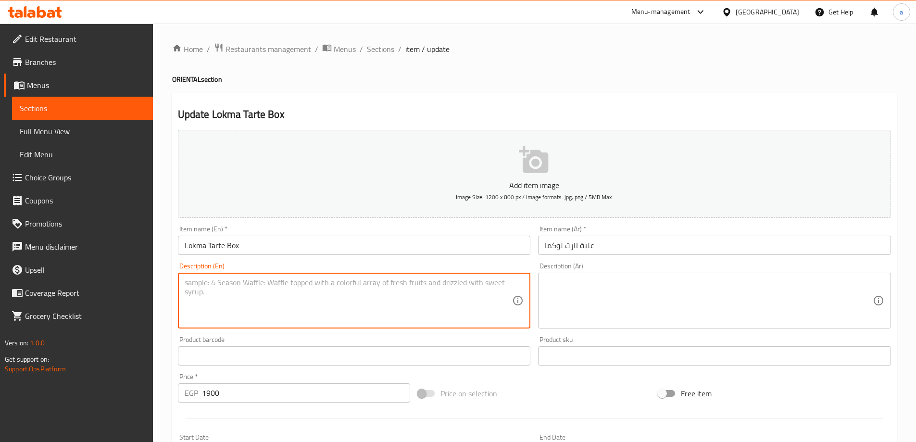
click at [455, 298] on textarea at bounding box center [349, 301] width 328 height 46
paste textarea "A boxed selection of golden fried dough balls called 'lokma', crispy on the out…"
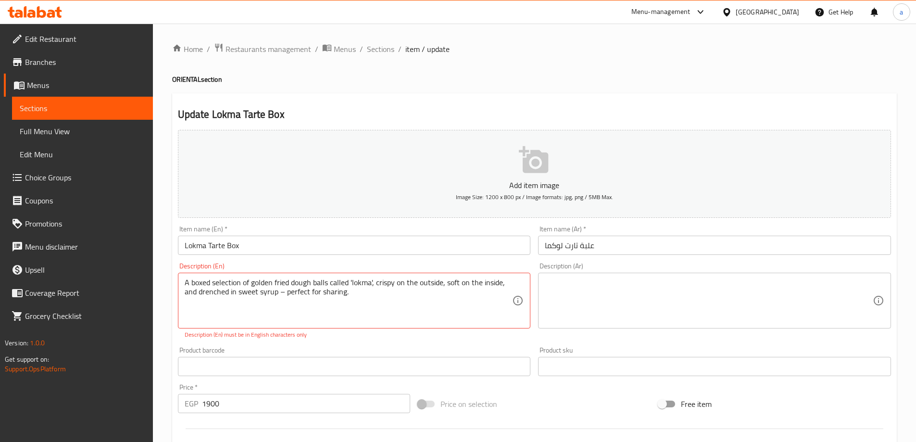
click at [372, 281] on textarea "A boxed selection of golden fried dough balls called 'lokma', crispy on the out…" at bounding box center [349, 301] width 328 height 46
click at [364, 303] on textarea "A boxed selection of golden fried dough balls called 'lokma, crispy on the outs…" at bounding box center [349, 301] width 328 height 46
click at [352, 280] on textarea "A boxed selection of golden fried dough balls called 'lokma, crispy on the outs…" at bounding box center [349, 301] width 328 height 46
click at [368, 297] on textarea "A boxed selection of golden fried dough balls called okma, crispy on the outsid…" at bounding box center [349, 301] width 328 height 46
click at [427, 278] on textarea "A boxed selection of golden fried dough balls called okma, crispy on the outsid…" at bounding box center [349, 301] width 328 height 46
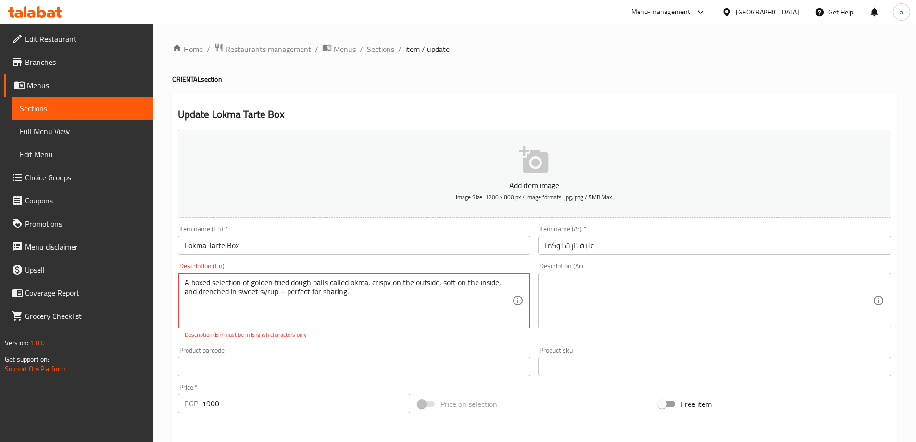
click at [427, 278] on textarea "A boxed selection of golden fried dough balls called okma, crispy on the outsid…" at bounding box center [349, 301] width 328 height 46
paste textarea "'lokma'"
type textarea "A boxed selection of golden fried dough balls called 'lokma', crispy on the out…"
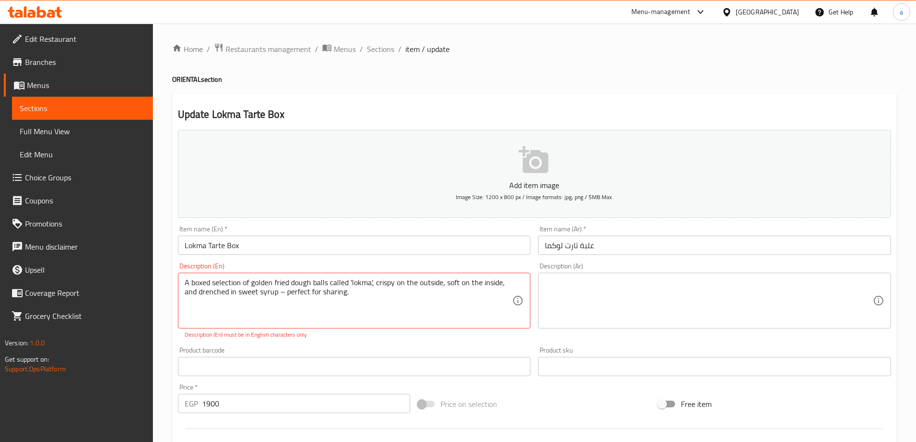
click at [586, 306] on textarea at bounding box center [709, 301] width 328 height 46
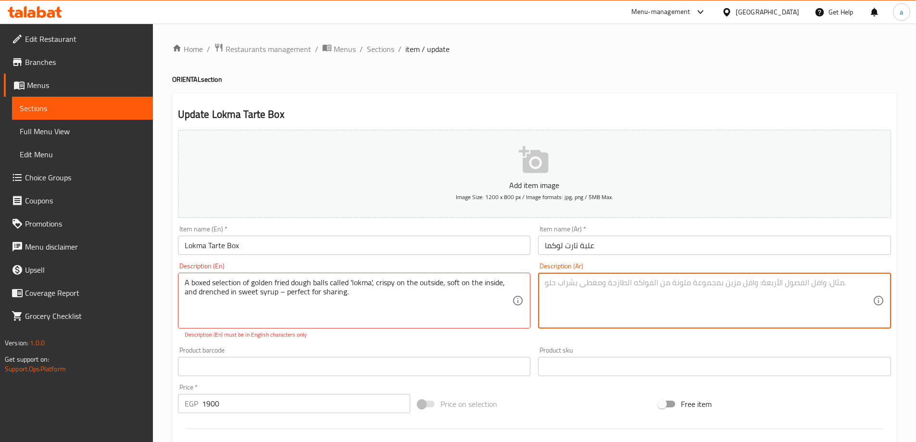
paste textarea "مجموعة مختارة من كرات العجين المقلية الذهبية تسمى "لوكما"، مقرمشة من الخارج، طر…"
type textarea "مجموعة مختارة من كرات العجين المقلية الذهبية تسمى "لوكما"، مقرمشة من الخارج، طر…"
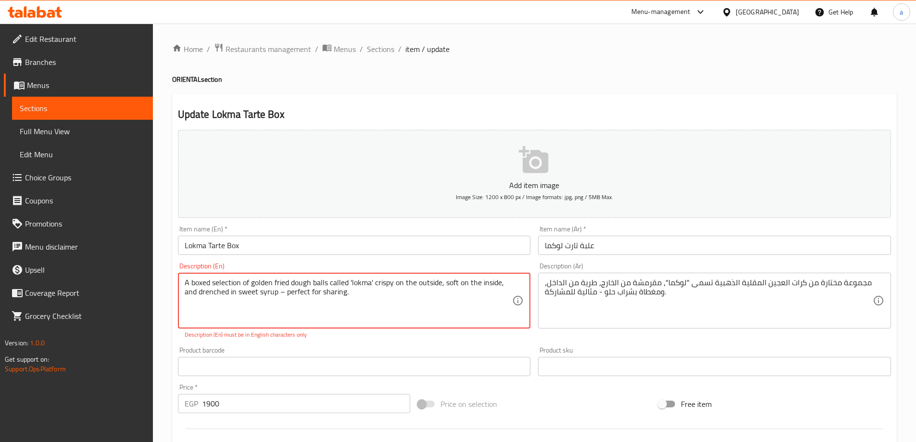
click at [283, 290] on textarea "A boxed selection of golden fried dough balls called 'lokma' crispy on the outs…" at bounding box center [349, 301] width 328 height 46
click at [305, 304] on textarea "A boxed selection of golden fried dough balls called 'lokma' crispy on the outs…" at bounding box center [349, 301] width 328 height 46
click at [282, 292] on textarea "A boxed selection of golden fried dough balls called 'lokma' crispy on the outs…" at bounding box center [349, 301] width 328 height 46
click at [400, 304] on textarea "A boxed selection of golden fried dough balls called 'lokma' crispy on the outs…" at bounding box center [349, 301] width 328 height 46
click at [442, 282] on textarea "A boxed selection of golden fried dough balls called 'lokma' crispy on the outs…" at bounding box center [349, 301] width 328 height 46
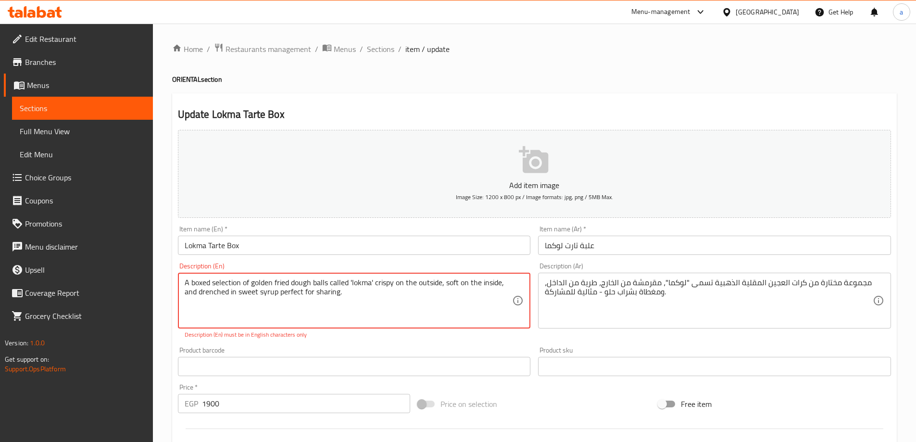
click at [442, 285] on textarea "A boxed selection of golden fried dough balls called 'lokma' crispy on the outs…" at bounding box center [349, 301] width 328 height 46
click at [498, 284] on textarea "A boxed selection of golden fried dough balls called 'lokma' crispy on the outs…" at bounding box center [349, 301] width 328 height 46
click at [501, 284] on textarea "A boxed selection of golden fried dough balls called 'lokma' crispy on the outs…" at bounding box center [349, 301] width 328 height 46
click at [273, 317] on textarea "A boxed selection of golden fried dough balls called 'lokma' crispy on the outs…" at bounding box center [349, 301] width 328 height 46
click at [243, 278] on textarea "A boxed selection of golden fried dough balls called 'lokma' crispy on the outs…" at bounding box center [349, 301] width 328 height 46
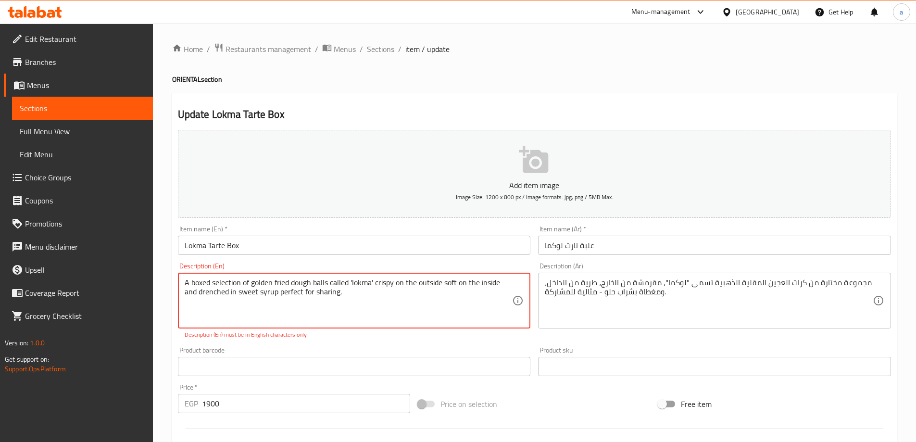
click at [371, 282] on textarea "A boxed selection of golden fried dough balls called 'lokma' crispy on the outs…" at bounding box center [349, 301] width 328 height 46
click at [373, 282] on textarea "A boxed selection of golden fried dough balls called 'lokma' crispy on the outs…" at bounding box center [349, 301] width 328 height 46
click at [352, 283] on textarea "A boxed selection of golden fried dough balls called 'lokma crispy on the outsi…" at bounding box center [349, 301] width 328 height 46
click at [369, 306] on textarea "A boxed selection of golden fried dough balls called lokma crispy on the outsid…" at bounding box center [349, 301] width 328 height 46
click at [285, 281] on textarea "A boxed selection of golden fried dough balls called lokma crispy on the outsid…" at bounding box center [349, 301] width 328 height 46
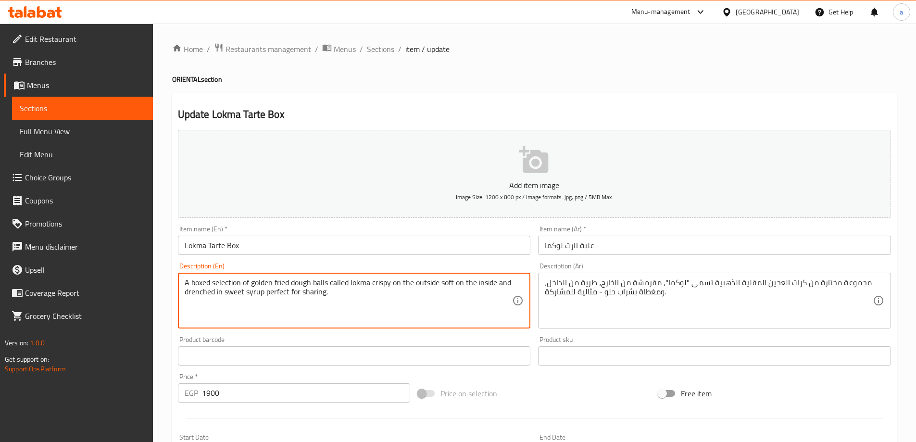
click at [285, 281] on textarea "A boxed selection of golden fried dough balls called lokma crispy on the outsid…" at bounding box center [349, 301] width 328 height 46
paste textarea "'lokma', crispy on the outside, soft on the inside, and drenched in sweet syrup…"
click at [265, 335] on div "Add item image Image Size: 1200 x 800 px / Image formats: jpg, png / 5MB Max. I…" at bounding box center [534, 333] width 720 height 414
type textarea "A boxed selection of golden fried dough balls called lokma crispy on the outsid…"
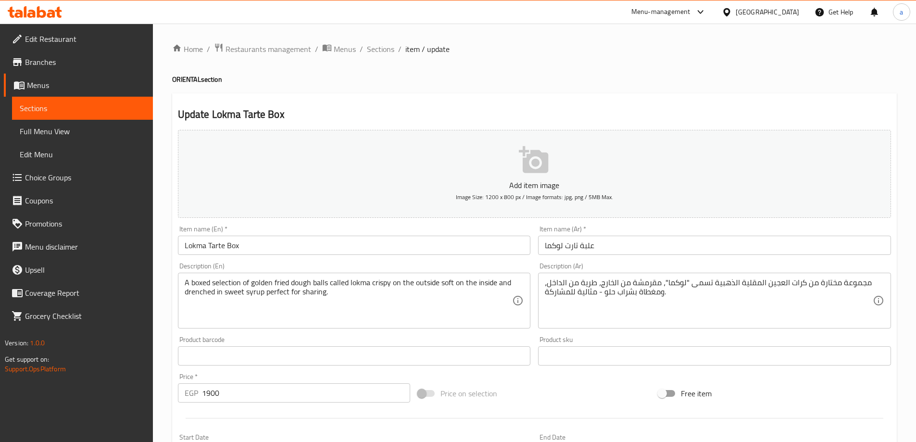
click at [382, 339] on div "Add item image Image Size: 1200 x 800 px / Image formats: jpg, png / 5MB Max. I…" at bounding box center [534, 333] width 720 height 414
click at [182, 288] on div "A boxed selection of golden fried dough balls called lokma crispy on the outsid…" at bounding box center [354, 301] width 353 height 56
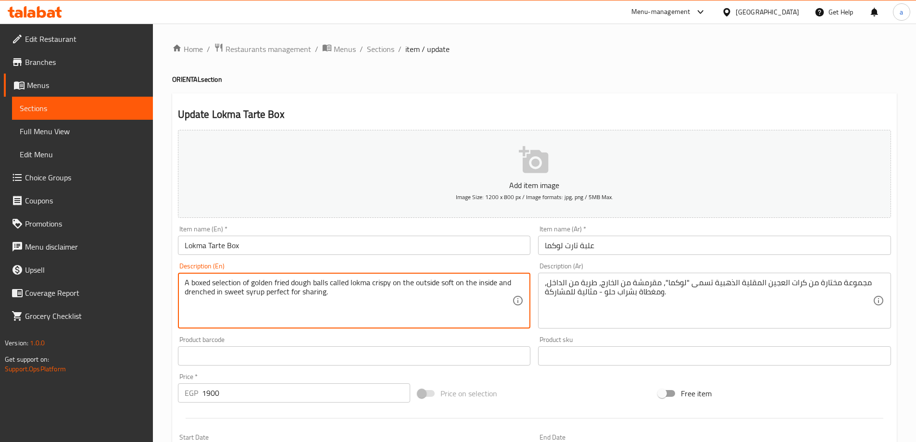
click at [263, 310] on textarea "A boxed selection of golden fried dough balls called lokma crispy on the outsid…" at bounding box center [349, 301] width 328 height 46
click at [183, 287] on div "A boxed selection of golden fried dough balls called lokma crispy on the outsid…" at bounding box center [354, 301] width 353 height 56
click at [348, 297] on textarea "A boxed selection of golden fried dough balls called lokma crispy on the outsid…" at bounding box center [349, 301] width 328 height 46
click at [341, 305] on textarea "A boxed selection of golden fried dough balls called lokma crispy on the outsid…" at bounding box center [349, 301] width 328 height 46
click at [435, 289] on textarea "A boxed selection of golden fried dough balls called lokma crispy on the outsid…" at bounding box center [349, 301] width 328 height 46
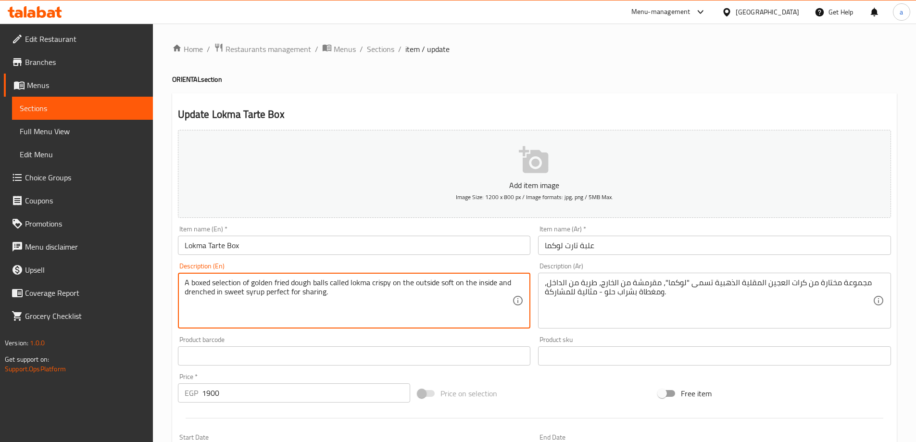
click at [234, 282] on textarea "A boxed selection of golden fried dough balls called lokma crispy on the outsid…" at bounding box center [349, 301] width 328 height 46
drag, startPoint x: 240, startPoint y: 283, endPoint x: 179, endPoint y: 283, distance: 60.6
click at [179, 283] on div "A boxed selection of golden fried dough balls called lokma crispy on the outsid…" at bounding box center [354, 301] width 353 height 56
type textarea "A boxed selection of golden fried dough balls called lokma crispy on the outsid…"
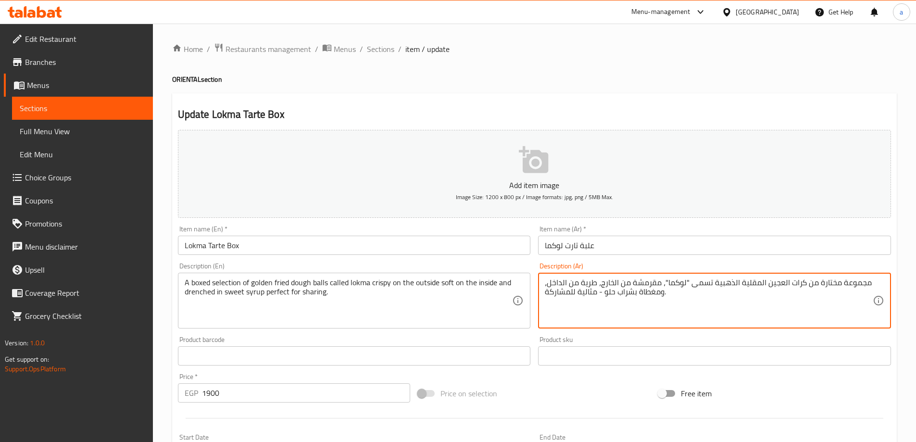
drag, startPoint x: 868, startPoint y: 283, endPoint x: 859, endPoint y: 284, distance: 8.7
drag, startPoint x: 658, startPoint y: 294, endPoint x: 570, endPoint y: 316, distance: 90.3
click at [436, 270] on div "Add item image Image Size: 1200 x 800 px / Image formats: jpg, png / 5MB Max. I…" at bounding box center [534, 333] width 720 height 414
click at [607, 291] on textarea "مجموعة مختارة من كرات العجين المقلية الذهبية تسمى "لوكما"، مقرمشة من الخارج، طر…" at bounding box center [709, 301] width 328 height 46
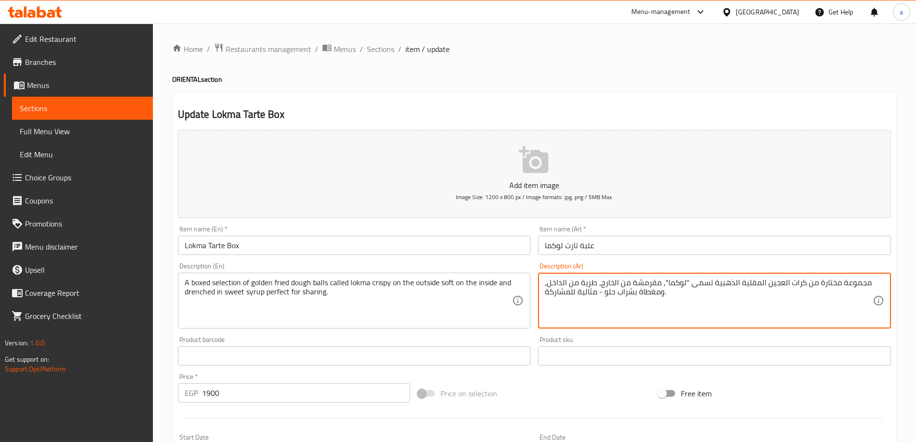
click at [607, 291] on textarea "مجموعة مختارة من كرات العجين المقلية الذهبية تسمى "لوكما"، مقرمشة من الخارج، طر…" at bounding box center [709, 301] width 328 height 46
type textarea "h"
type textarea "اختيارات في بوكس من كرات العجين المقلية الذهبية تسمى لوكما مقرمشة من الخارج وطر…"
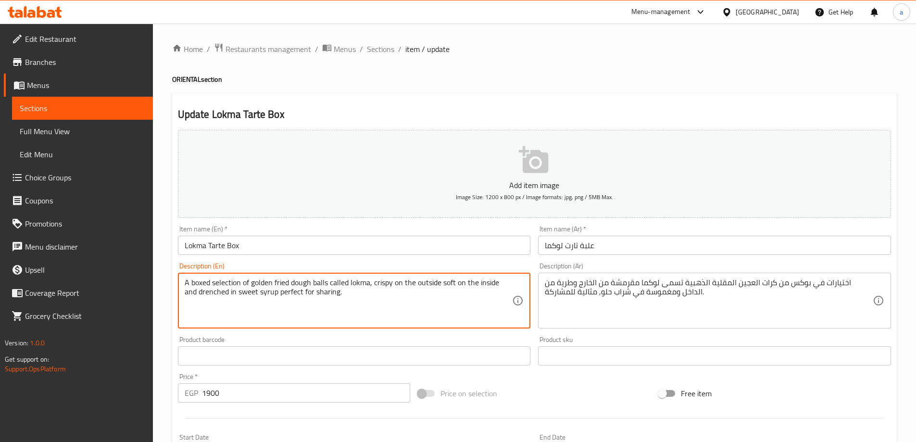
click at [266, 292] on textarea "A boxed selection of golden fried dough balls called lokma, crispy on the outsi…" at bounding box center [349, 301] width 328 height 46
type textarea "A boxed selection of golden fried dough balls called lokma, crispy on the outsi…"
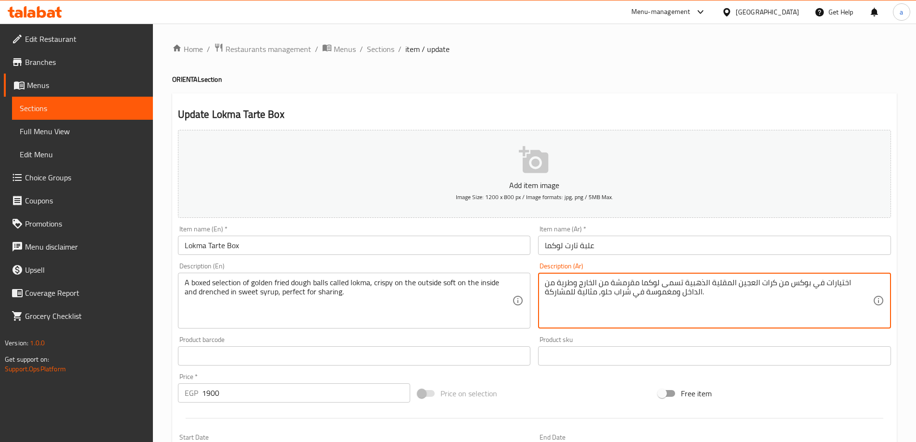
click at [661, 285] on textarea "اختيارات في بوكس من كرات العجين المقلية الذهبية تسمى لوكما مقرمشة من الخارج وطر…" at bounding box center [709, 301] width 328 height 46
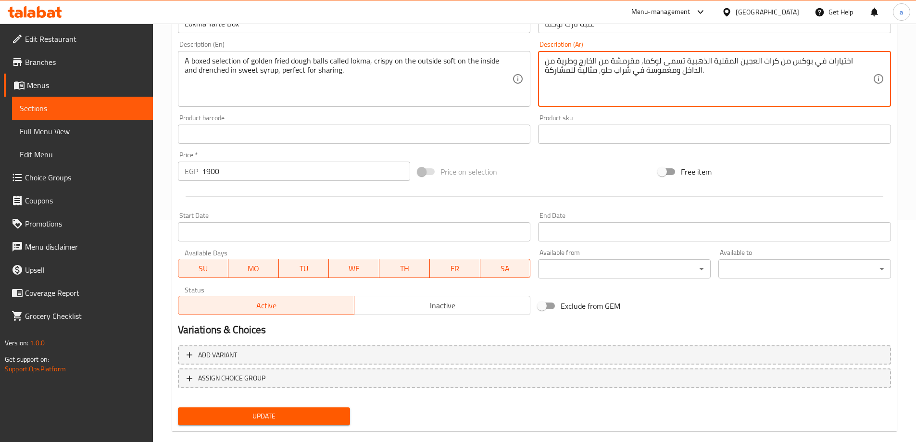
scroll to position [237, 0]
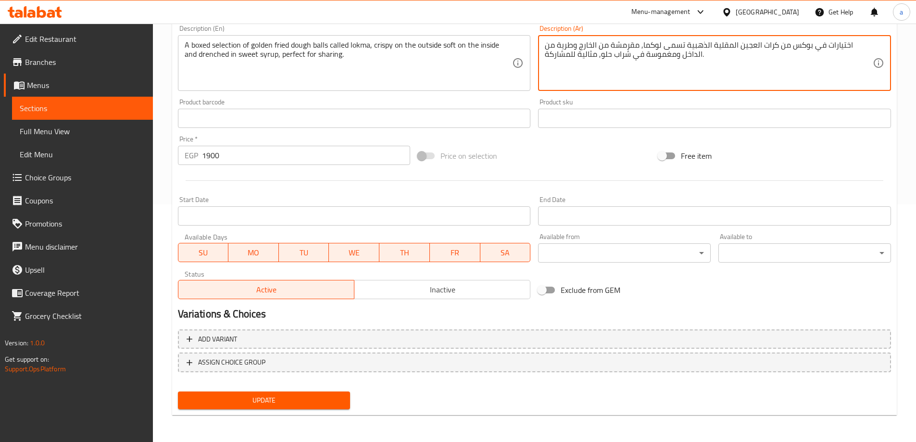
type textarea "اختيارات في بوكس من كرات العجين المقلية الذهبية تسمى لوكما, مقرمشة من الخارج وط…"
click at [279, 401] on span "Update" at bounding box center [264, 400] width 157 height 12
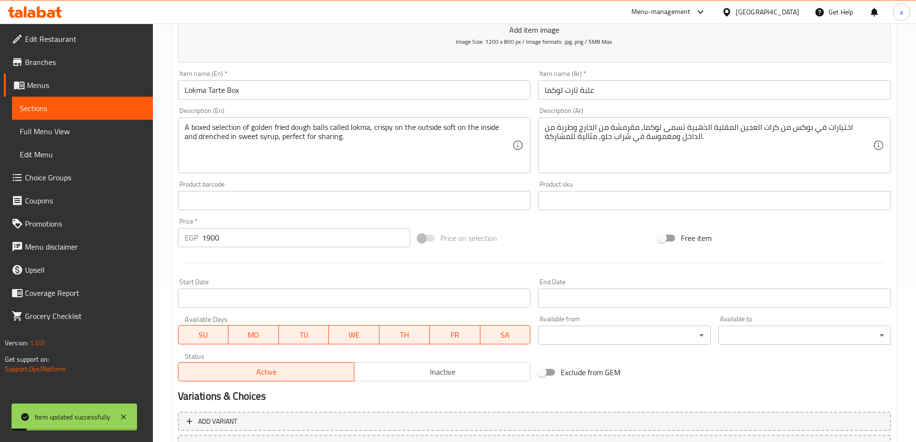
scroll to position [0, 0]
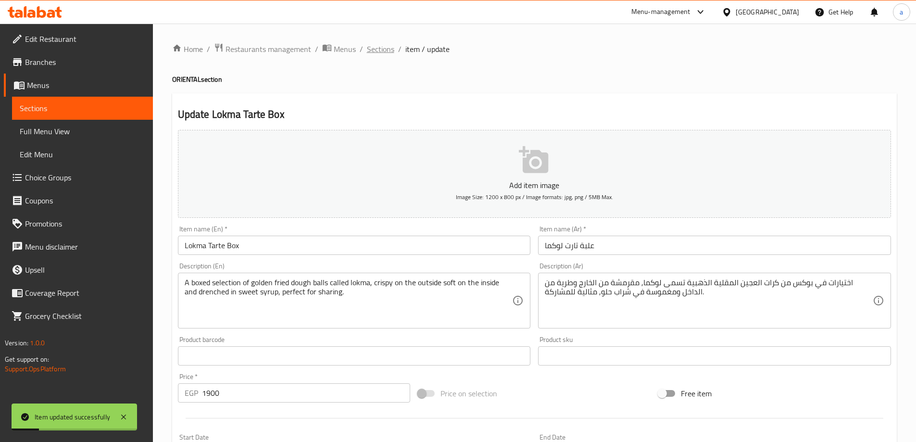
click at [377, 52] on span "Sections" at bounding box center [380, 49] width 27 height 12
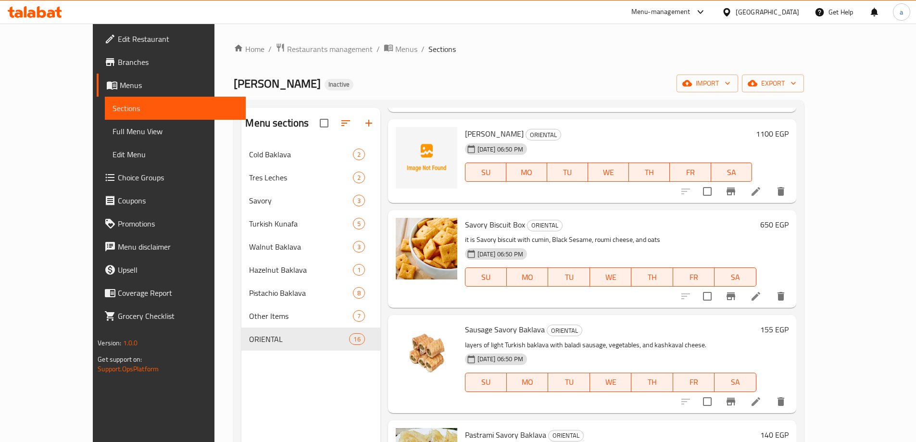
scroll to position [250, 0]
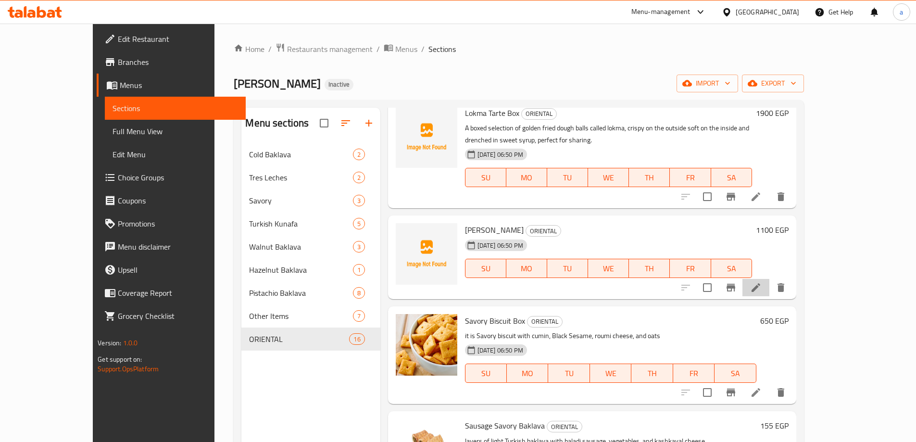
click at [769, 285] on li at bounding box center [755, 287] width 27 height 17
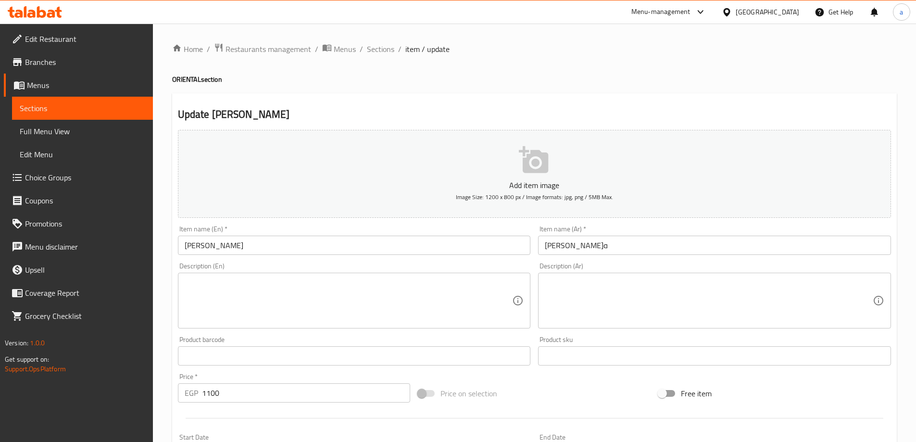
click at [348, 297] on textarea at bounding box center [349, 301] width 328 height 46
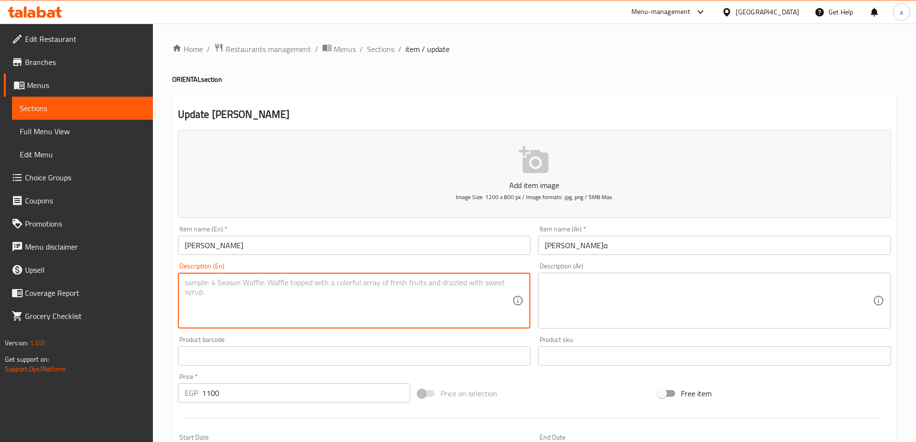
paste textarea "A premium shortbread-style cookie with a buttery texture, often enriched with n…"
type textarea "A premium shortbread-style cookie with a buttery texture, often enriched with n…"
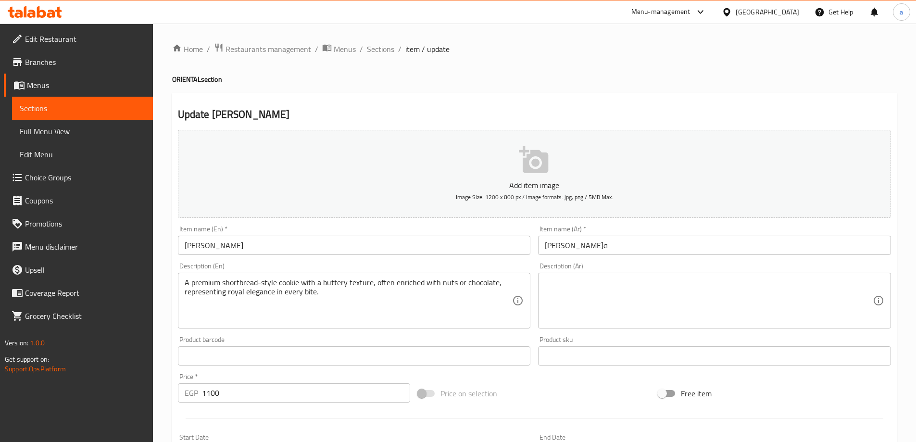
click at [544, 287] on div "Description (Ar)" at bounding box center [714, 301] width 353 height 56
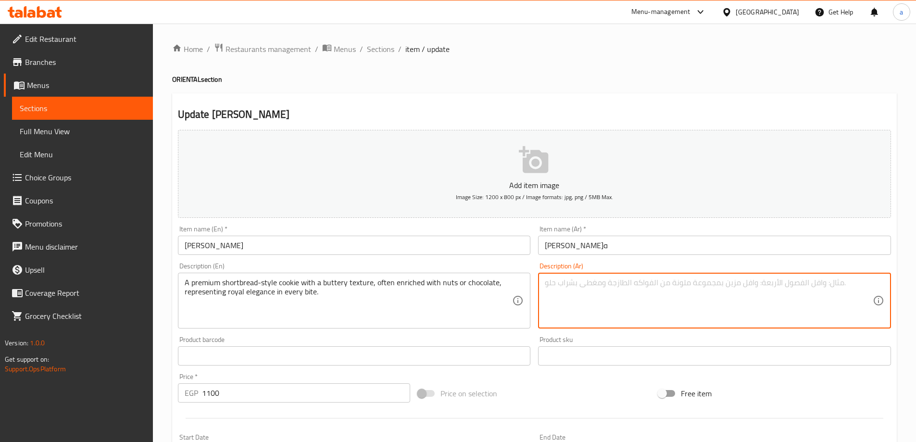
paste textarea "بسكويت قصير فاخر ذو ملمس زبداني، غالبًا ما يكون مضافًا إليه المكسرات أو الشوكول…"
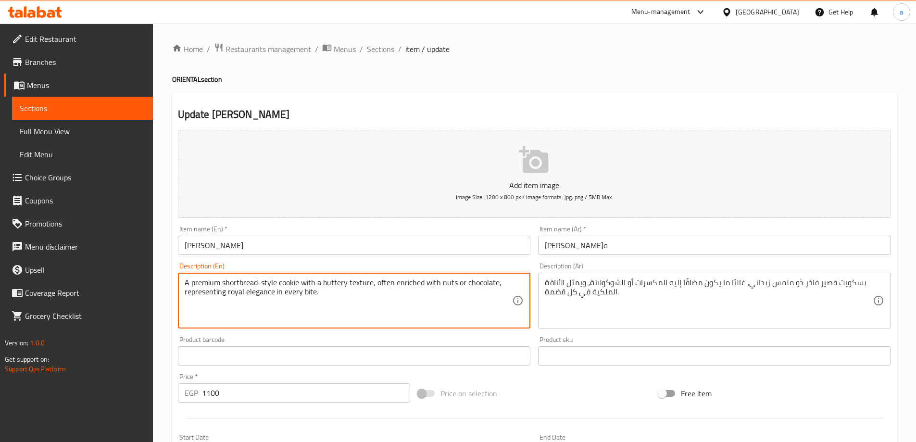
drag, startPoint x: 278, startPoint y: 282, endPoint x: 168, endPoint y: 267, distance: 110.5
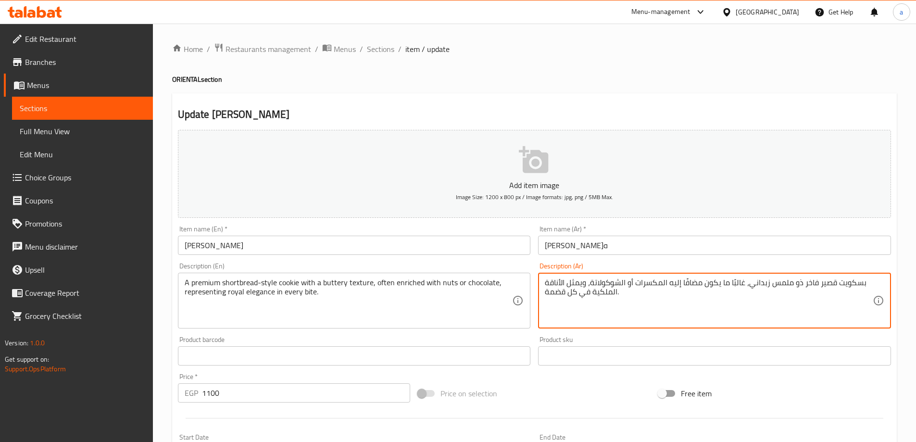
drag, startPoint x: 751, startPoint y: 302, endPoint x: 565, endPoint y: 283, distance: 187.0
click at [620, 291] on textarea "بسكويت قصير فاخر ذو ملمس زبداني، غالبًا ما يكون مضافًا إليه المكسرات أو الشوكول…" at bounding box center [709, 301] width 328 height 46
type textarea "بسكويت قصير فاخر ذو ملمس زبداني، غالبًا ما يكون مضافًا إليه المات أو الشوكولاتة…"
click at [622, 285] on textarea "بسكويت قصير فاخر ذو ملمس زبداني، غالبًا ما يكون مضافًا إليه المات أو الشوكولاتة…" at bounding box center [709, 301] width 328 height 46
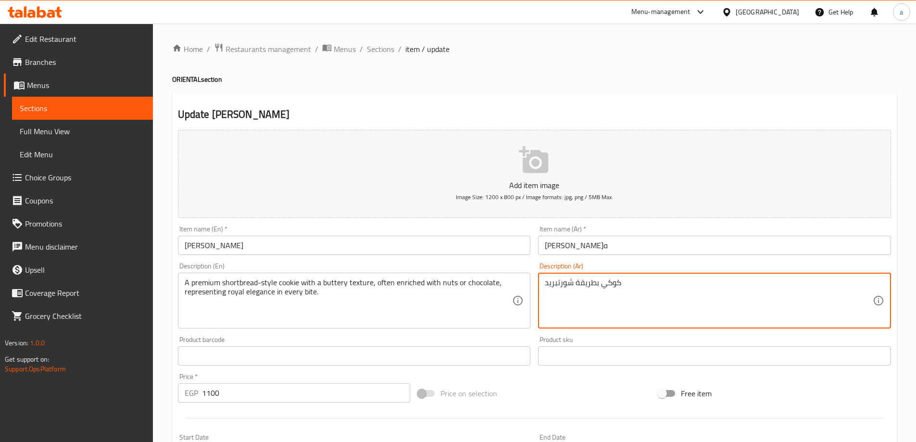
click at [599, 285] on textarea "كوكي بطريقة شورتبريد" at bounding box center [709, 301] width 328 height 46
click at [546, 282] on textarea "كوكي فاخر بطريقة شورتبريد" at bounding box center [709, 301] width 328 height 46
click at [769, 293] on textarea "كوكي فاخر بطريقة شورتبريد" at bounding box center [709, 301] width 328 height 46
type textarea "كوكي فاخر بطريقة شورتبريد مع قوام زبدي,"
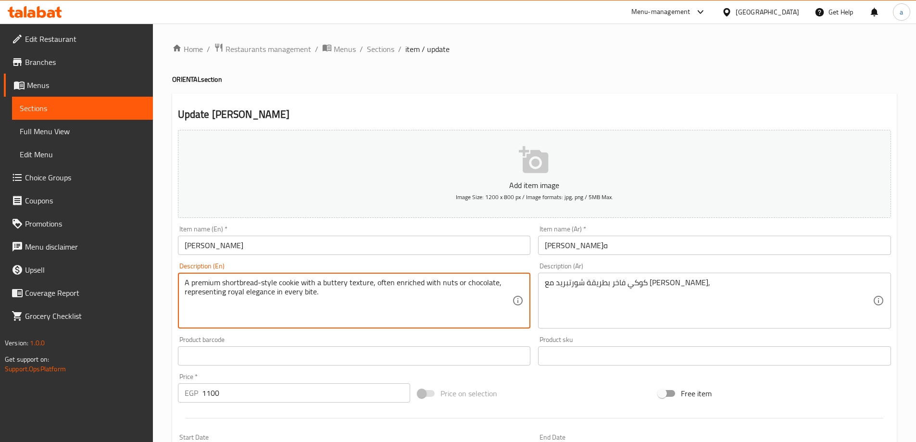
click at [407, 291] on textarea "A premium shortbread-style cookie with a buttery texture, often enriched with n…" at bounding box center [349, 301] width 328 height 46
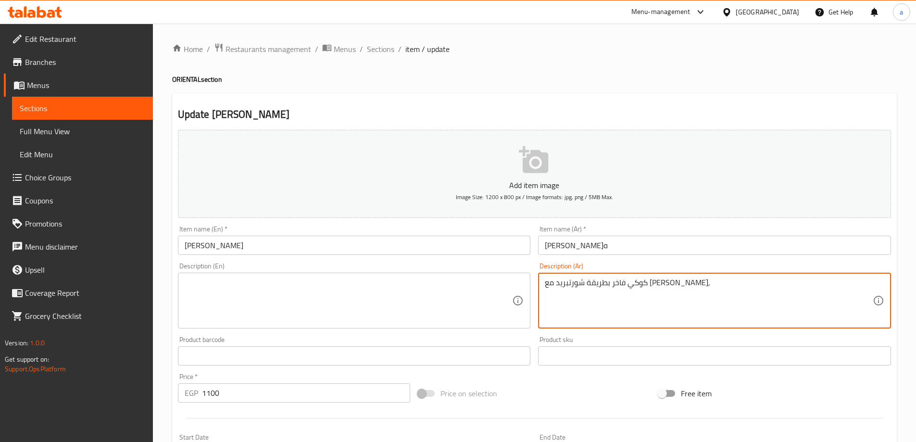
click at [568, 281] on textarea "كوكي فاخر بطريقة شورتبريد مع قوام زبدي," at bounding box center [709, 301] width 328 height 46
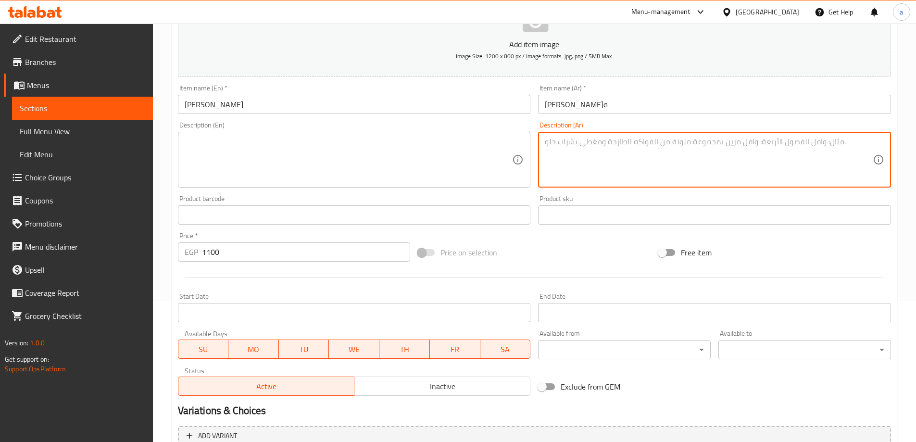
scroll to position [237, 0]
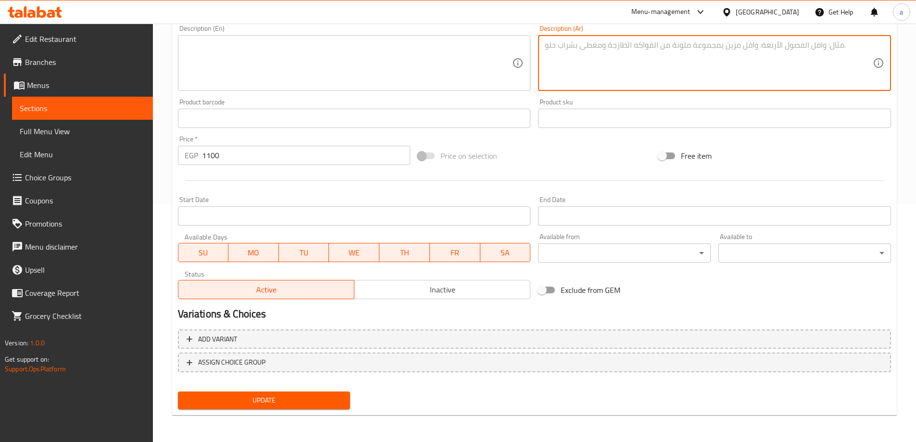
click at [292, 388] on div "Update" at bounding box center [264, 399] width 180 height 25
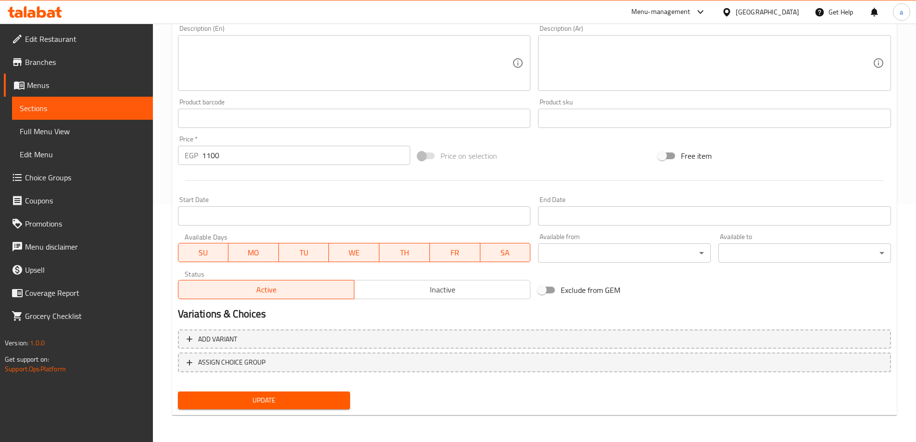
click at [275, 394] on span "Update" at bounding box center [264, 400] width 157 height 12
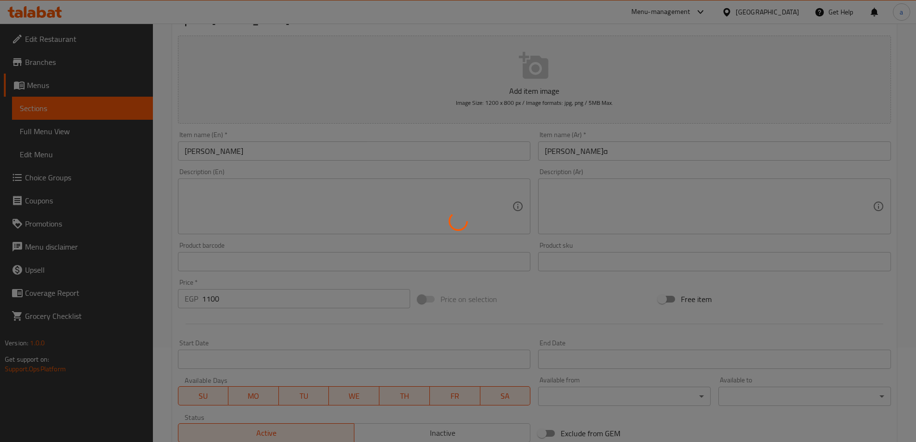
scroll to position [93, 0]
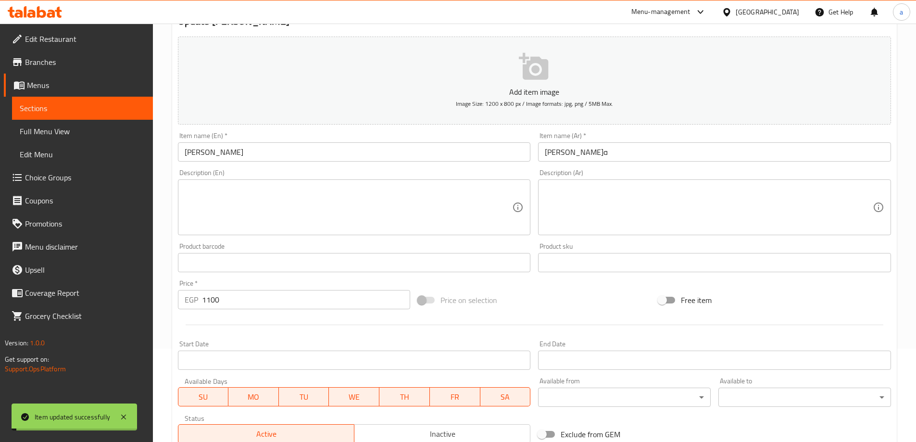
click at [85, 134] on span "Full Menu View" at bounding box center [82, 131] width 125 height 12
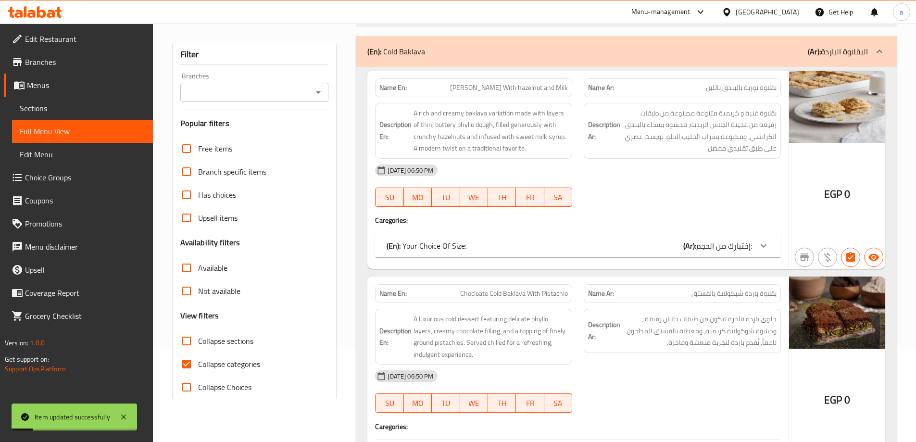
click at [204, 362] on span "Collapse categories" at bounding box center [229, 364] width 62 height 12
click at [198, 362] on input "Collapse categories" at bounding box center [186, 363] width 23 height 23
checkbox input "false"
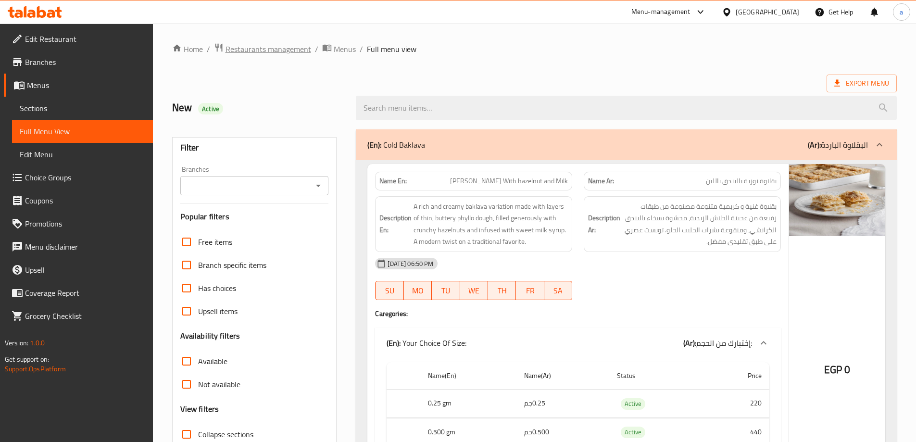
click at [273, 46] on span "Restaurants management" at bounding box center [268, 49] width 86 height 12
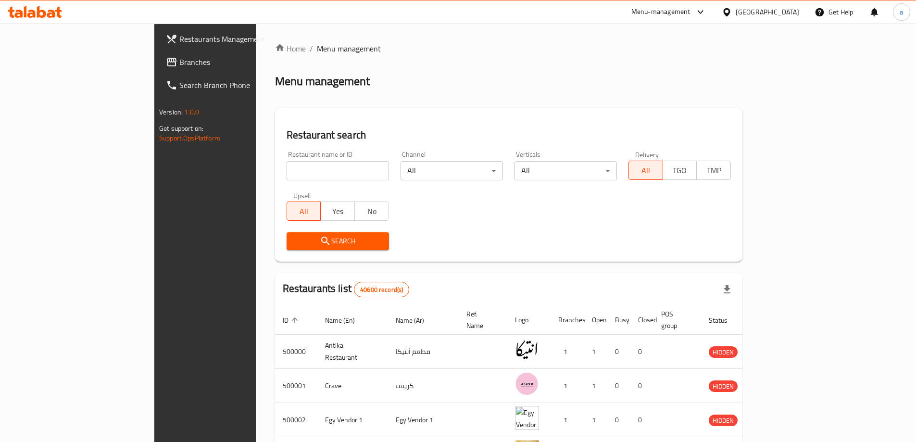
click at [735, 10] on div at bounding box center [728, 12] width 14 height 11
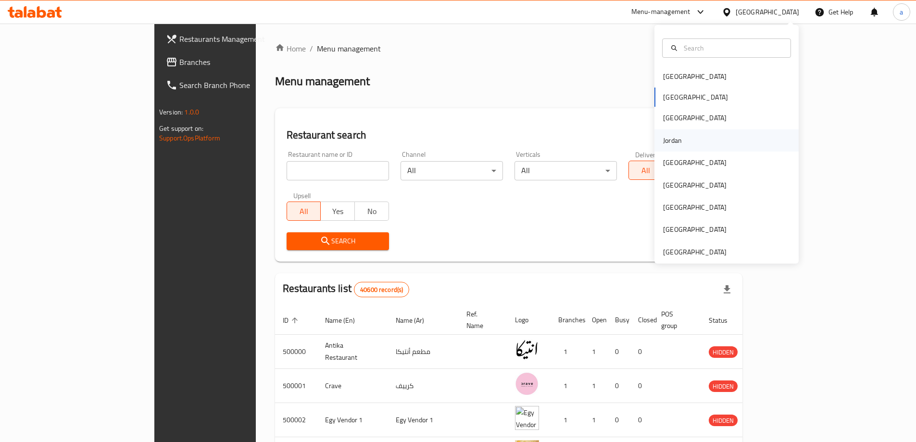
click at [677, 140] on div "Jordan" at bounding box center [672, 140] width 34 height 22
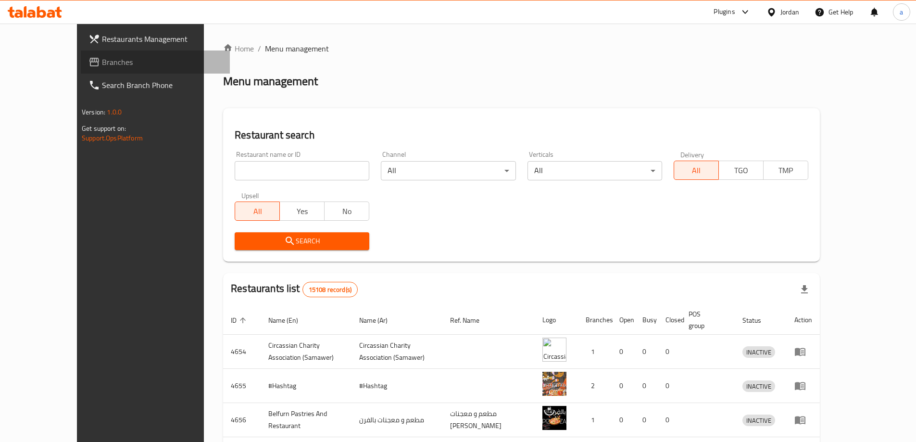
click at [81, 72] on link "Branches" at bounding box center [155, 61] width 149 height 23
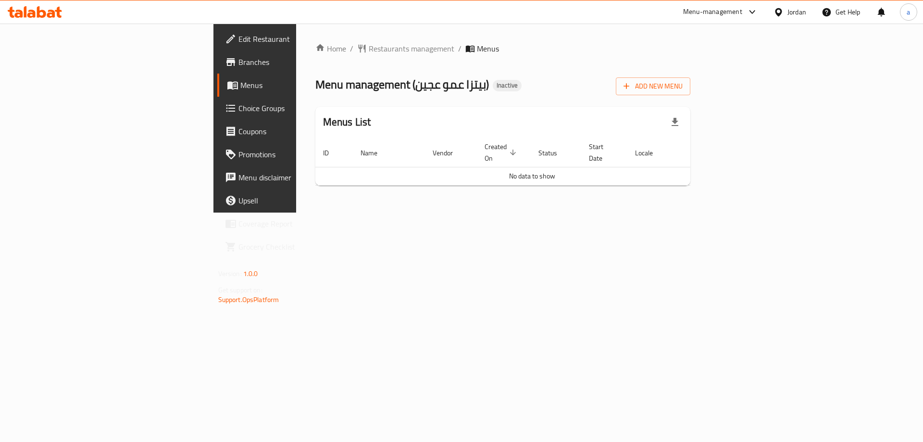
click at [217, 52] on link "Branches" at bounding box center [292, 61] width 150 height 23
click at [238, 63] on span "Branches" at bounding box center [299, 62] width 122 height 12
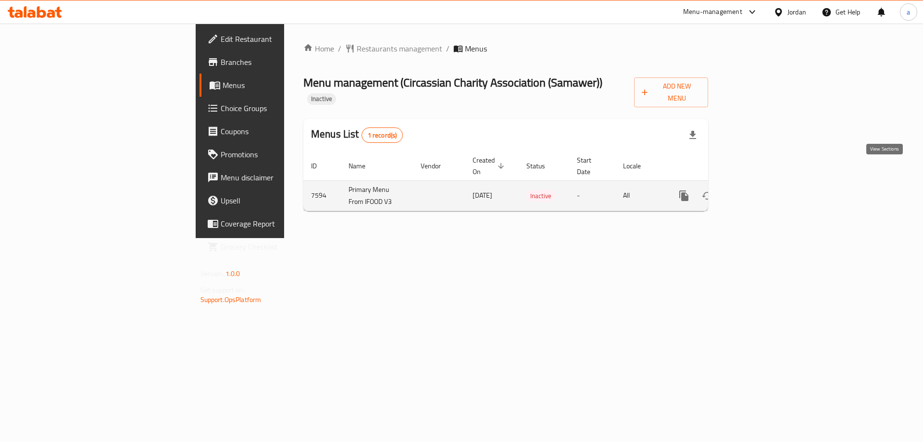
click at [765, 184] on link "enhanced table" at bounding box center [753, 195] width 23 height 23
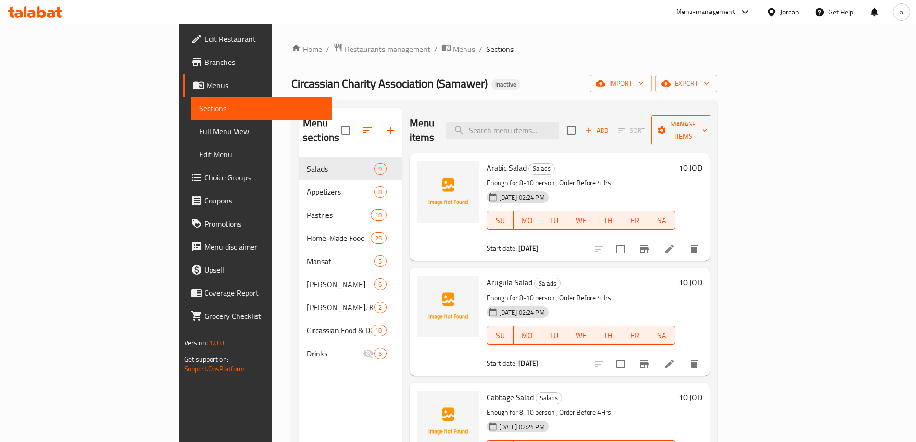
click at [707, 121] on span "Manage items" at bounding box center [682, 130] width 49 height 24
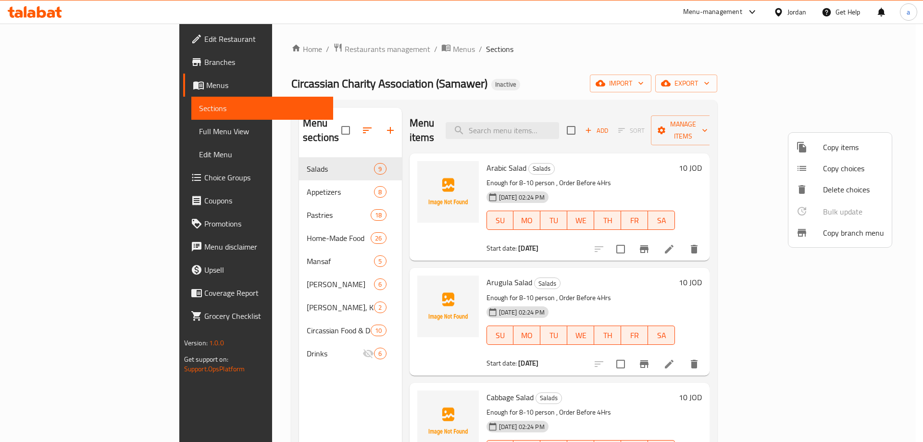
click at [839, 232] on span "Copy branch menu" at bounding box center [853, 233] width 61 height 12
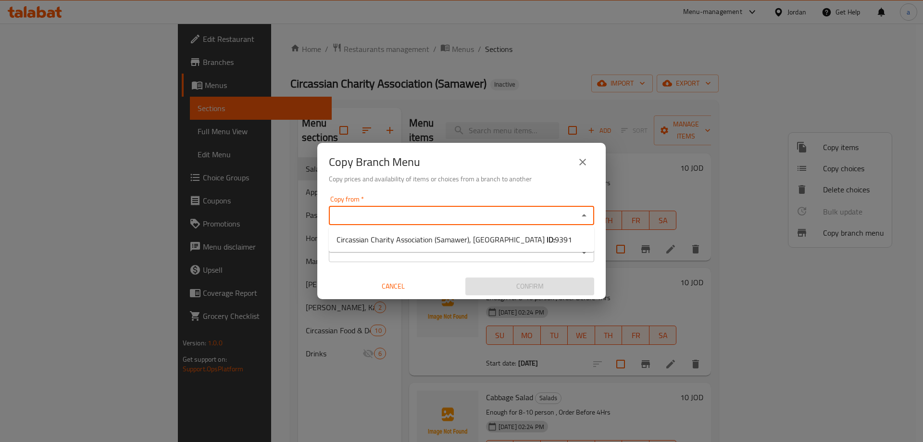
click at [519, 220] on input "Copy from   *" at bounding box center [454, 215] width 244 height 13
click at [524, 220] on input "Copy from   *" at bounding box center [454, 215] width 244 height 13
click at [584, 254] on icon "Open" at bounding box center [584, 253] width 12 height 12
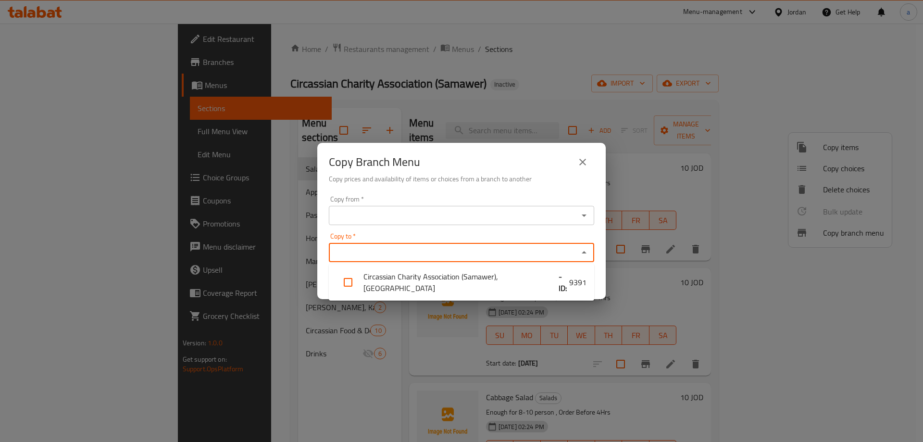
click at [581, 253] on icon "Close" at bounding box center [584, 253] width 12 height 12
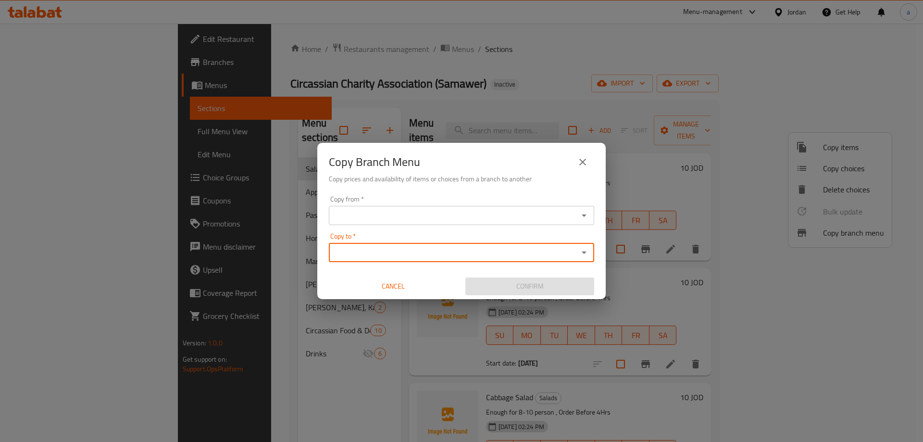
click at [589, 220] on icon "Open" at bounding box center [584, 216] width 12 height 12
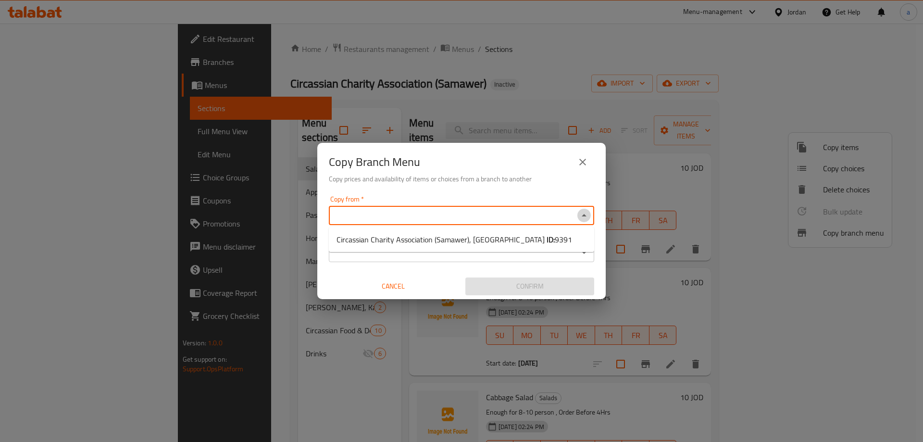
click at [589, 220] on icon "Close" at bounding box center [584, 216] width 12 height 12
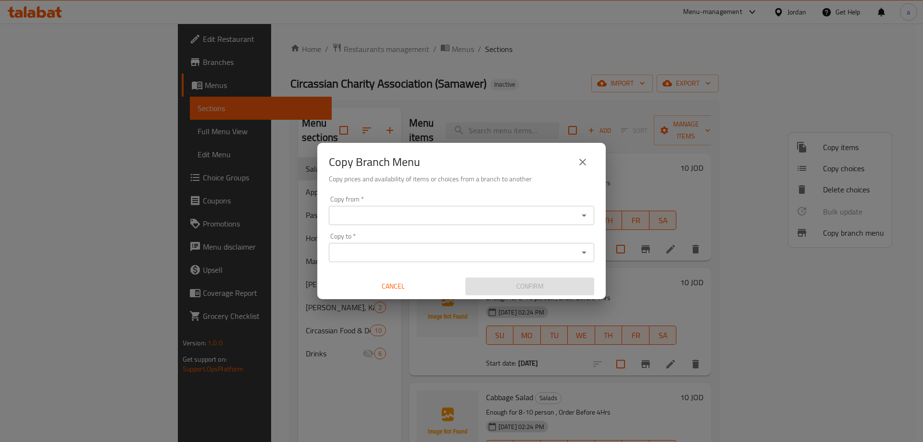
click at [716, 74] on div "Copy Branch Menu Copy prices and availability of items or choices from a branch…" at bounding box center [461, 221] width 923 height 442
click at [586, 160] on icon "close" at bounding box center [583, 162] width 12 height 12
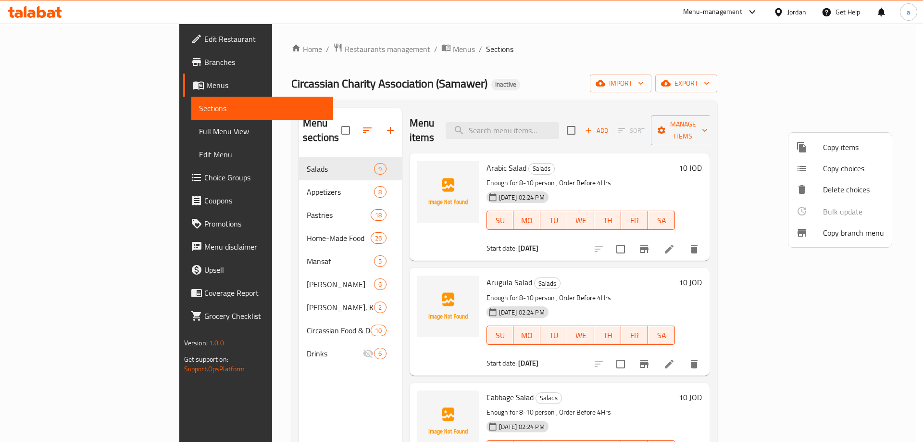
click at [850, 86] on div at bounding box center [461, 221] width 923 height 442
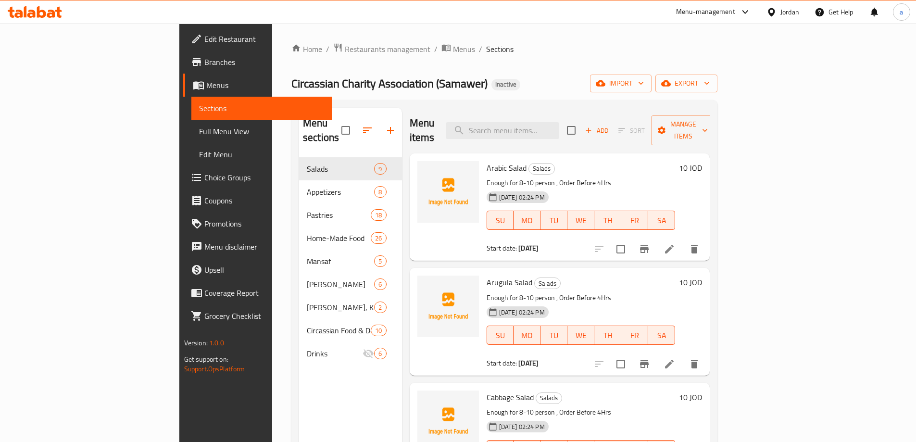
click at [670, 86] on icon "button" at bounding box center [666, 83] width 10 height 10
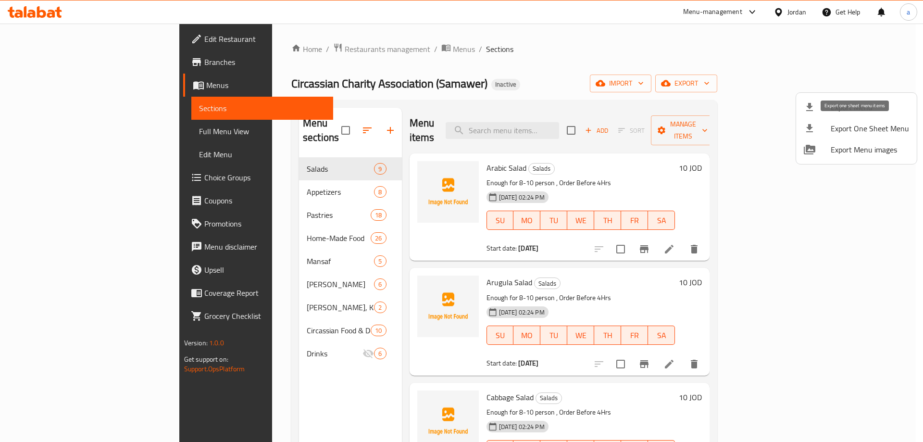
click at [892, 126] on span "Export One Sheet Menu" at bounding box center [869, 129] width 78 height 12
click at [719, 56] on div at bounding box center [461, 221] width 923 height 442
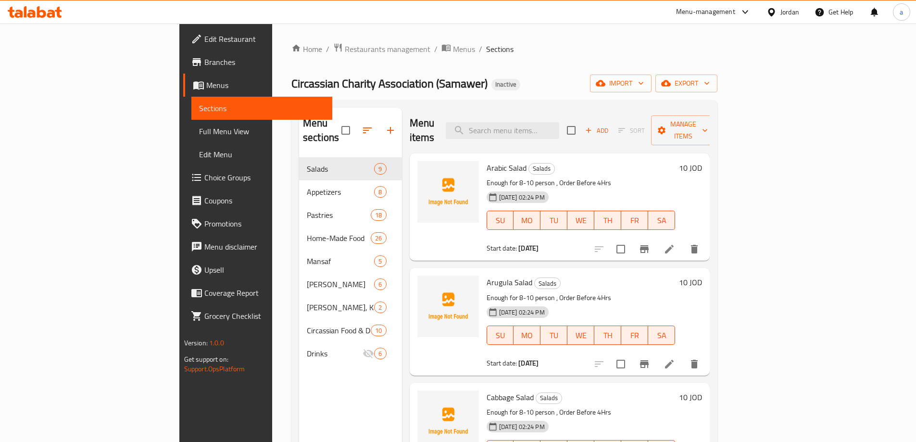
click at [206, 82] on span "Menus" at bounding box center [265, 85] width 118 height 12
